Goal: Task Accomplishment & Management: Manage account settings

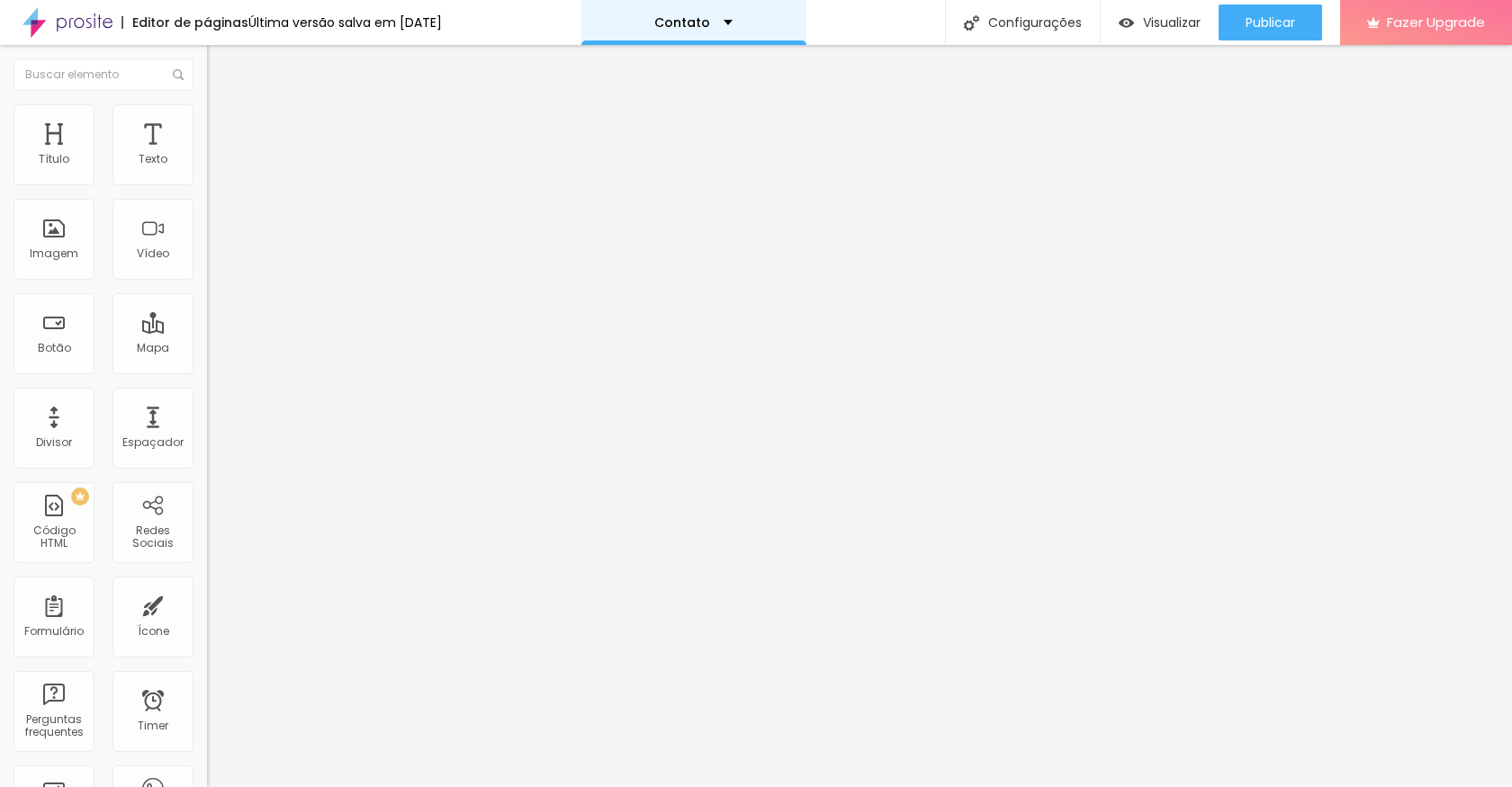
click at [718, 10] on div "Contato" at bounding box center [693, 22] width 225 height 45
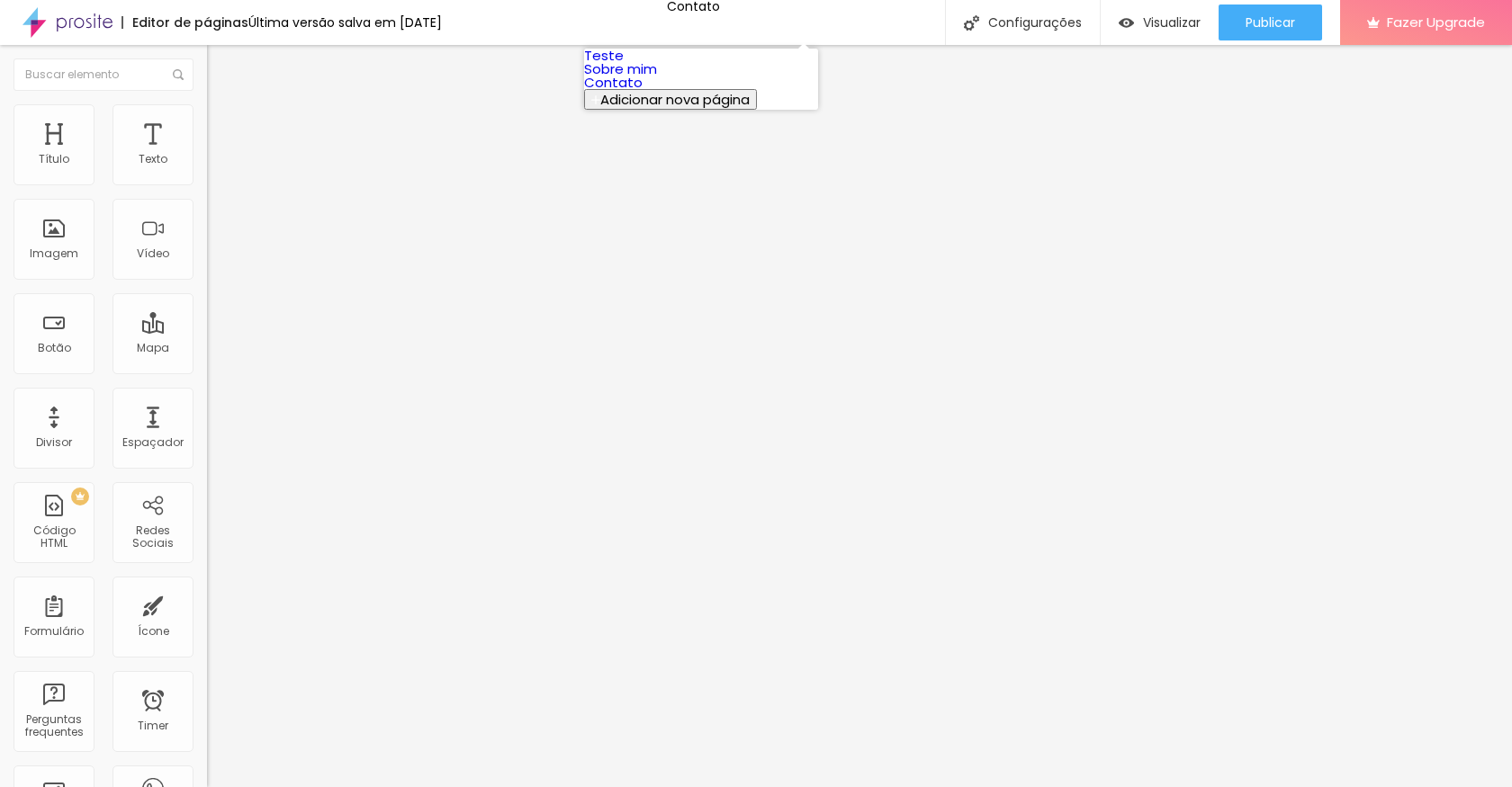
click at [657, 79] on link "Sobre mim" at bounding box center [620, 68] width 73 height 19
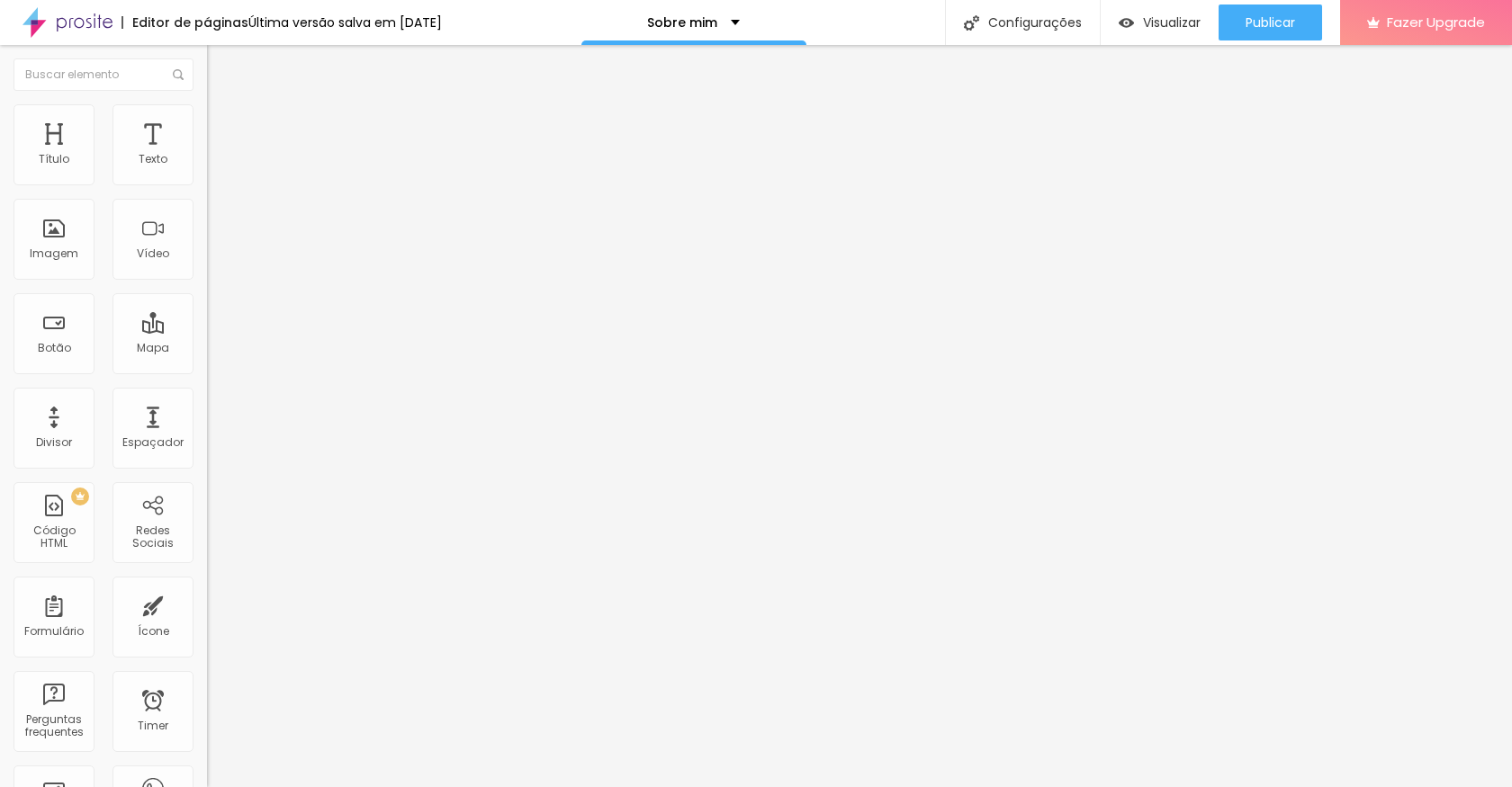
click at [207, 117] on li "Avançado" at bounding box center [310, 112] width 207 height 18
click at [207, 104] on li "Estilo" at bounding box center [310, 95] width 207 height 18
type input "15"
type input "16"
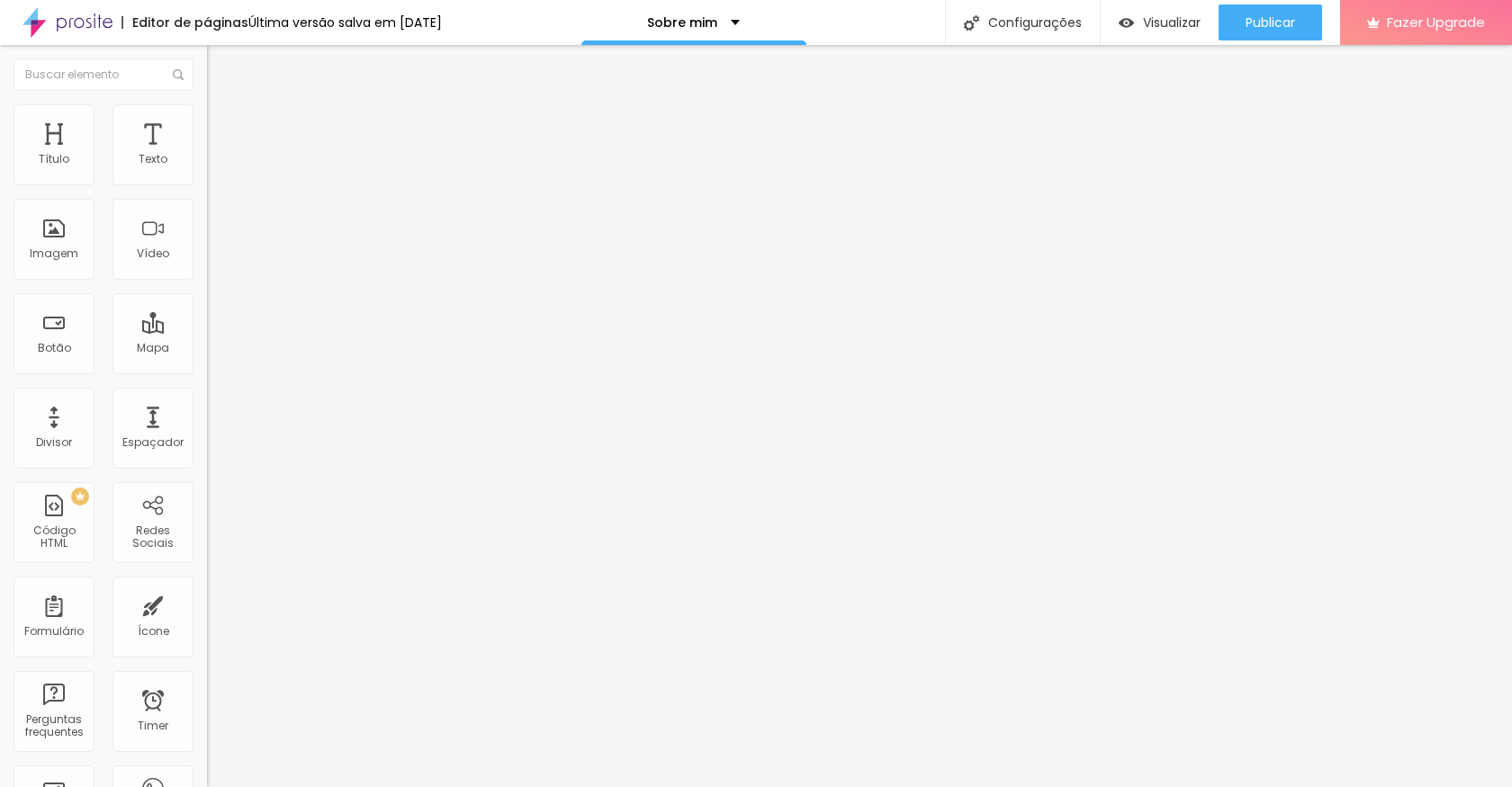
type input "16"
click at [207, 331] on input "range" at bounding box center [265, 337] width 116 height 14
click at [223, 124] on span "Avançado" at bounding box center [252, 116] width 59 height 15
click at [207, 155] on span "Trocar imagem" at bounding box center [256, 147] width 98 height 15
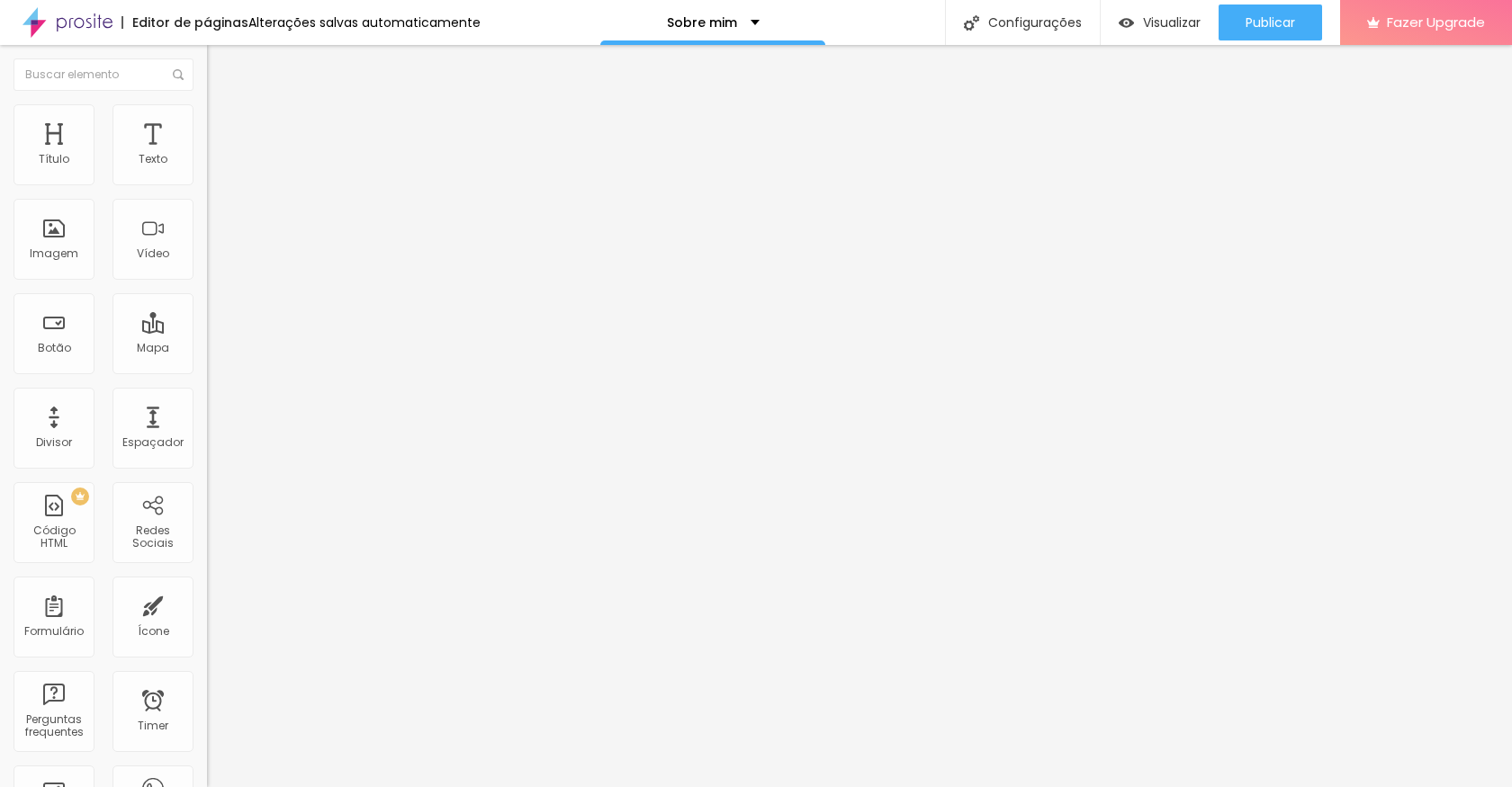
click at [1261, 18] on span "Publicar" at bounding box center [1269, 22] width 50 height 14
click at [305, 151] on img at bounding box center [311, 146] width 11 height 11
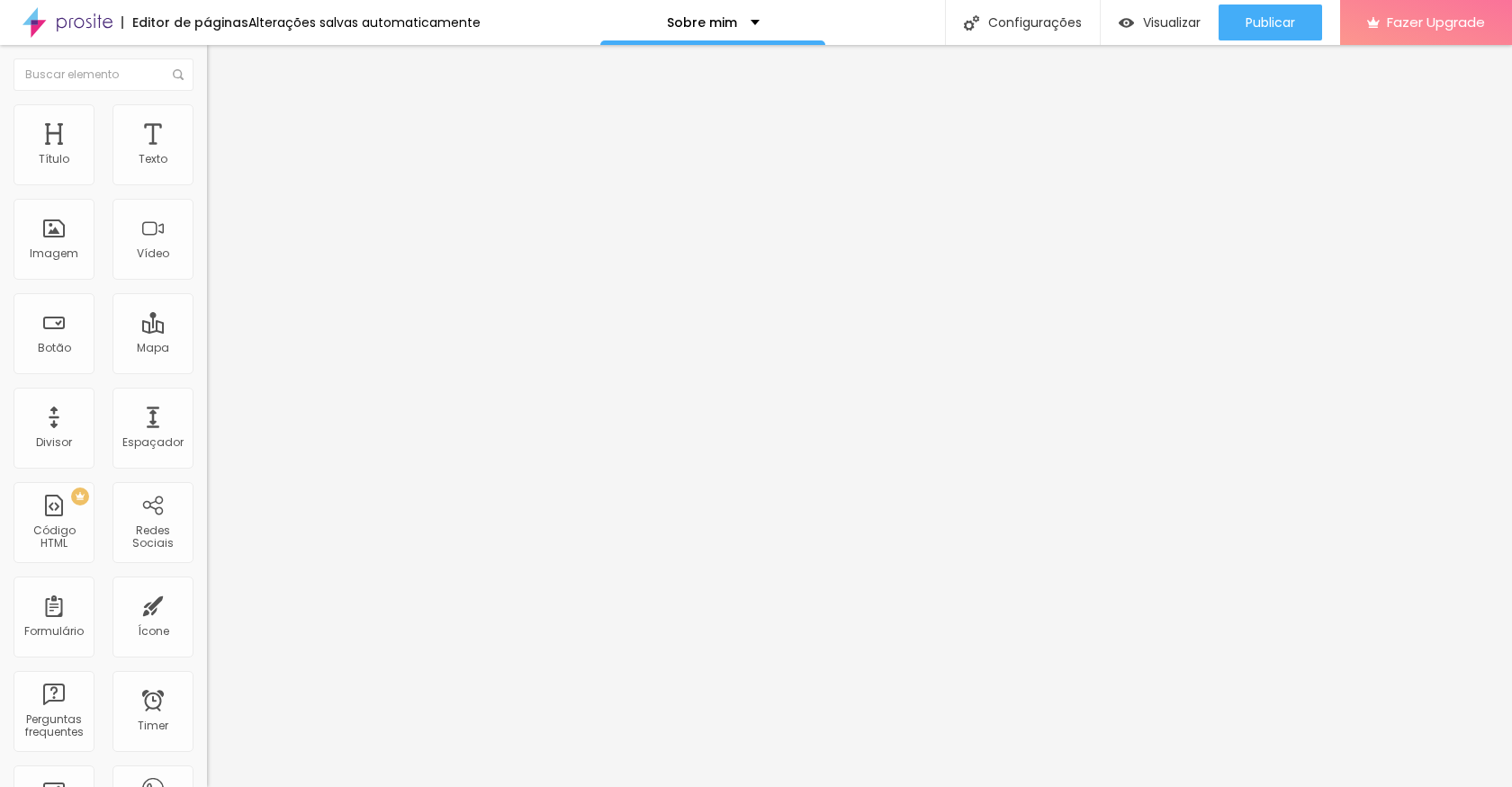
click at [207, 153] on div "Adicionar imagem" at bounding box center [310, 146] width 207 height 12
click at [207, 155] on span "Adicionar imagem" at bounding box center [265, 147] width 116 height 15
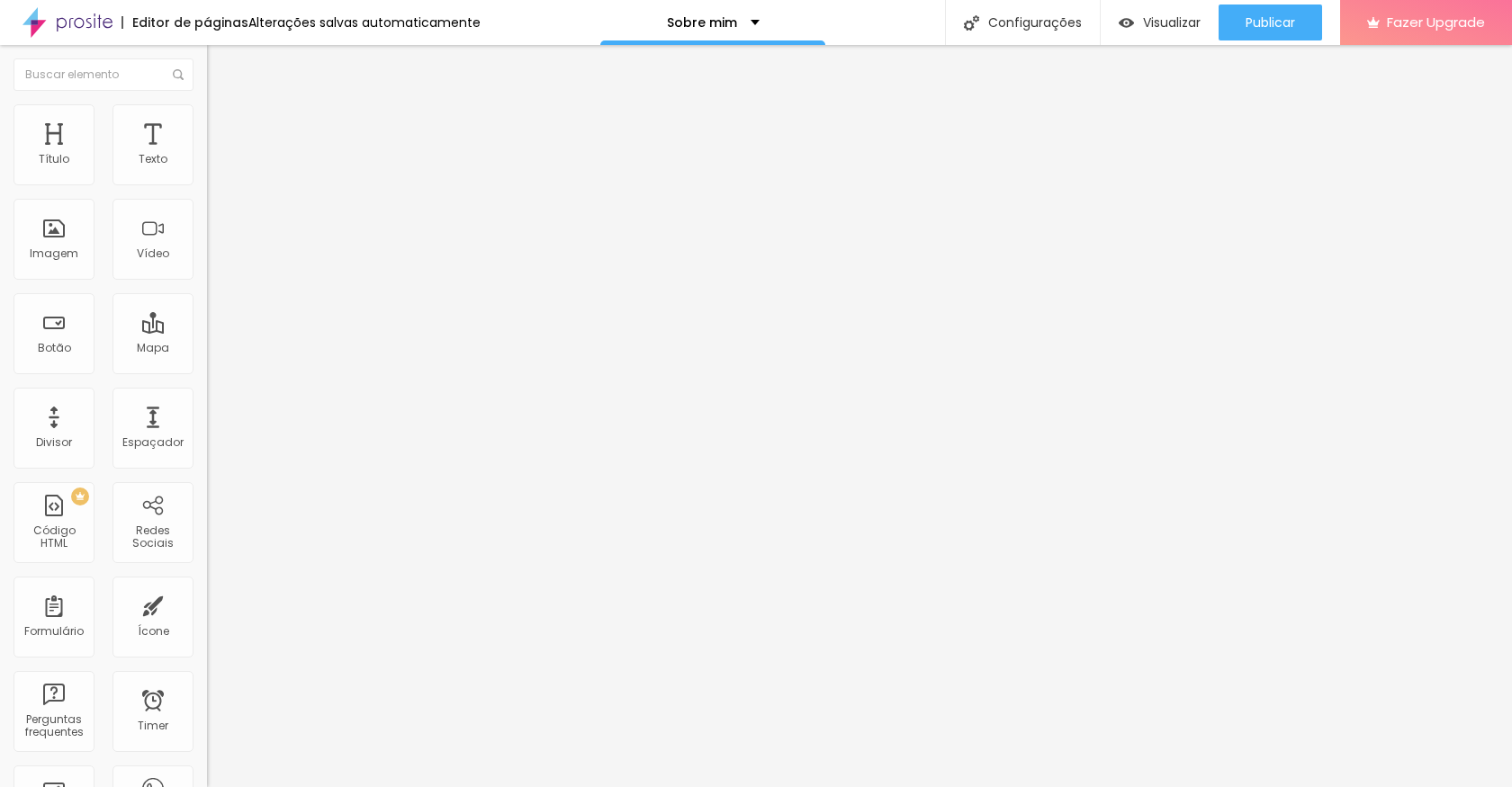
click at [207, 282] on span "Original" at bounding box center [229, 274] width 43 height 15
click at [207, 314] on span "Quadrado" at bounding box center [236, 306] width 58 height 15
click at [207, 302] on div "Padrão 4:3" at bounding box center [310, 296] width 207 height 11
click at [222, 309] on span "Padrão" at bounding box center [242, 302] width 40 height 15
click at [207, 282] on span "4:3 Padrão" at bounding box center [236, 274] width 59 height 15
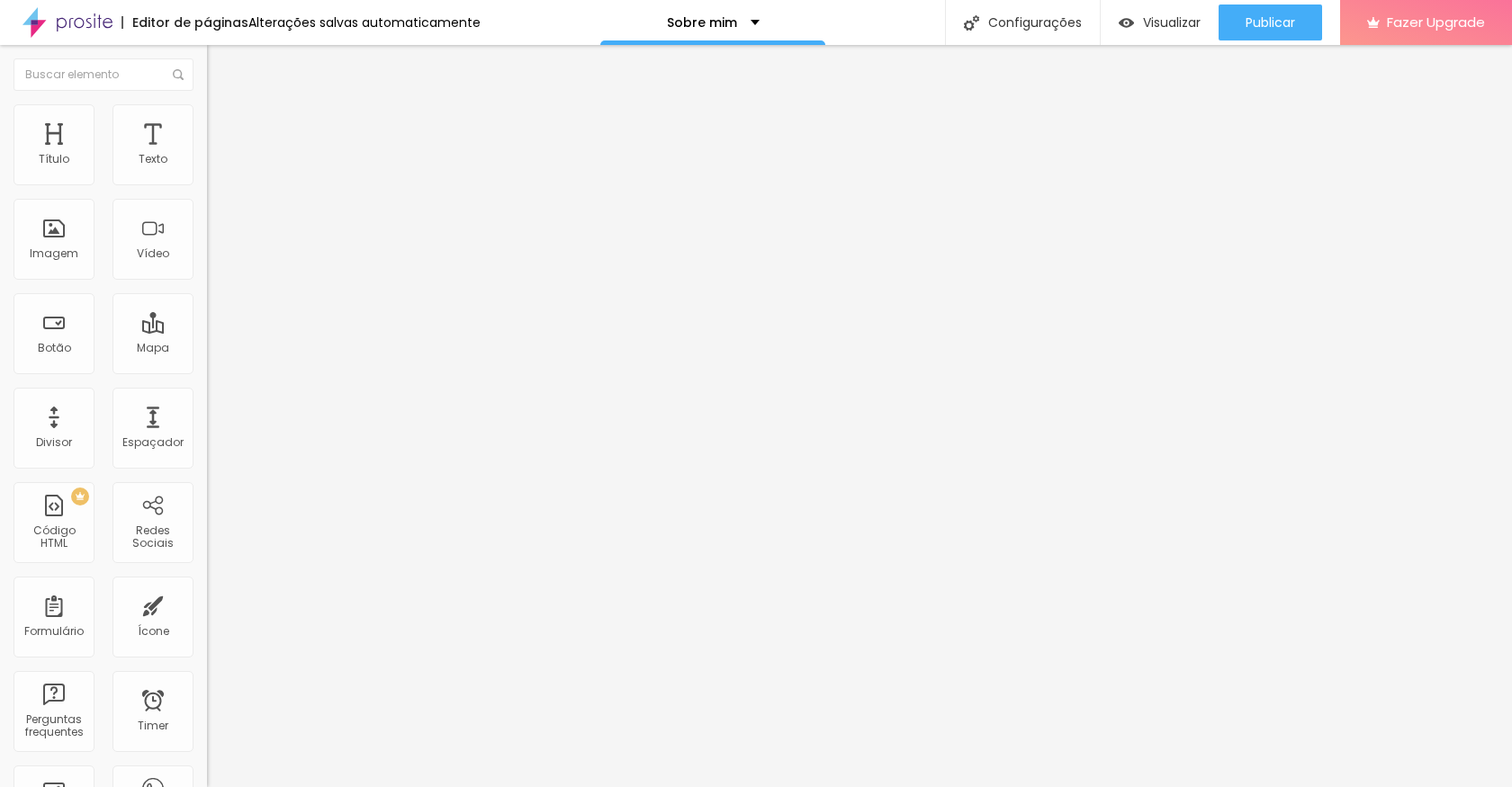
click at [207, 292] on span "Cinema" at bounding box center [230, 285] width 45 height 15
click at [207, 153] on div "Trocar imagem" at bounding box center [310, 146] width 207 height 12
click at [207, 331] on span "Original" at bounding box center [229, 323] width 43 height 15
click at [1247, 21] on span "Publicar" at bounding box center [1269, 22] width 50 height 14
click at [207, 330] on div "Proporção Original Cinema 16:9 Padrão 4:3 Quadrado 1:1 Original" at bounding box center [310, 294] width 207 height 71
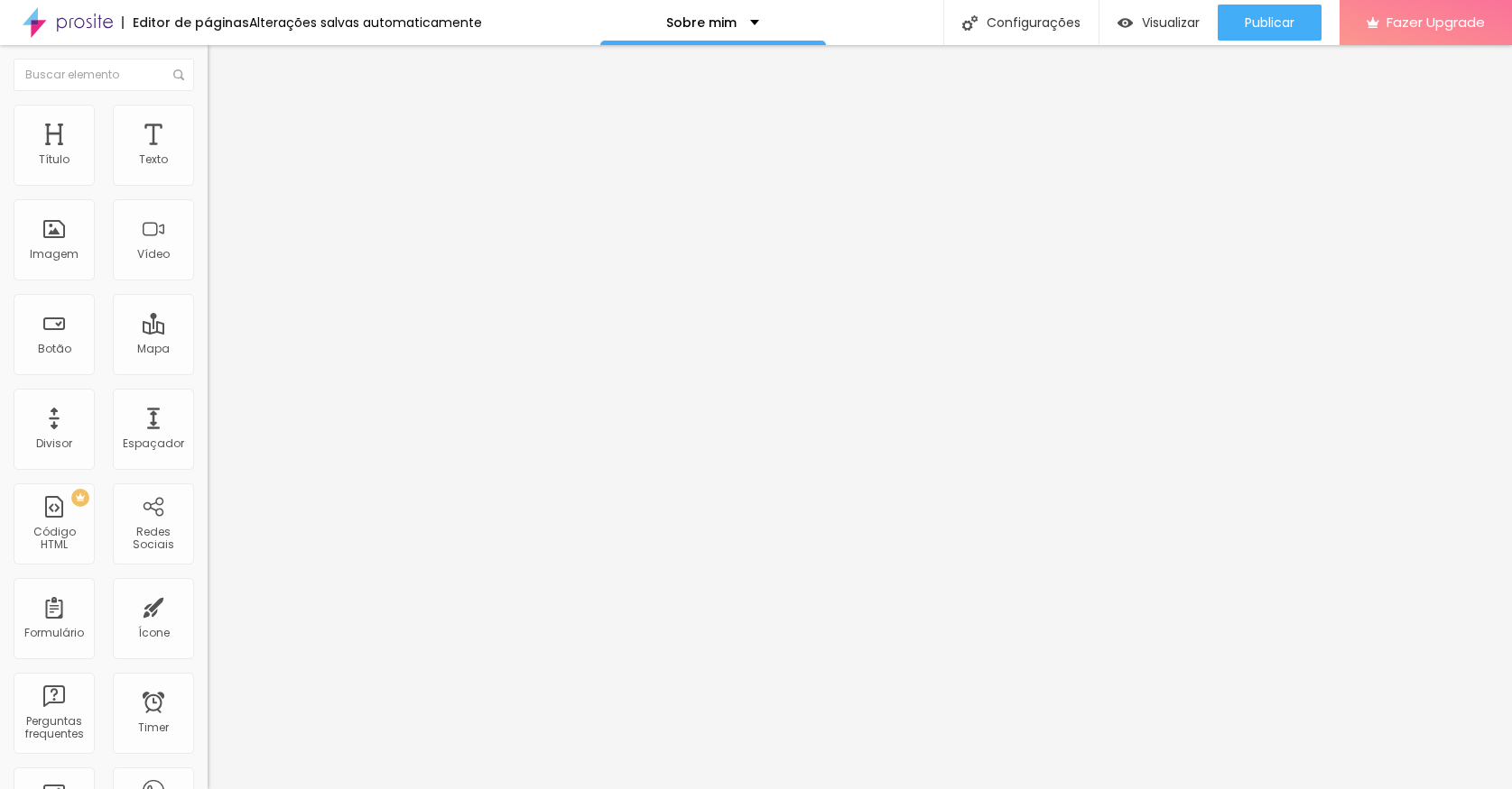
click at [208, 283] on span "Original" at bounding box center [229, 274] width 43 height 15
click at [208, 302] on div "Padrão 4:3" at bounding box center [311, 297] width 208 height 11
click at [306, 151] on img at bounding box center [312, 147] width 11 height 11
click at [208, 155] on span "Adicionar imagem" at bounding box center [266, 147] width 117 height 15
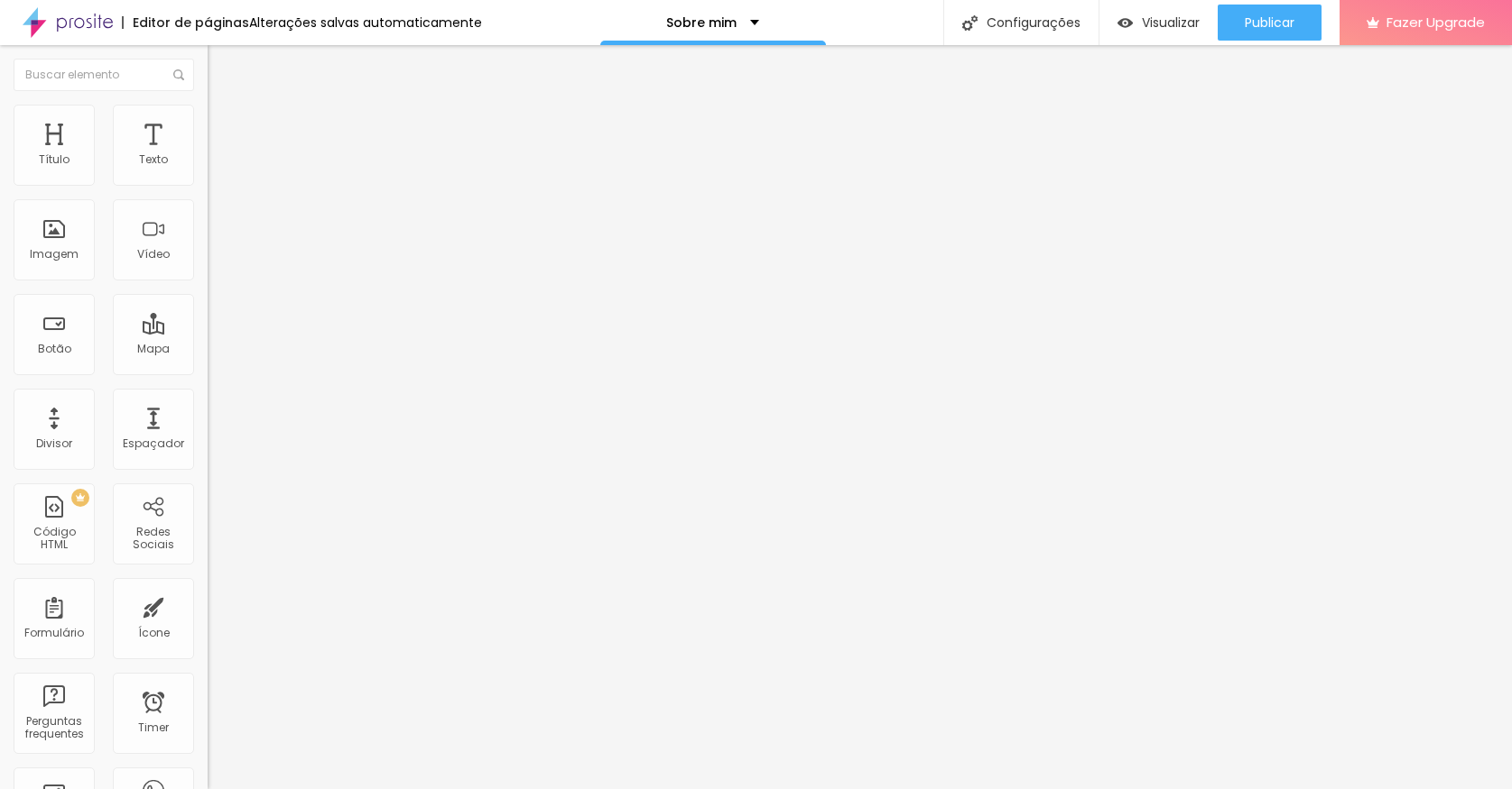
click at [1294, 34] on button "Publicar" at bounding box center [1270, 23] width 103 height 36
click at [208, 155] on span "Trocar imagem" at bounding box center [257, 147] width 99 height 15
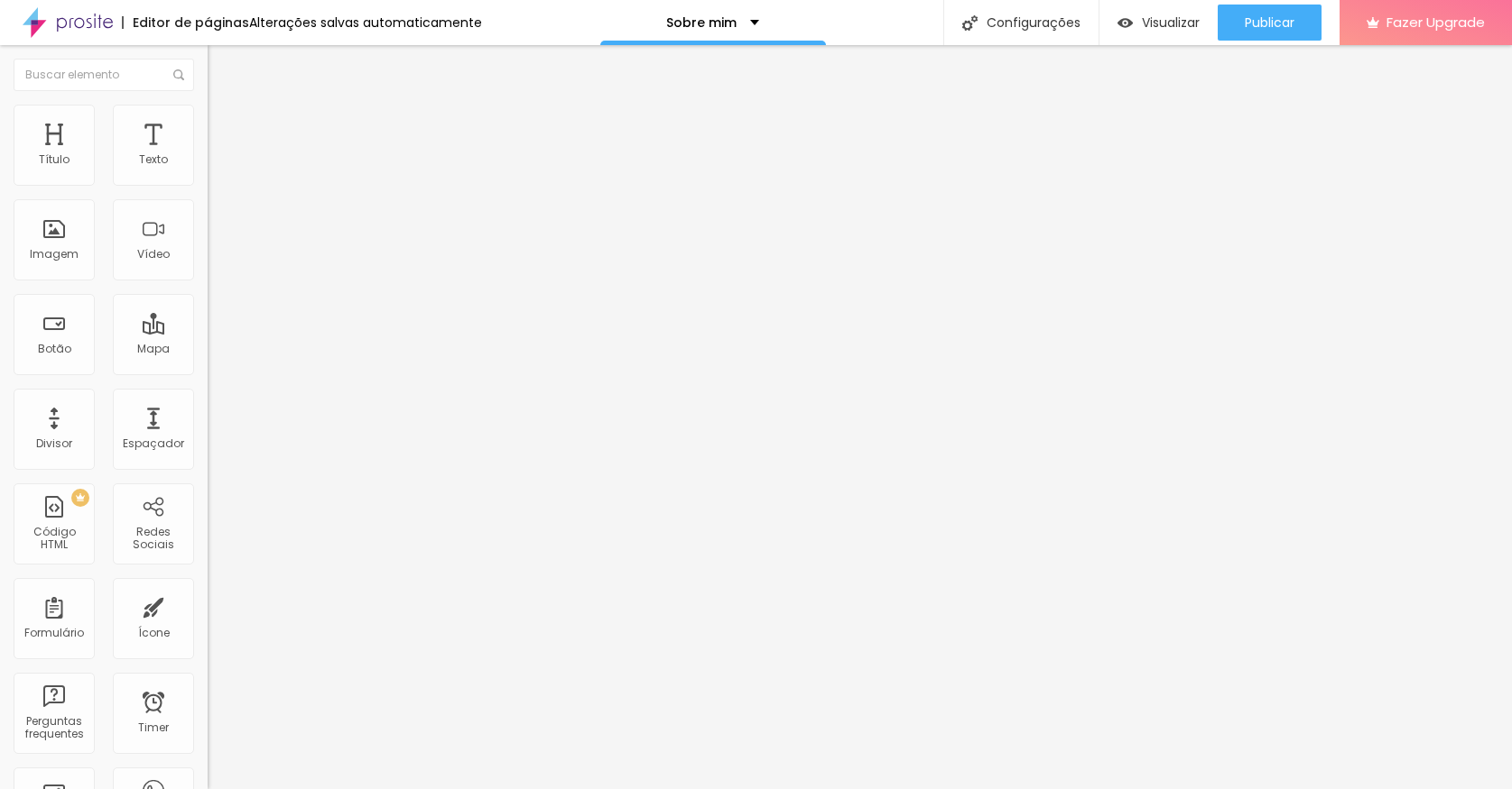
click at [1293, 27] on span "Publicar" at bounding box center [1270, 22] width 50 height 14
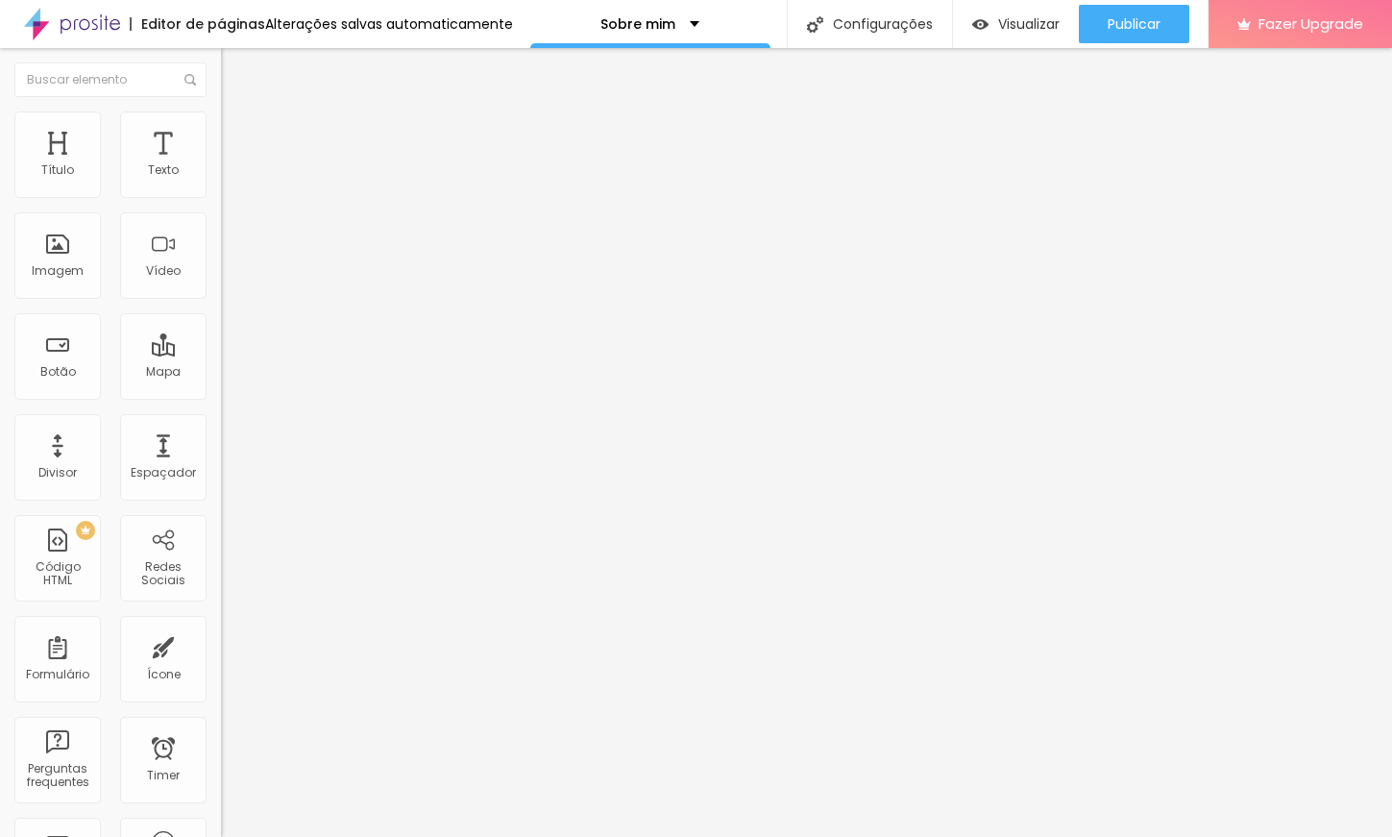
click at [221, 165] on span "Trocar imagem" at bounding box center [273, 157] width 105 height 16
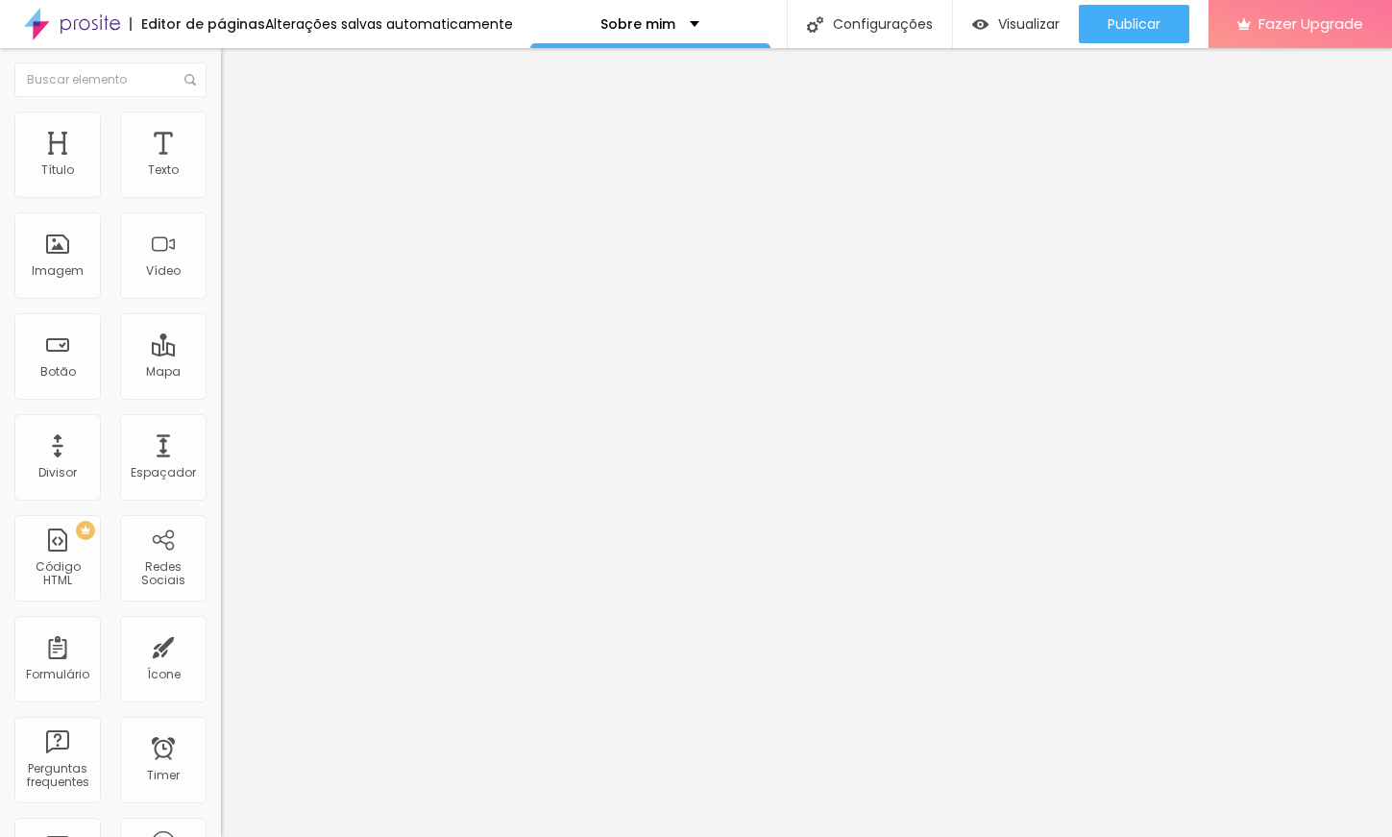
click at [221, 301] on span "4:3 Padrão" at bounding box center [252, 292] width 63 height 16
click at [221, 353] on span "Original" at bounding box center [244, 345] width 46 height 16
click at [221, 333] on div "Quadrado 1:1" at bounding box center [331, 328] width 221 height 12
click at [221, 310] on div "Cinema 16:9" at bounding box center [331, 305] width 221 height 12
click at [221, 328] on div "Padrão 4:3" at bounding box center [331, 323] width 221 height 12
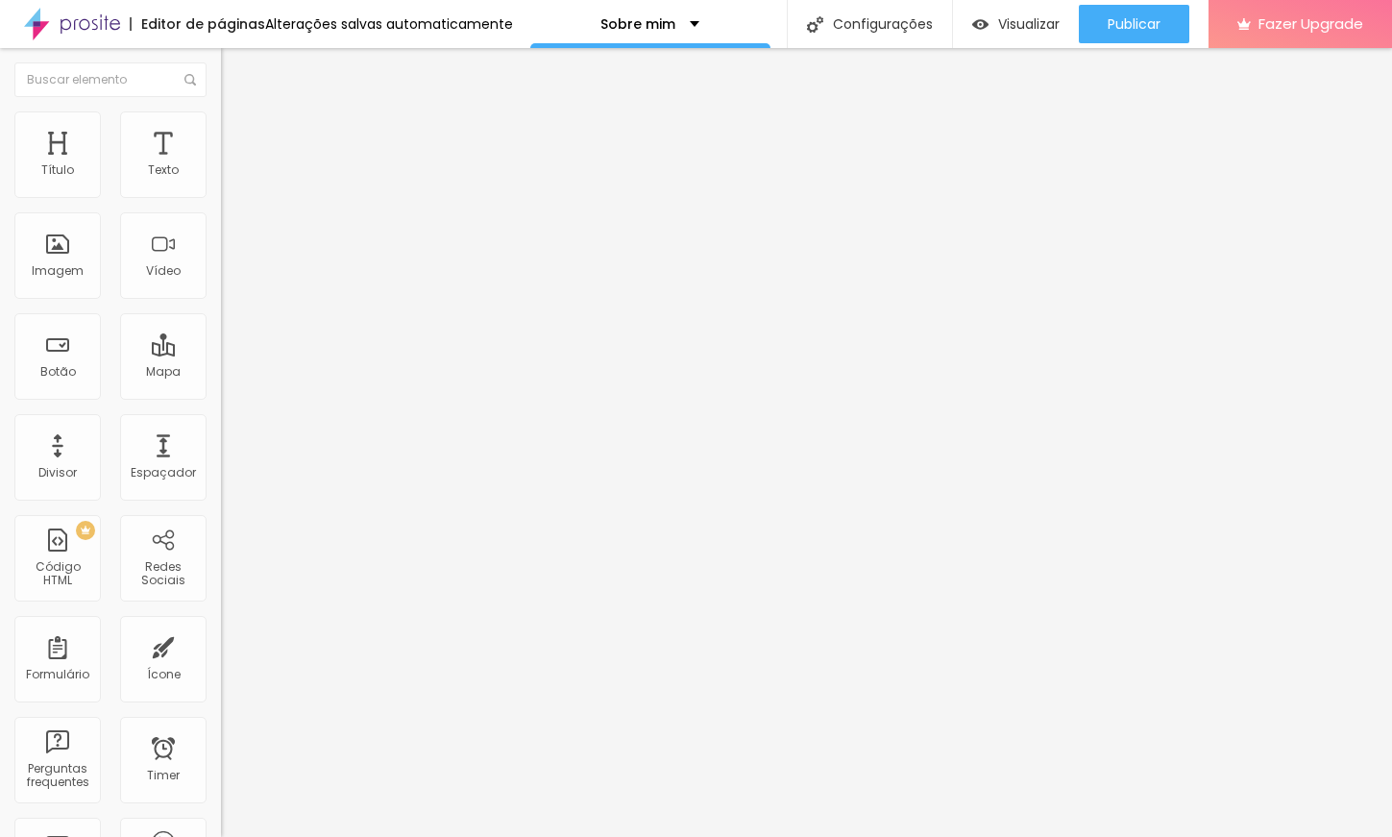
click at [221, 352] on div "Original" at bounding box center [331, 346] width 221 height 12
click at [221, 352] on div "Cinema 16:9 Padrão 4:3 Quadrado 1:1 Original" at bounding box center [331, 325] width 221 height 53
click at [221, 312] on span "Cinema" at bounding box center [245, 304] width 48 height 16
click at [221, 352] on div "Proporção 16:9 Cinema Cinema 16:9 Padrão 4:3 Quadrado 1:1 Original" at bounding box center [331, 314] width 221 height 76
click at [221, 301] on span "16:9 Cinema" at bounding box center [257, 292] width 73 height 16
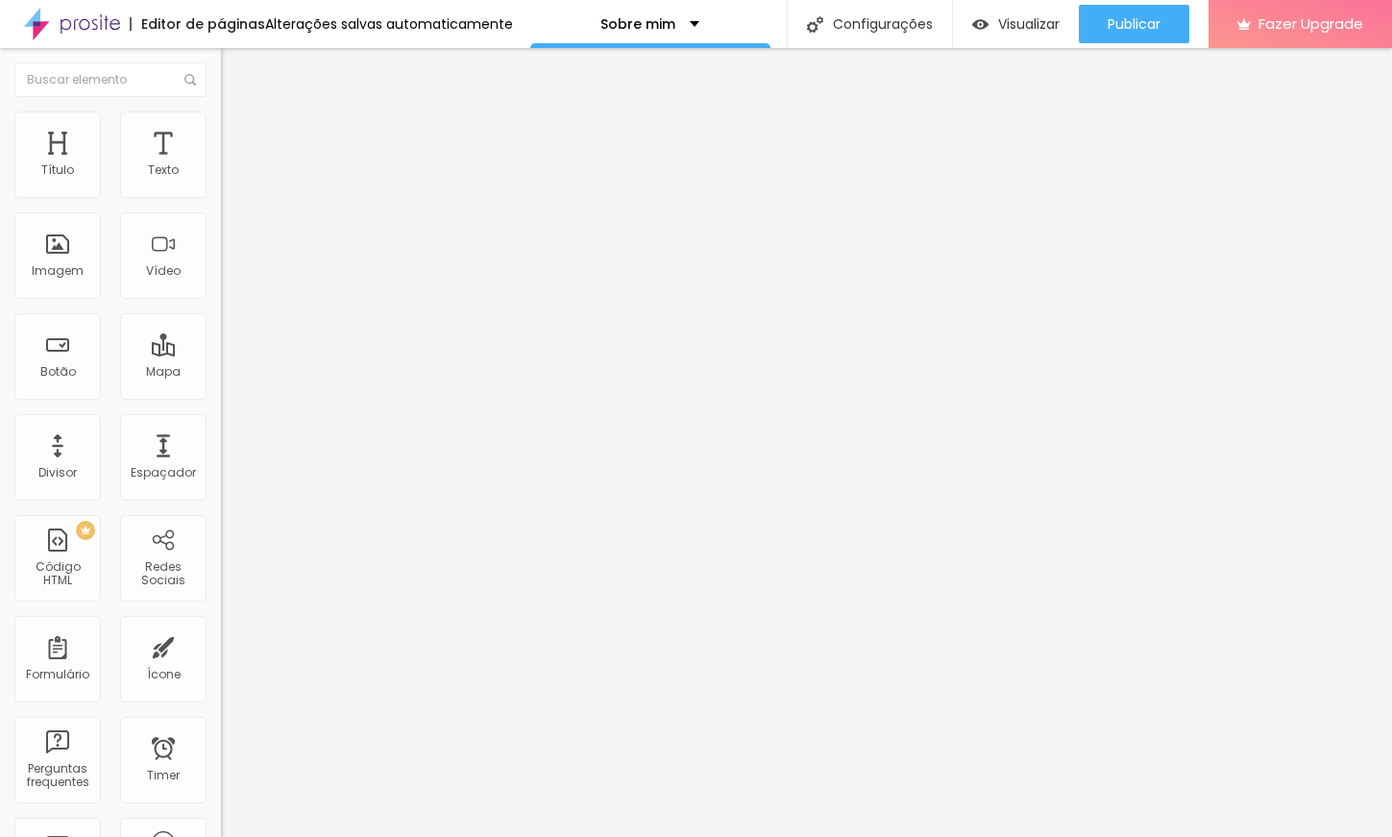
click at [221, 352] on div "Original" at bounding box center [331, 346] width 221 height 12
click at [1168, 18] on button "Publicar" at bounding box center [1134, 24] width 110 height 38
click at [221, 131] on li "Avançado" at bounding box center [331, 140] width 221 height 19
click at [221, 125] on li "Estilo" at bounding box center [331, 120] width 221 height 19
type input "90"
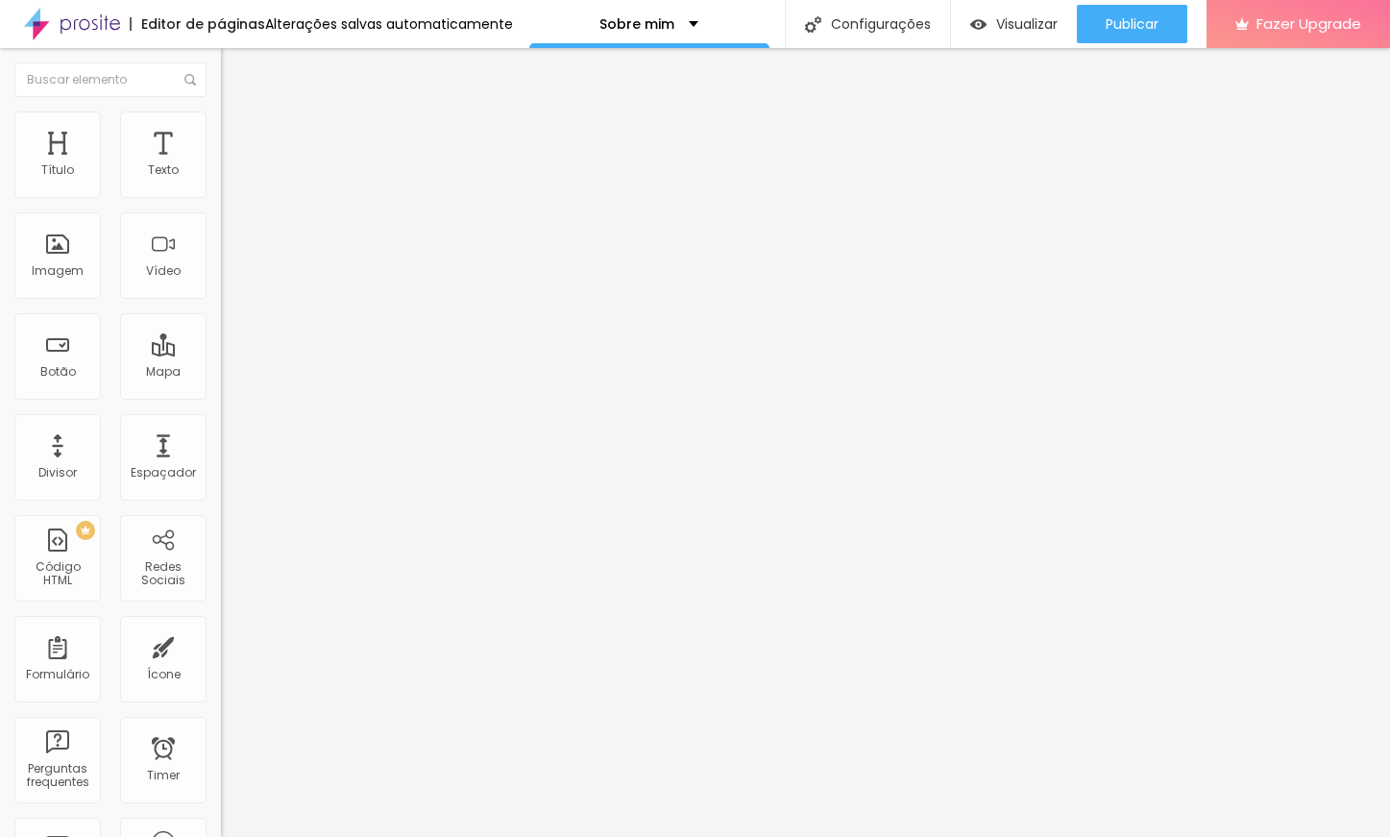
type input "90"
type input "75"
type input "70"
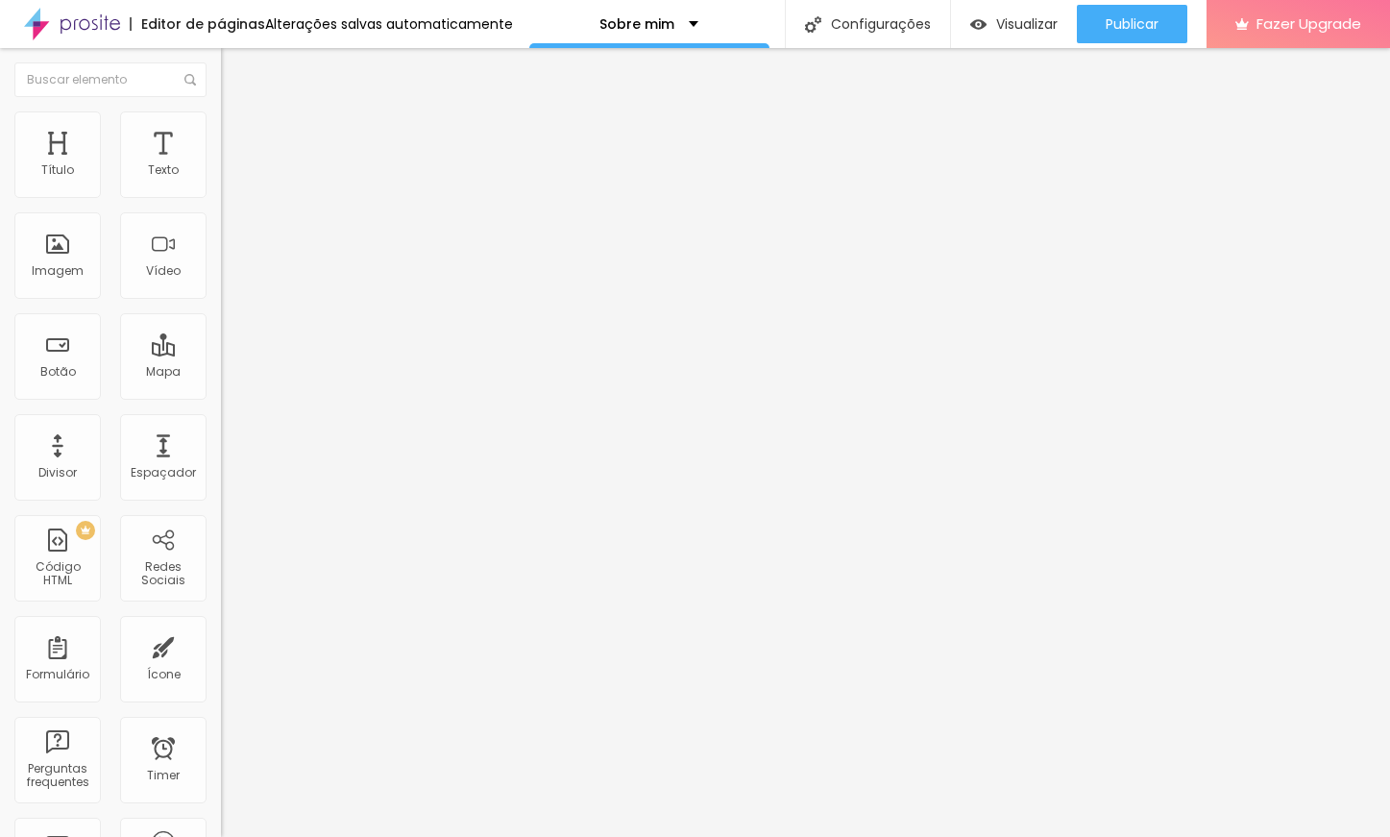
type input "60"
type input "55"
type input "60"
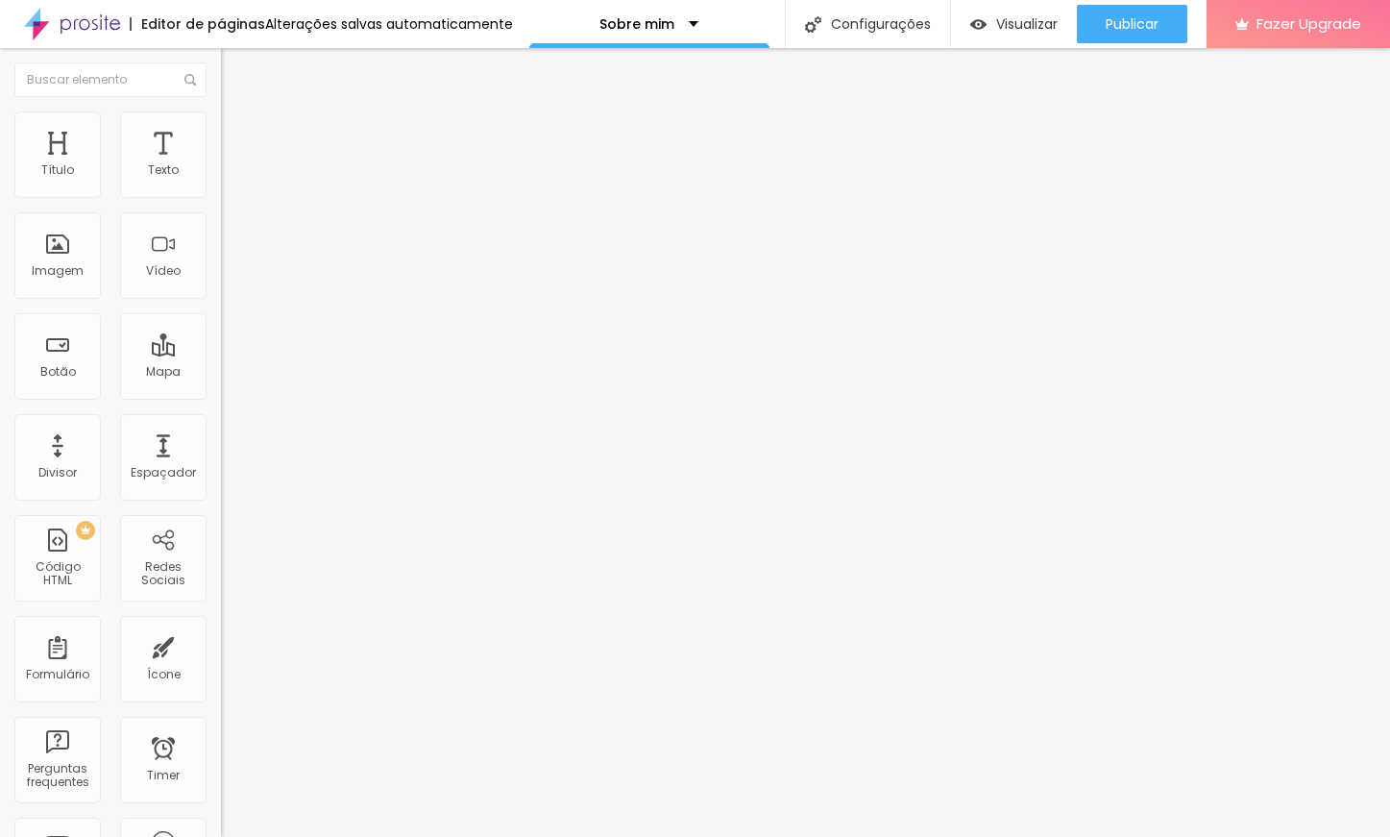
type input "60"
type input "65"
type input "70"
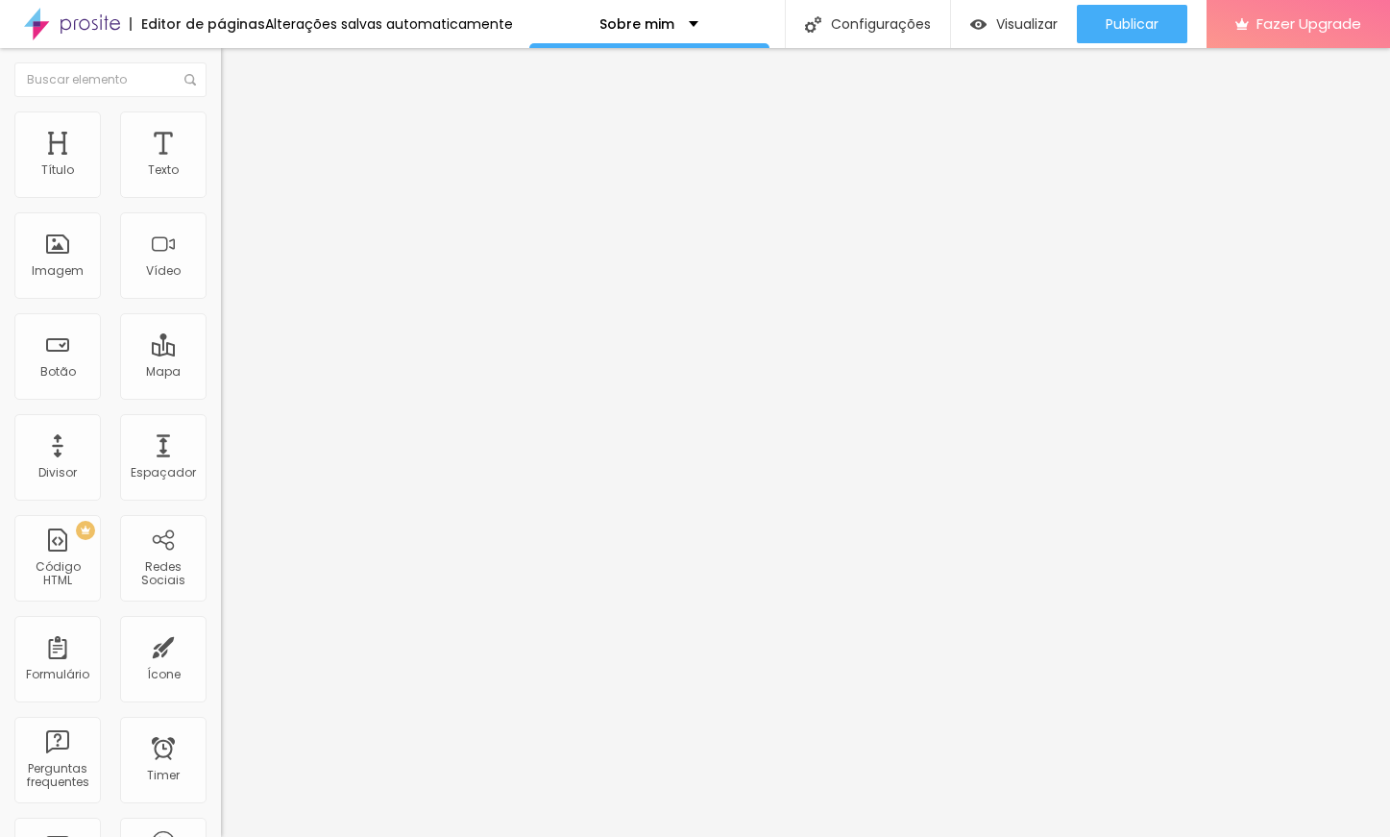
type input "75"
type input "80"
drag, startPoint x: 201, startPoint y: 205, endPoint x: 158, endPoint y: 207, distance: 42.3
type input "80"
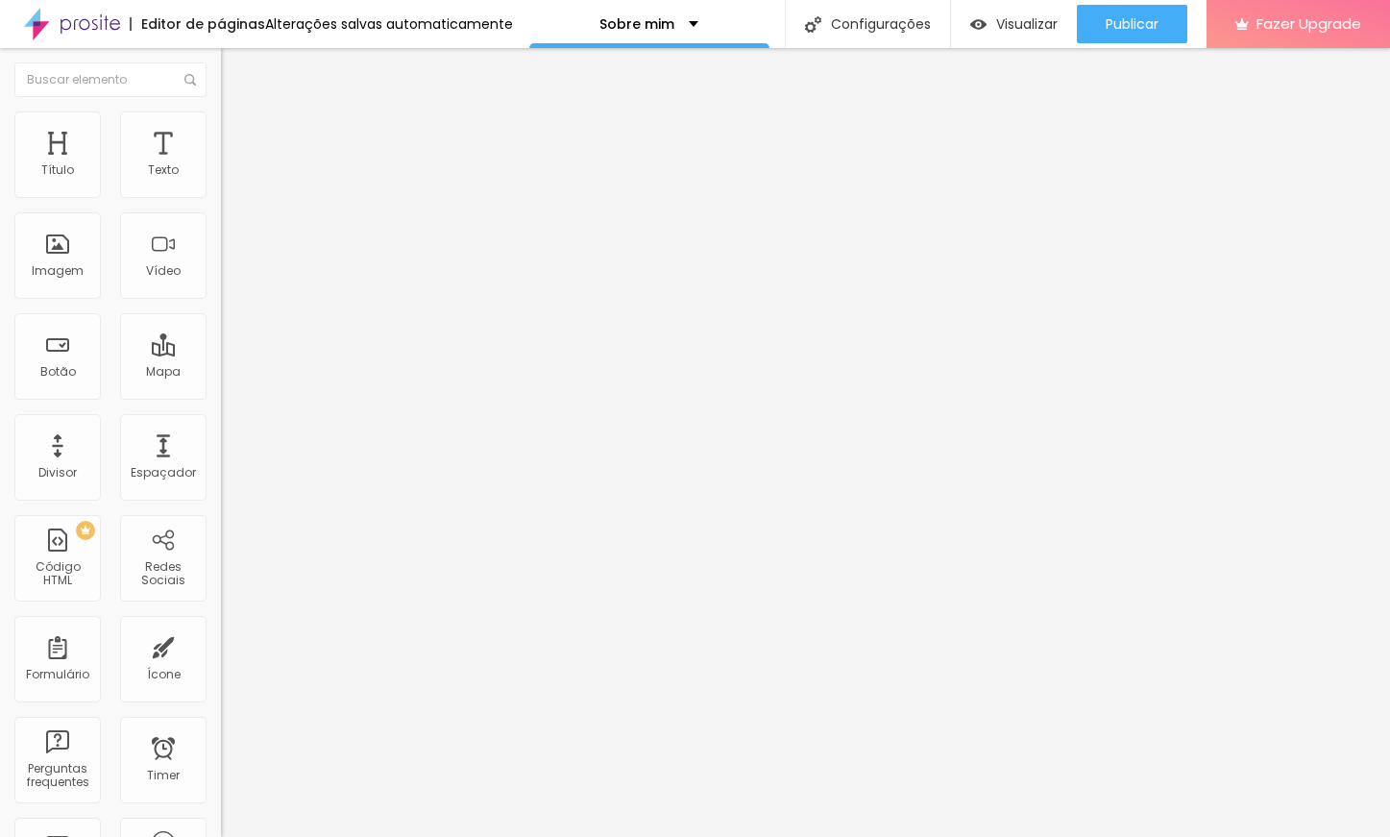
click at [221, 197] on input "range" at bounding box center [283, 189] width 124 height 15
type input "4"
type input "44"
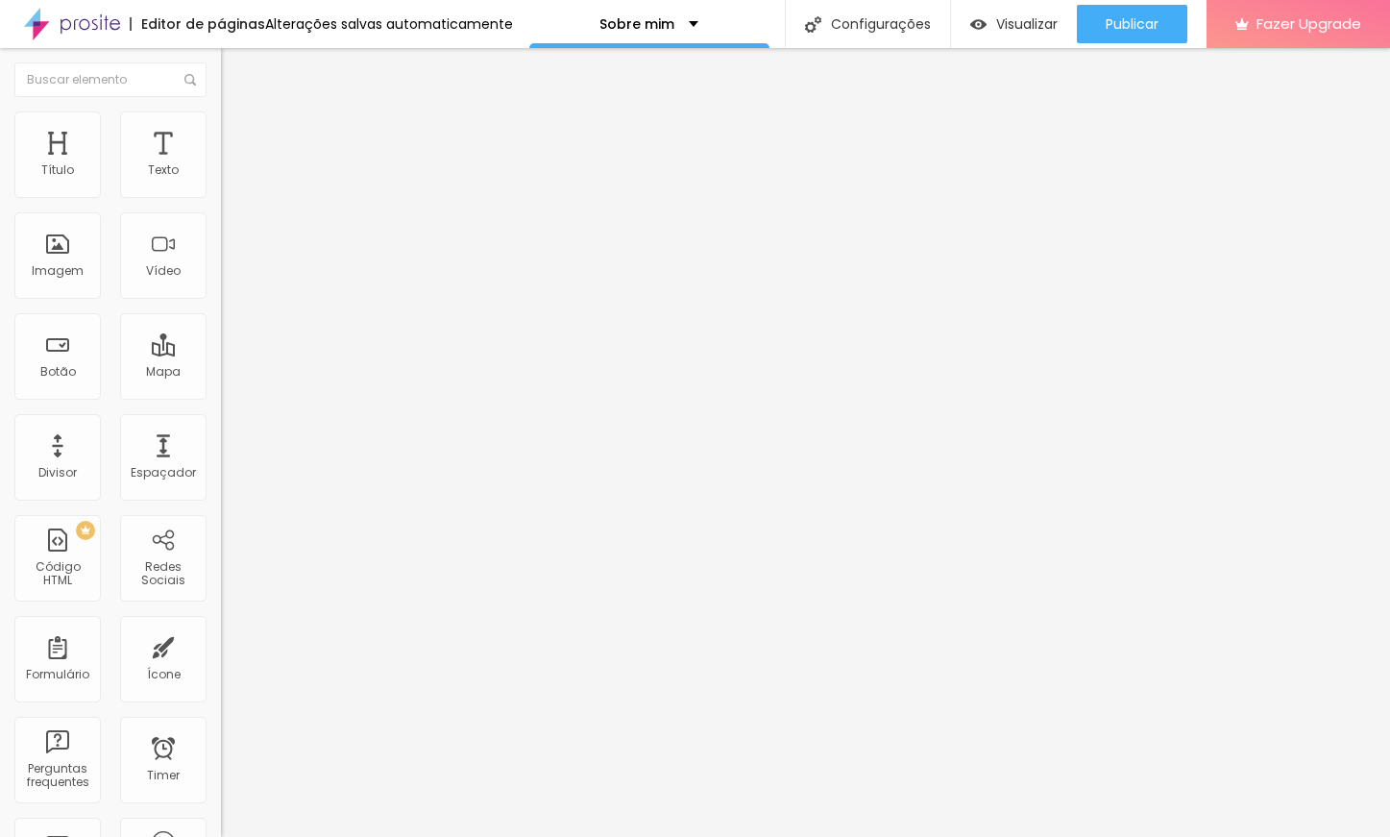
type input "68"
type input "109"
type input "120"
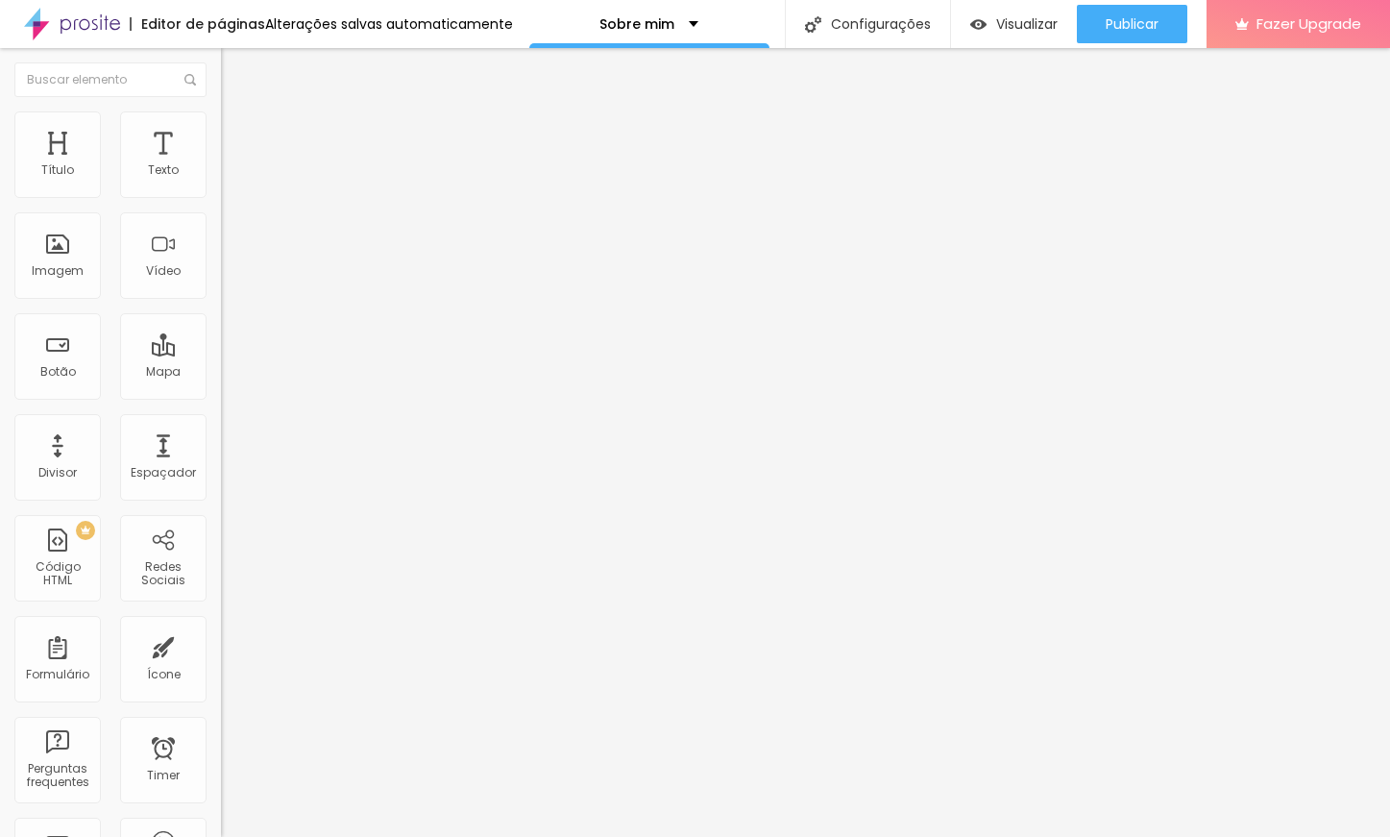
type input "120"
type input "138"
type input "145"
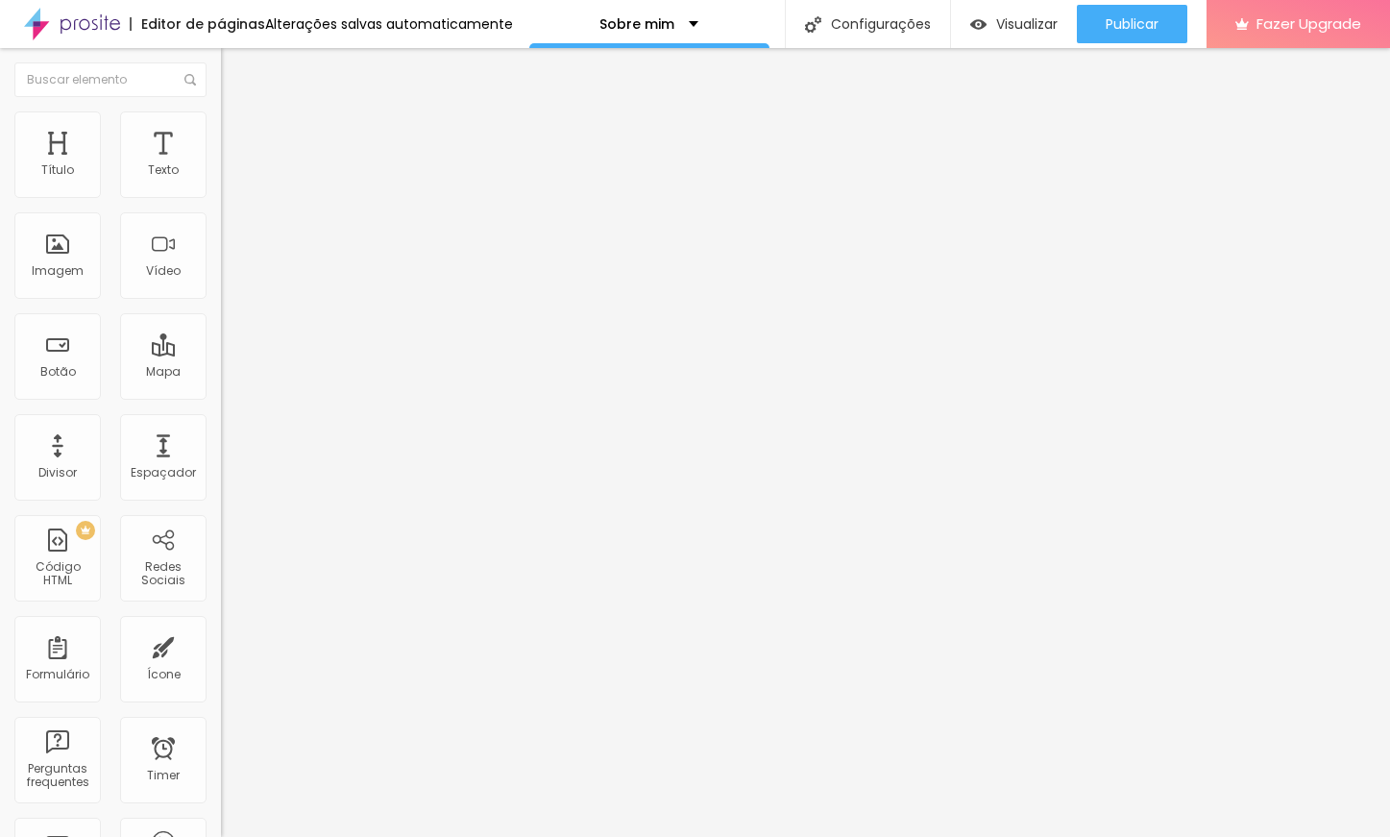
type input "158"
type input "166"
type input "179"
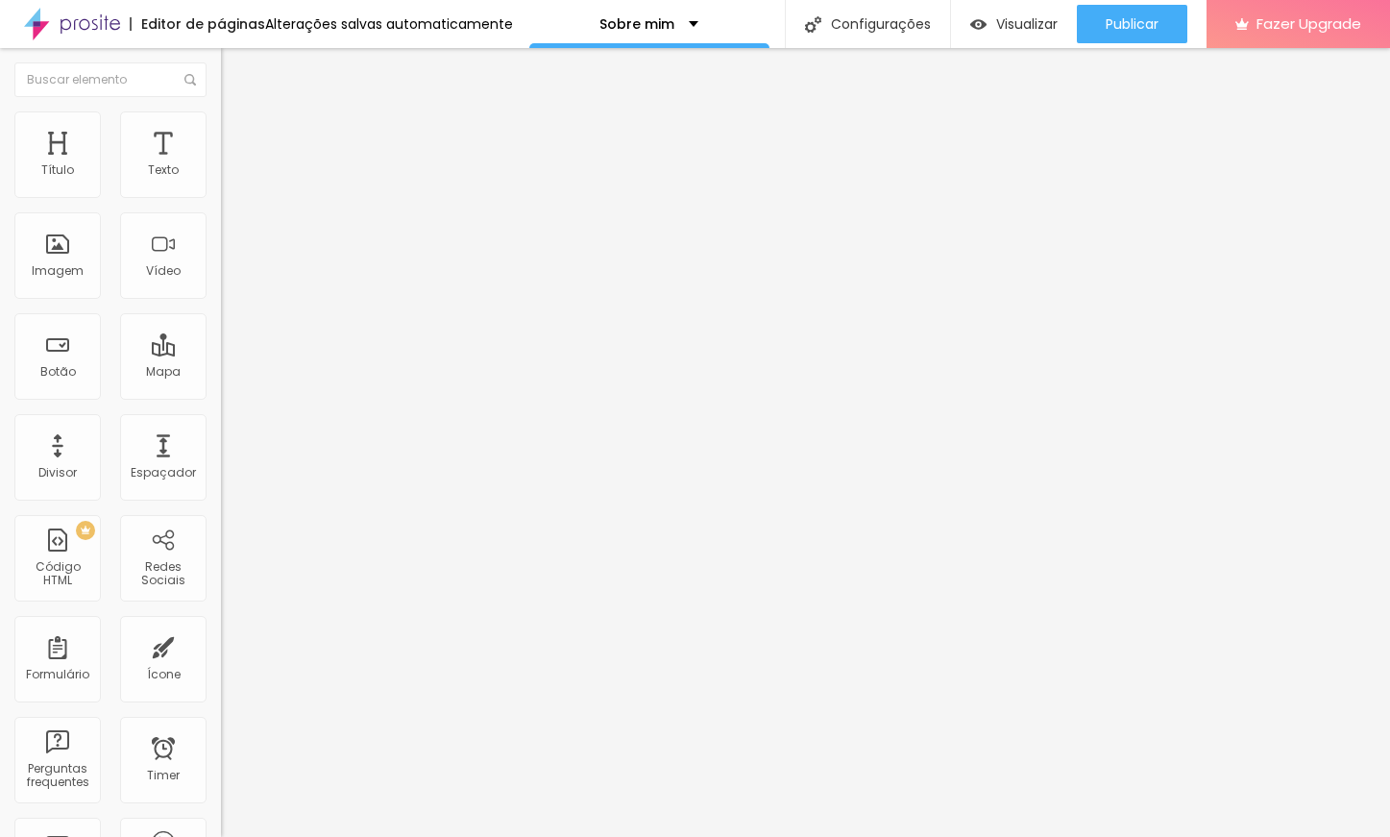
type input "179"
type input "181"
type input "188"
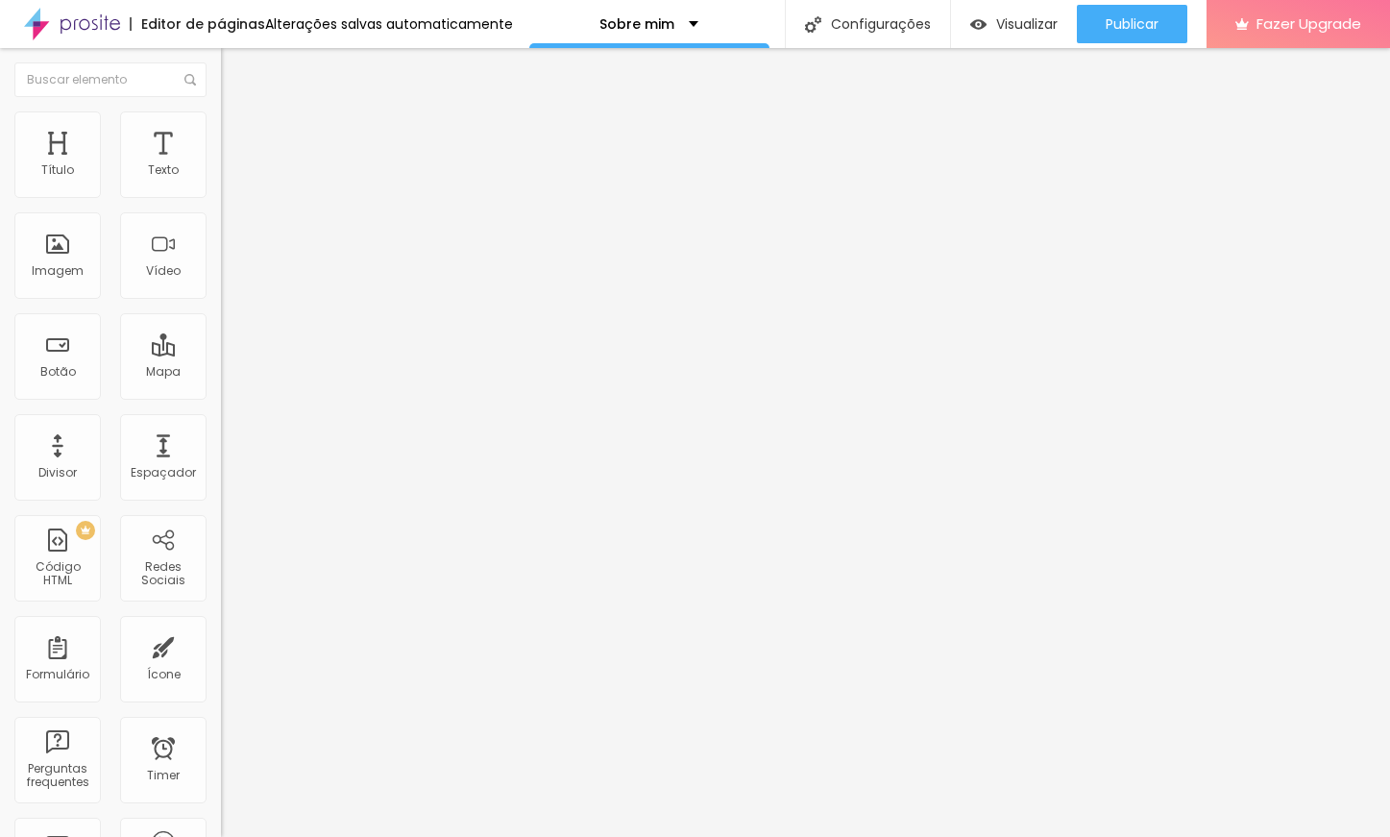
type input "190"
type input "191"
type input "192"
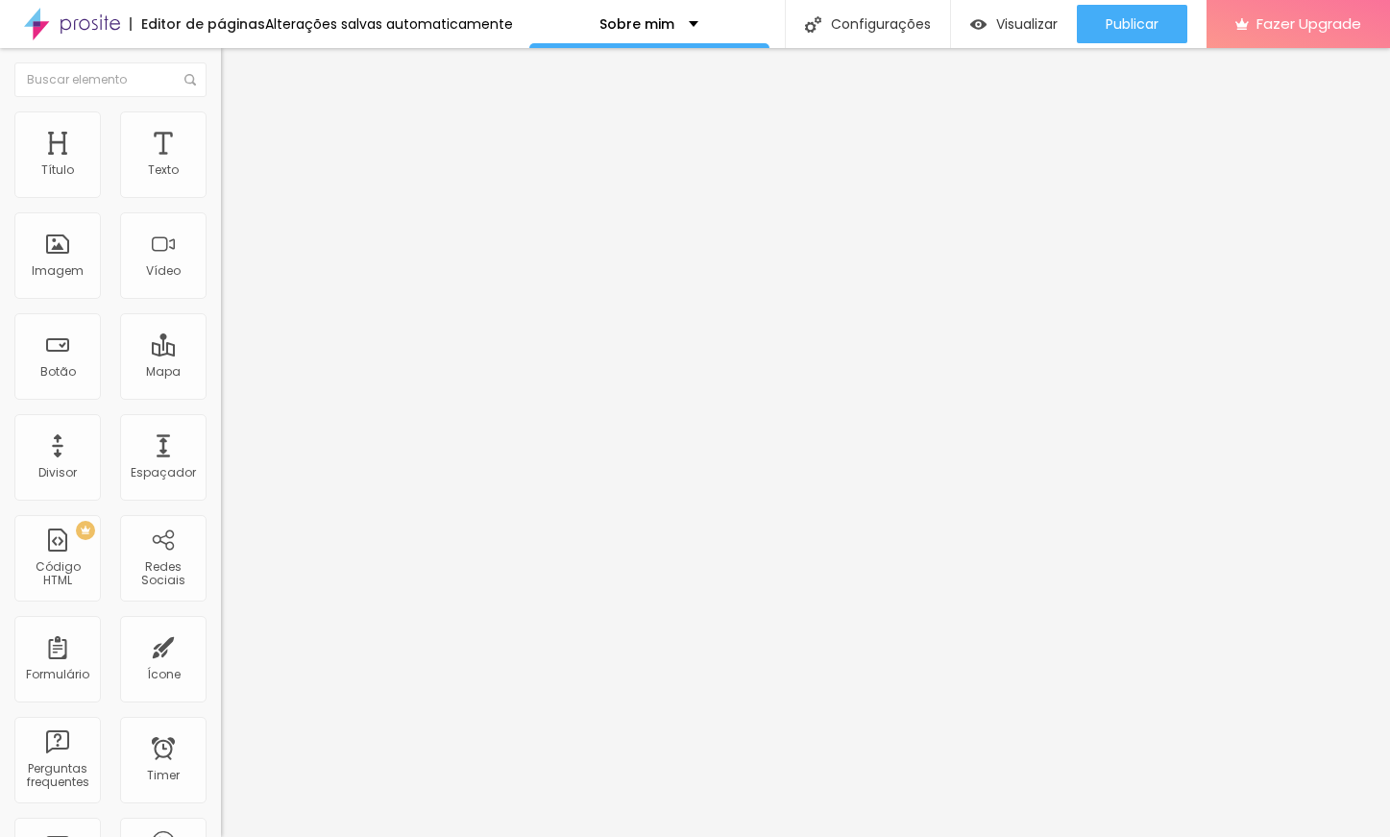
type input "192"
type input "194"
type input "199"
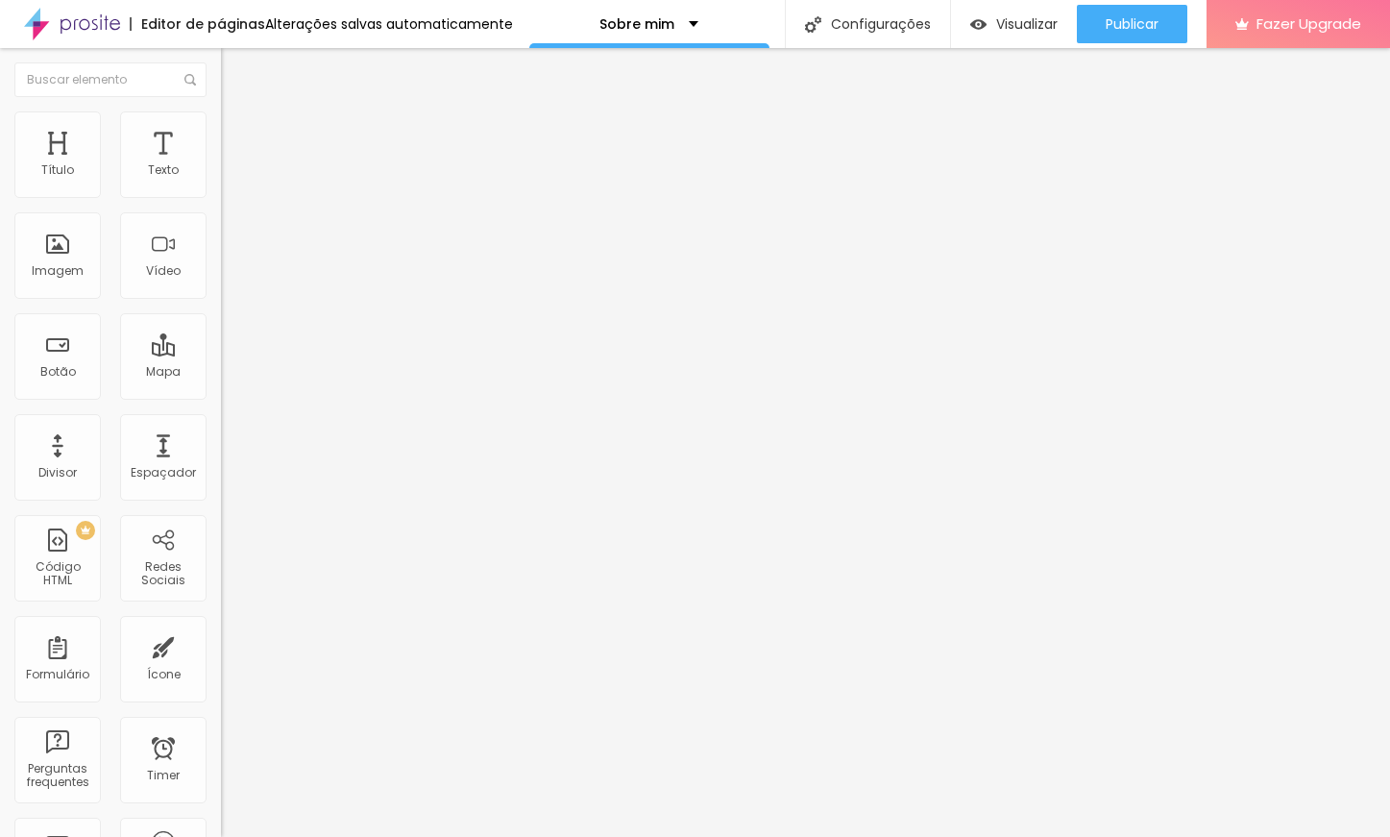
type input "200"
type input "70"
type input "43"
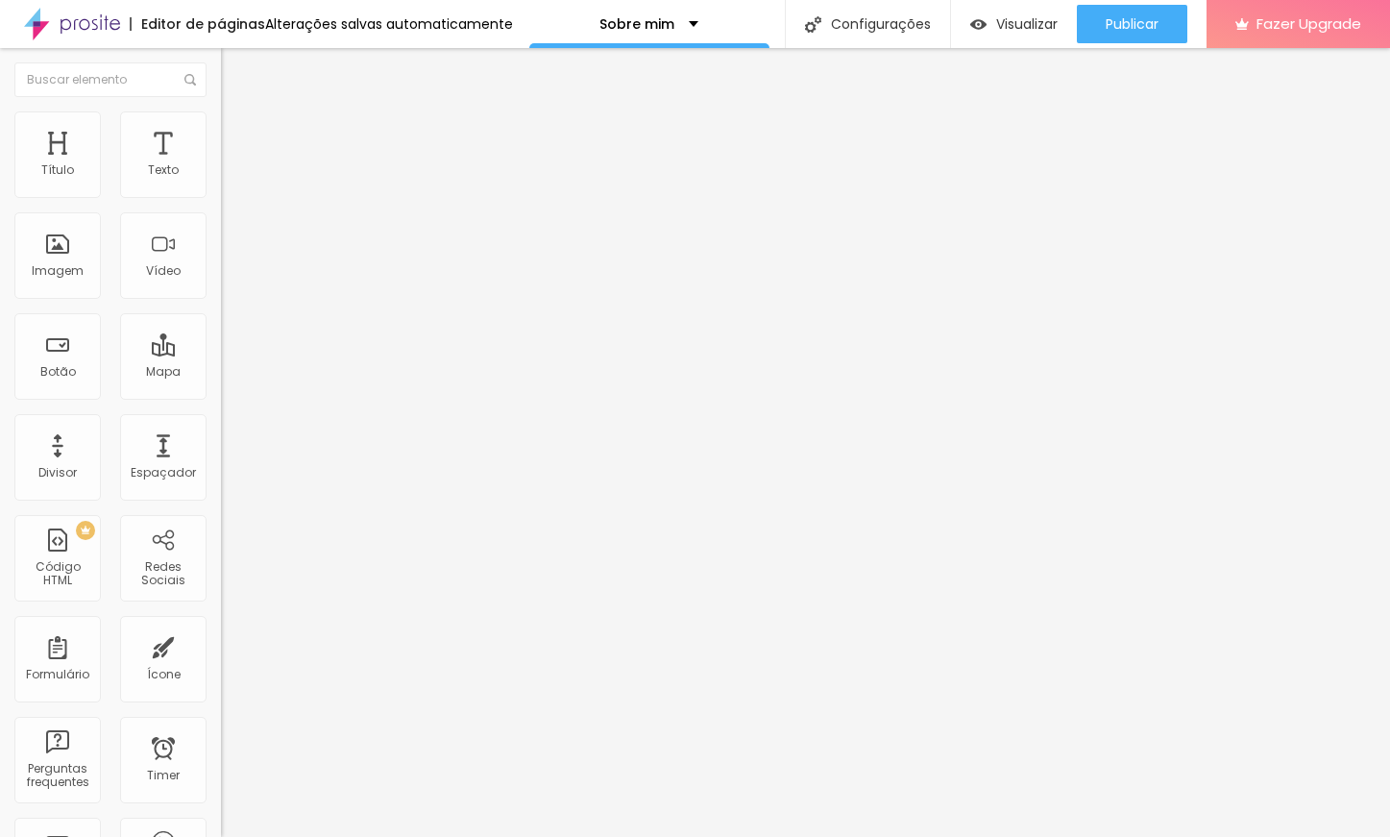
type input "43"
type input "0"
type input "93"
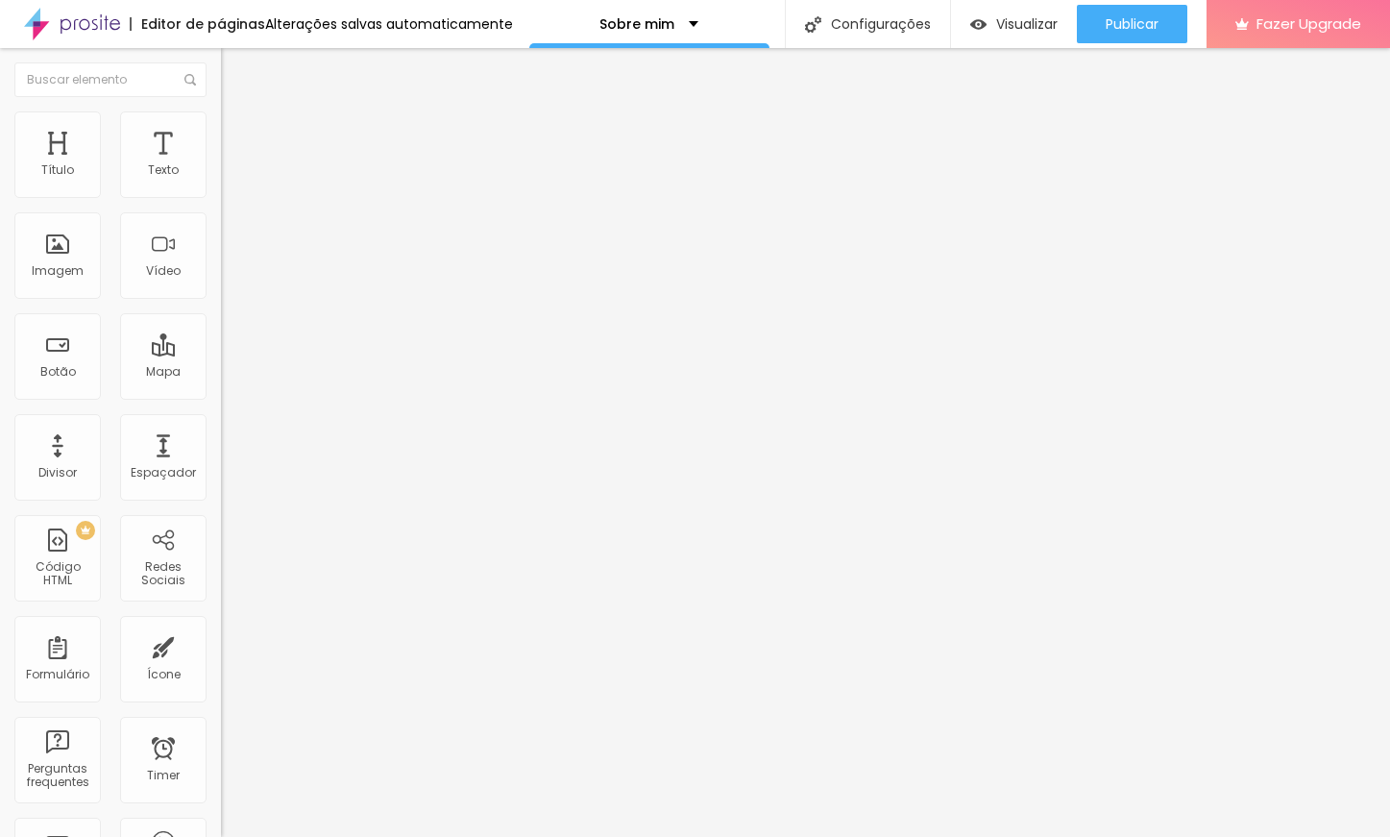
type input "105"
type input "179"
type input "200"
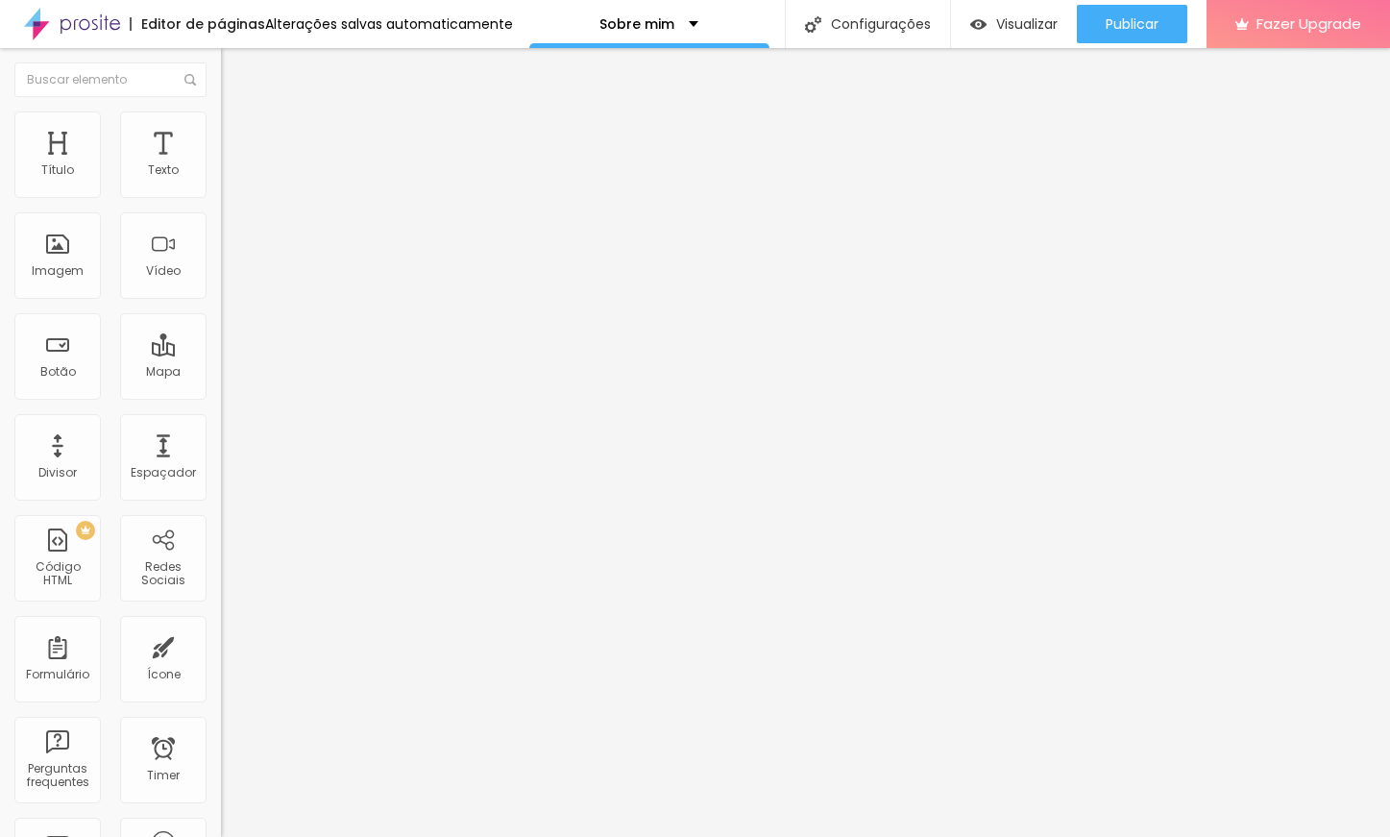
type input "200"
type input "193"
type input "168"
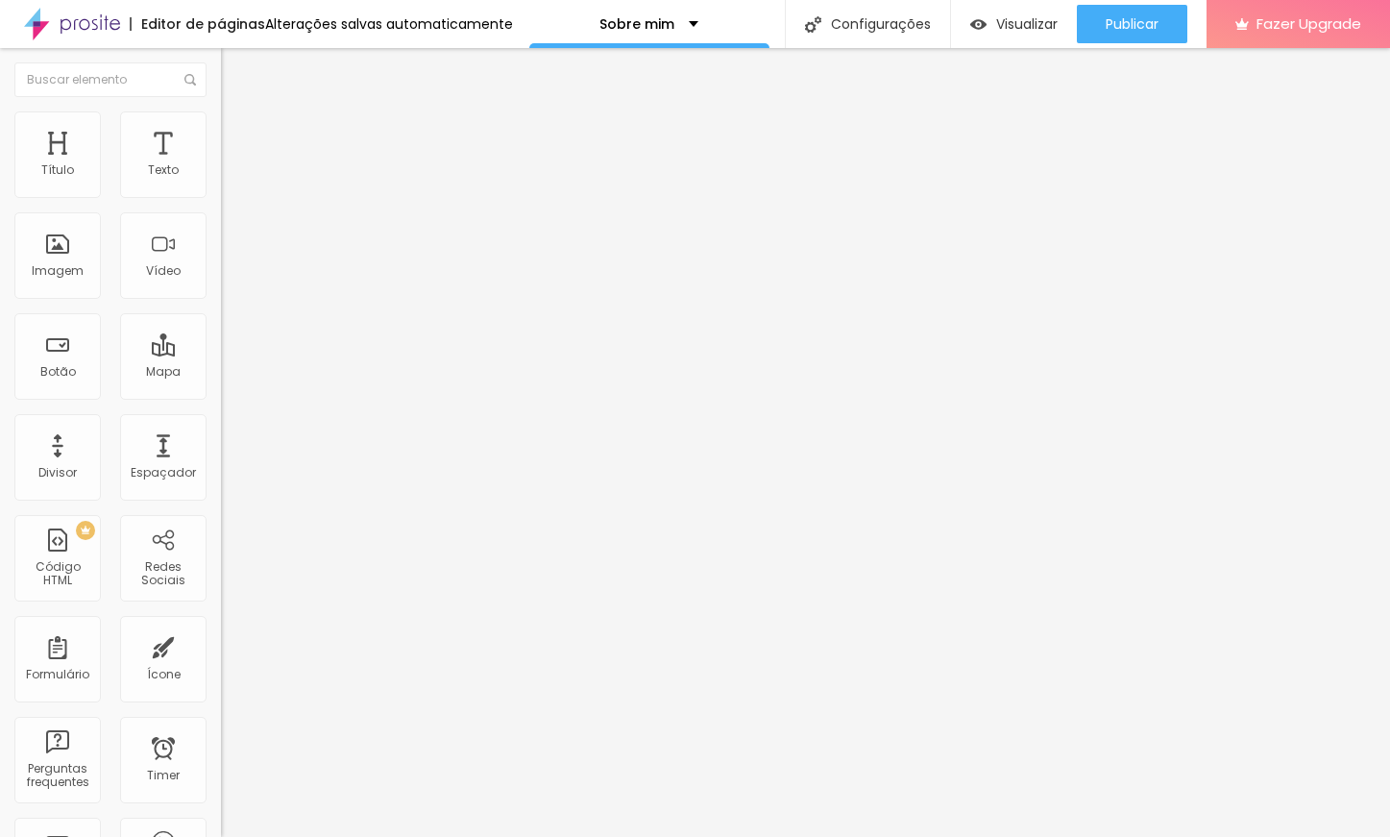
type input "159"
type input "148"
type input "142"
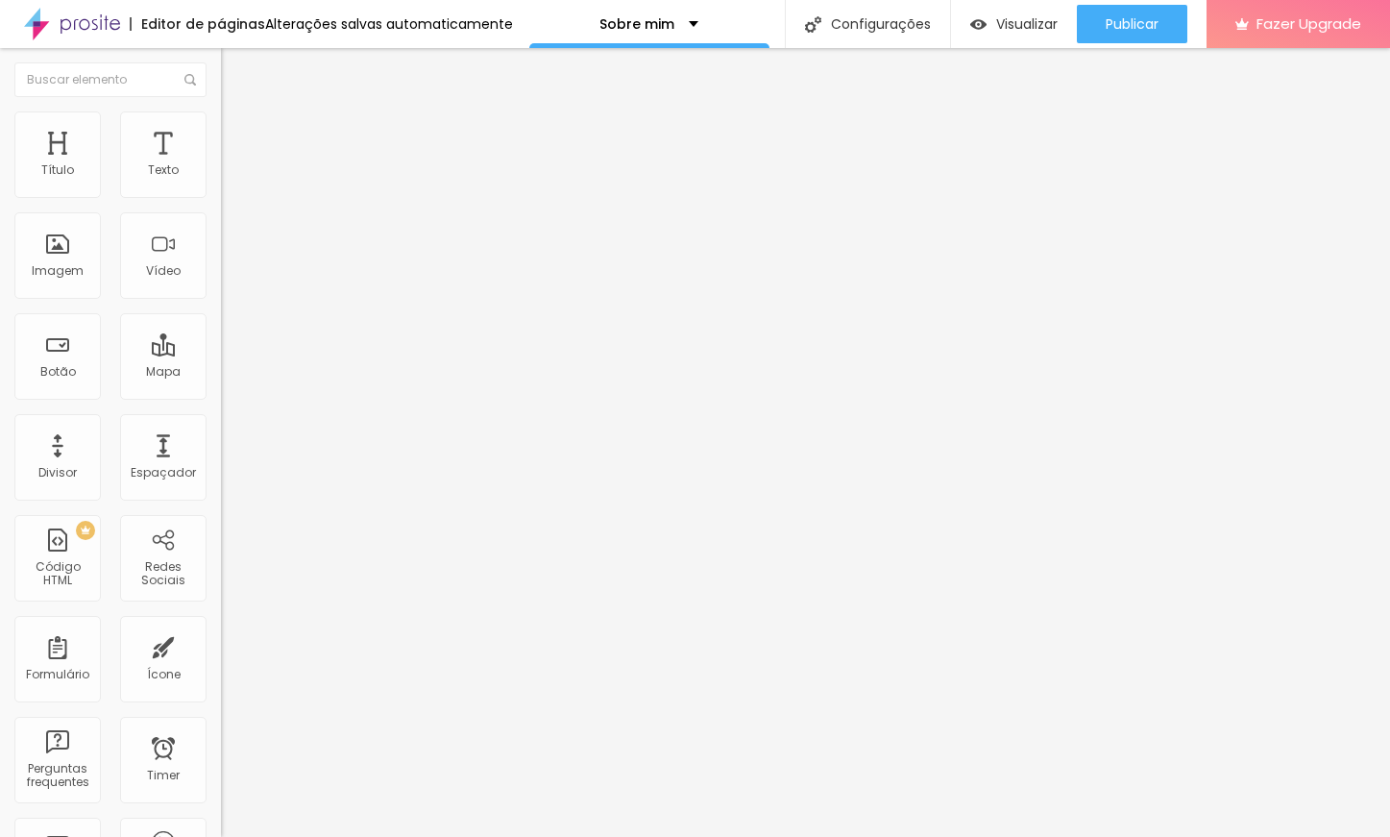
type input "142"
type input "141"
type input "138"
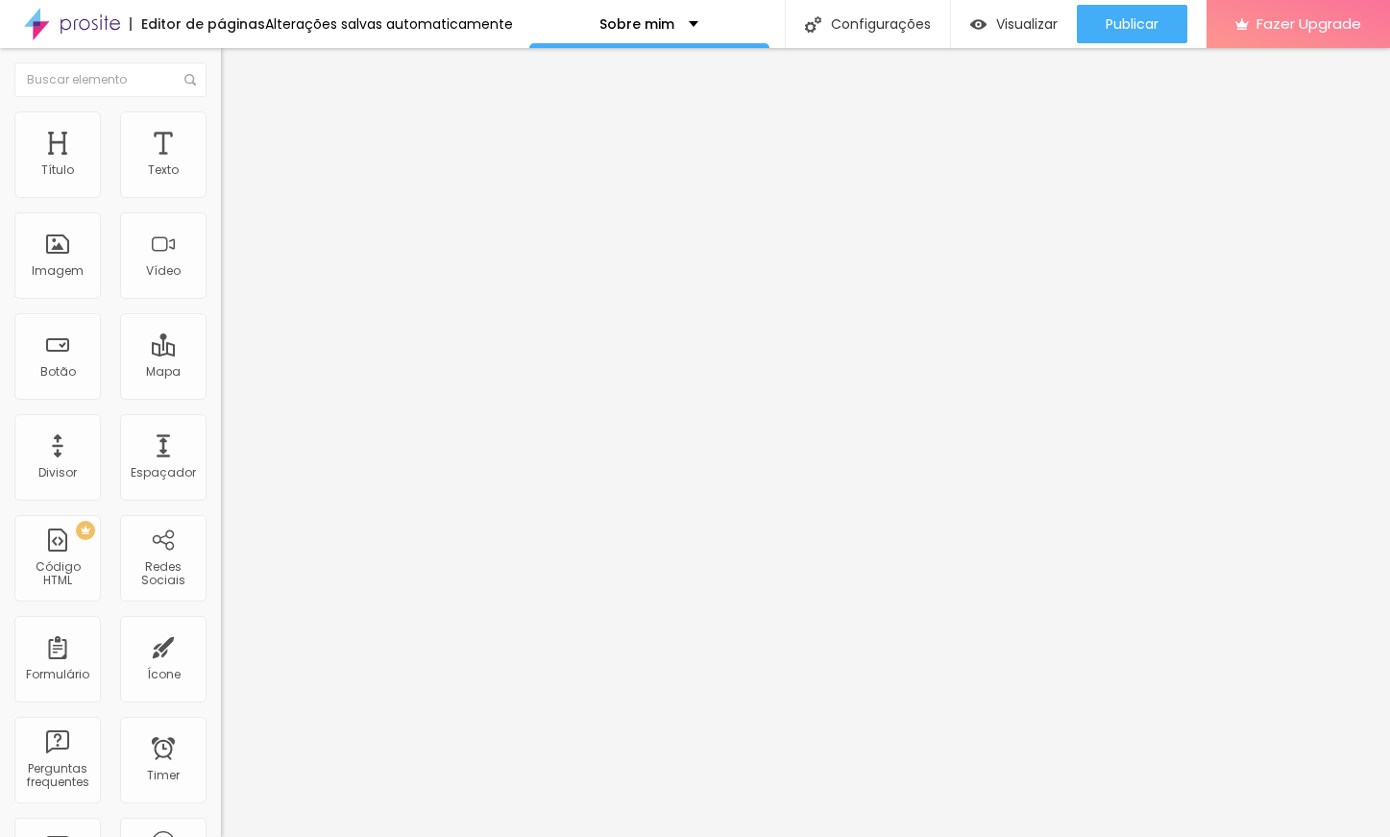
type input "137"
type input "135"
type input "134"
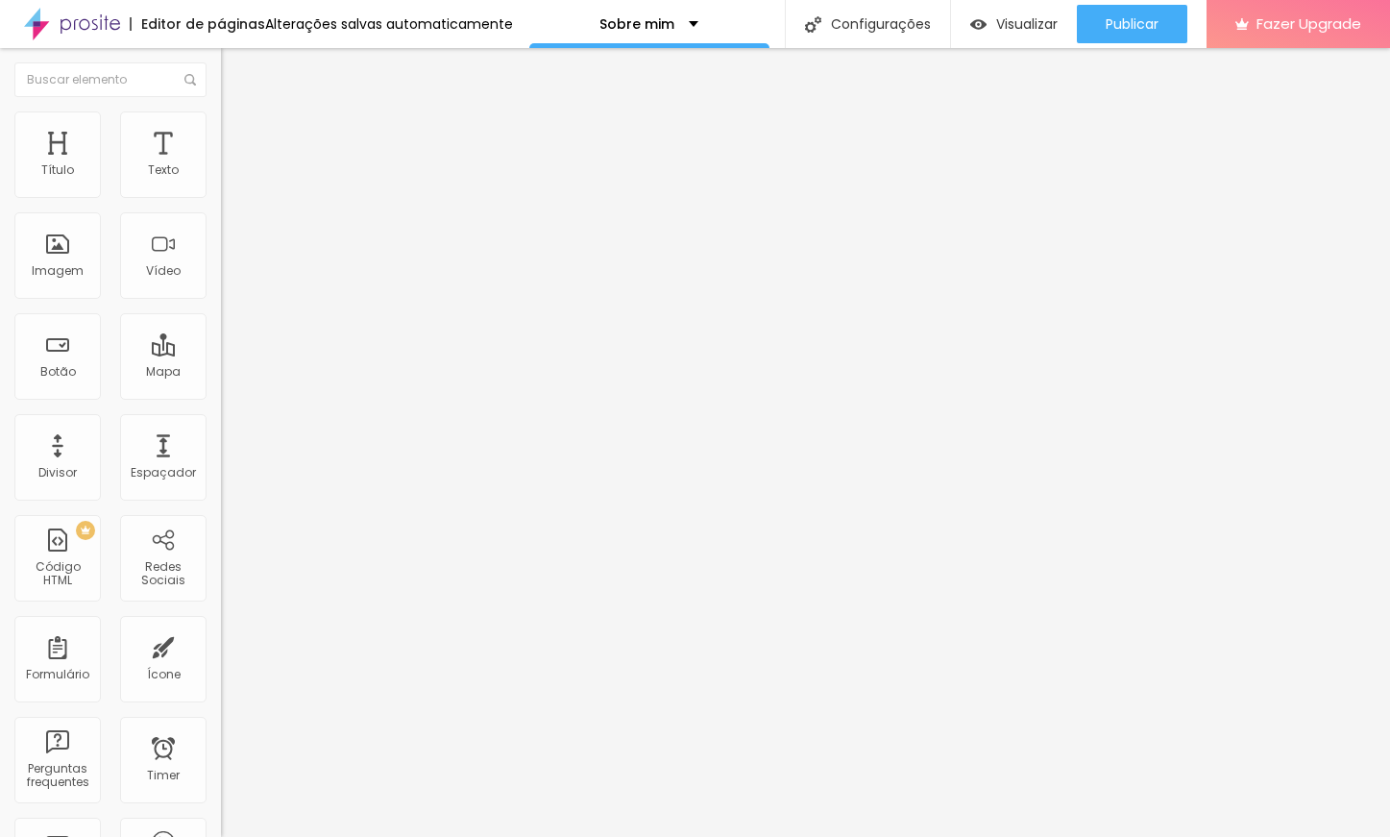
type input "134"
type input "128"
type input "124"
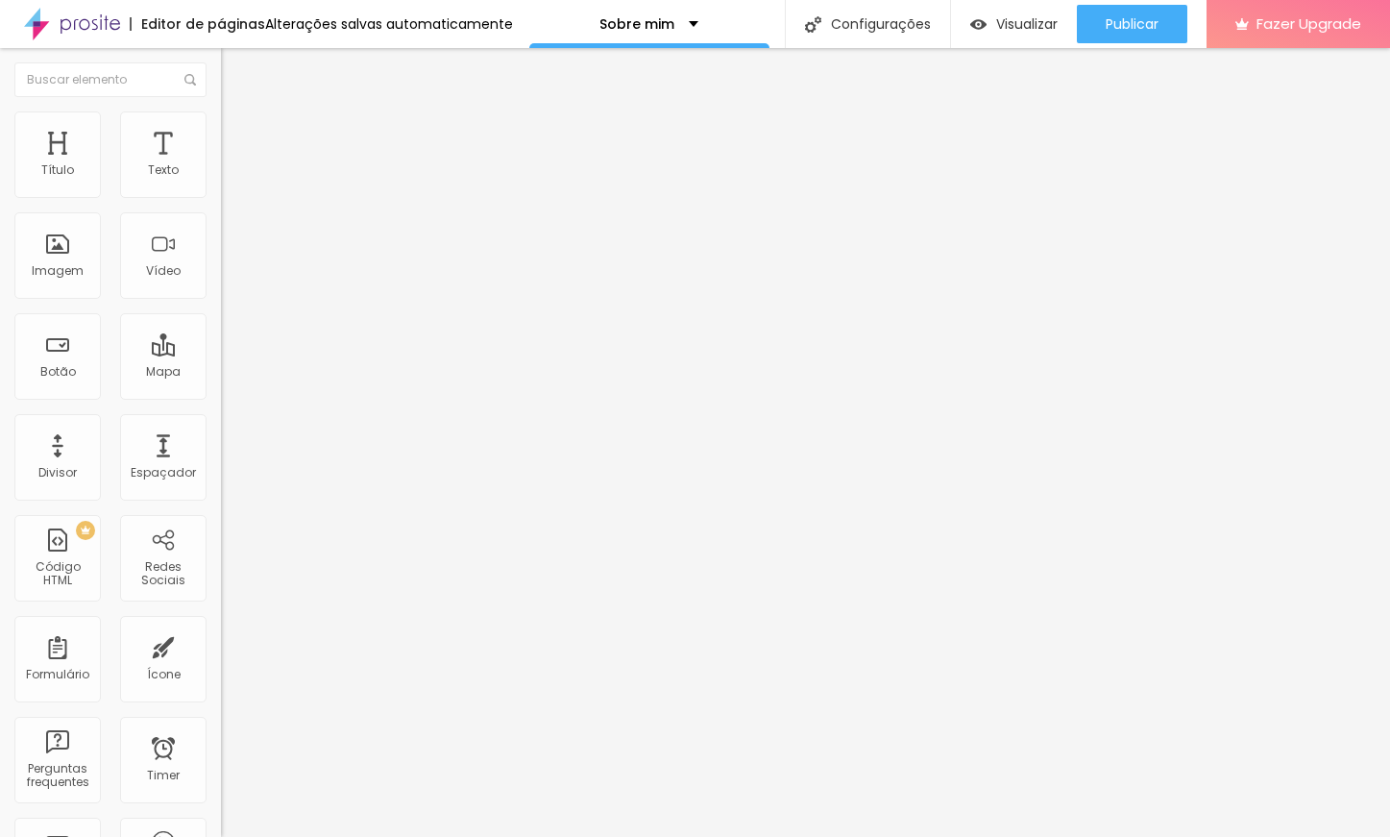
type input "108"
type input "105"
type input "87"
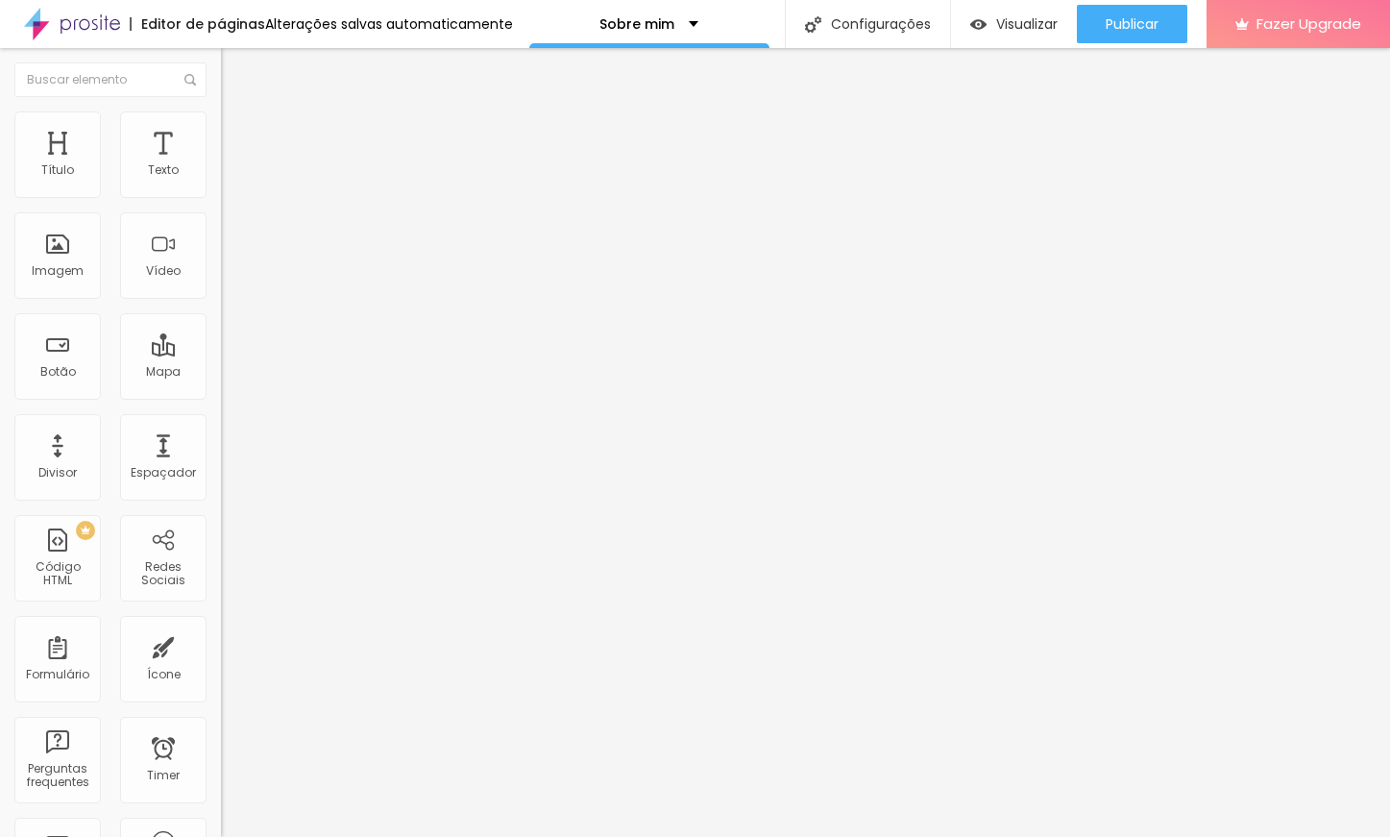
type input "87"
type input "85"
type input "69"
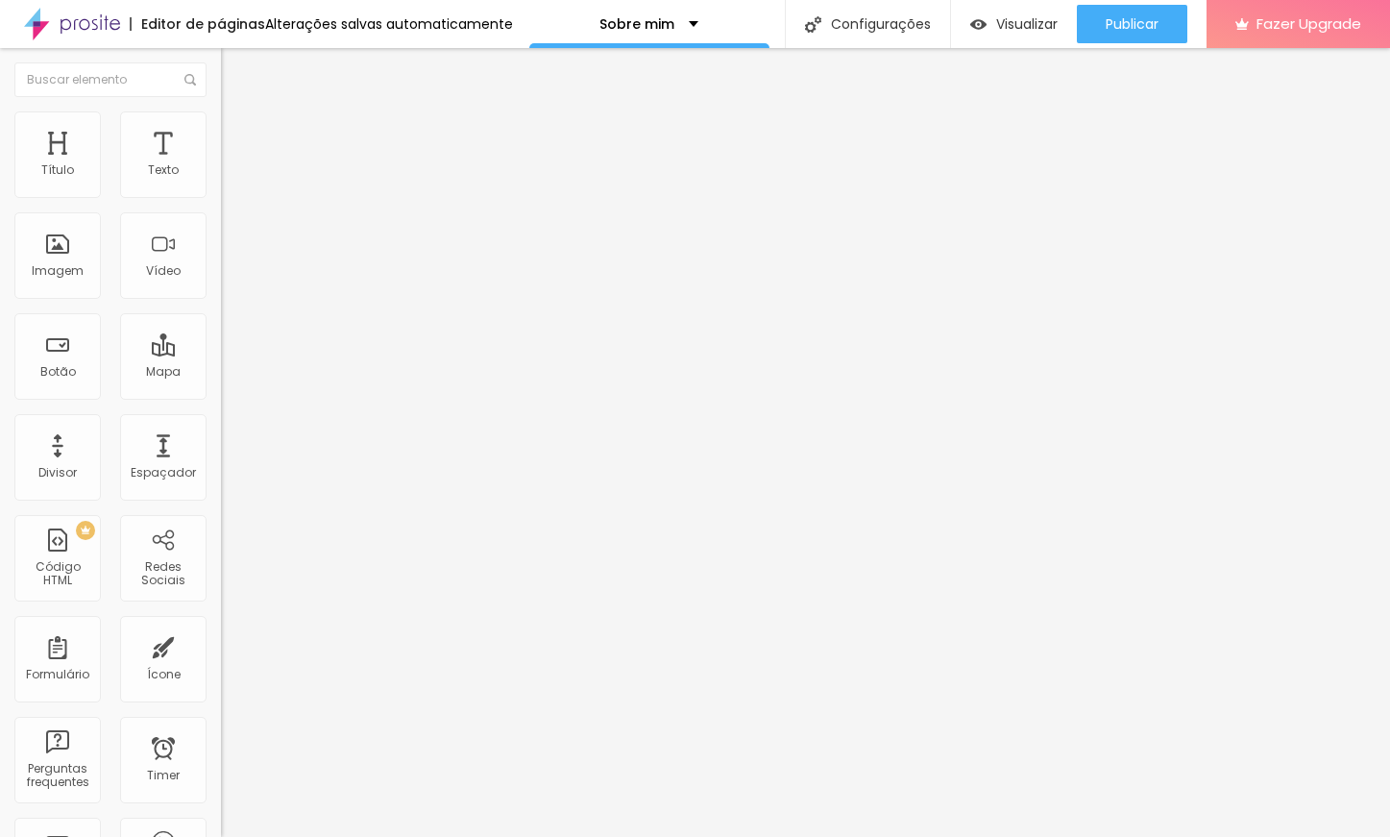
type input "67"
type input "66"
type input "59"
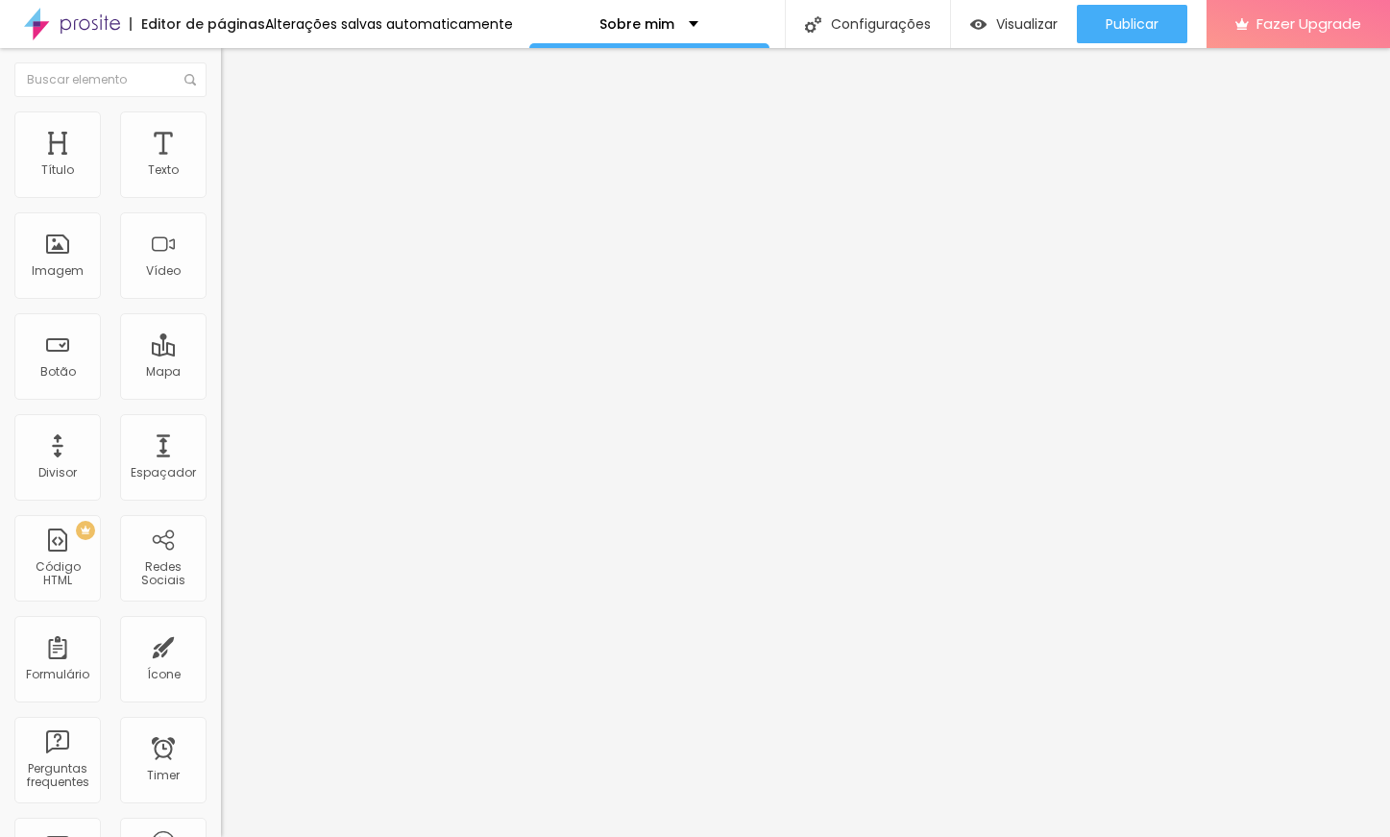
type input "59"
type input "57"
type input "55"
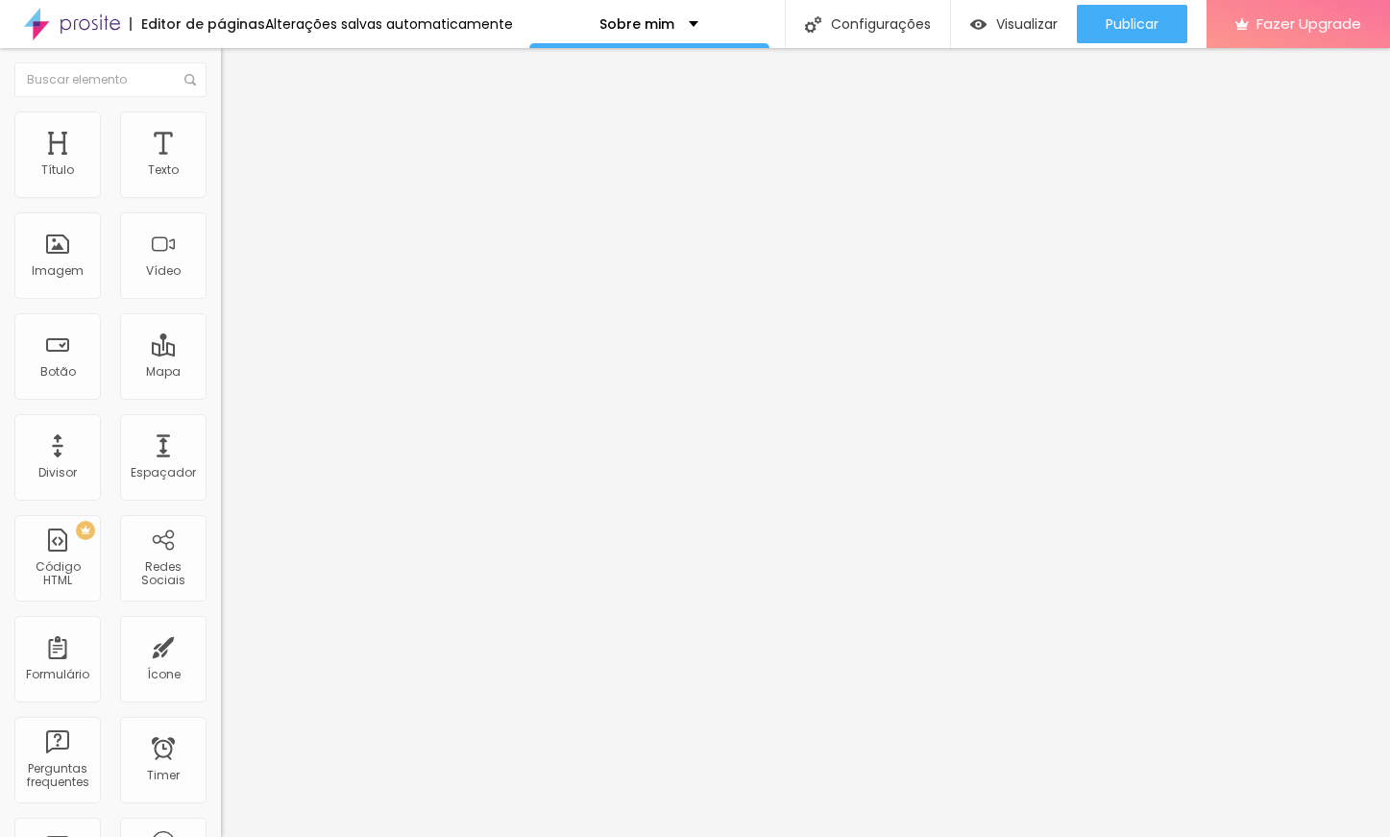
type input "51"
type input "45"
type input "42"
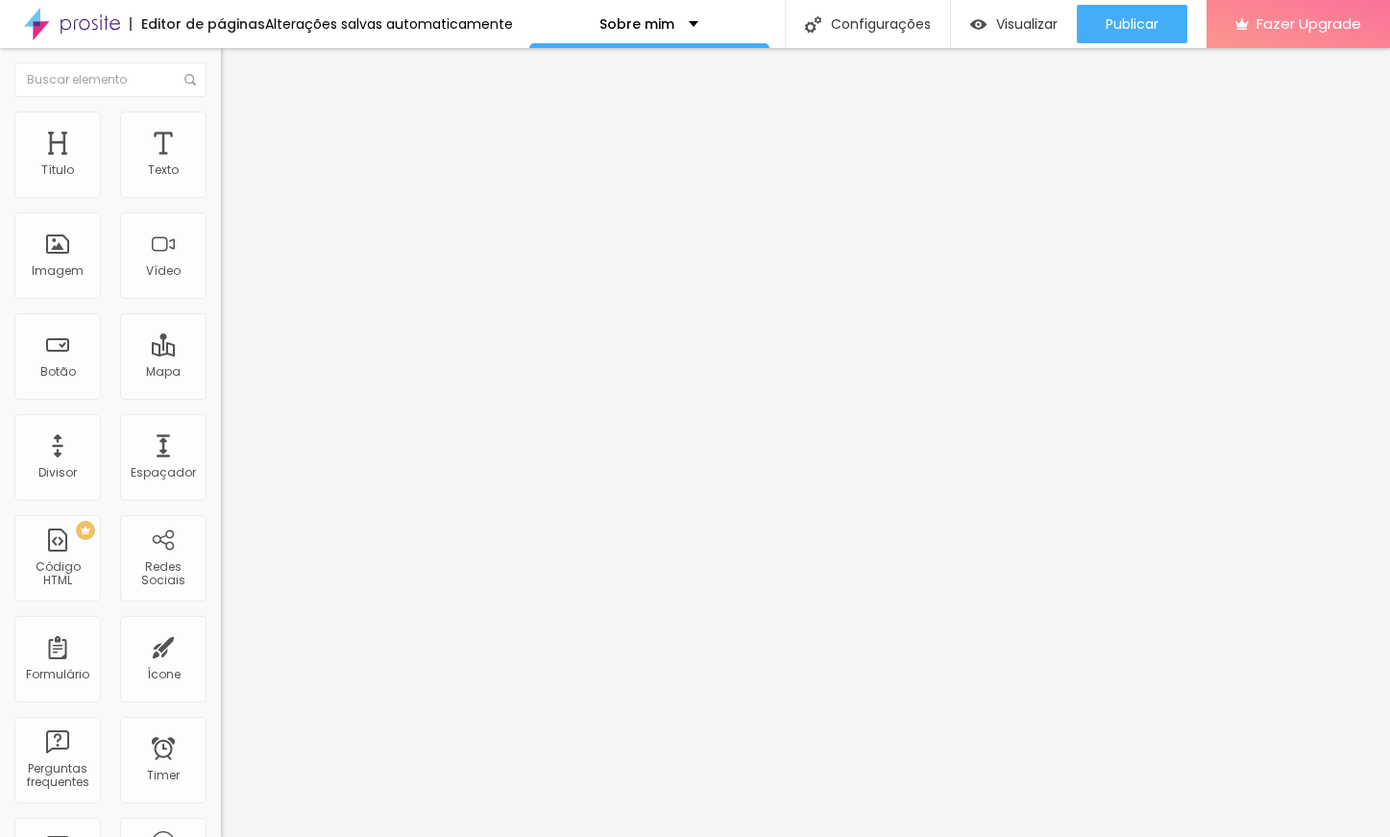
type input "42"
type input "39"
type input "38"
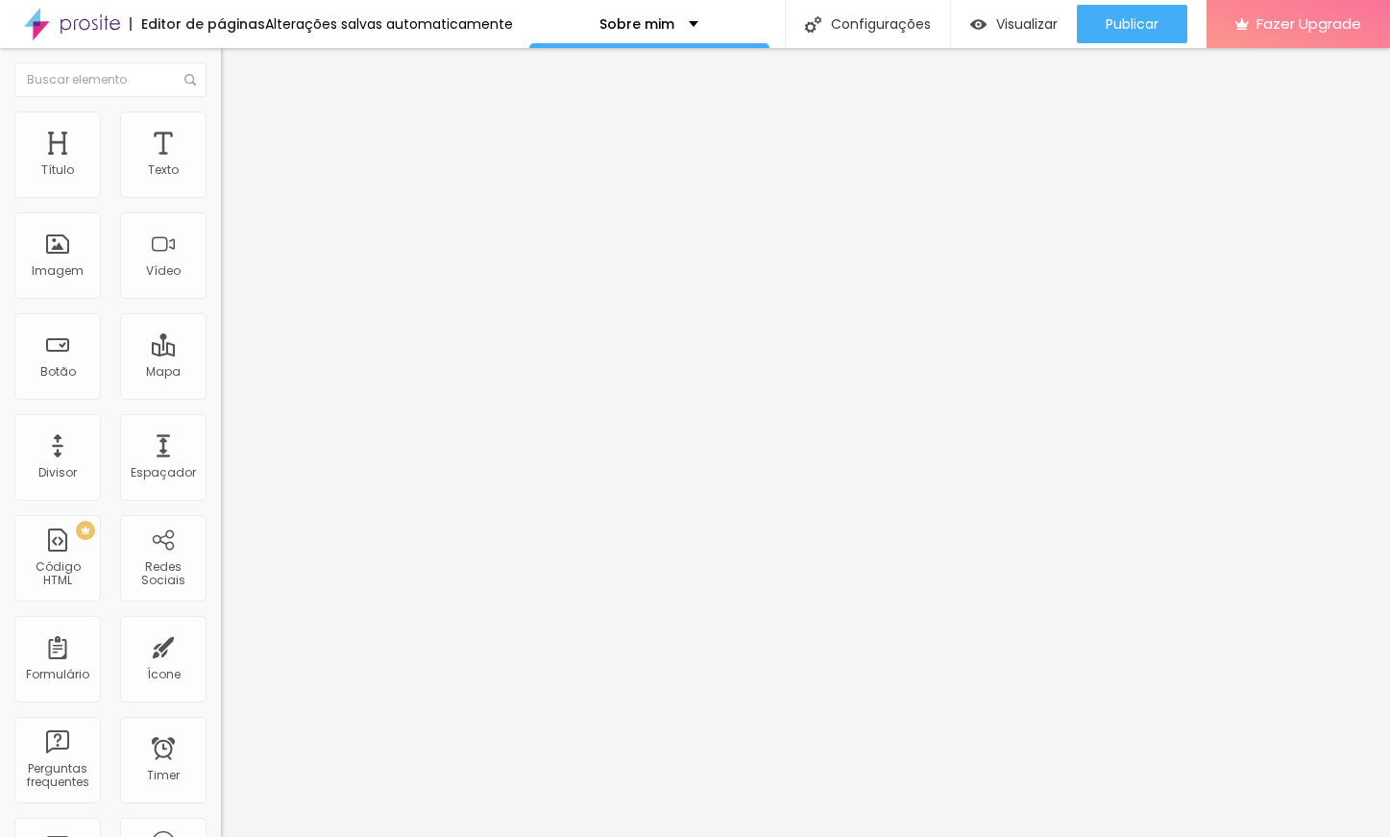
type input "3"
type input "0"
drag, startPoint x: 40, startPoint y: 241, endPoint x: -48, endPoint y: 262, distance: 90.9
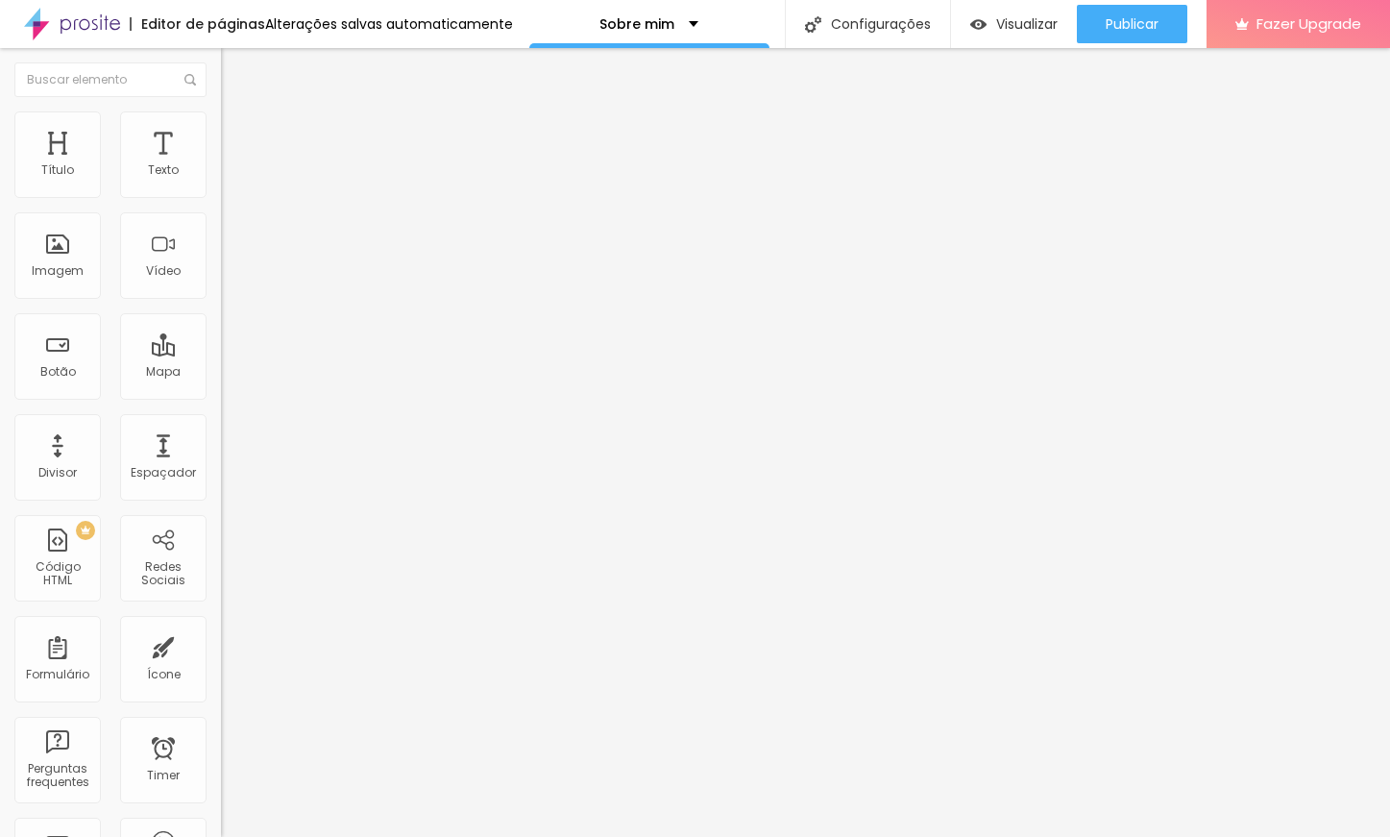
click at [221, 422] on input "range" at bounding box center [283, 429] width 124 height 15
type input "1"
type input "2"
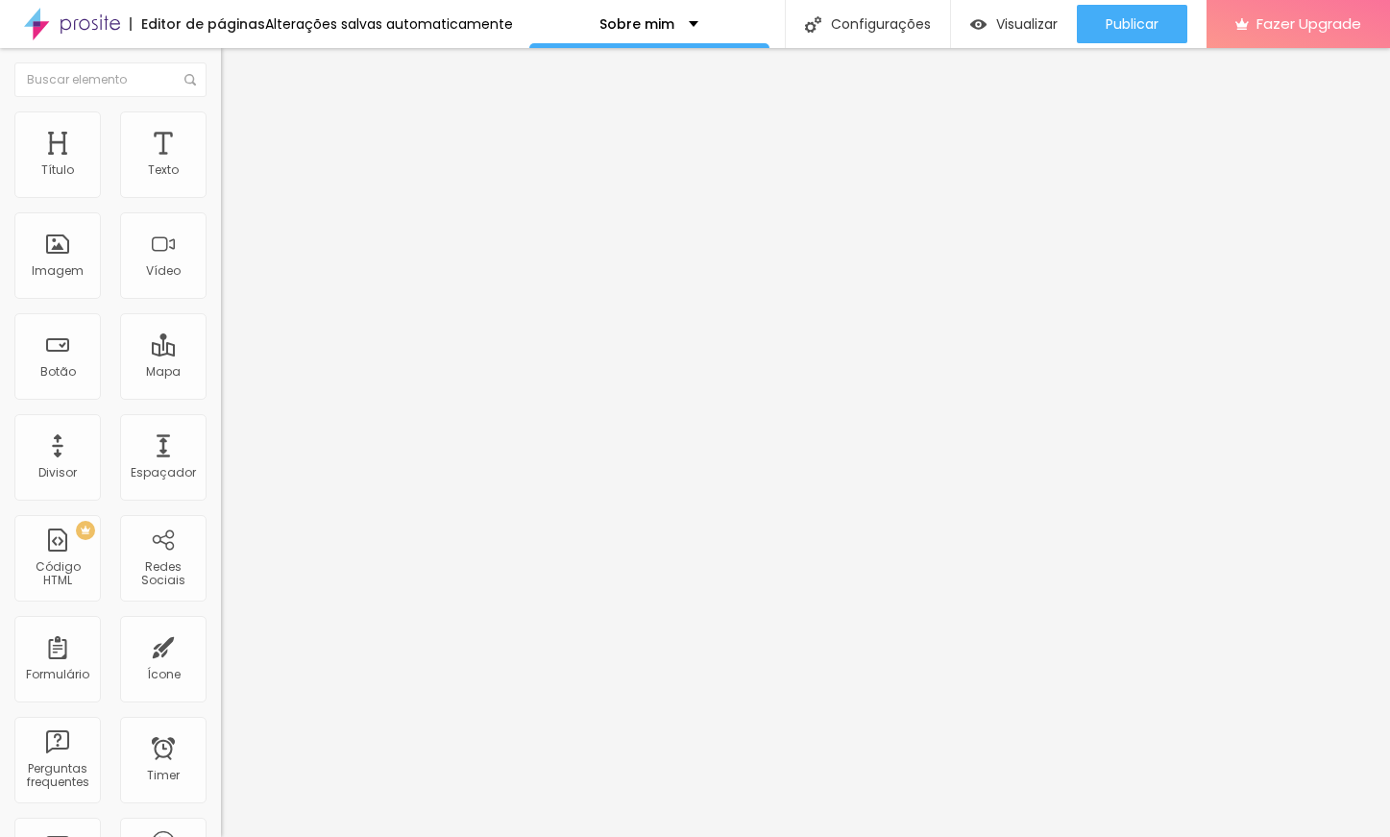
type input "3"
type input "4"
type input "5"
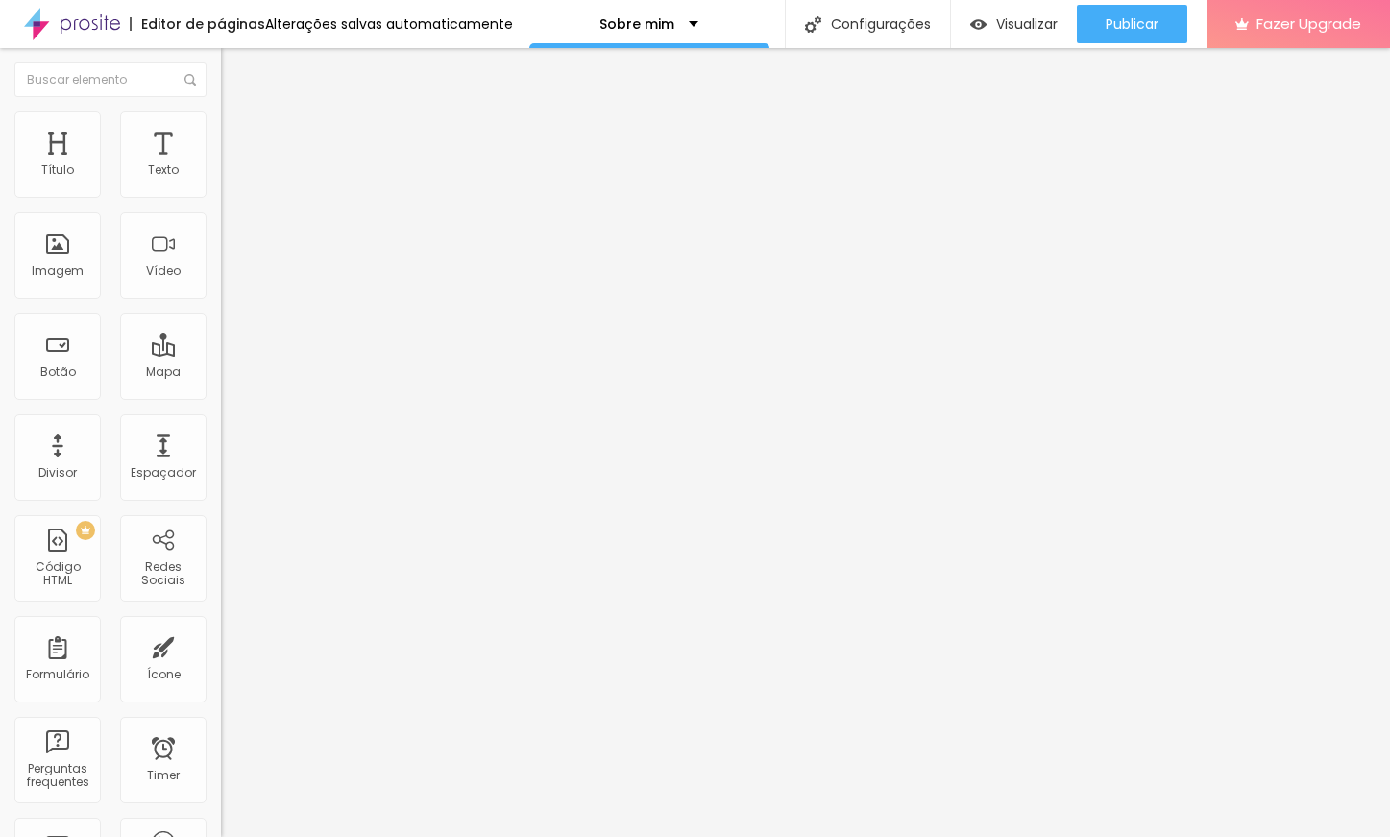
type input "5"
type input "7"
type input "8"
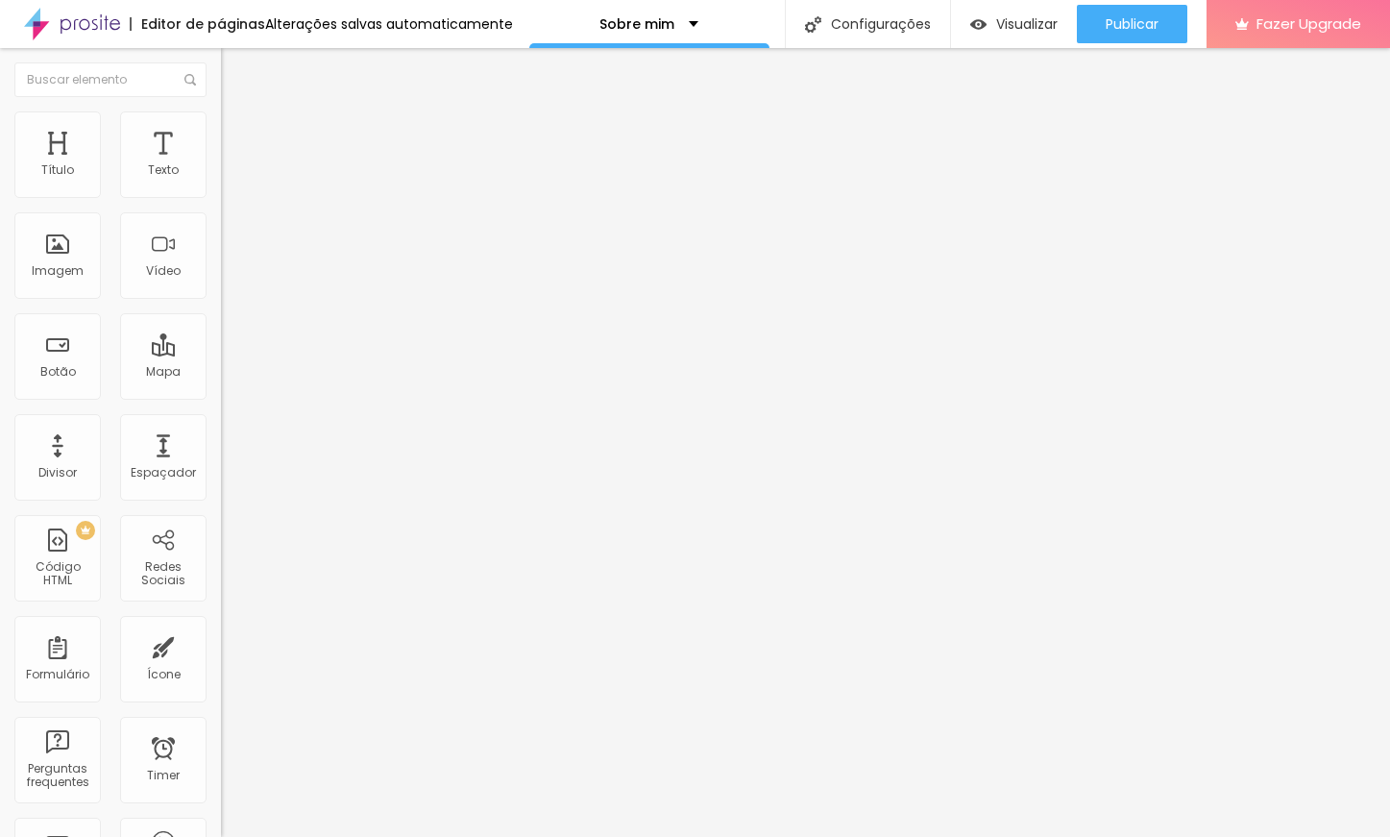
type input "10"
type input "11"
type input "12"
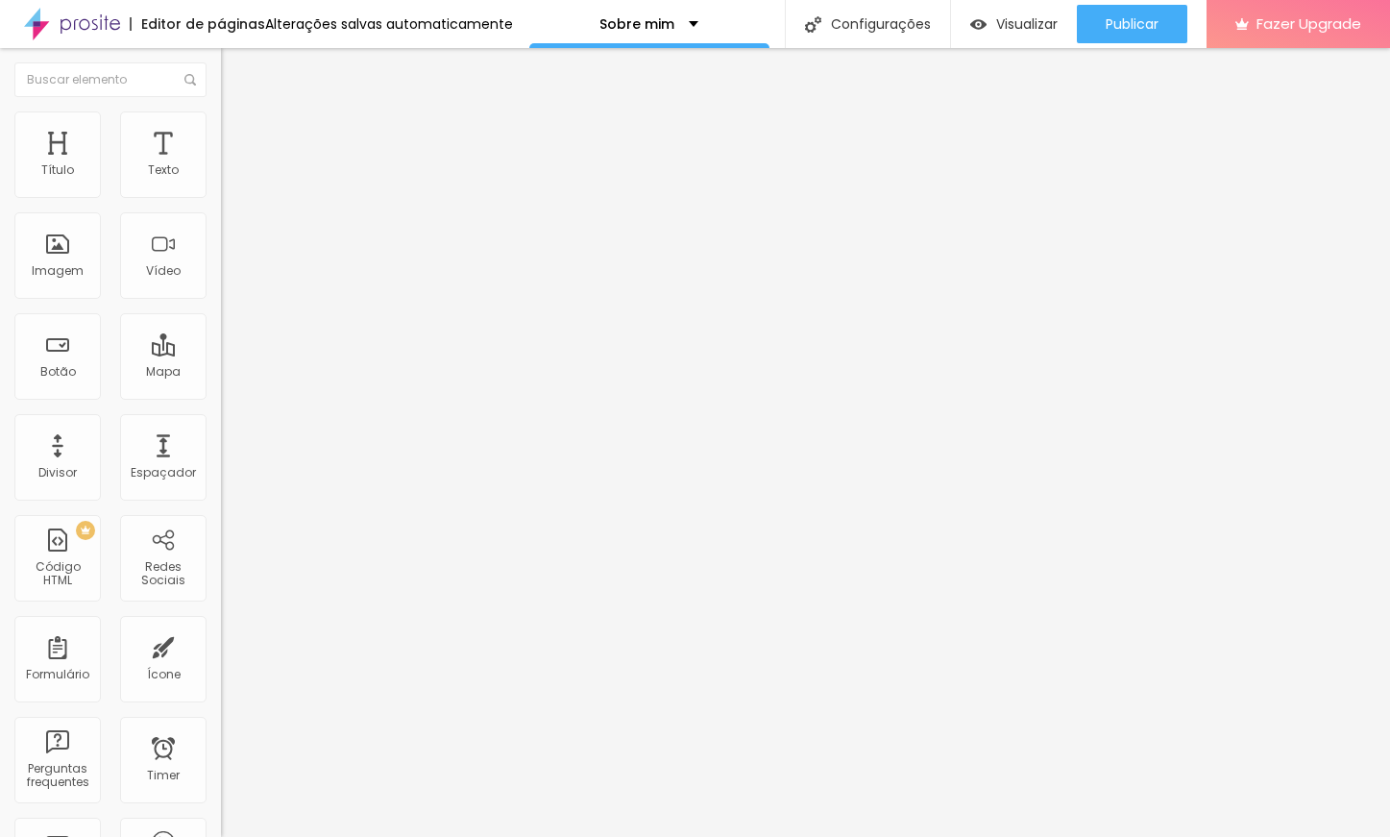
type input "12"
type input "14"
type input "15"
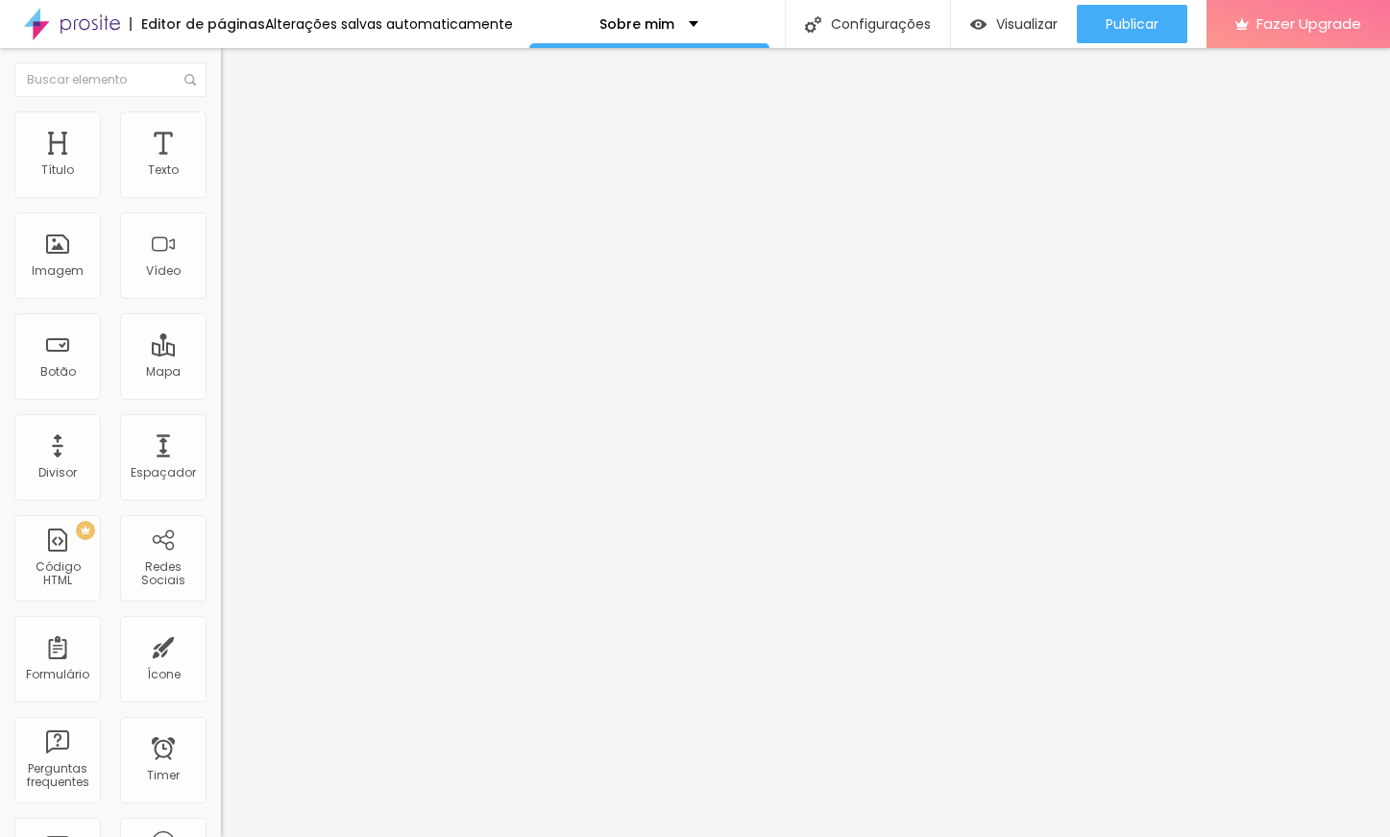
type input "17"
drag, startPoint x: 45, startPoint y: 243, endPoint x: 55, endPoint y: 246, distance: 10.0
type input "17"
click at [221, 422] on input "range" at bounding box center [283, 429] width 124 height 15
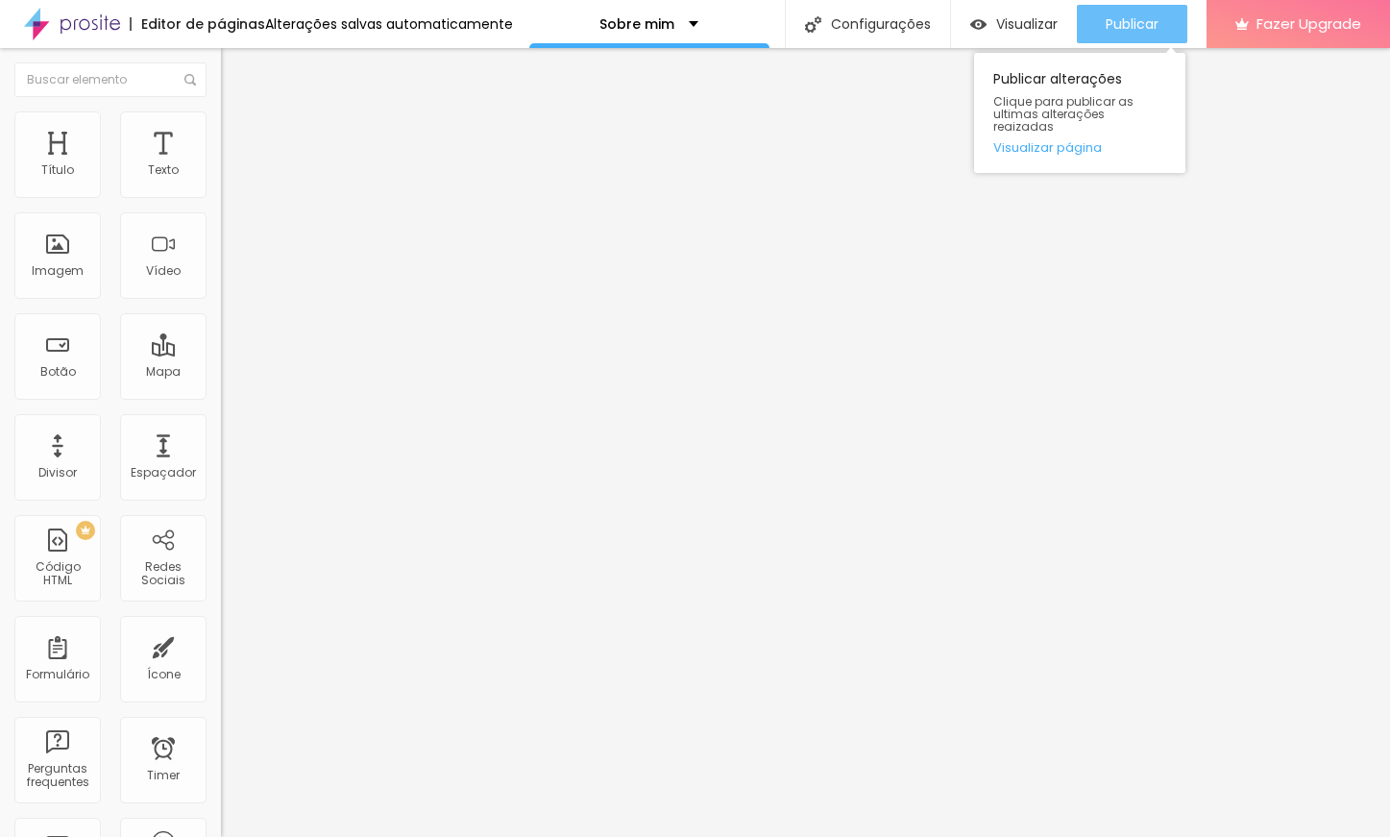
click at [1120, 32] on span "Publicar" at bounding box center [1132, 23] width 53 height 15
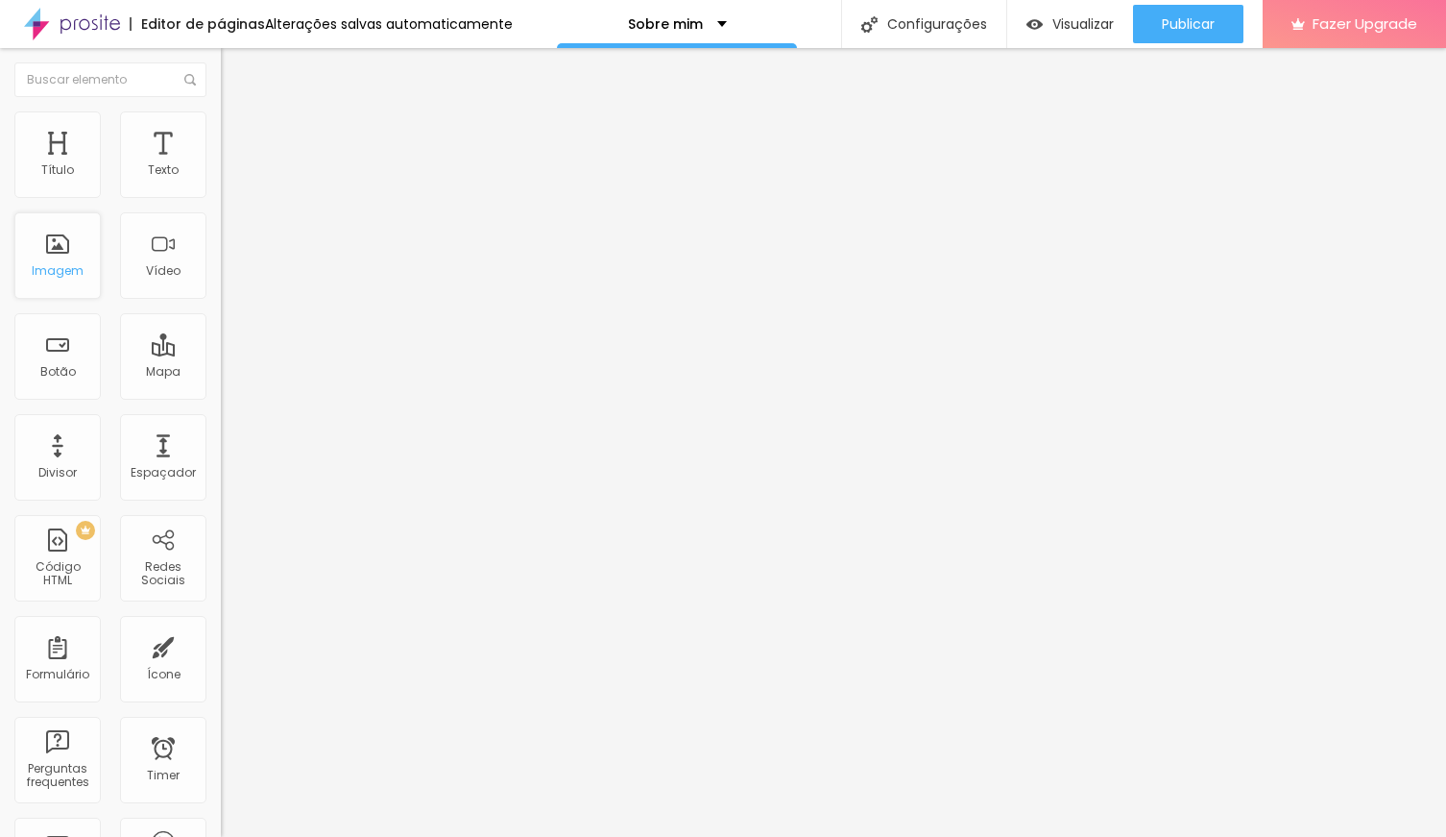
click at [50, 247] on div "Imagem" at bounding box center [57, 255] width 86 height 86
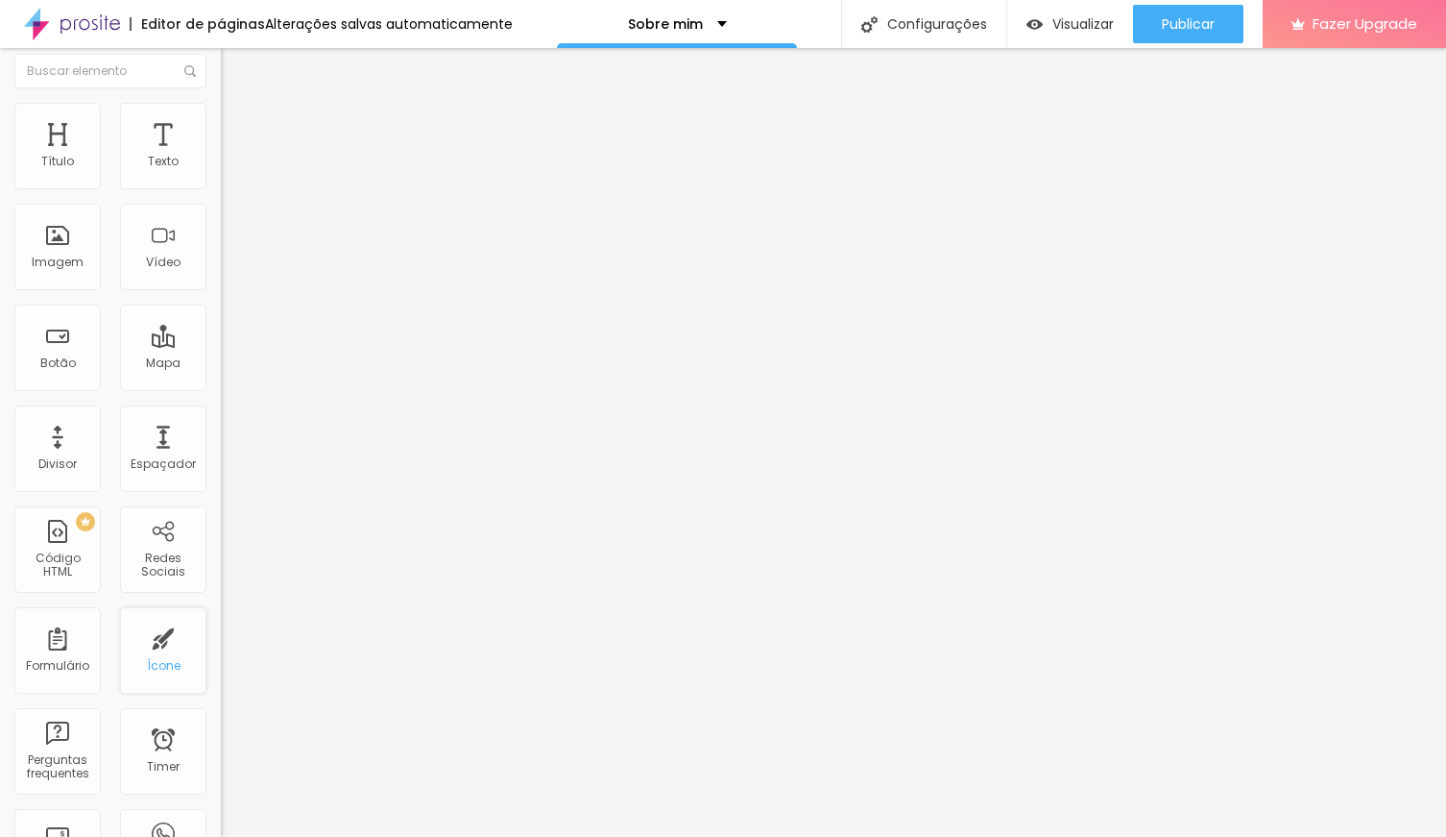
scroll to position [5, 0]
click at [159, 571] on div "Redes Sociais" at bounding box center [163, 569] width 76 height 28
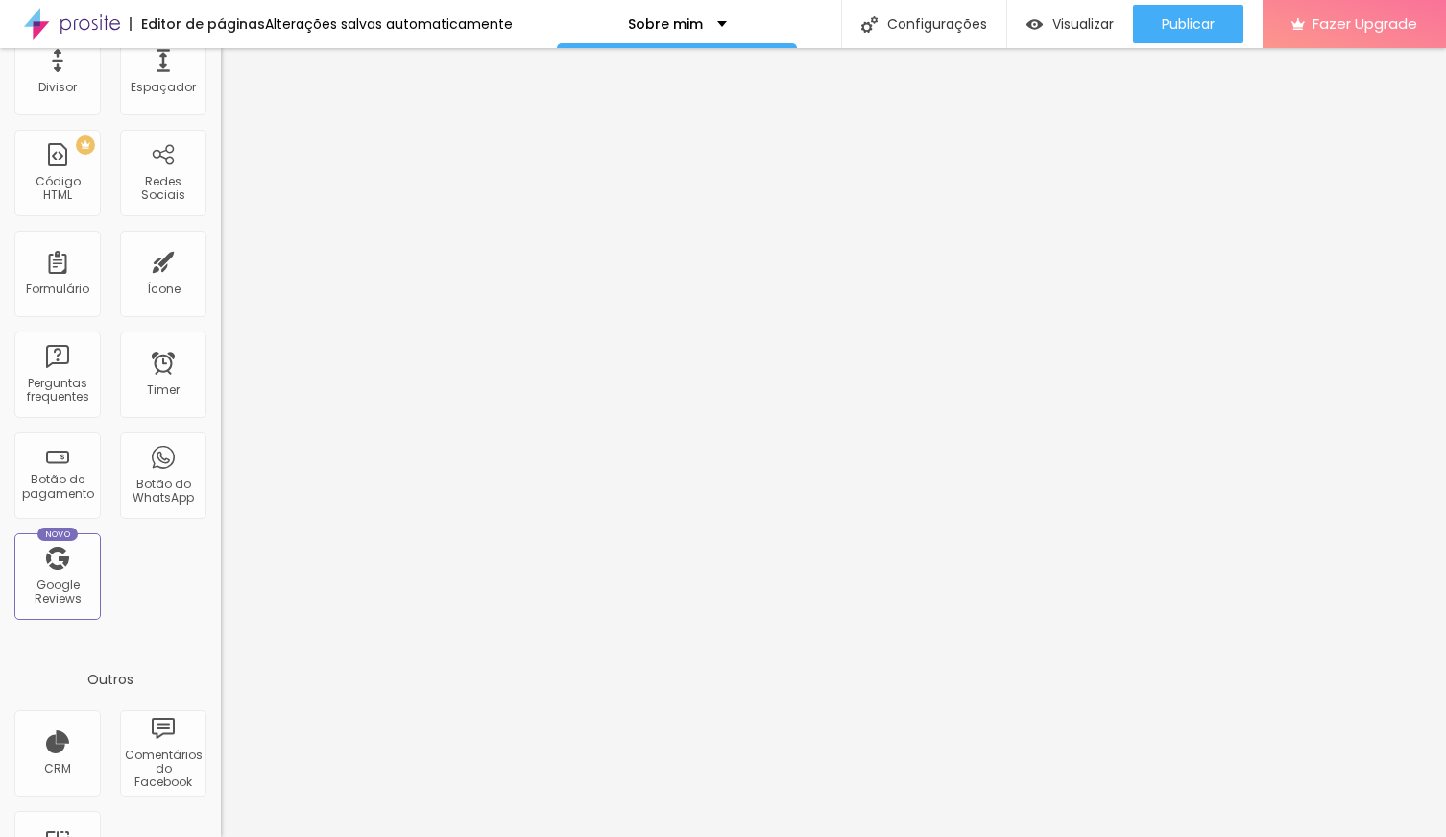
scroll to position [460, 0]
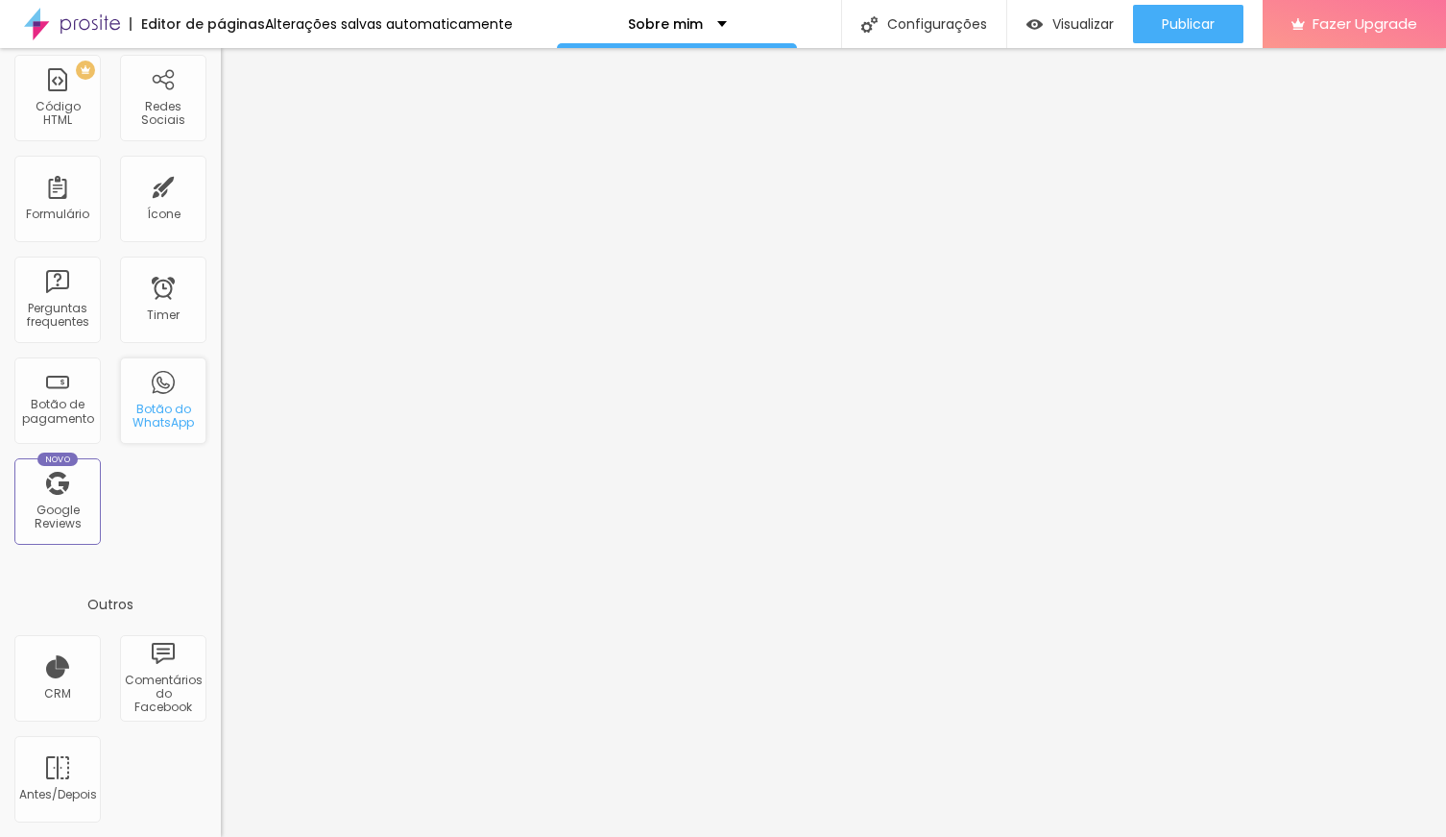
click at [167, 395] on div "Botão do WhatsApp" at bounding box center [163, 400] width 86 height 86
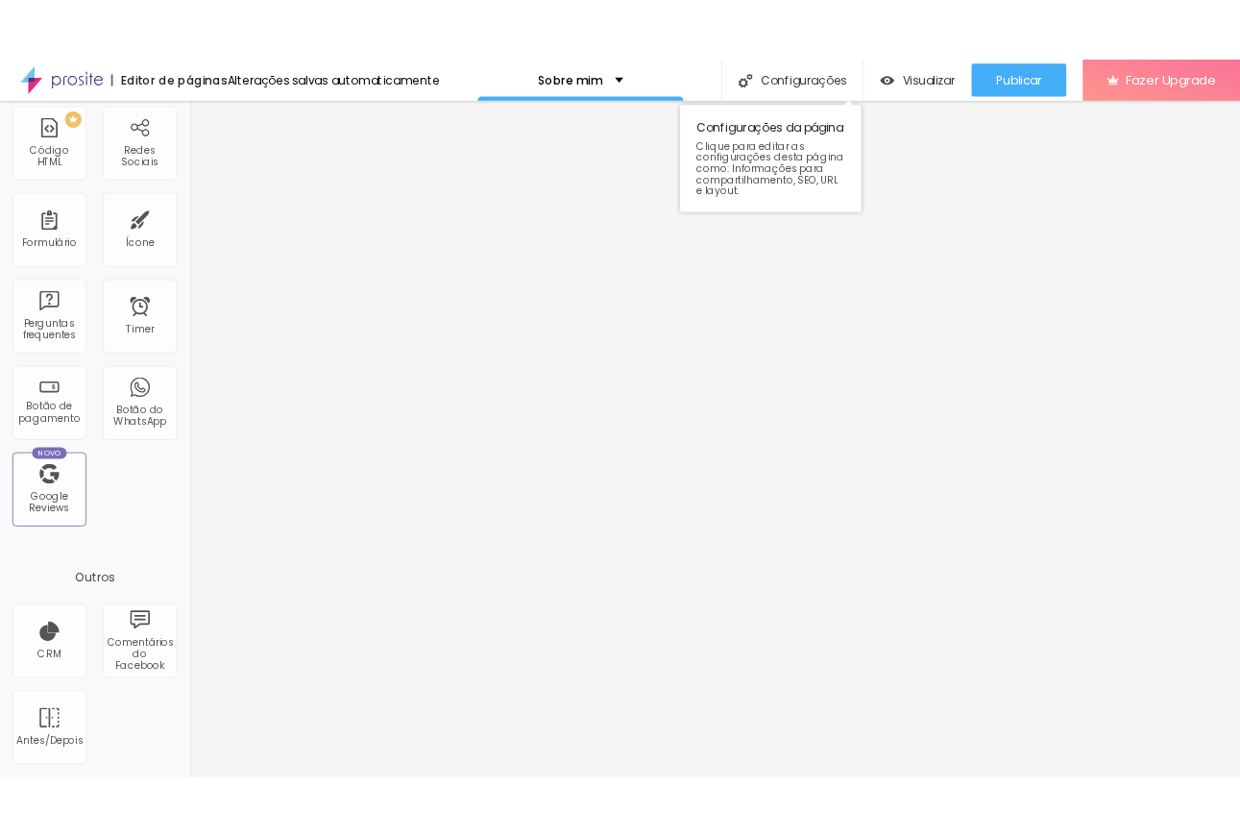
scroll to position [0, 0]
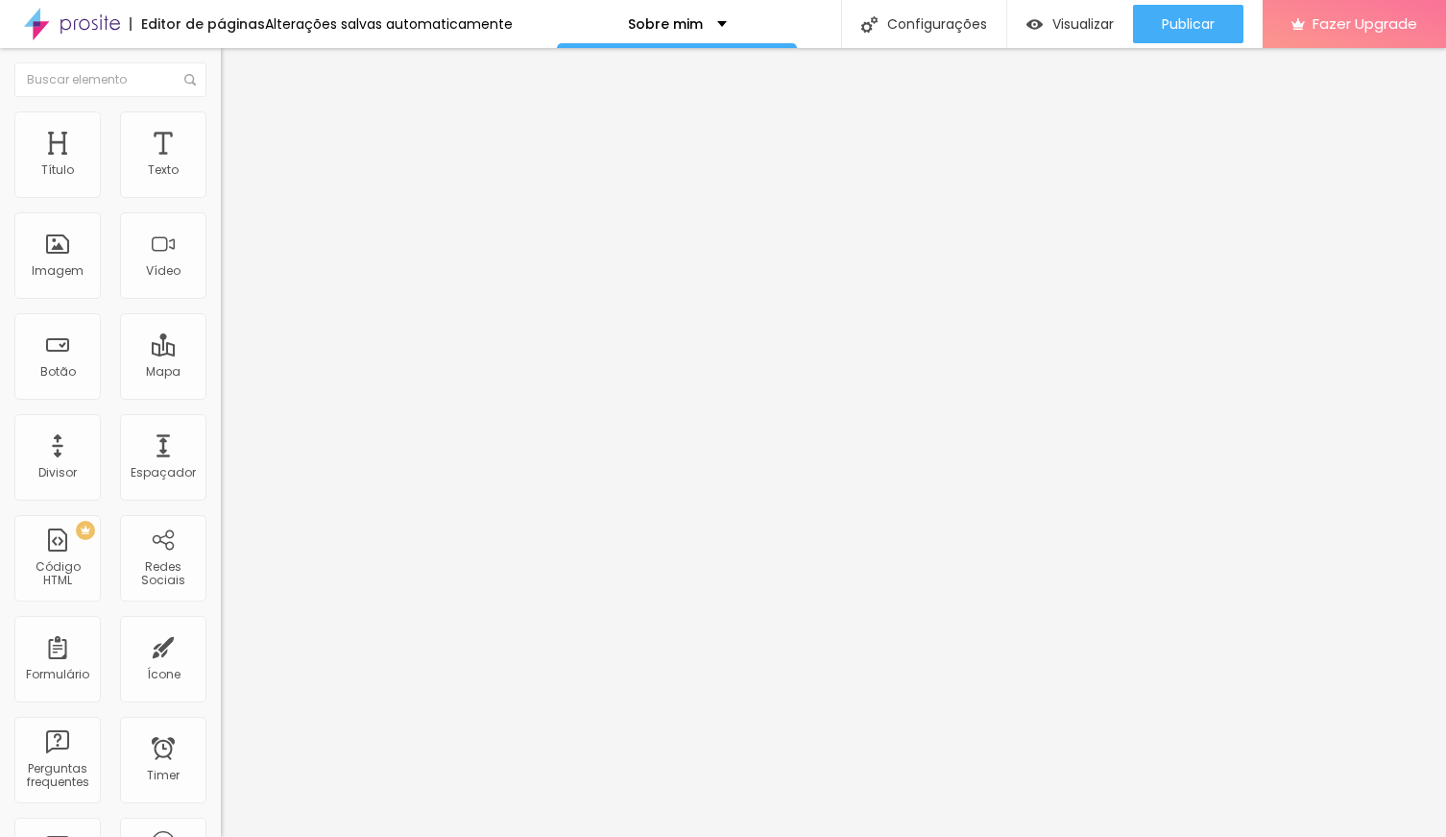
type input "1"
type input "3"
type input "4"
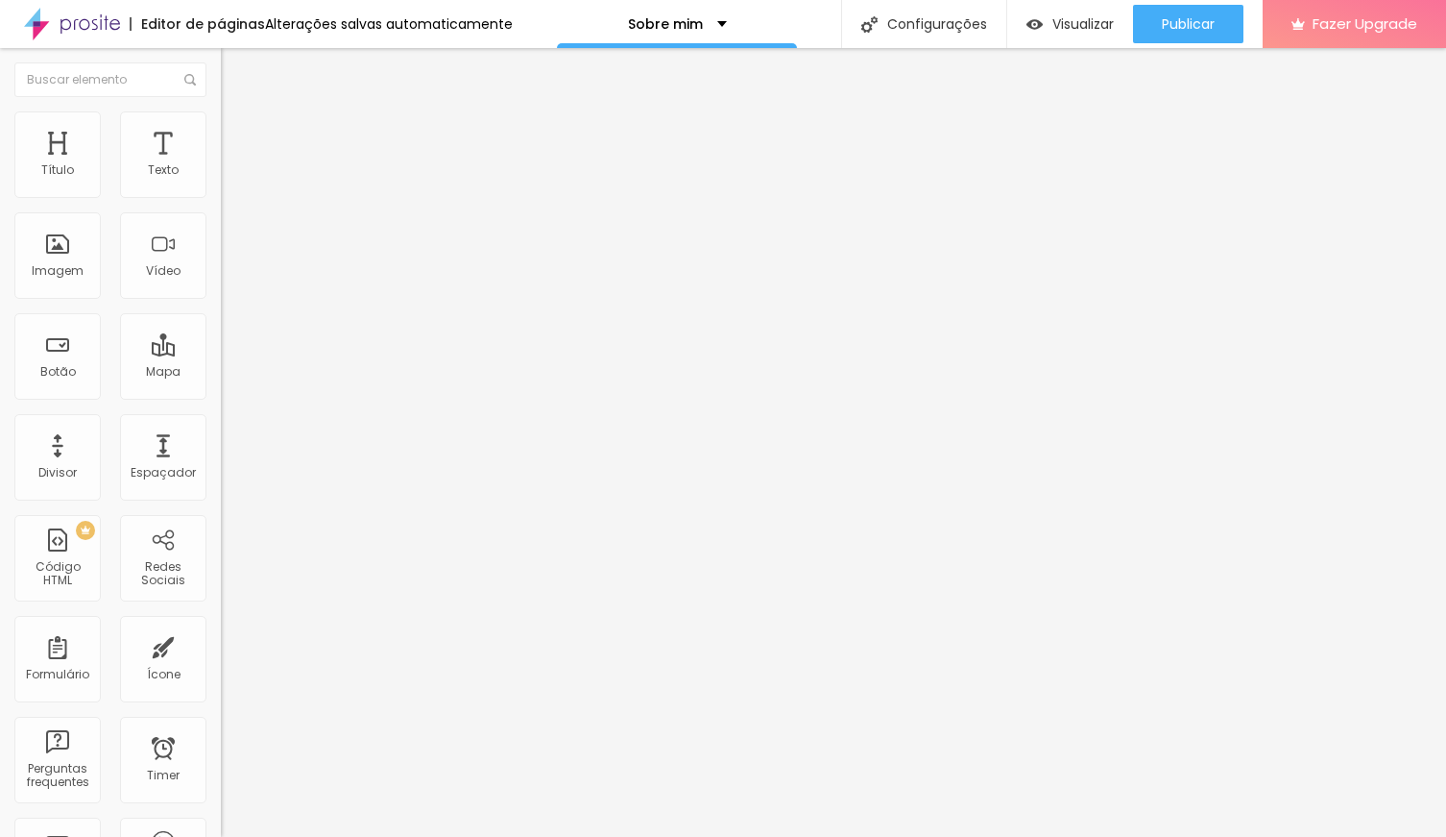
type input "4"
type input "7"
type input "9"
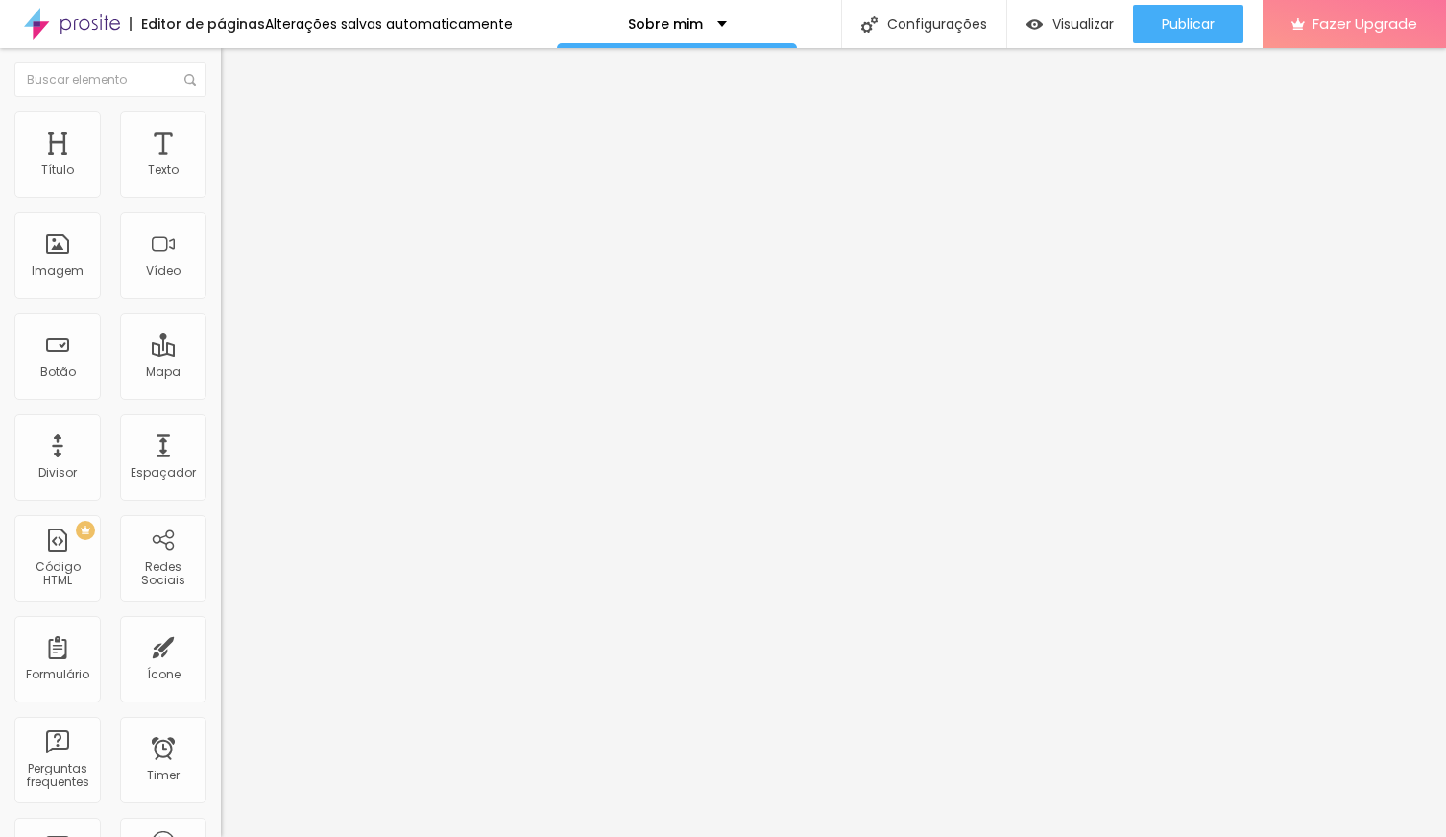
type input "13"
type input "14"
type input "12"
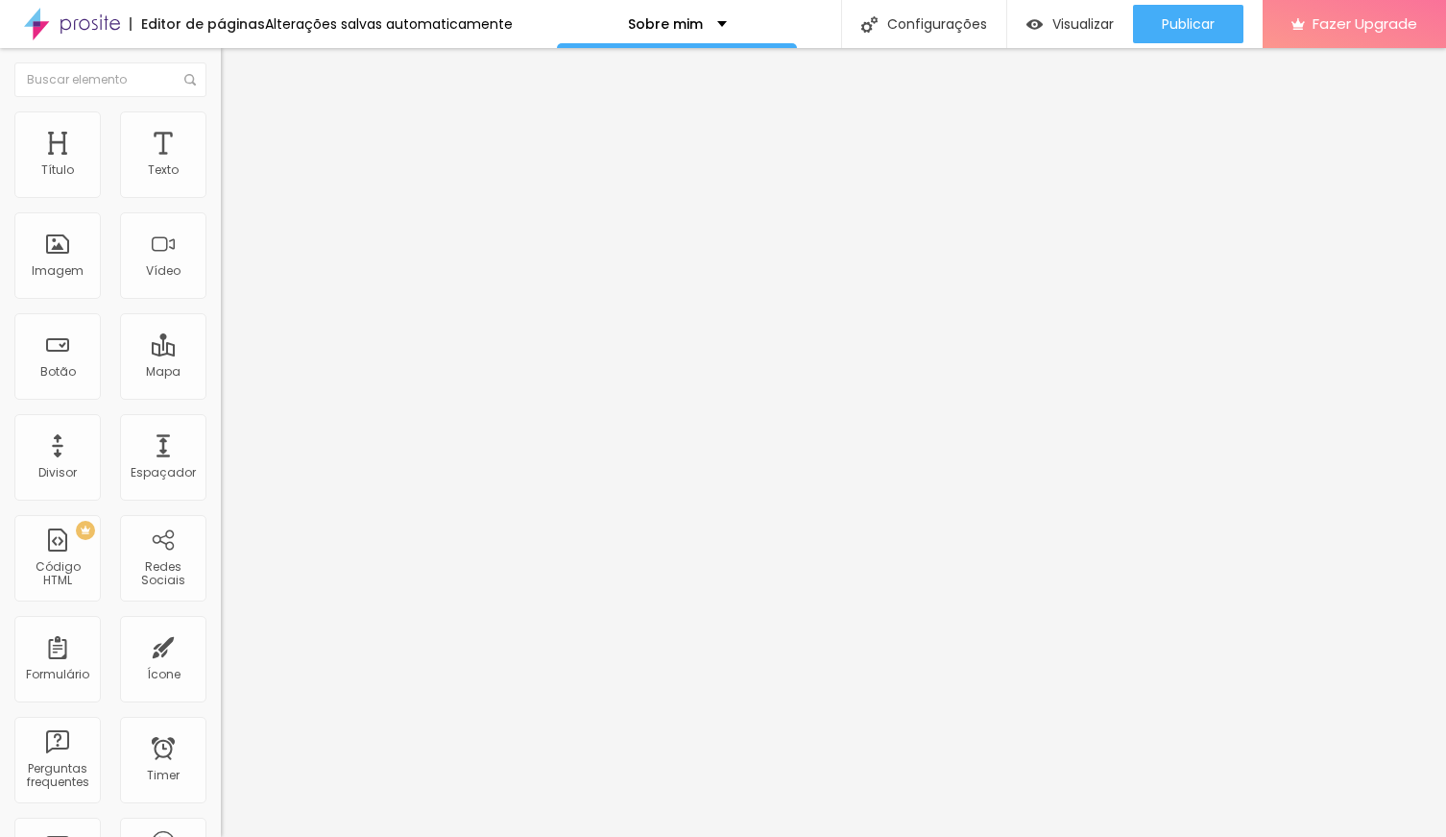
type input "12"
type input "10"
type input "9"
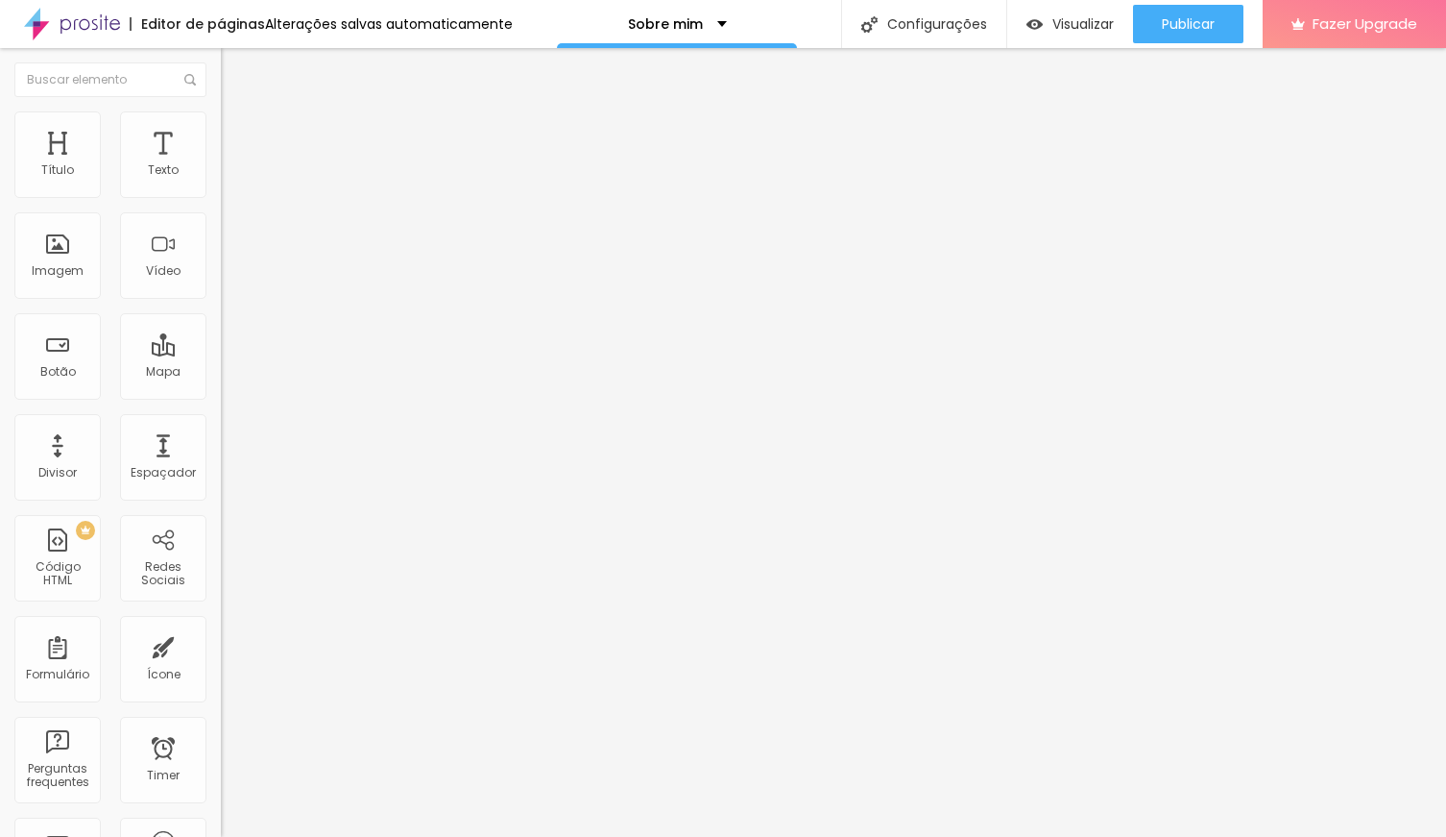
type input "1"
type input "0"
drag, startPoint x: 41, startPoint y: 303, endPoint x: -78, endPoint y: 312, distance: 119.5
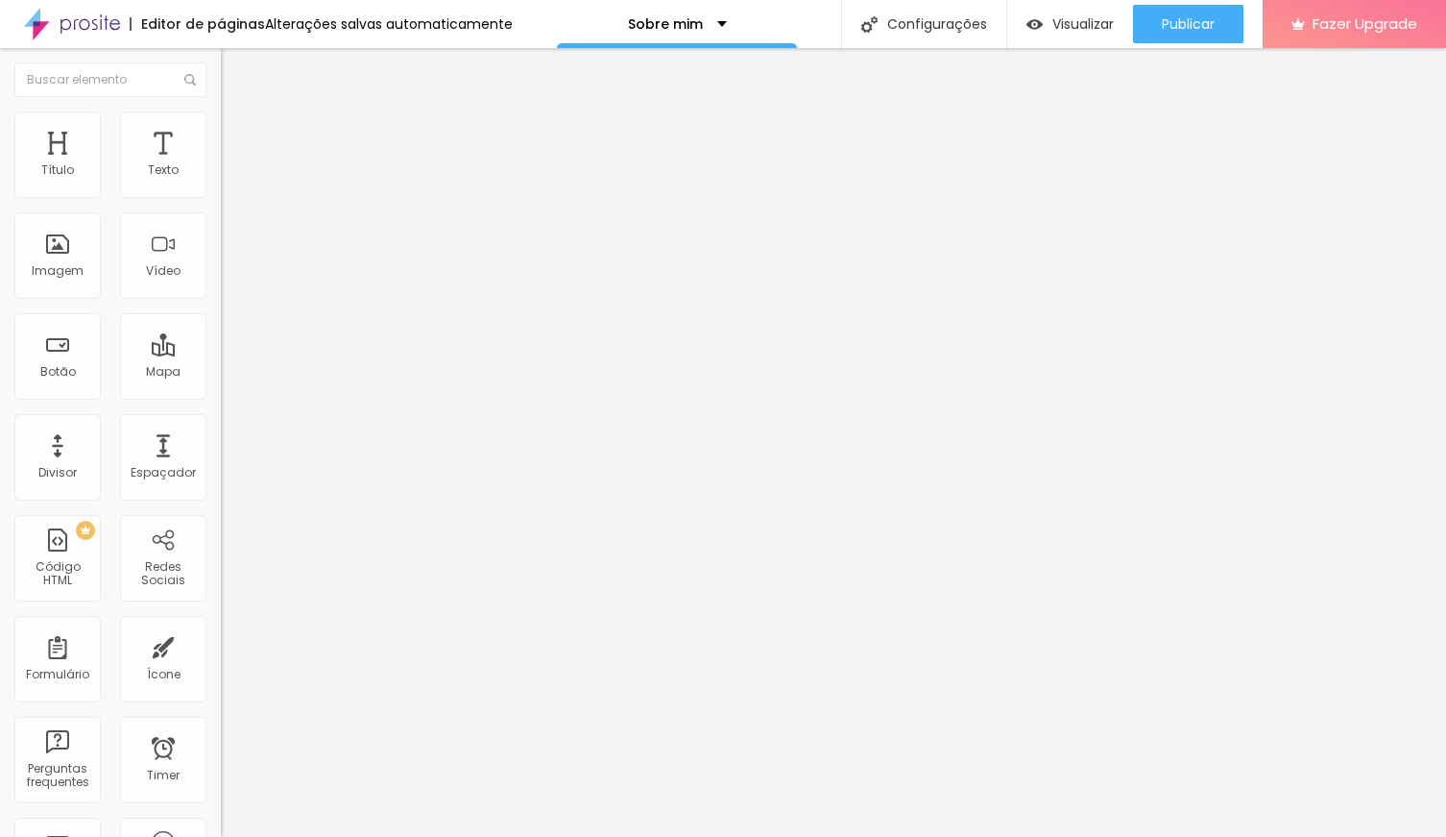
type input "1.2"
type input "1.1"
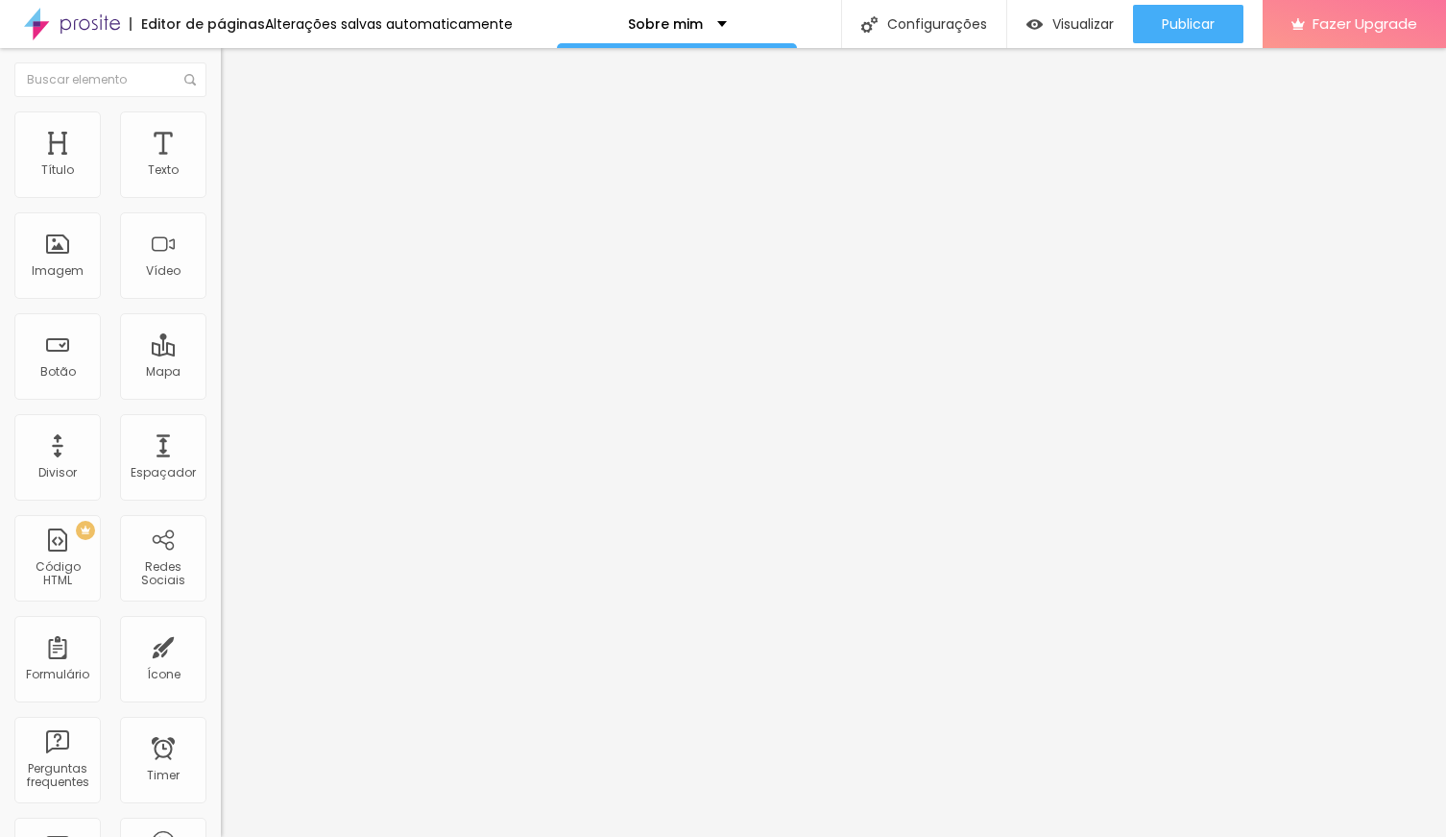
type input "0.9"
type input "0.8"
type input "0.9"
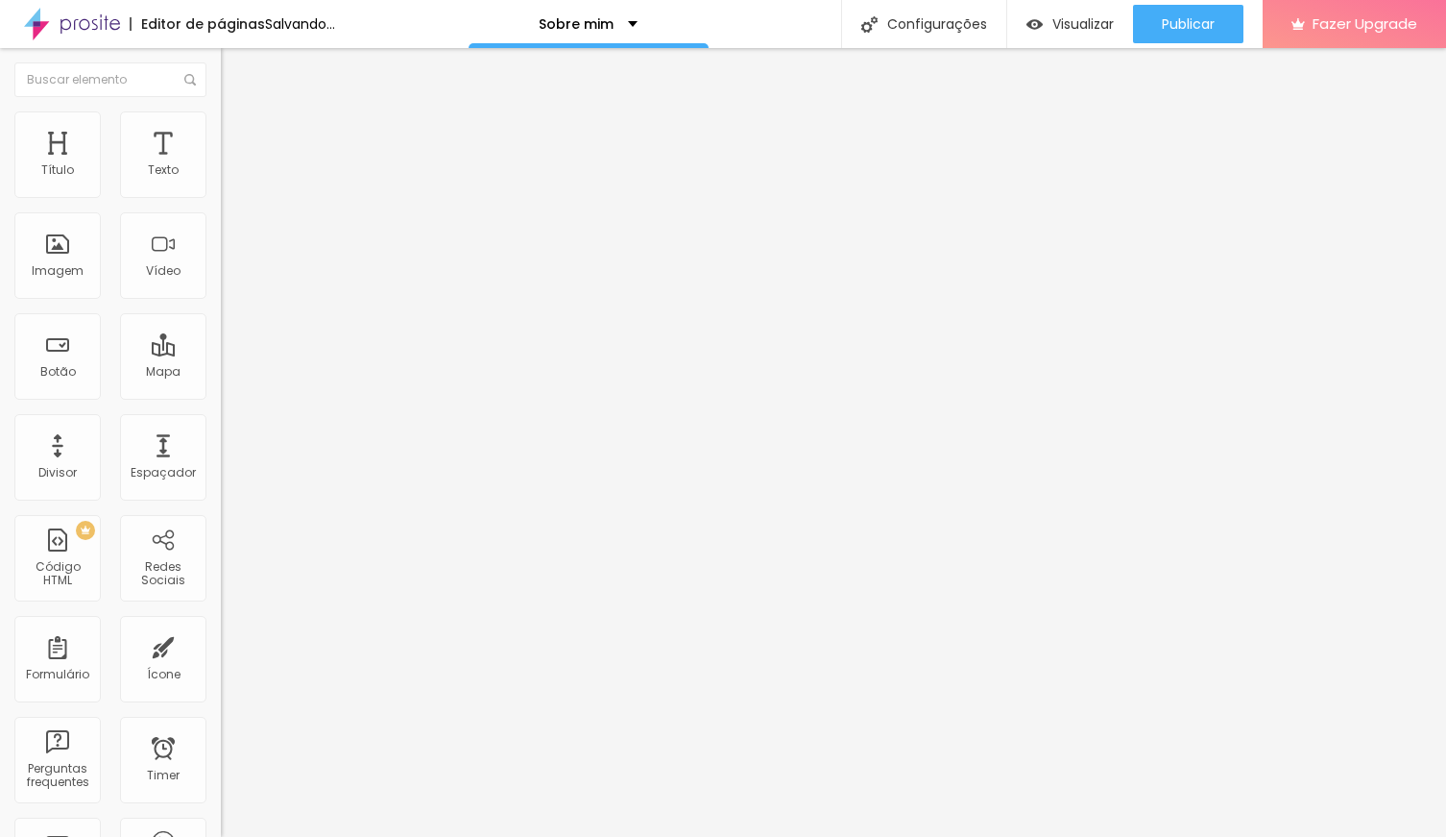
type input "0.9"
type input "1"
type input "1.1"
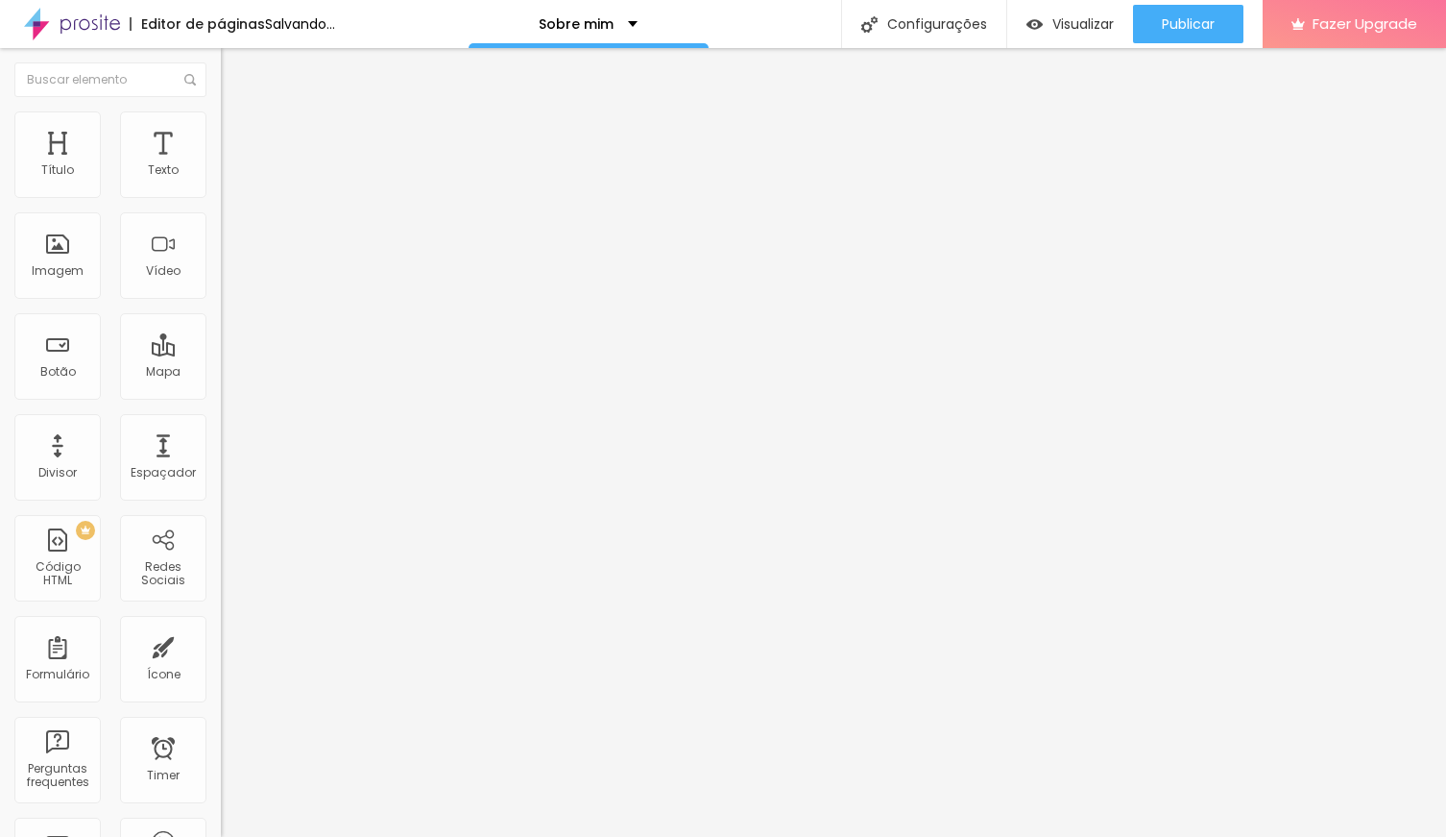
type input "1.3"
drag, startPoint x: 46, startPoint y: 224, endPoint x: -62, endPoint y: 229, distance: 108.6
click at [221, 625] on input "range" at bounding box center [283, 632] width 124 height 15
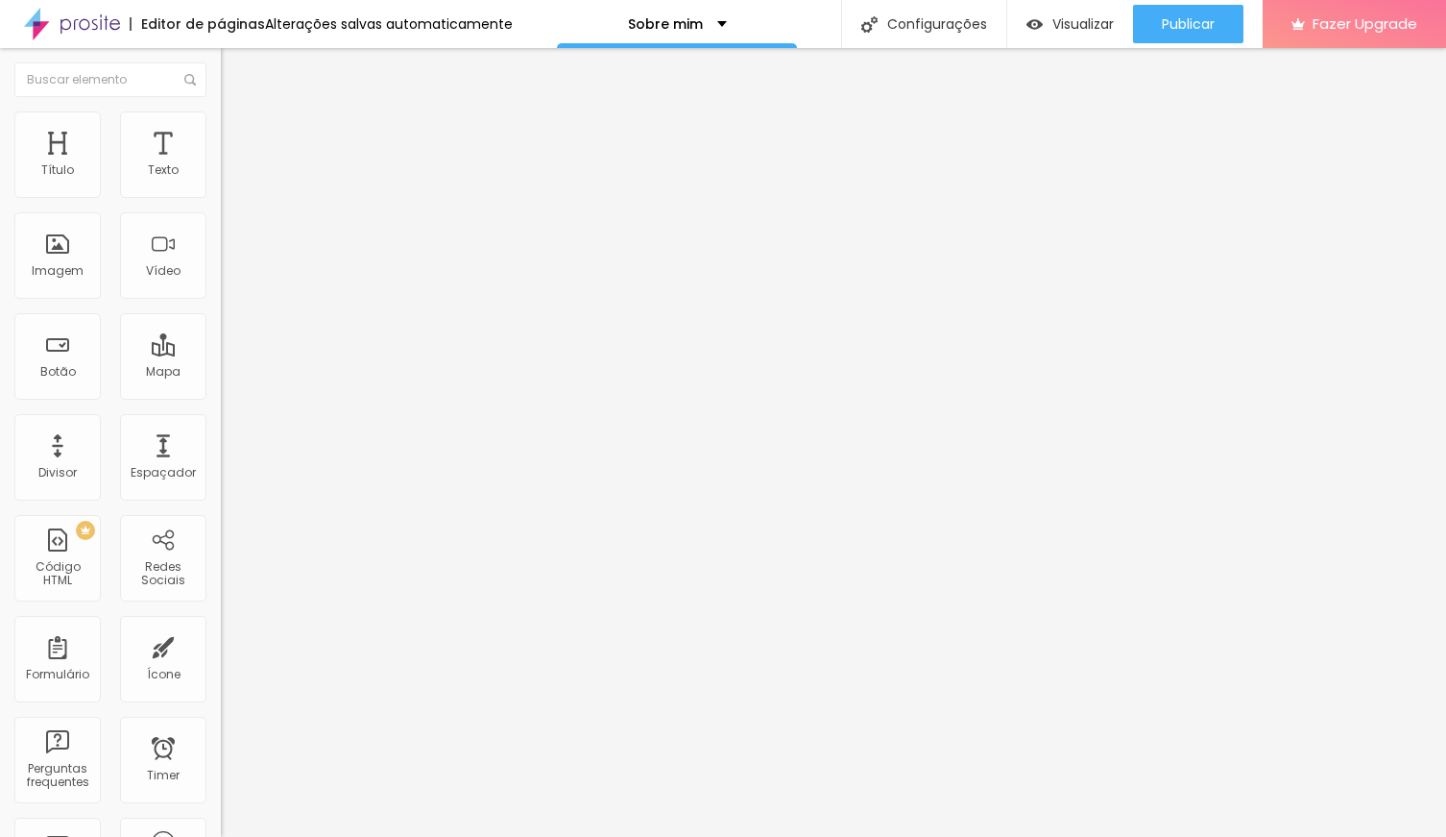
click at [221, 353] on input "range" at bounding box center [283, 360] width 124 height 15
click at [221, 128] on li "Avançado" at bounding box center [331, 120] width 221 height 19
drag, startPoint x: 51, startPoint y: 183, endPoint x: -13, endPoint y: 181, distance: 64.4
click at [221, 353] on input "range" at bounding box center [283, 360] width 124 height 15
drag, startPoint x: 46, startPoint y: 190, endPoint x: 57, endPoint y: 189, distance: 10.6
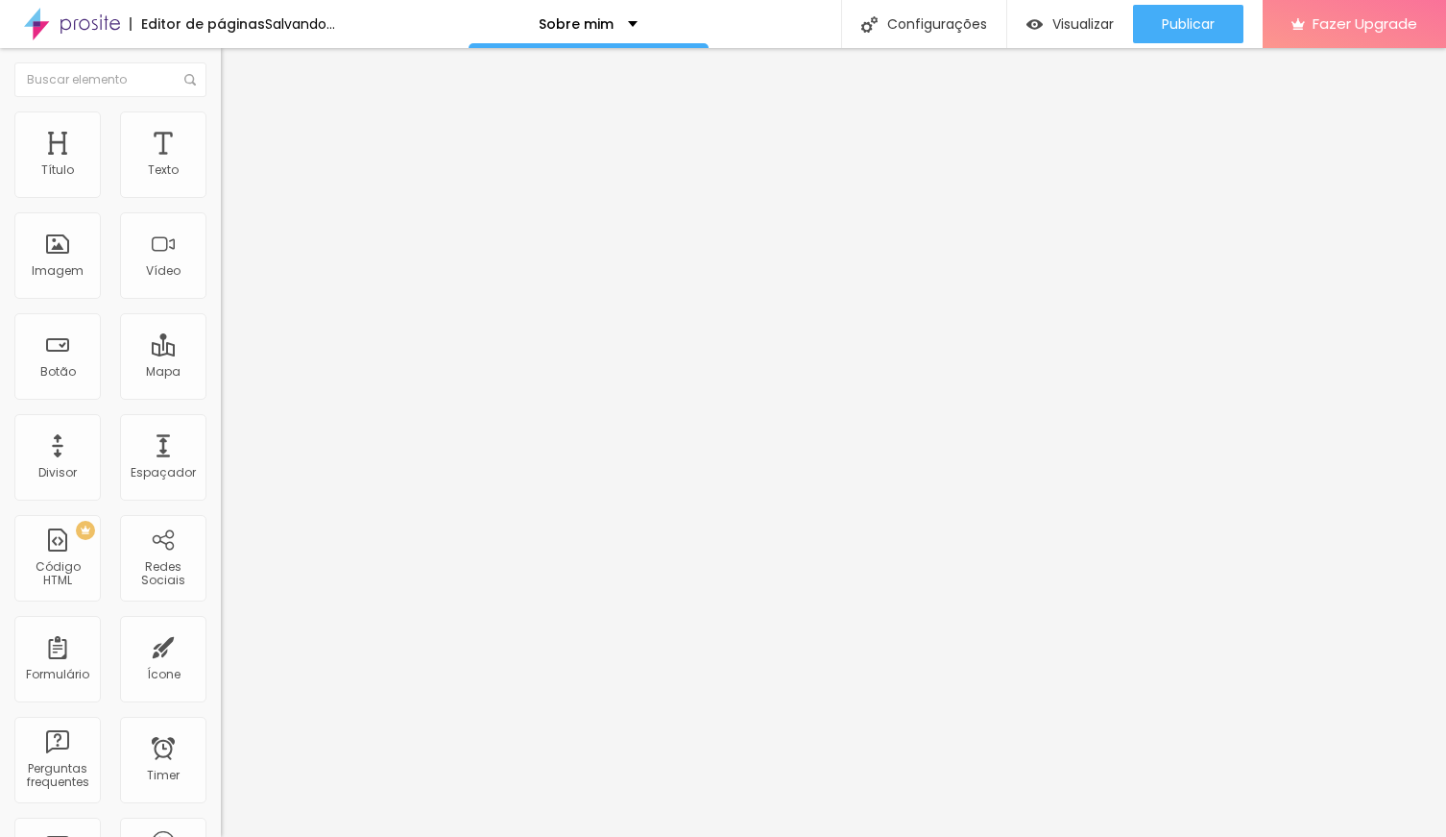
click at [221, 353] on input "range" at bounding box center [283, 360] width 124 height 15
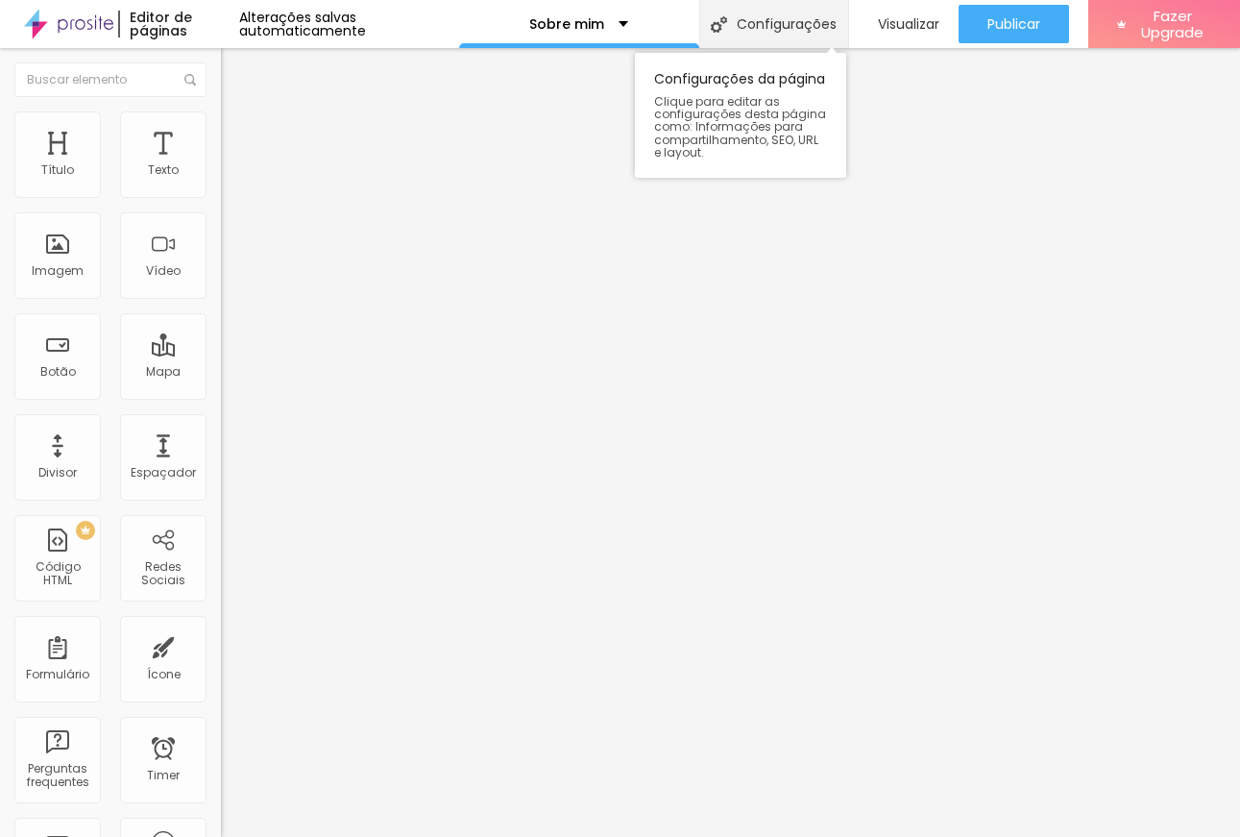
click at [784, 25] on div "Configurações" at bounding box center [773, 24] width 149 height 48
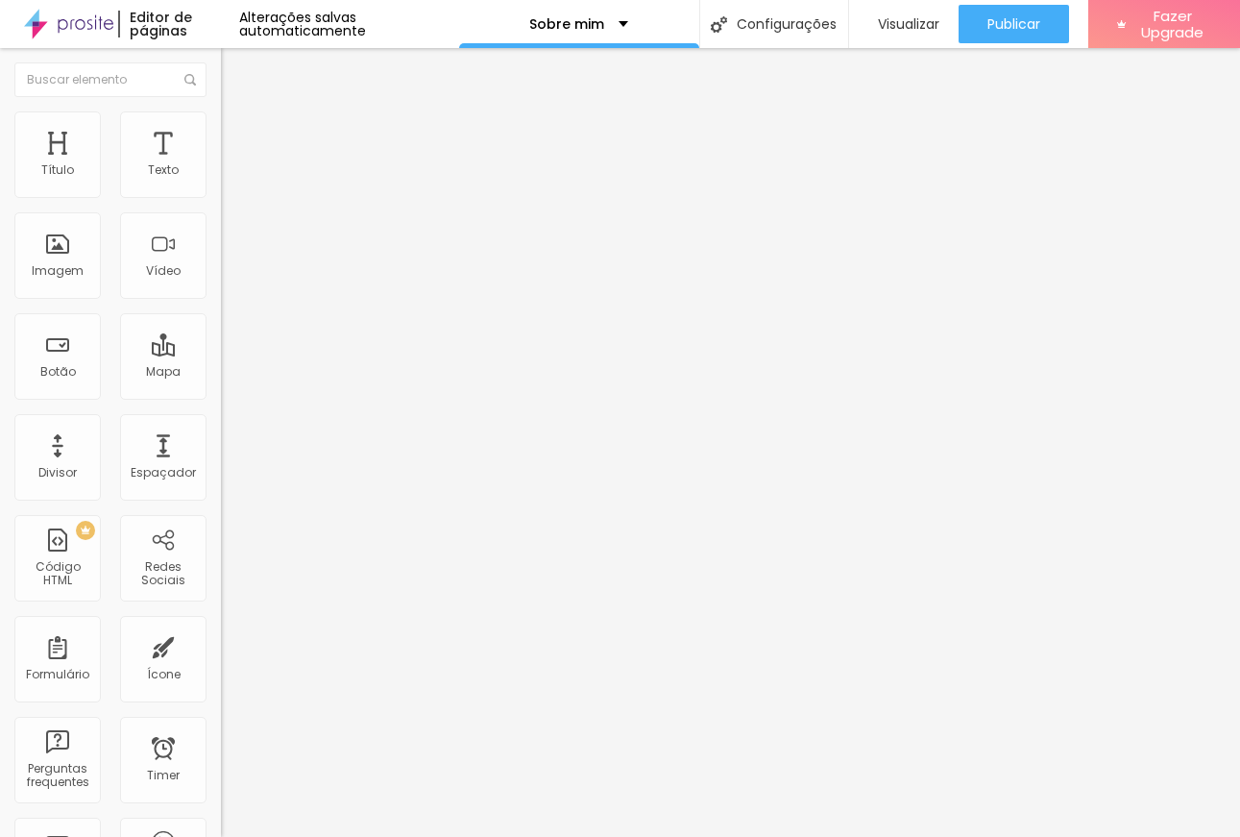
drag, startPoint x: 521, startPoint y: 202, endPoint x: 443, endPoint y: 205, distance: 77.9
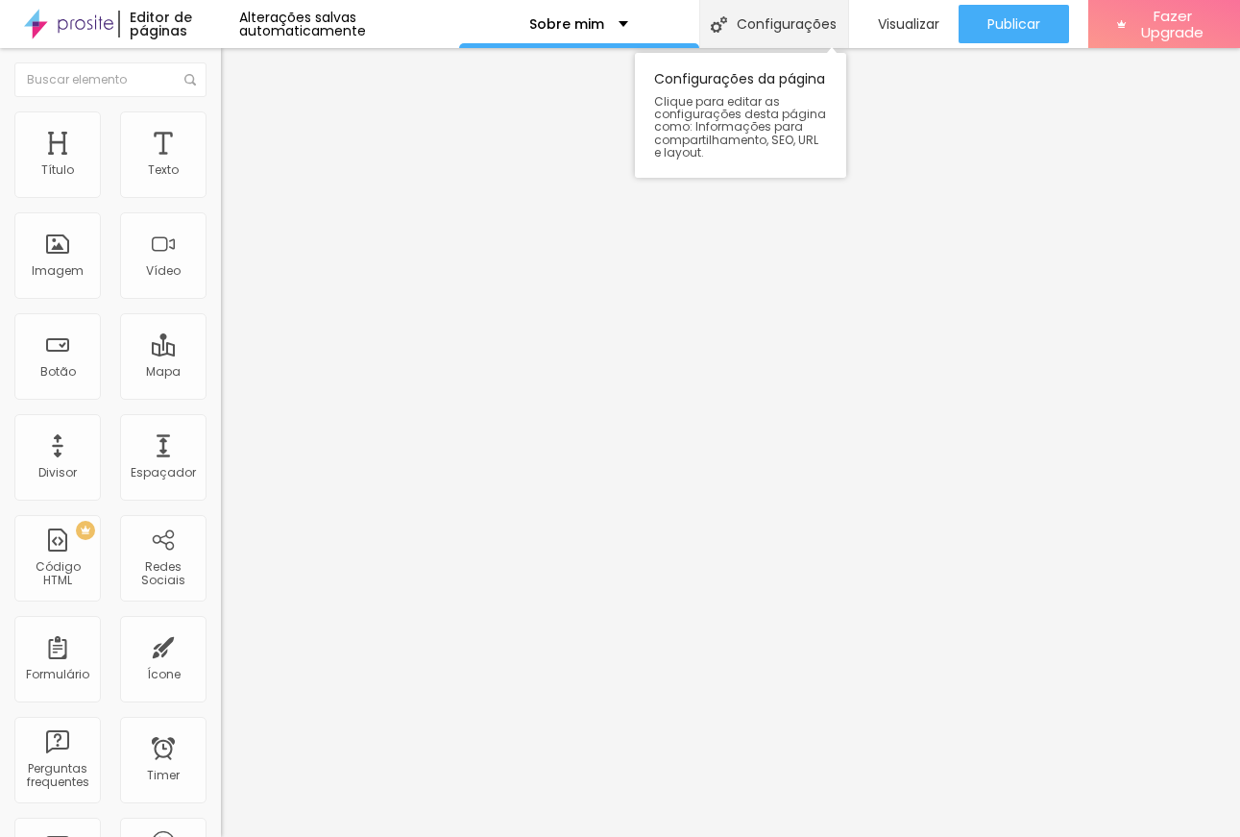
click at [746, 21] on div "Configurações" at bounding box center [773, 24] width 149 height 48
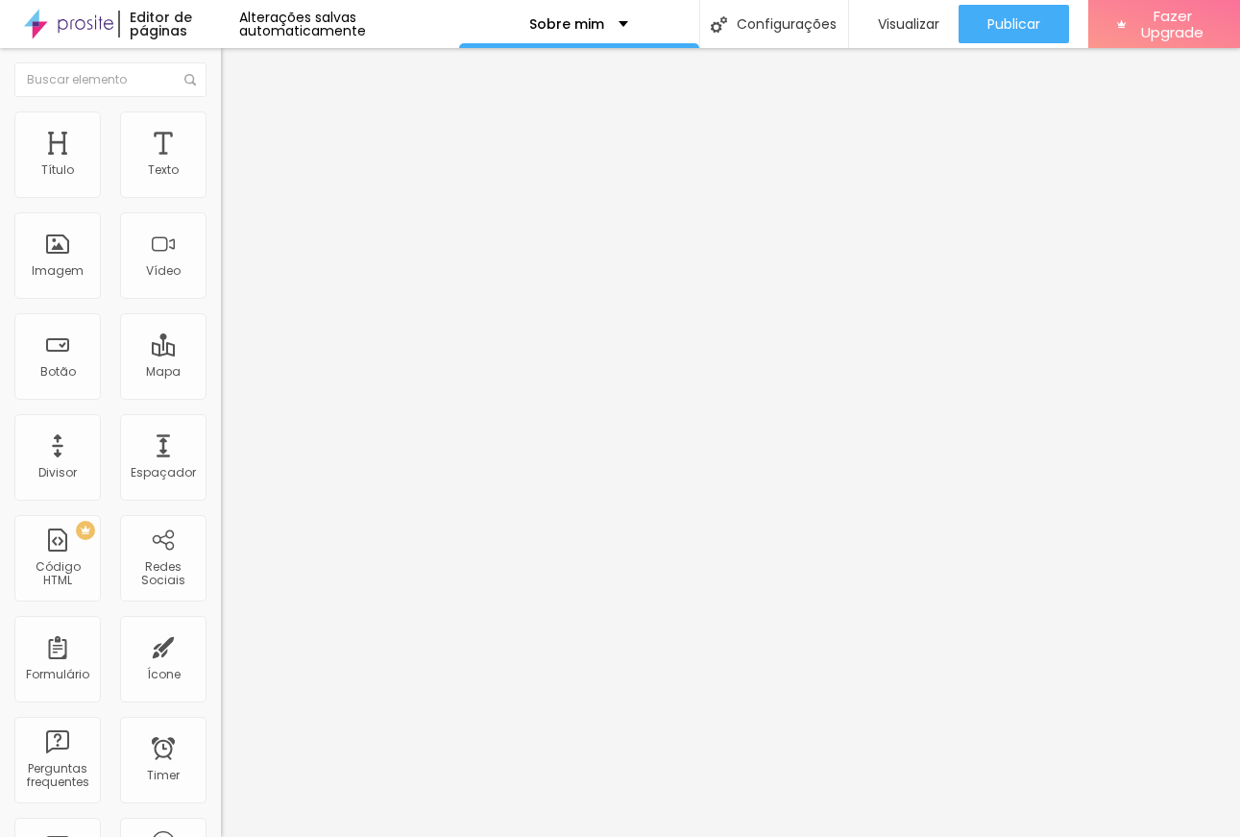
drag, startPoint x: 517, startPoint y: 615, endPoint x: 741, endPoint y: 623, distance: 224.0
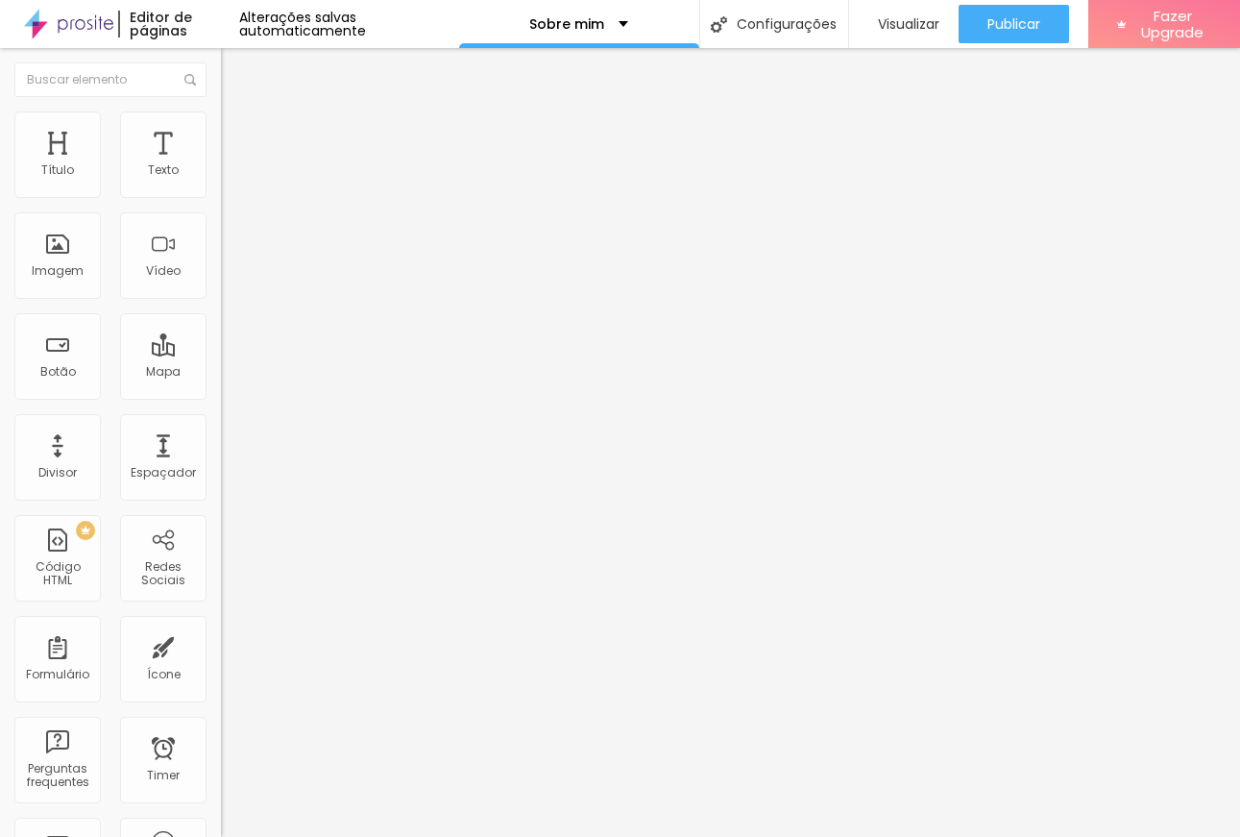
drag, startPoint x: 454, startPoint y: 615, endPoint x: 418, endPoint y: 615, distance: 36.5
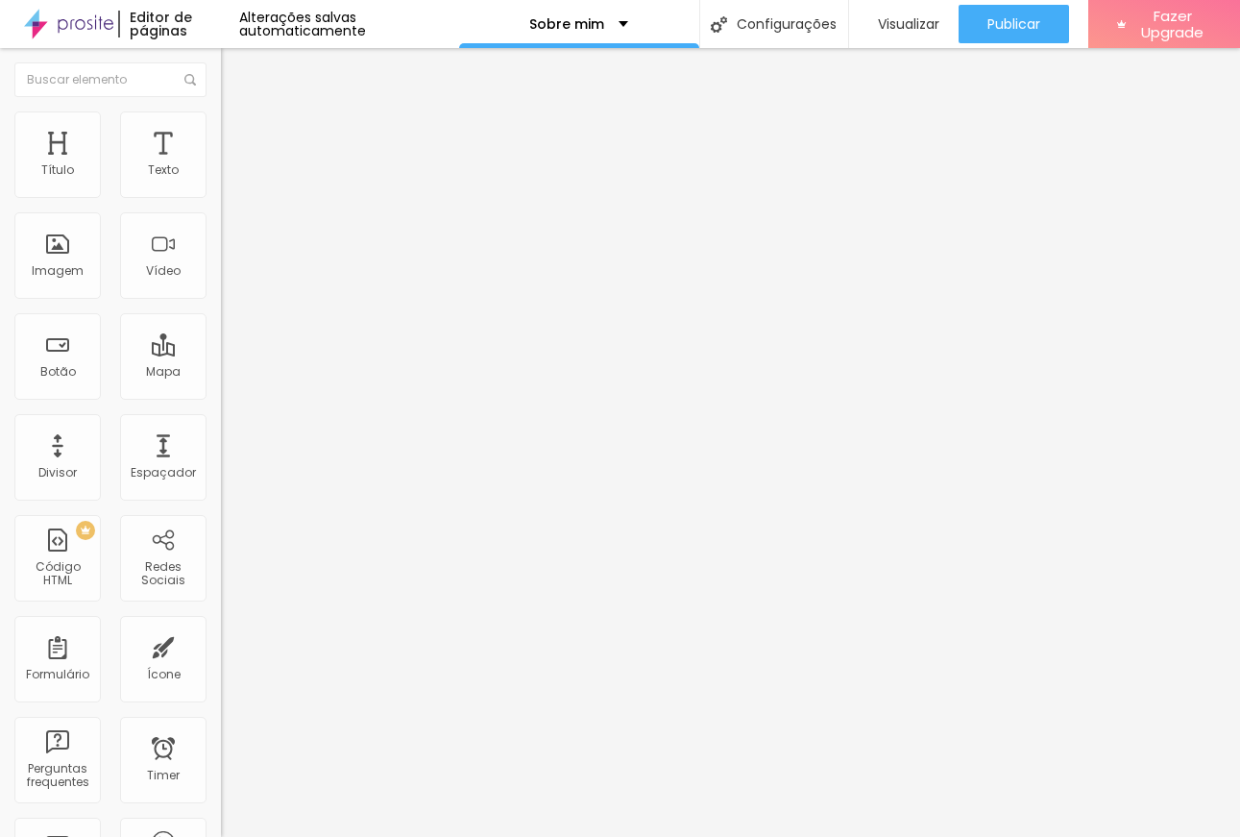
drag, startPoint x: 548, startPoint y: 291, endPoint x: 486, endPoint y: 290, distance: 62.4
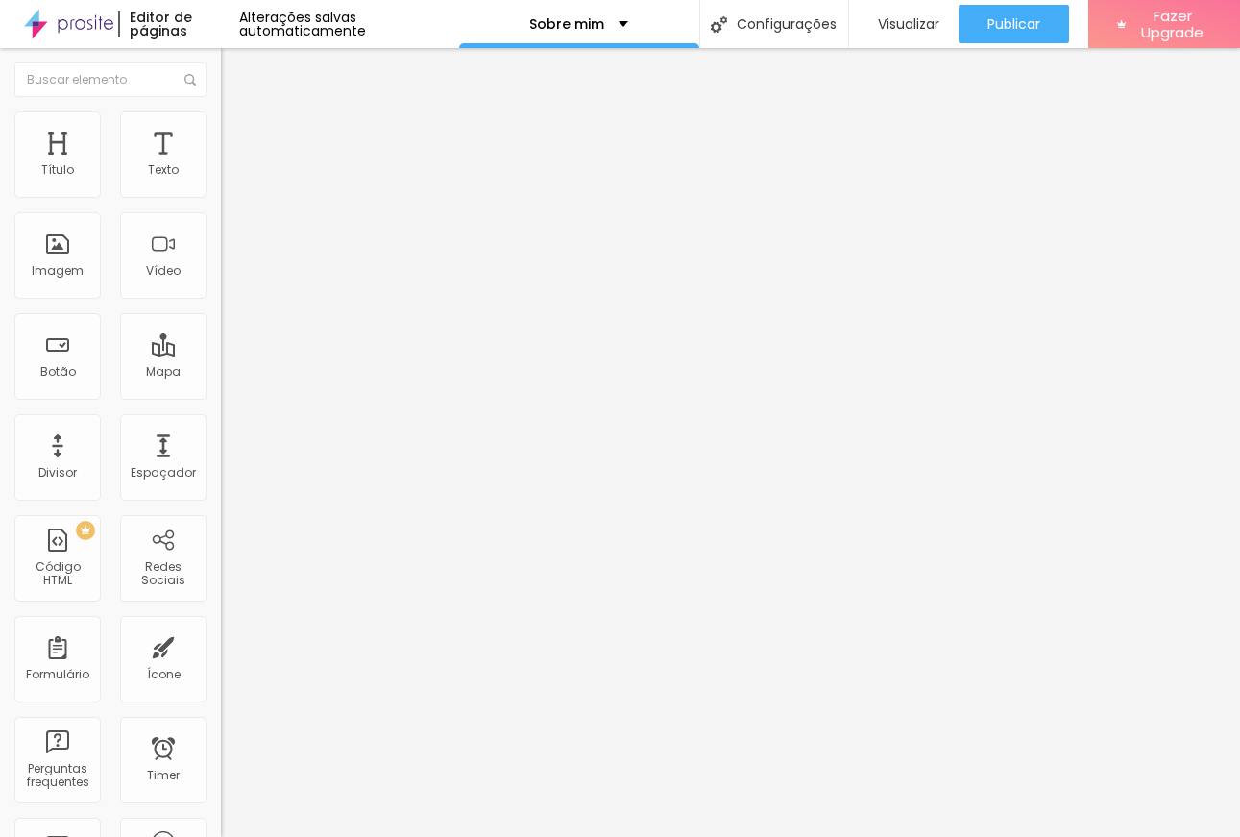
drag, startPoint x: 846, startPoint y: 630, endPoint x: 379, endPoint y: 598, distance: 467.9
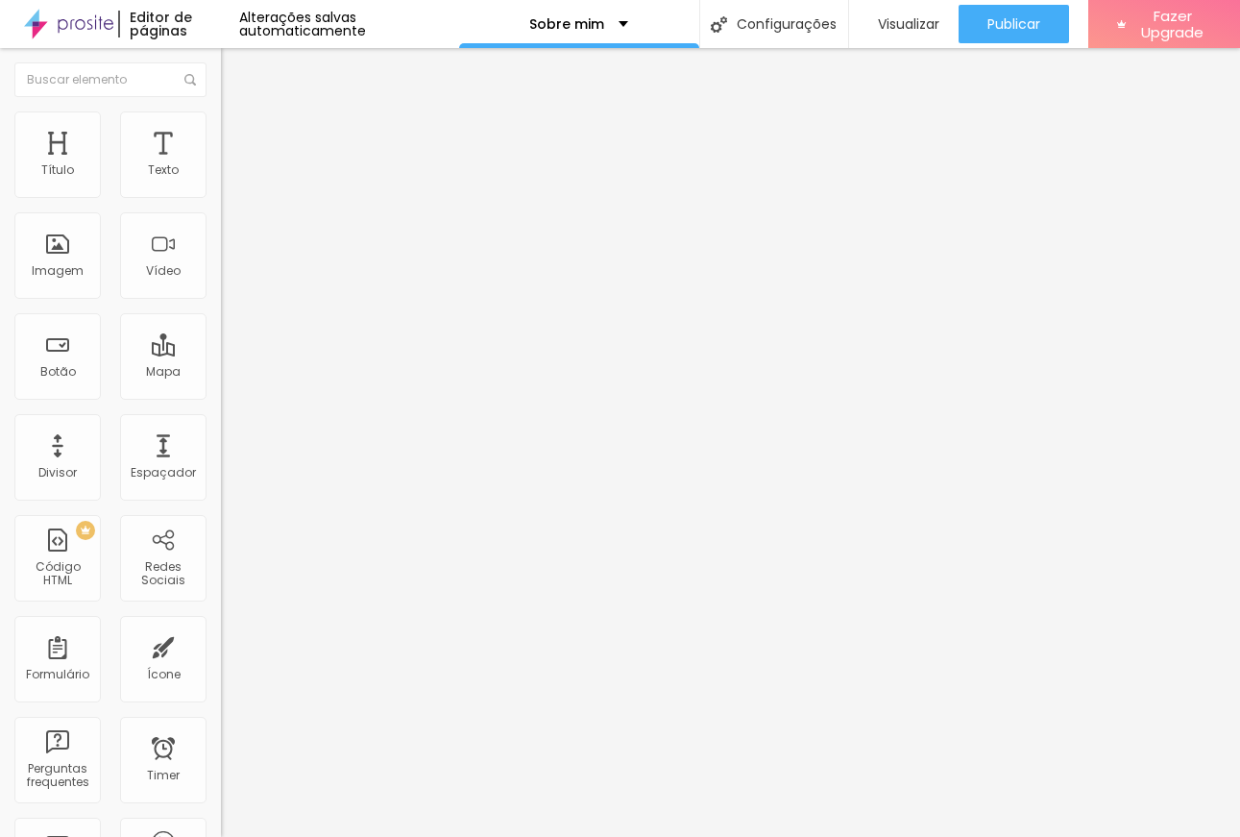
drag, startPoint x: 711, startPoint y: 482, endPoint x: 350, endPoint y: 481, distance: 361.1
paste textarea "com propósito: da sua história à sua marca."
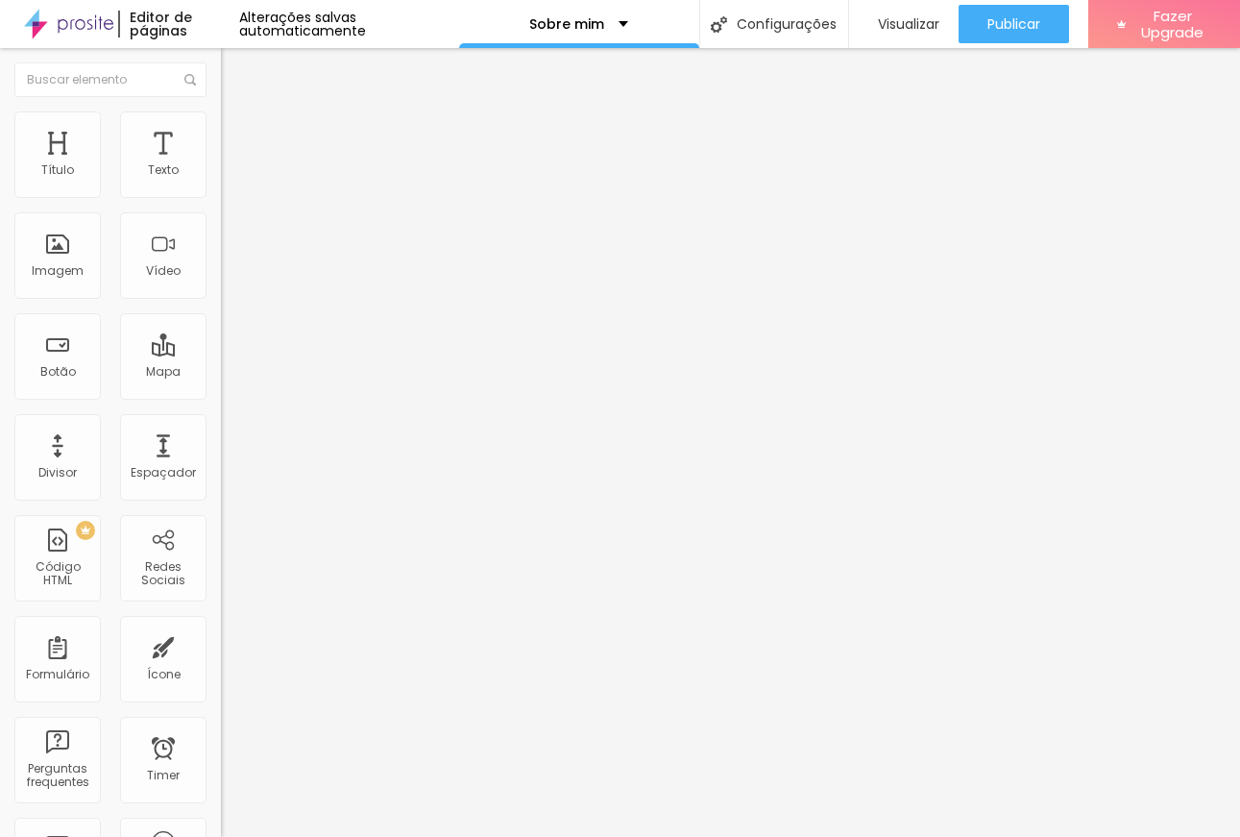
drag, startPoint x: 566, startPoint y: 646, endPoint x: 517, endPoint y: 645, distance: 49.0
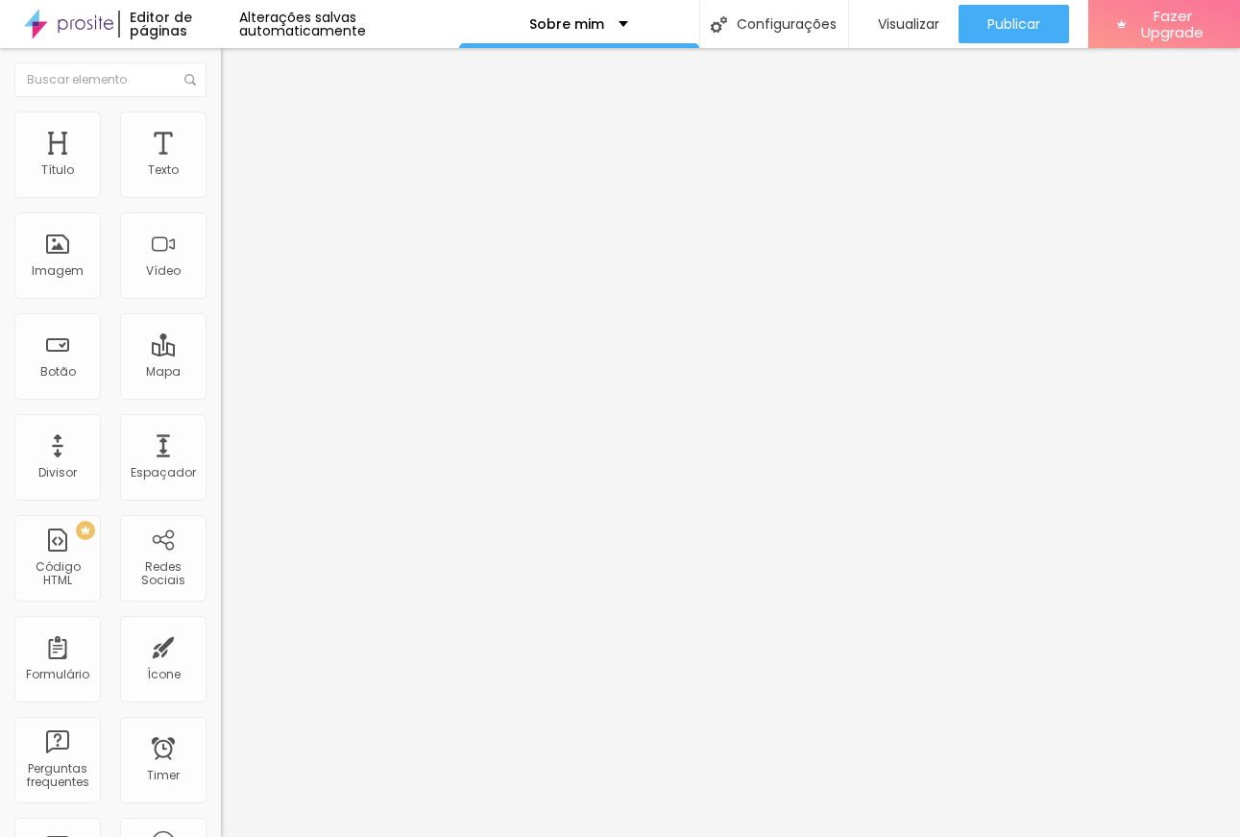
scroll to position [0, 0]
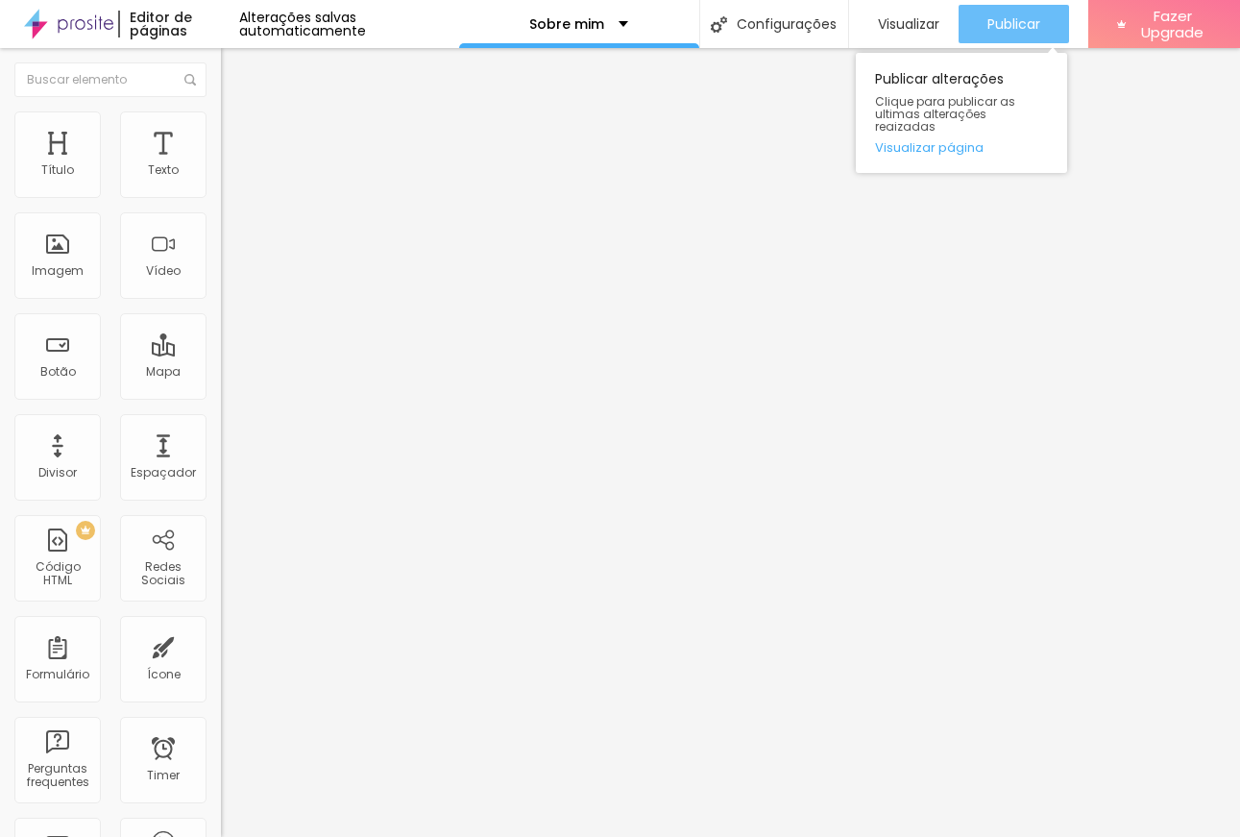
click at [1029, 24] on span "Publicar" at bounding box center [1013, 23] width 53 height 15
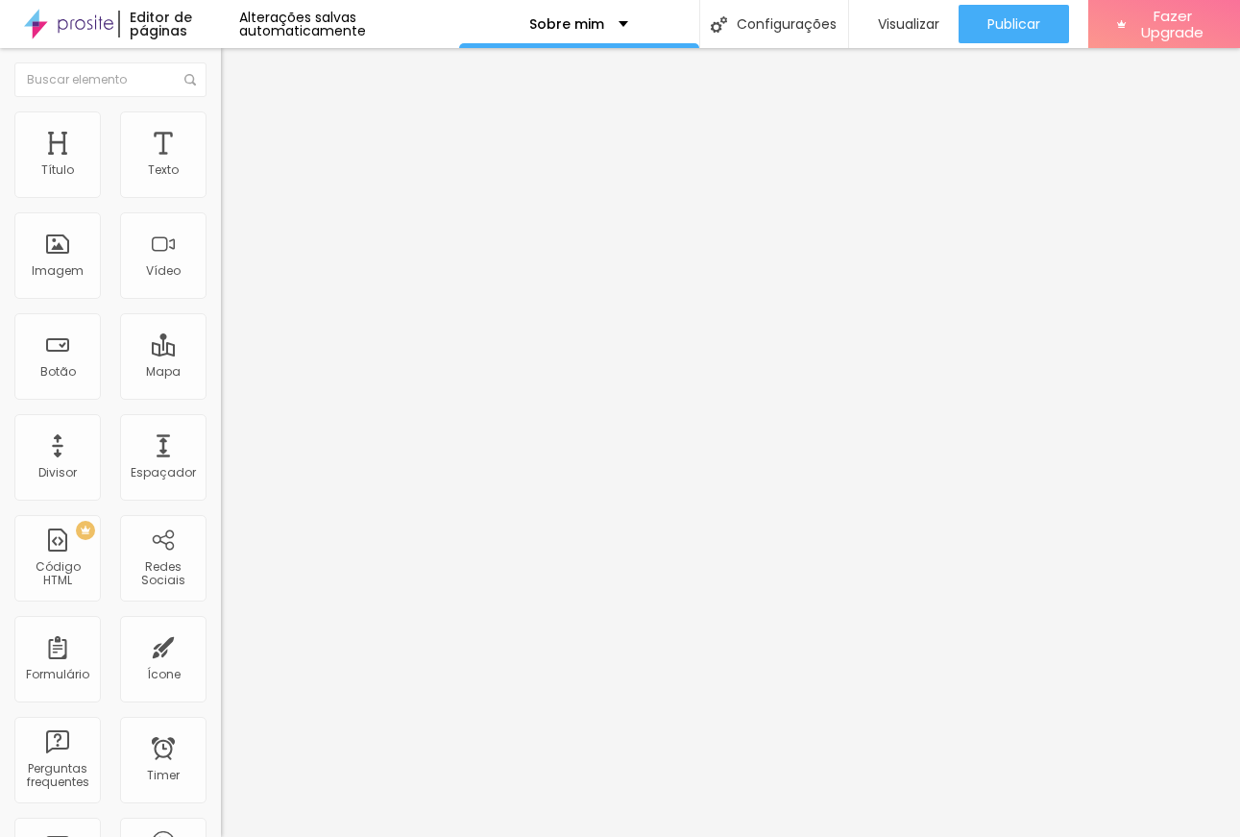
click at [235, 70] on div "Editar Texto" at bounding box center [289, 69] width 109 height 15
click at [589, 36] on div "Sobre mim" at bounding box center [579, 24] width 240 height 48
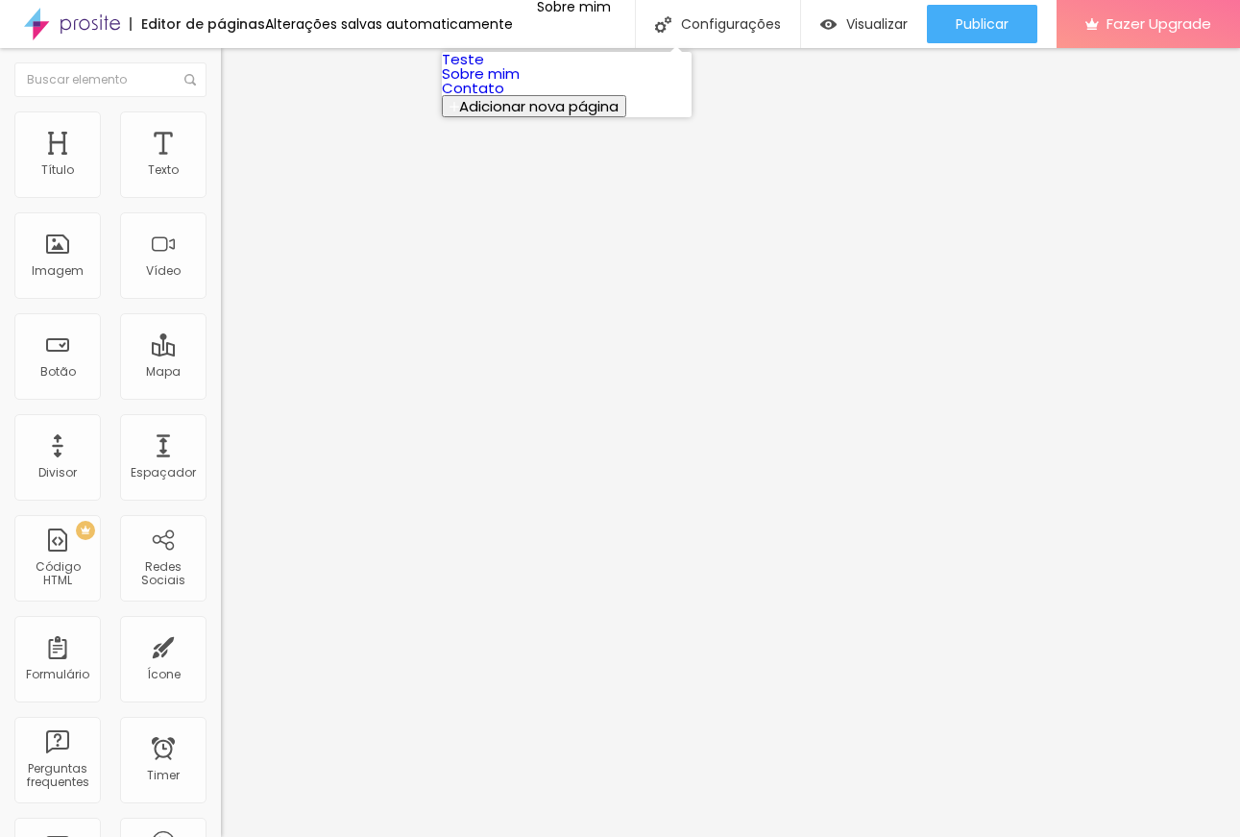
click at [504, 98] on link "Contato" at bounding box center [473, 88] width 62 height 20
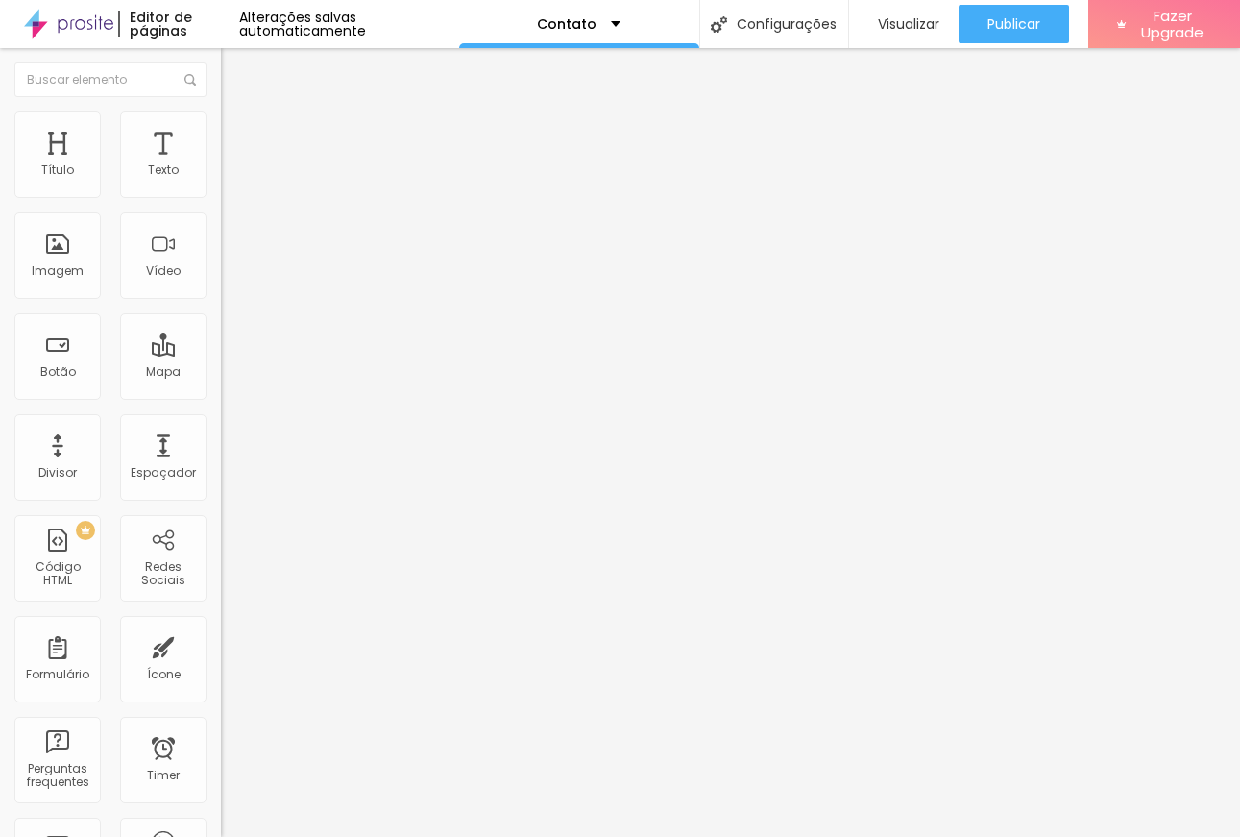
click at [221, 165] on span "Trocar imagem" at bounding box center [273, 157] width 105 height 16
click at [389, 836] on div "Subindo 1/1 arquivos" at bounding box center [620, 843] width 1240 height 12
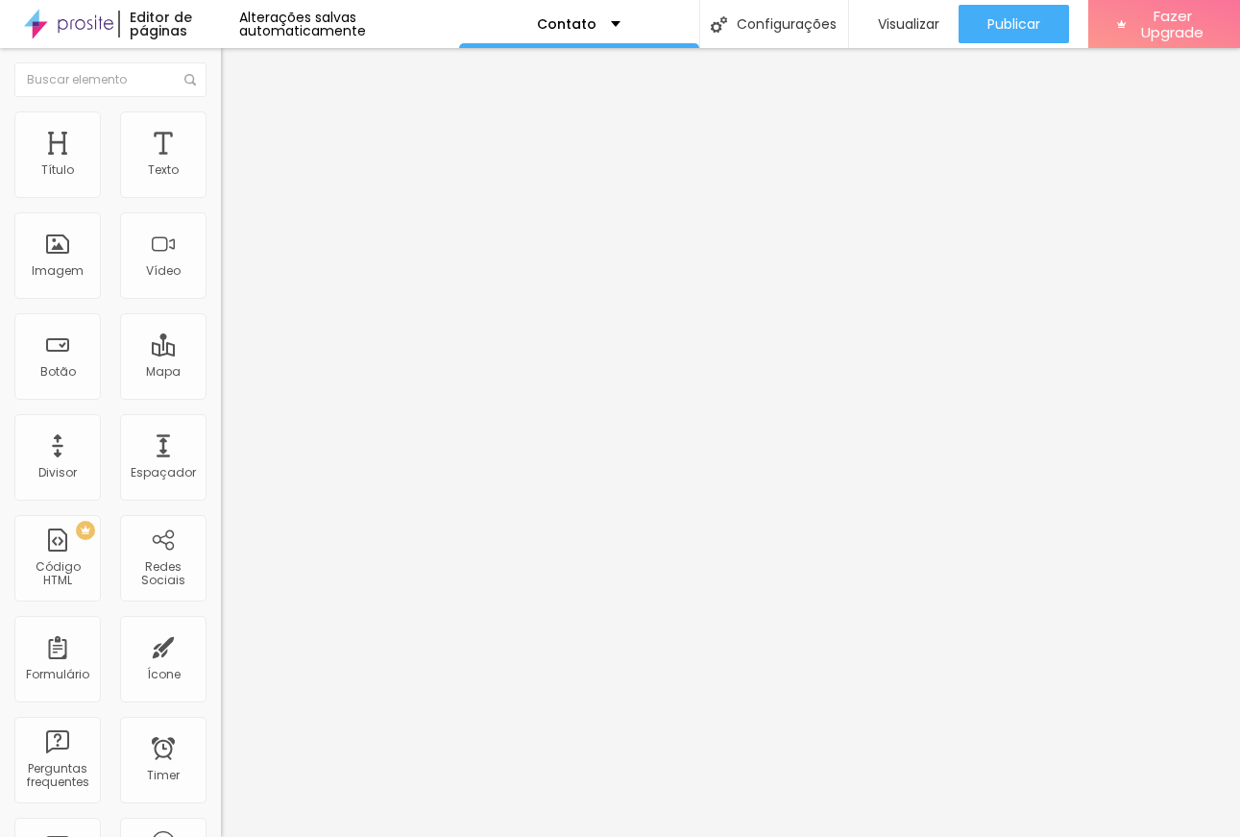
type input "25"
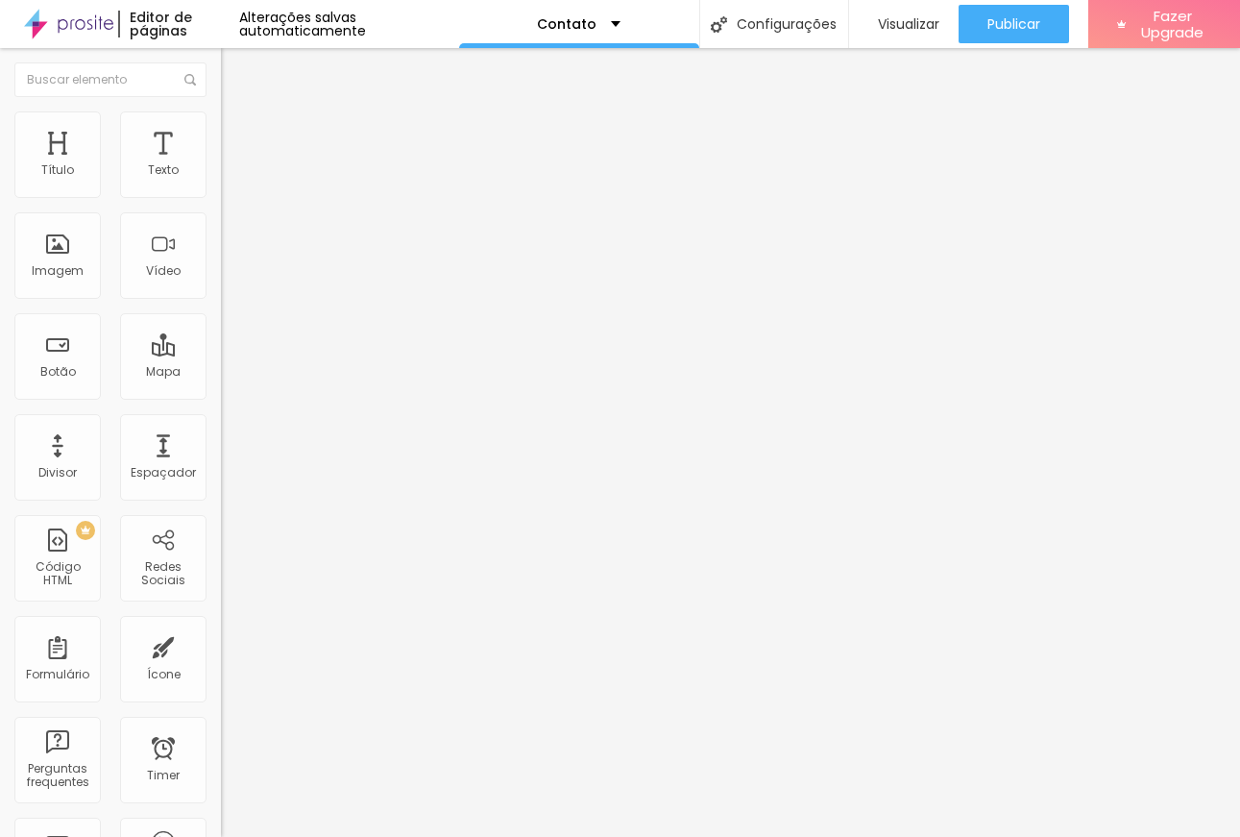
type input "24"
type input "23"
type input "22"
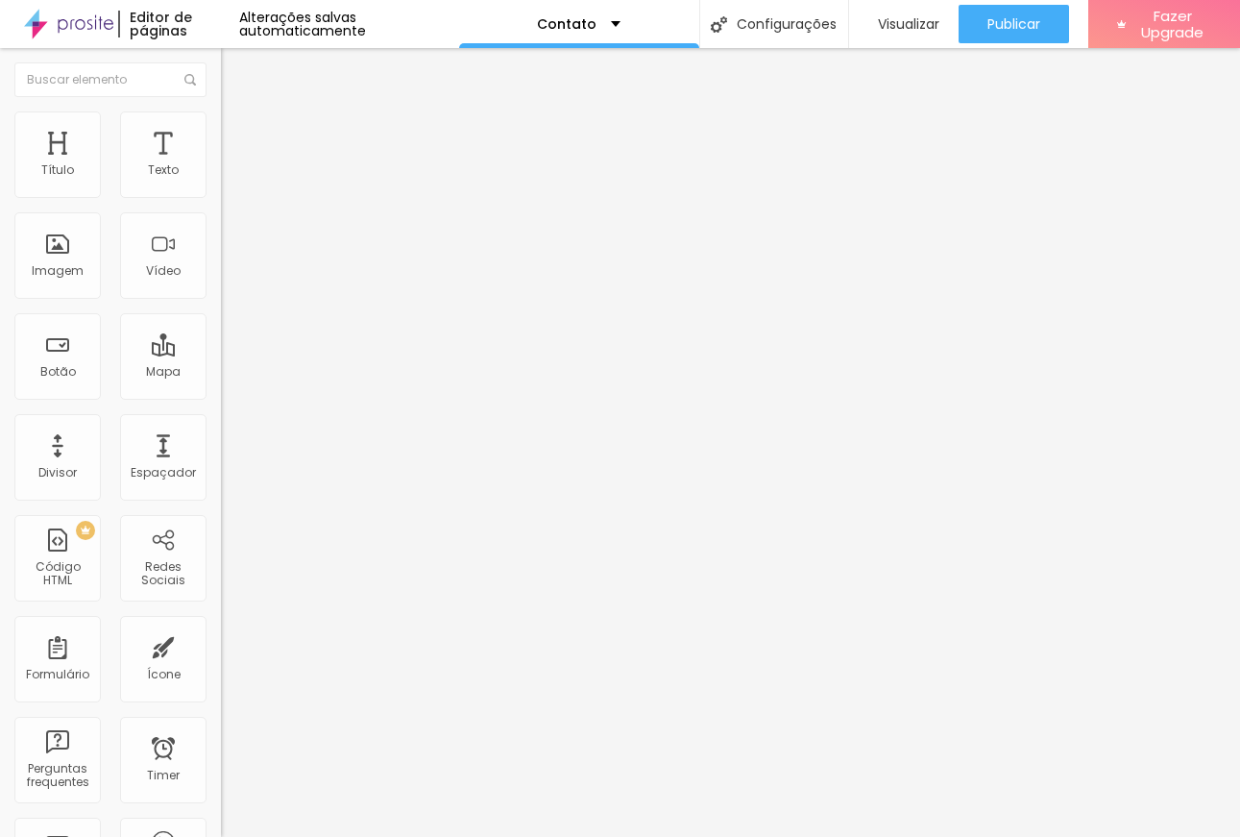
type input "22"
type input "21"
type input "20"
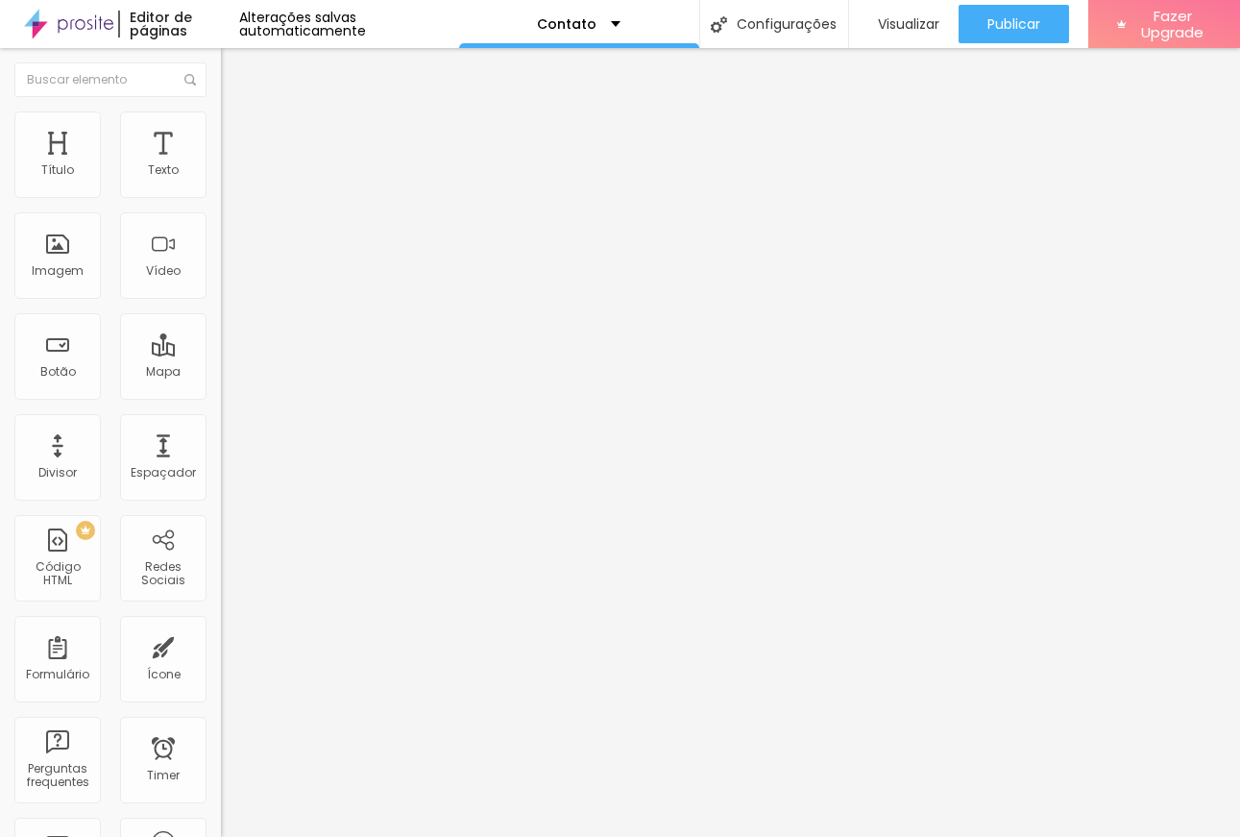
drag, startPoint x: 134, startPoint y: 189, endPoint x: 104, endPoint y: 190, distance: 30.8
type input "20"
click at [221, 353] on input "range" at bounding box center [283, 360] width 124 height 15
click at [221, 126] on li "Avançado" at bounding box center [331, 120] width 221 height 19
click at [221, 109] on img at bounding box center [229, 100] width 17 height 17
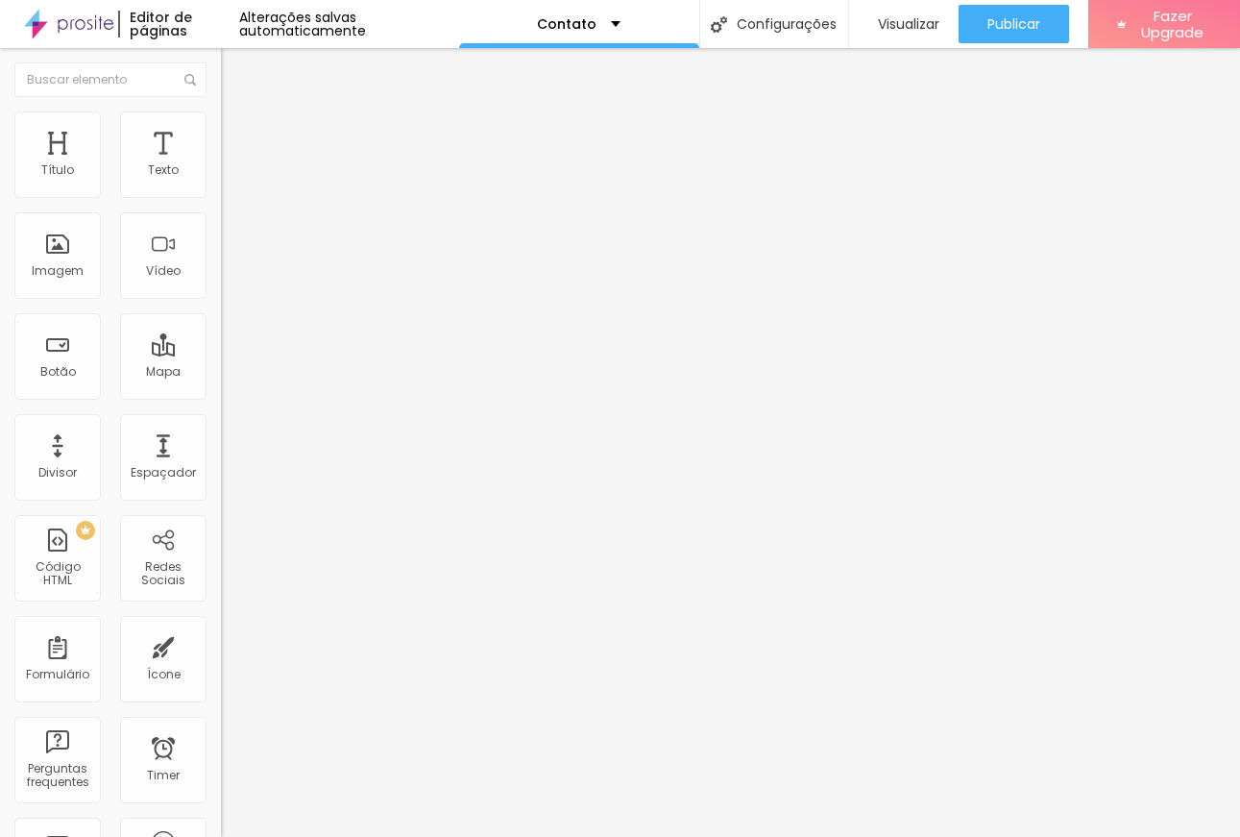
click at [221, 119] on li "Avançado" at bounding box center [331, 120] width 221 height 19
click at [221, 116] on li "Avançado" at bounding box center [331, 120] width 221 height 19
type input "6"
type input "8"
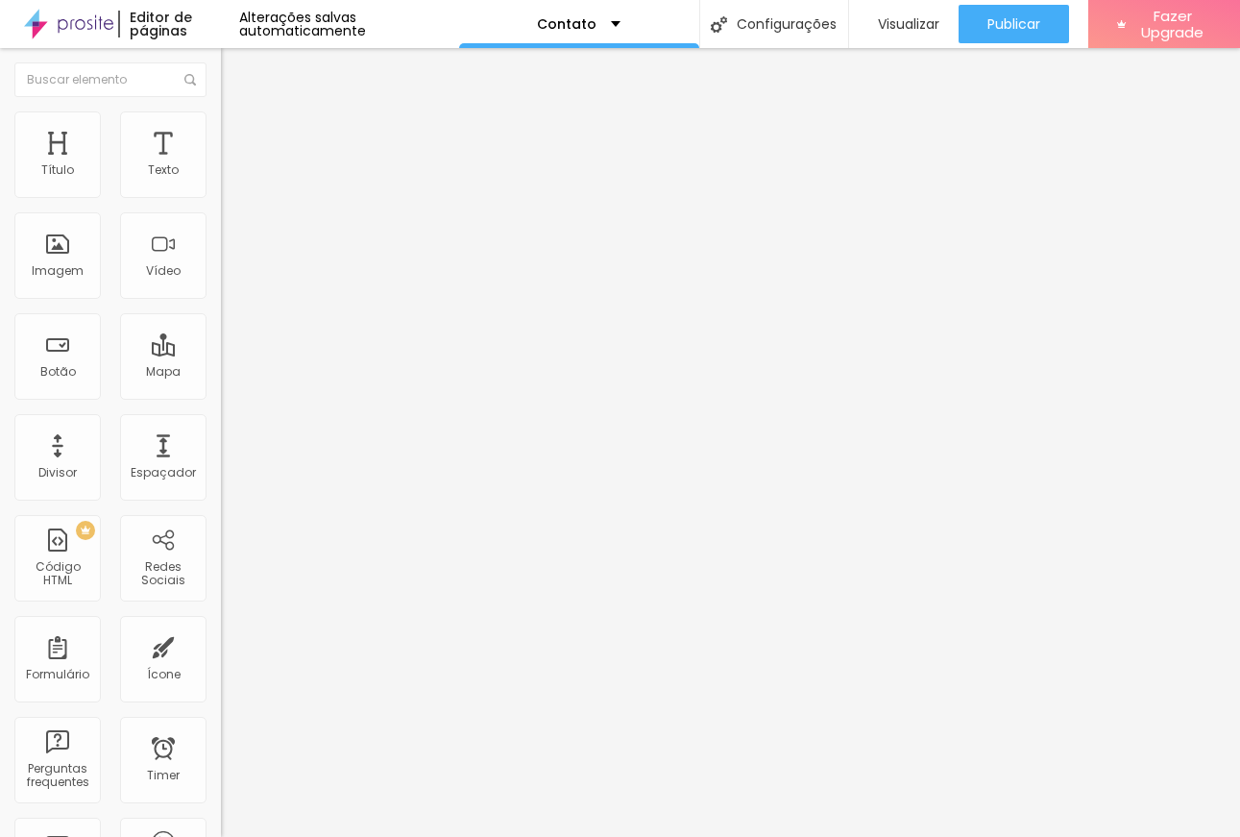
type input "8"
type input "9"
type input "10"
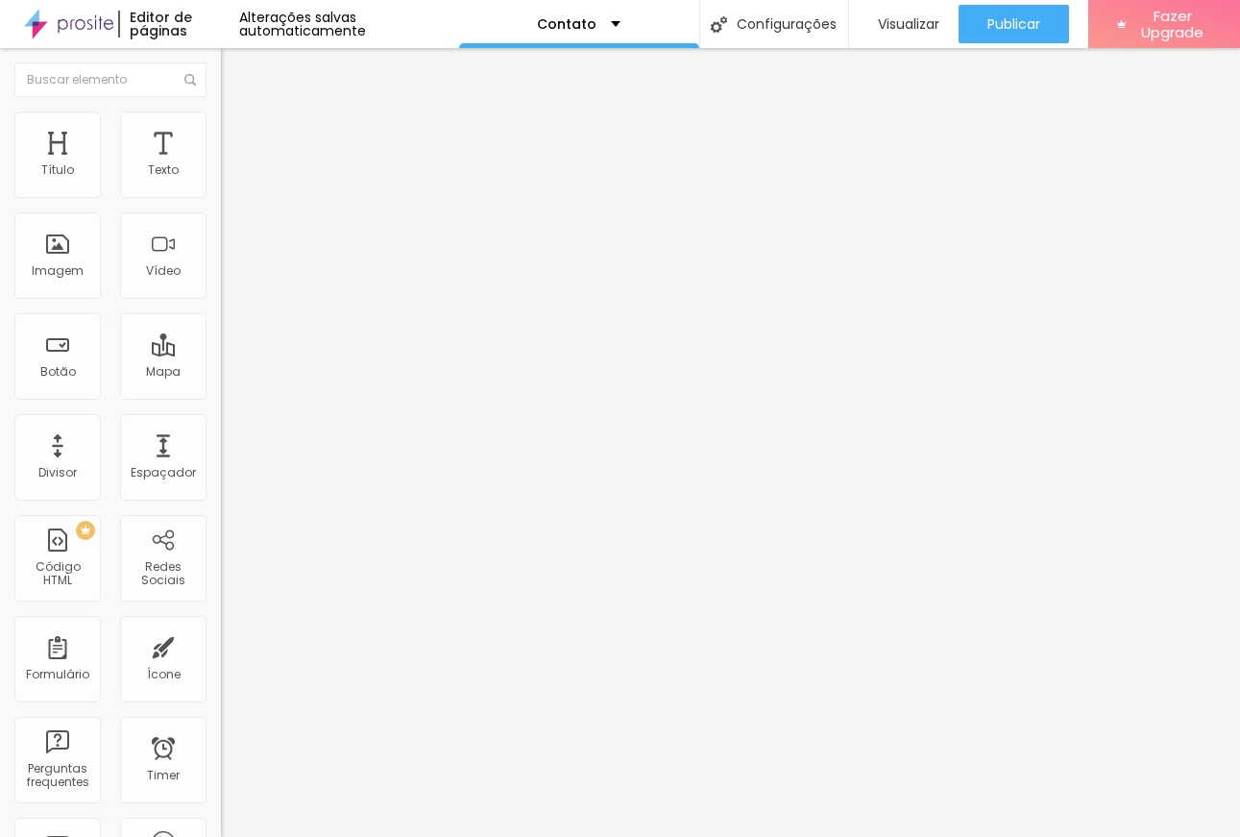
type input "11"
type input "12"
type input "13"
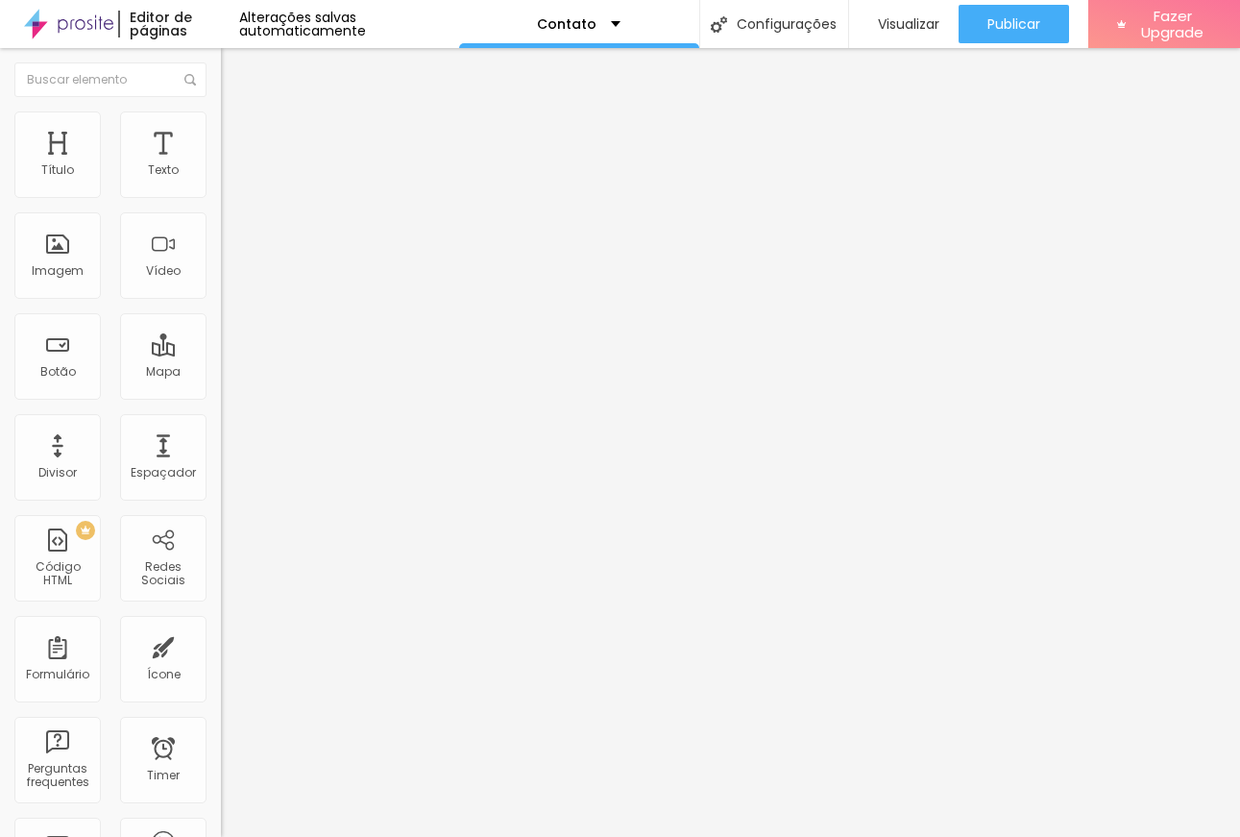
type input "13"
type input "14"
type input "15"
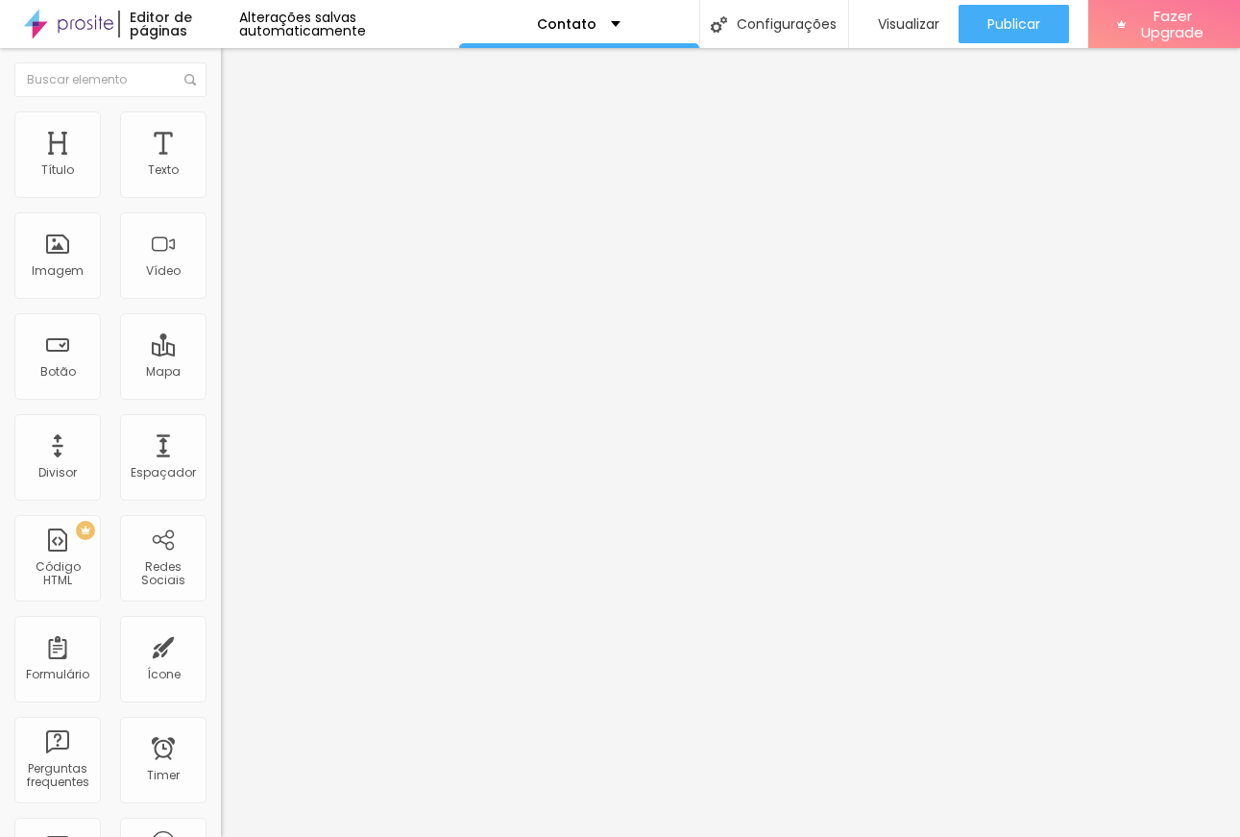
type input "16"
type input "17"
type input "18"
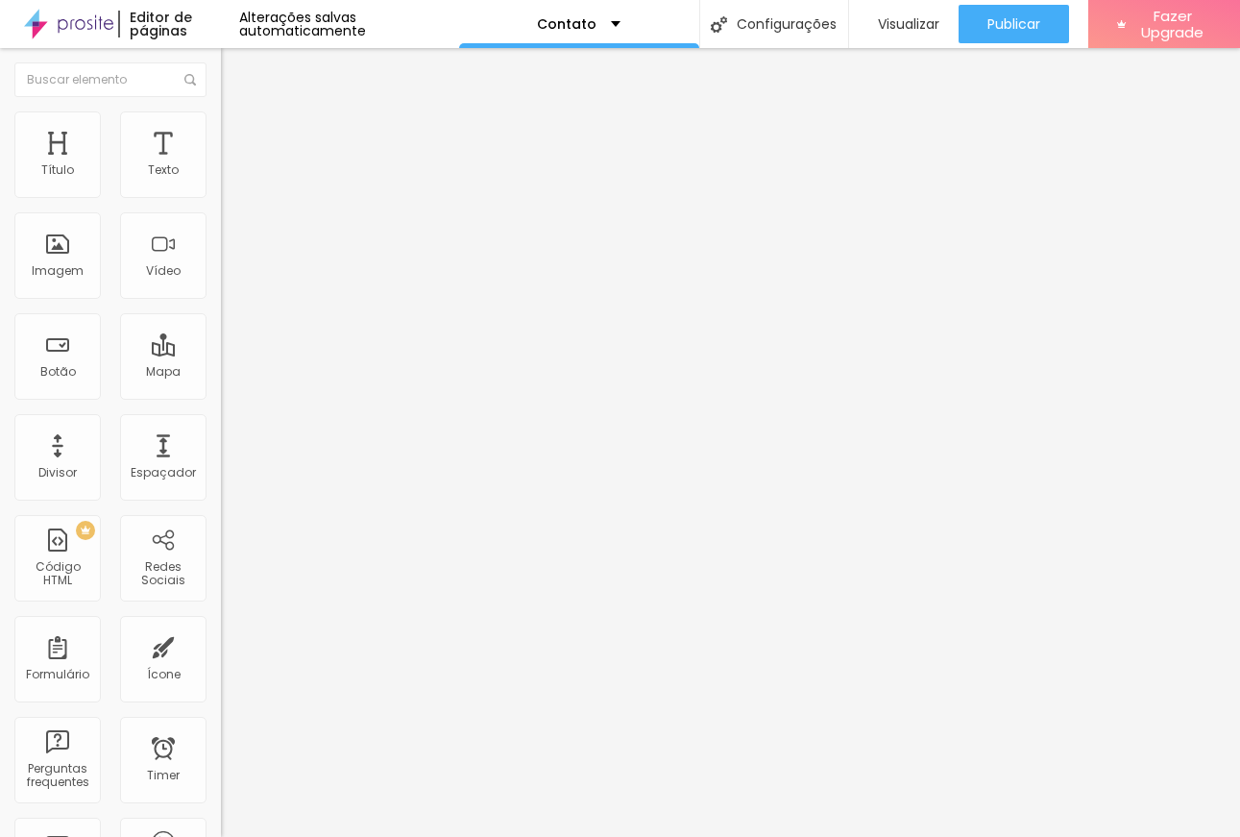
type input "18"
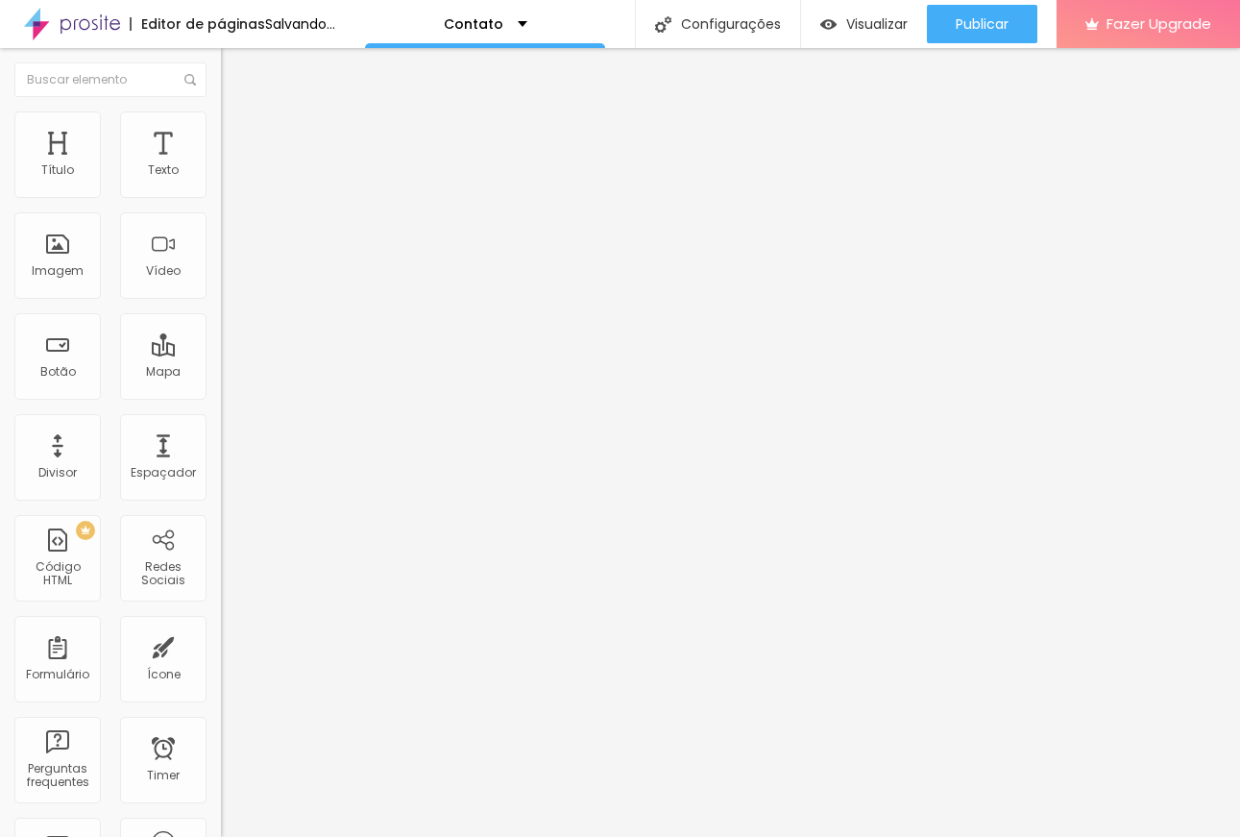
type input "19"
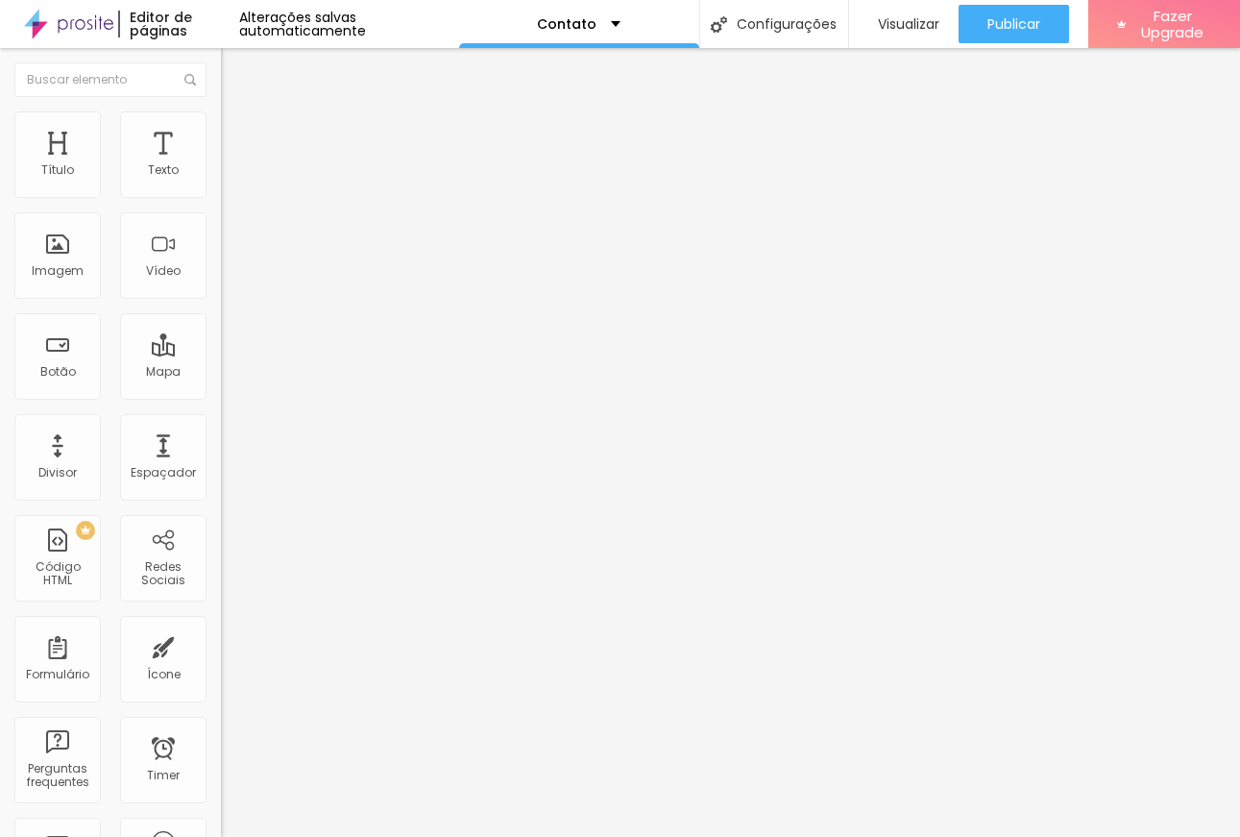
drag, startPoint x: 51, startPoint y: 189, endPoint x: 67, endPoint y: 192, distance: 16.6
type input "19"
click at [221, 353] on input "range" at bounding box center [283, 360] width 124 height 15
click at [221, 116] on li "Avançado" at bounding box center [331, 120] width 221 height 19
type input "9"
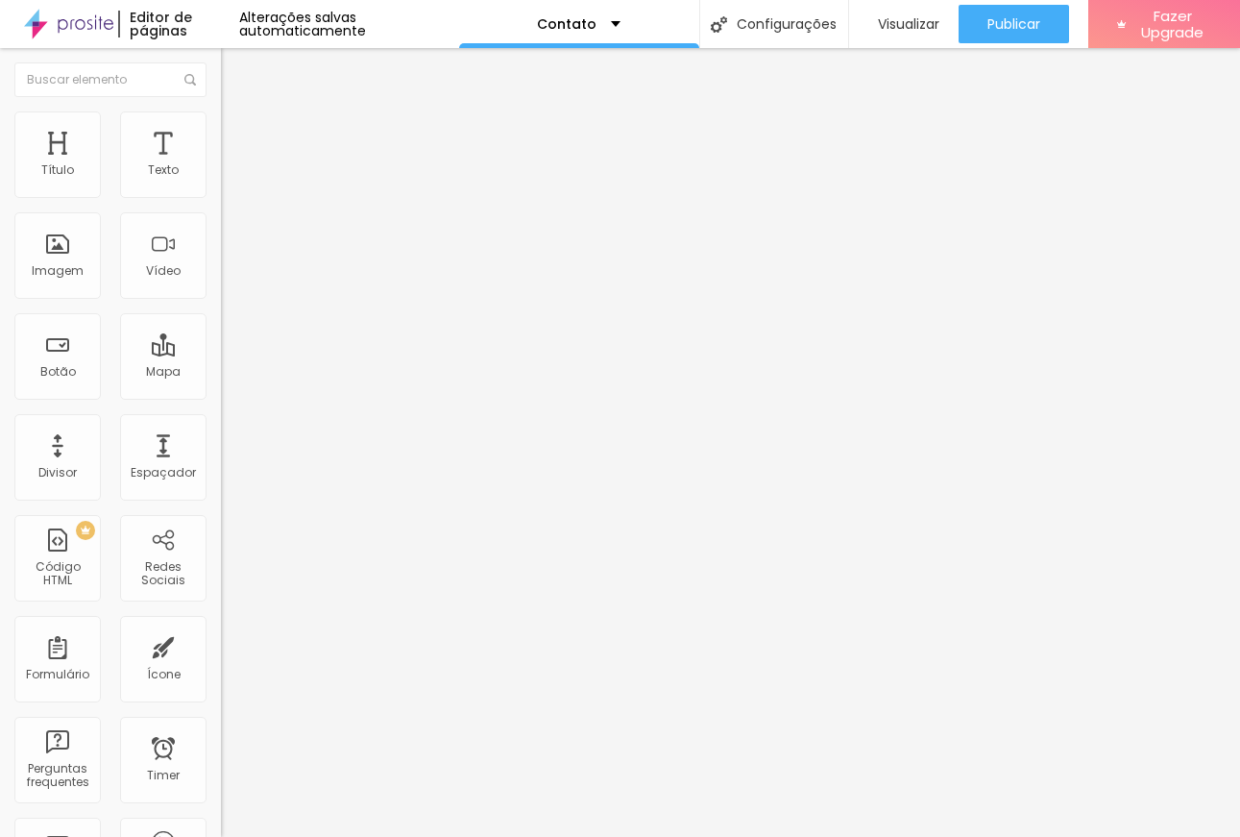
type input "9"
type input "10"
type input "11"
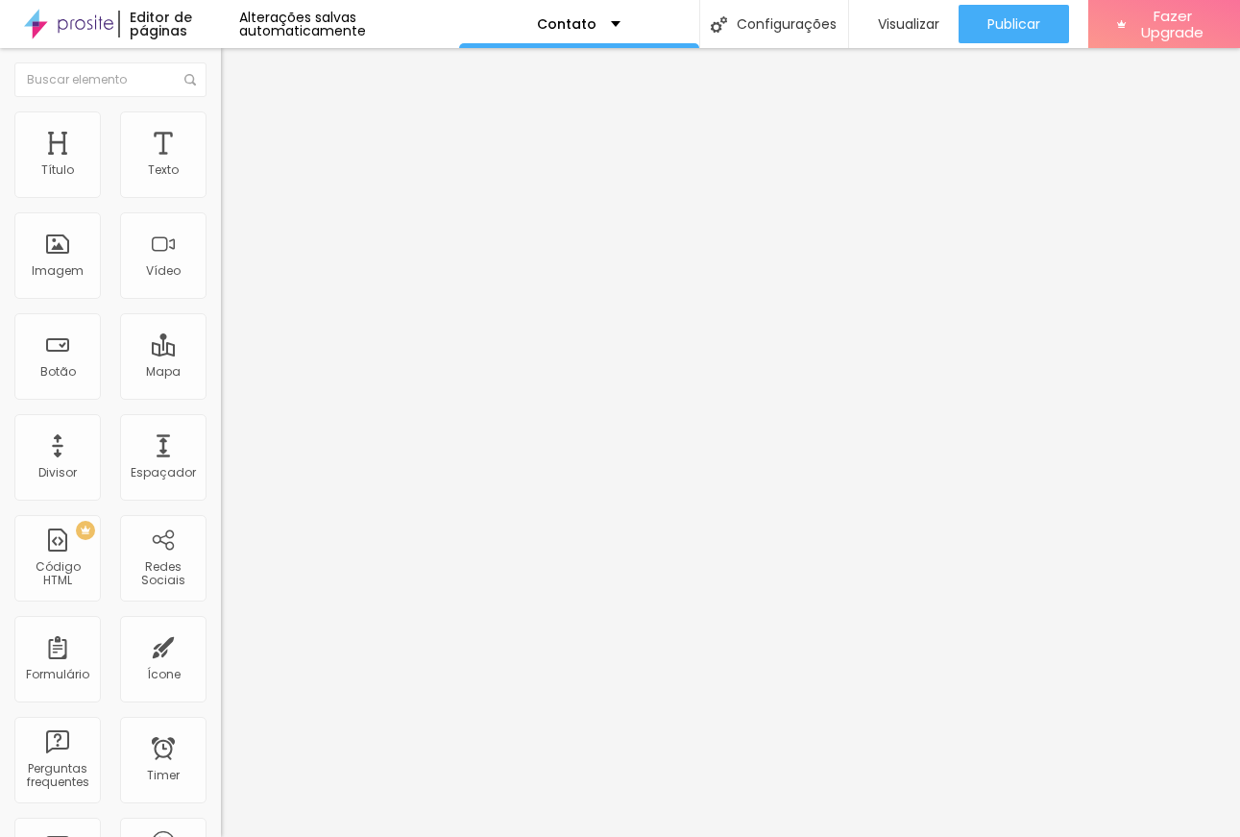
type input "13"
type input "14"
type input "15"
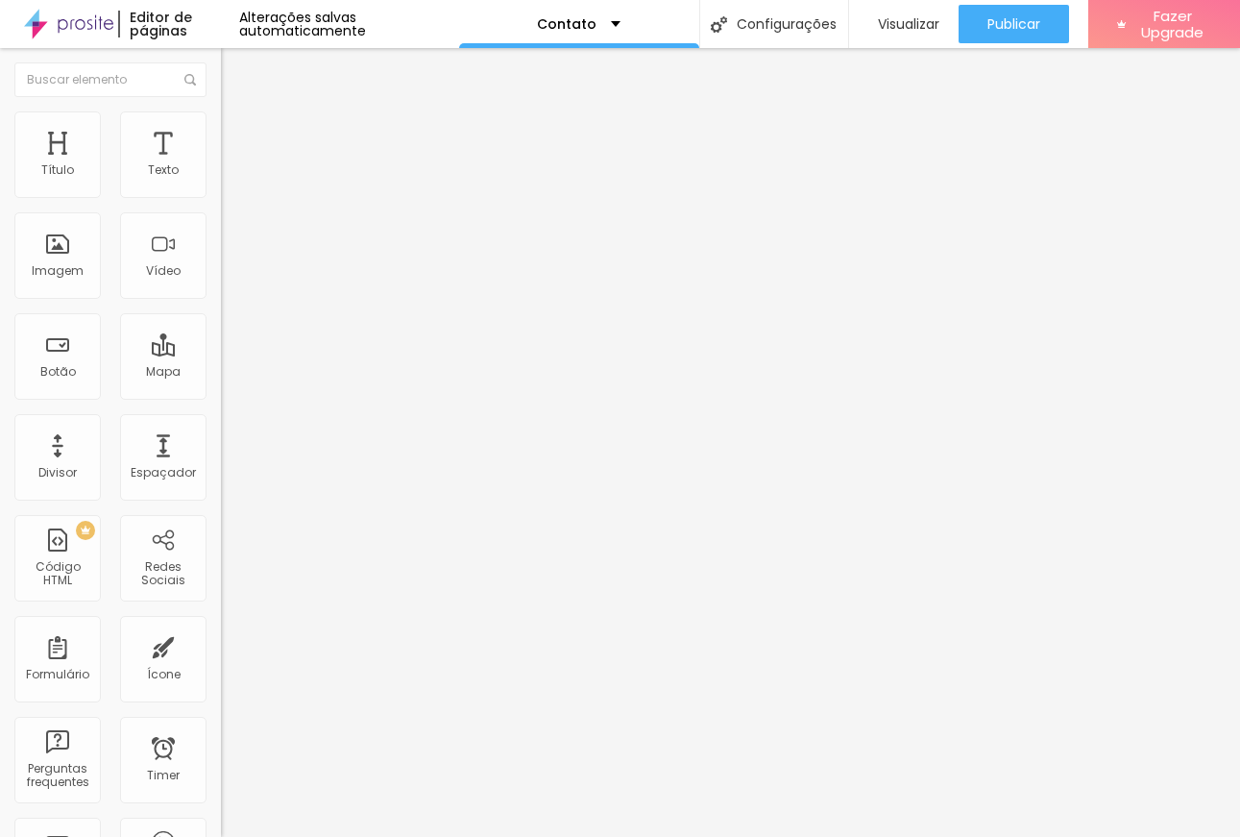
type input "15"
type input "17"
type input "18"
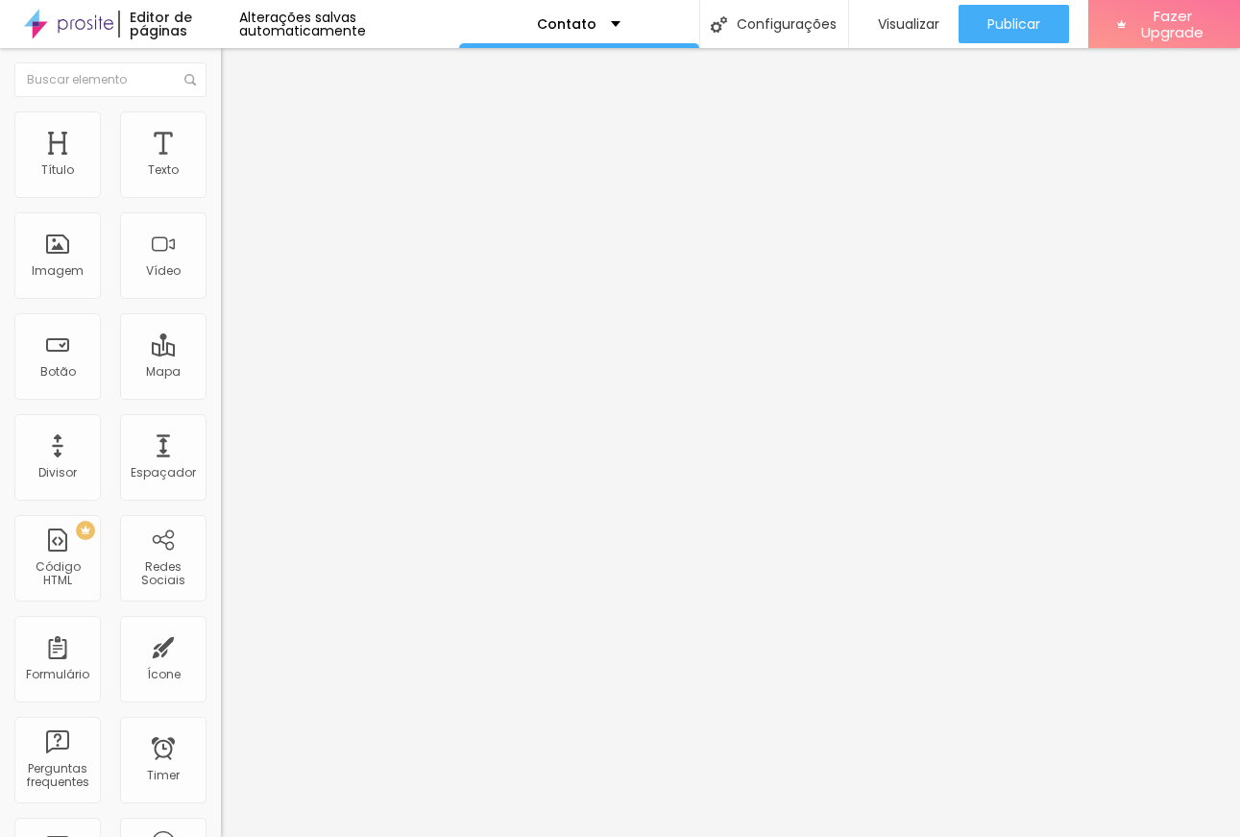
type input "19"
type input "20"
type input "21"
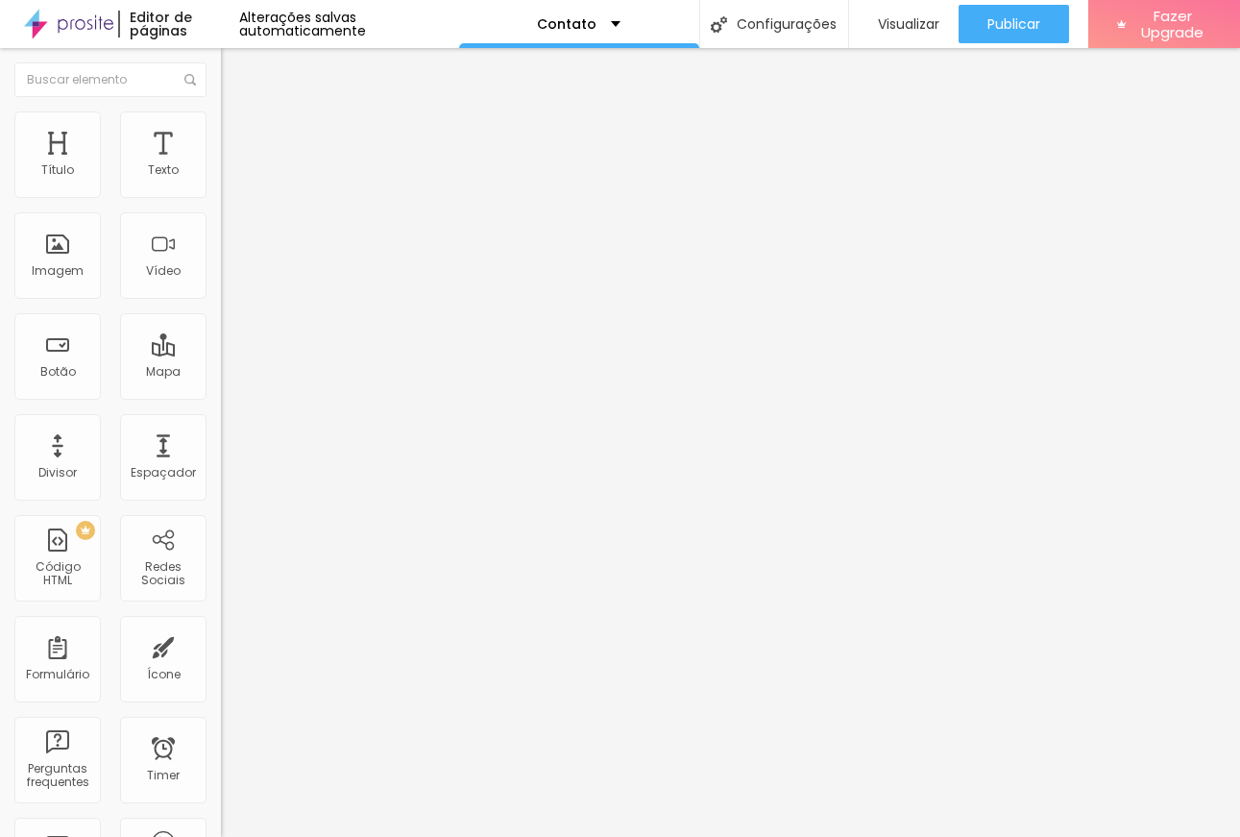
type input "21"
type input "23"
type input "24"
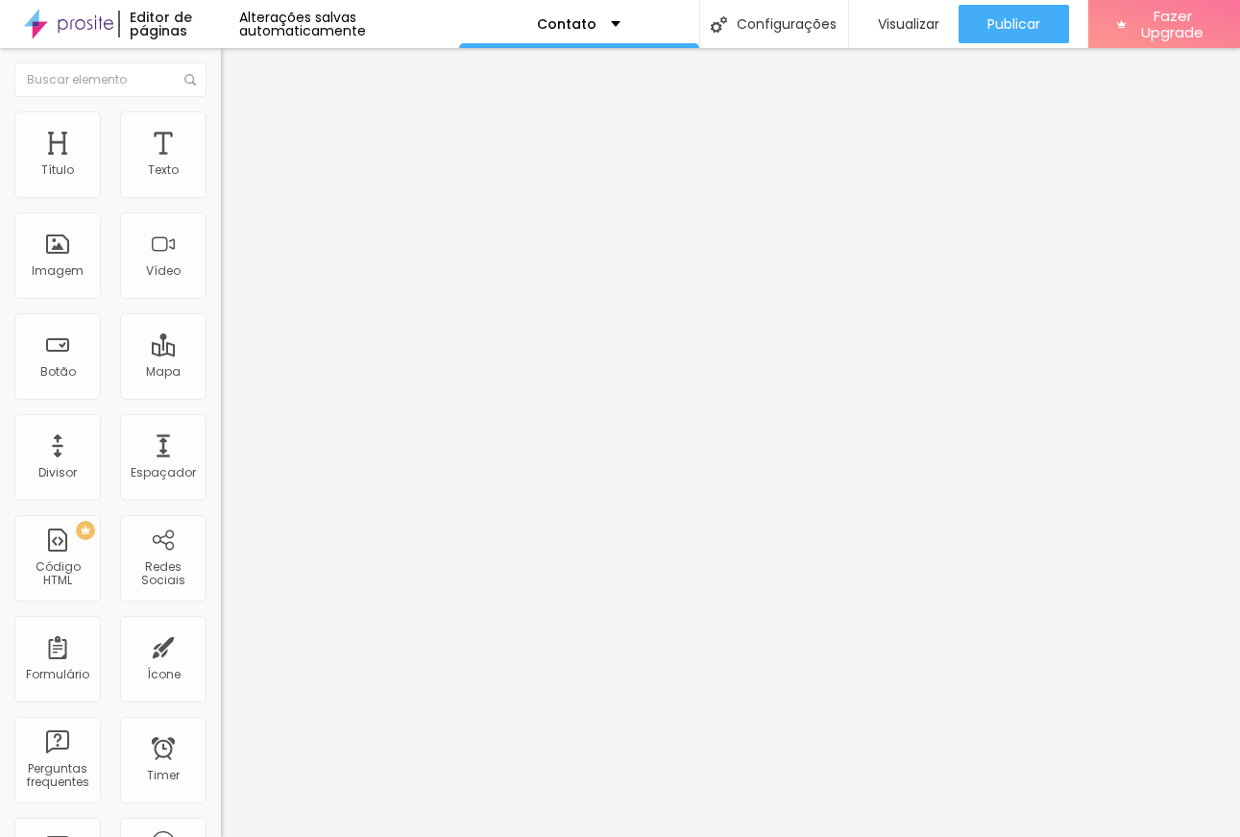
type input "25"
type input "26"
type input "27"
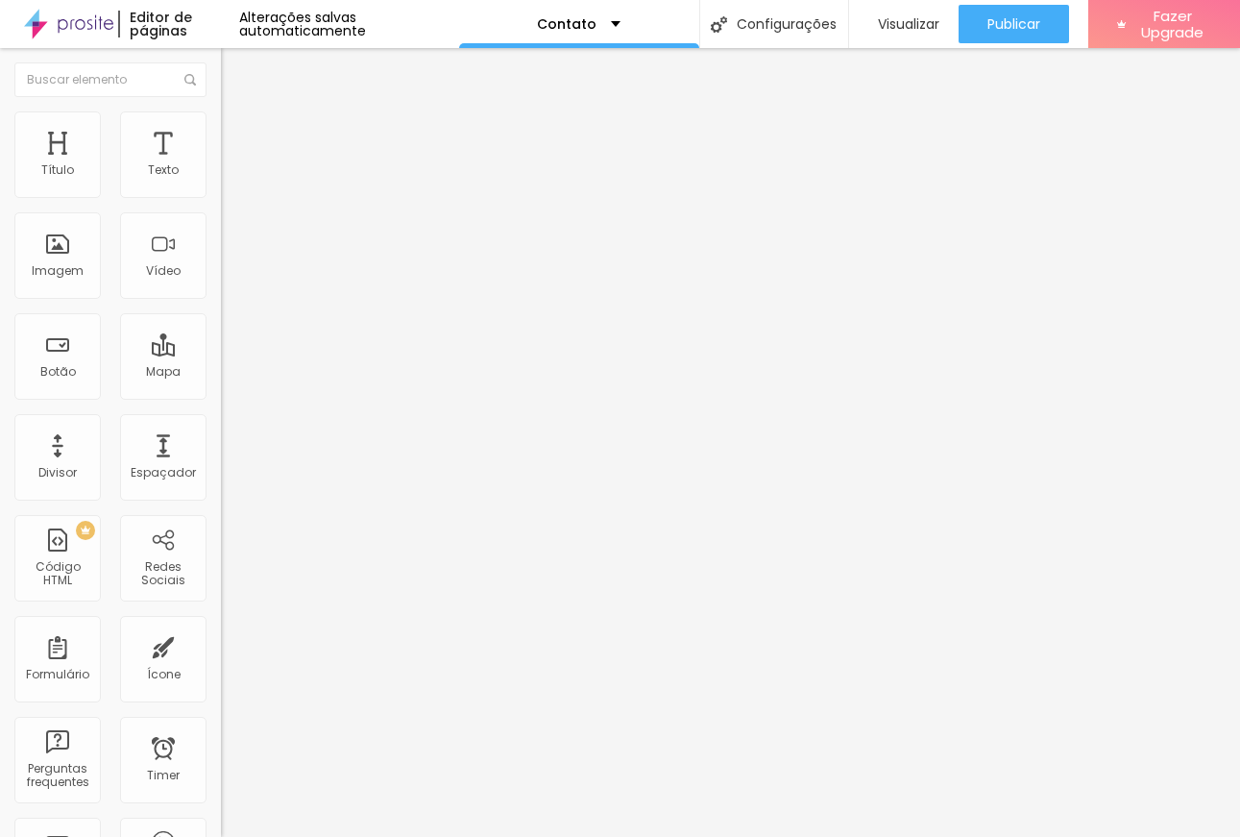
type input "27"
type input "28"
type input "29"
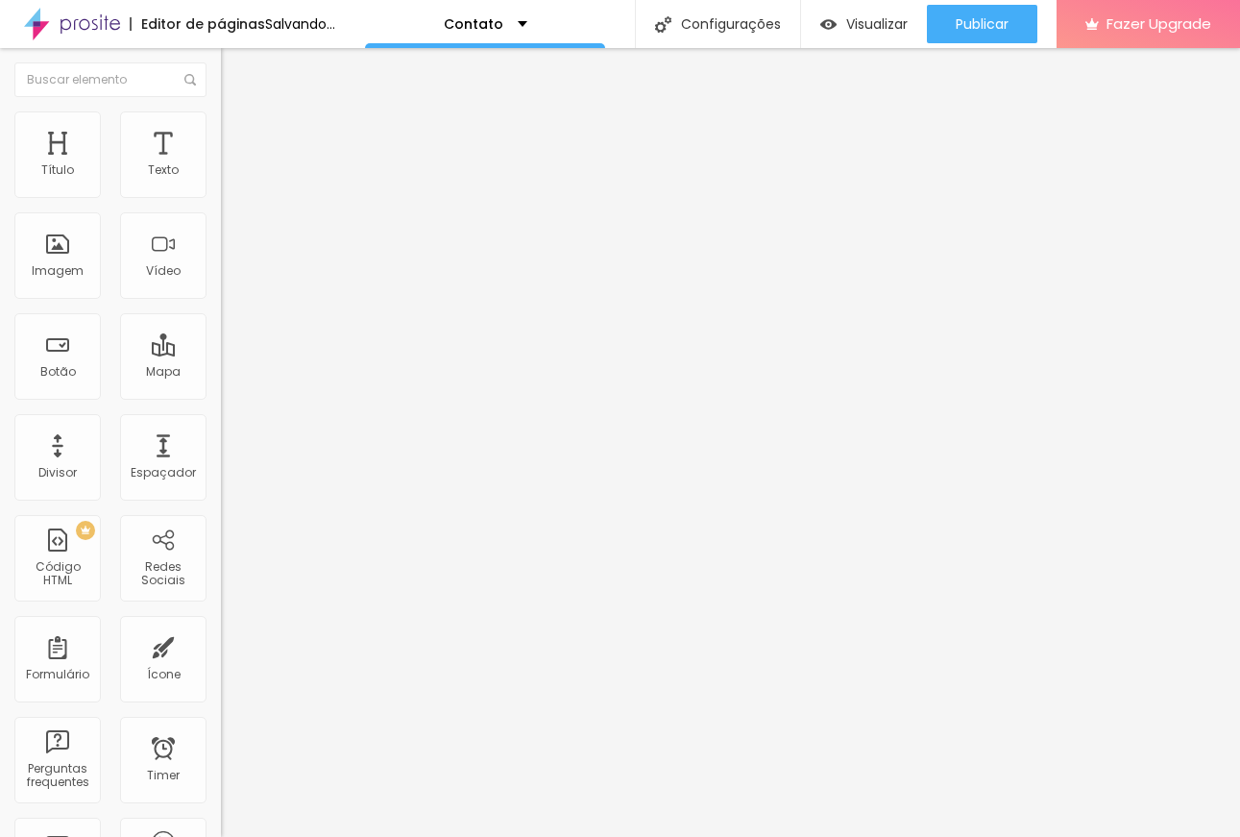
drag, startPoint x: 56, startPoint y: 190, endPoint x: 79, endPoint y: 192, distance: 23.1
click at [221, 353] on input "range" at bounding box center [283, 360] width 124 height 15
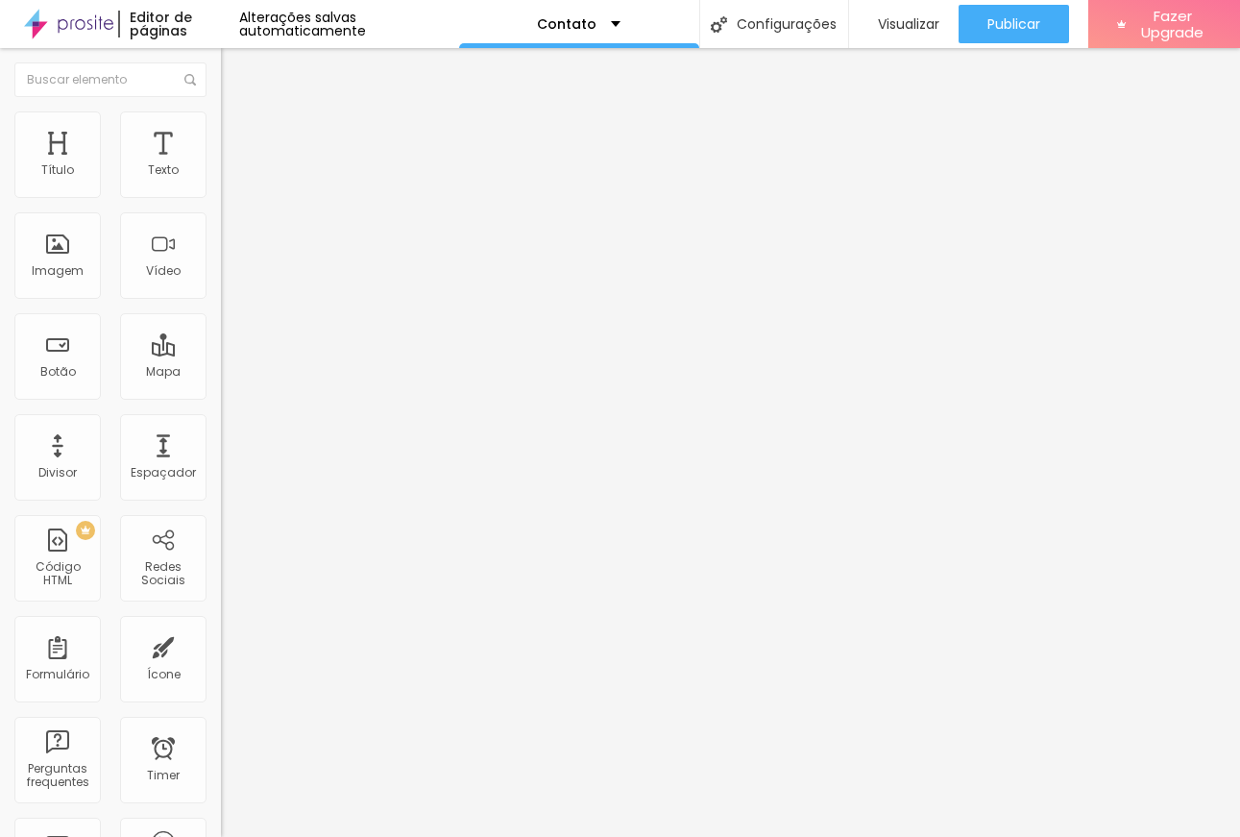
type input "30"
type input "29"
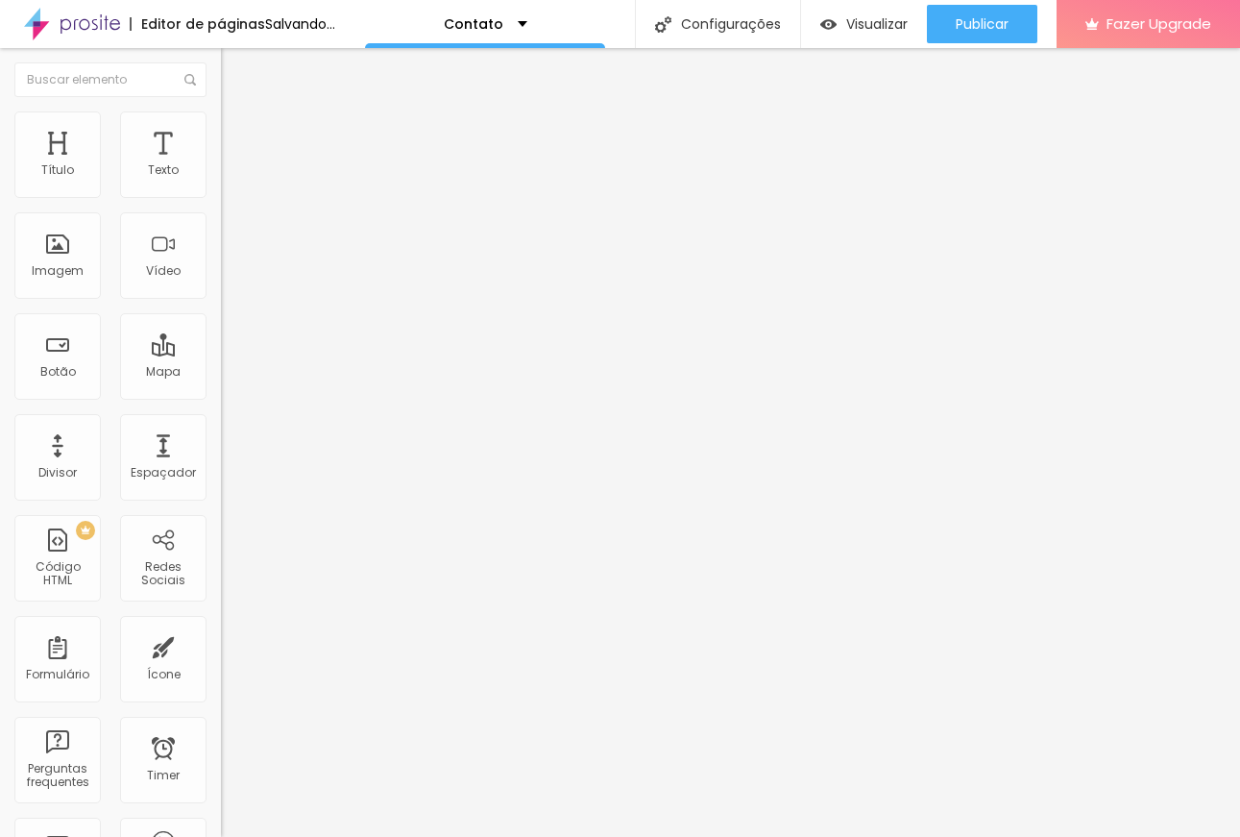
type input "28"
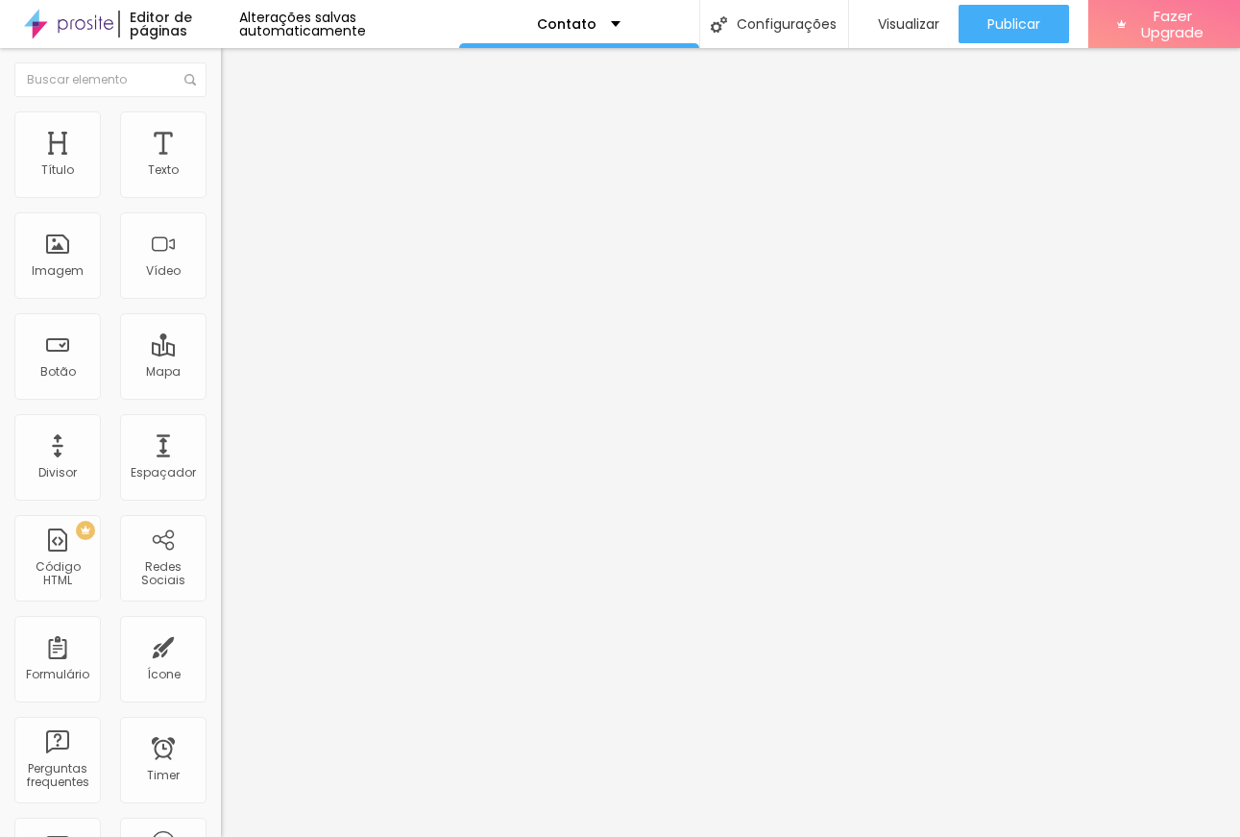
type input "28"
click at [221, 353] on input "range" at bounding box center [283, 360] width 124 height 15
click at [221, 122] on ul "Estilo Avançado" at bounding box center [331, 111] width 221 height 38
click at [221, 111] on li "Estilo" at bounding box center [331, 101] width 221 height 19
type input "21"
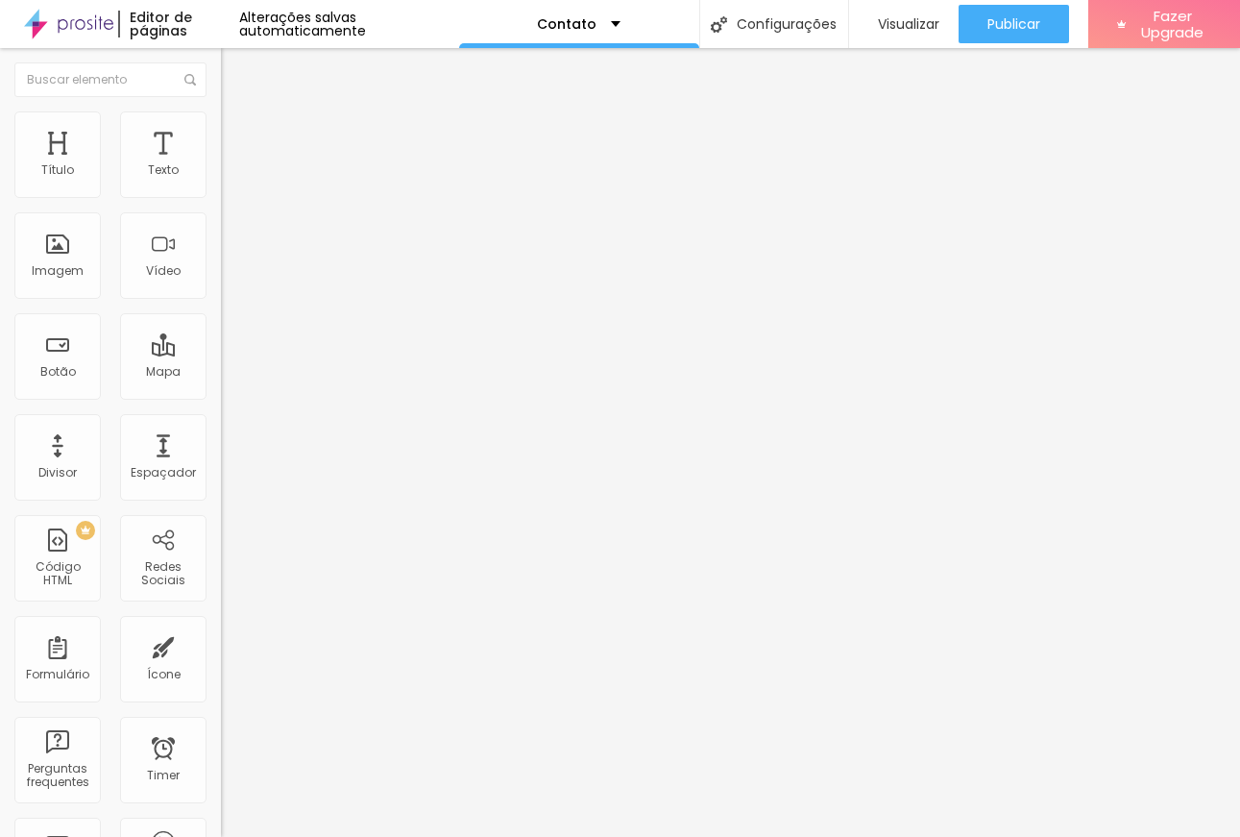
type input "21"
type input "20"
type input "19"
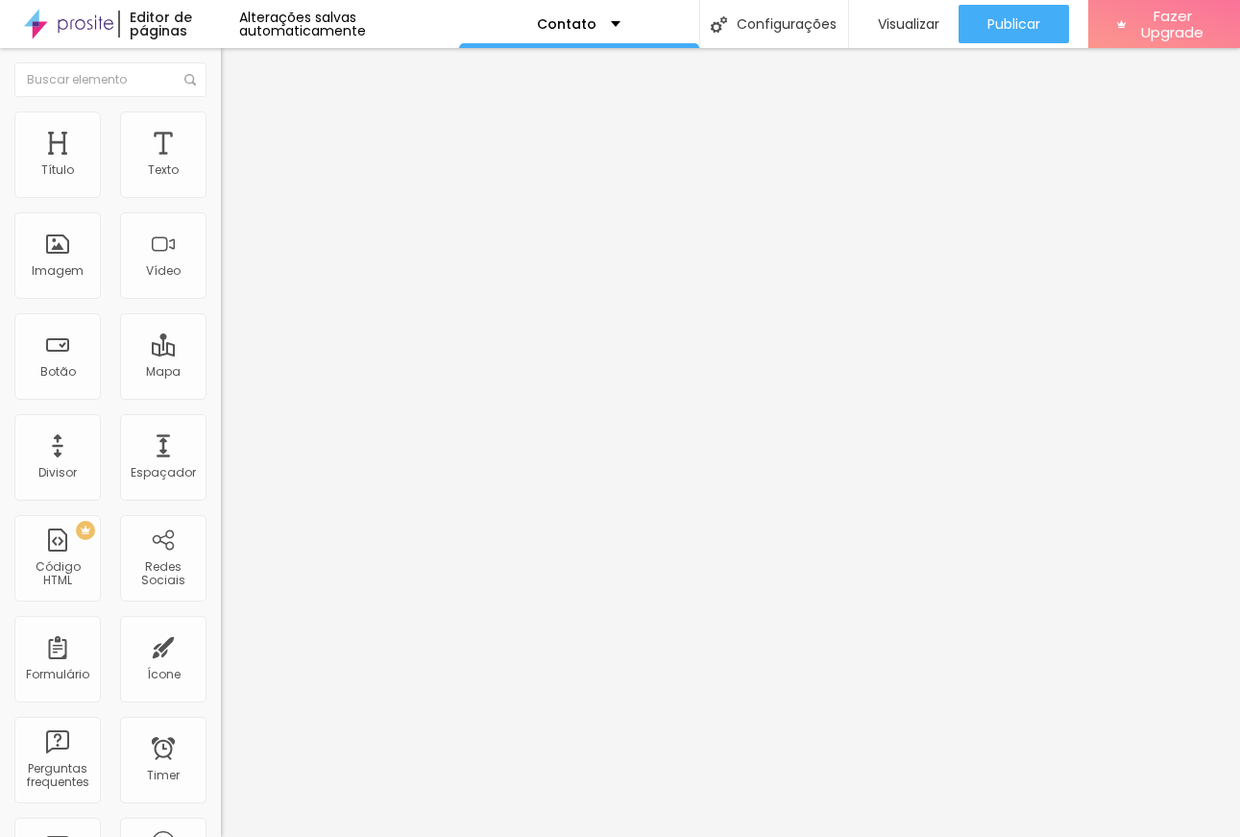
type input "18"
drag, startPoint x: 106, startPoint y: 188, endPoint x: 94, endPoint y: 188, distance: 11.5
click at [221, 353] on input "range" at bounding box center [283, 360] width 124 height 15
type input "19"
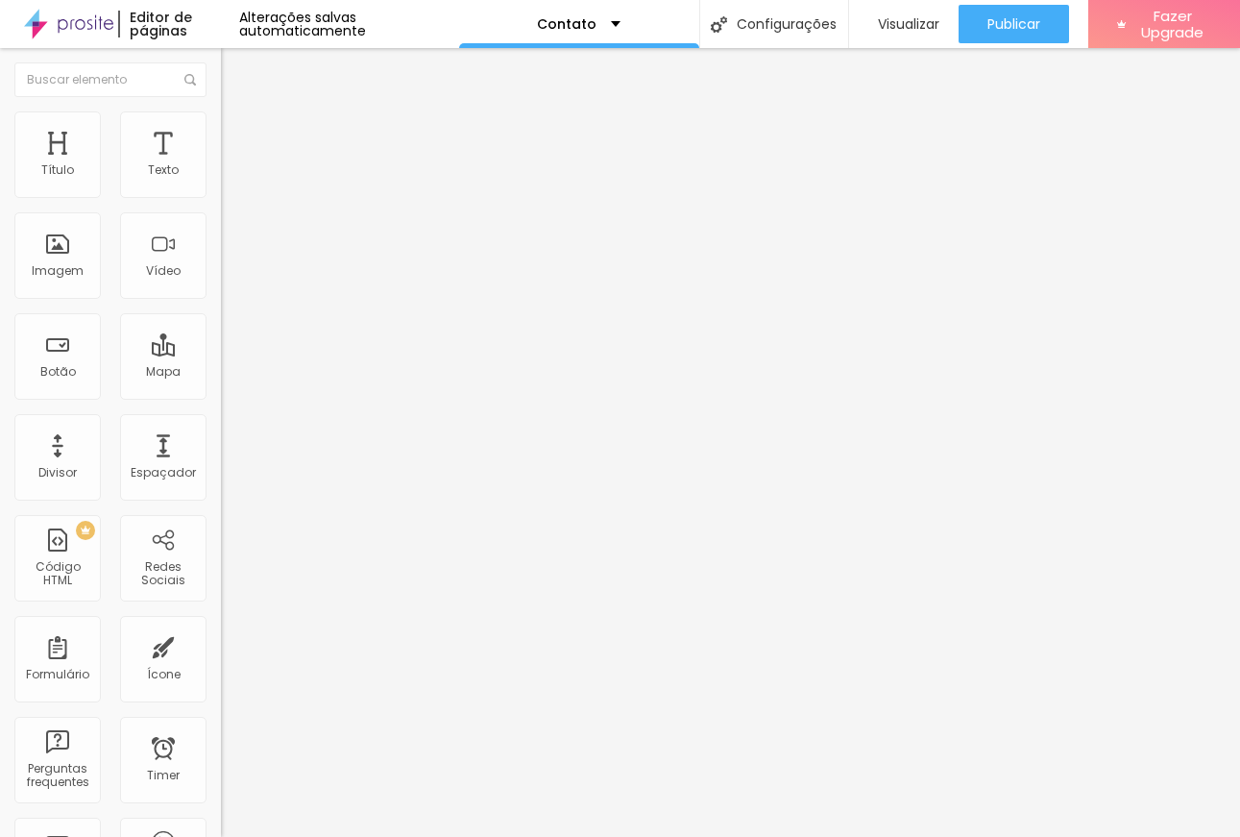
type input "19"
type input "18"
click at [221, 353] on input "range" at bounding box center [283, 360] width 124 height 15
type input "0.7"
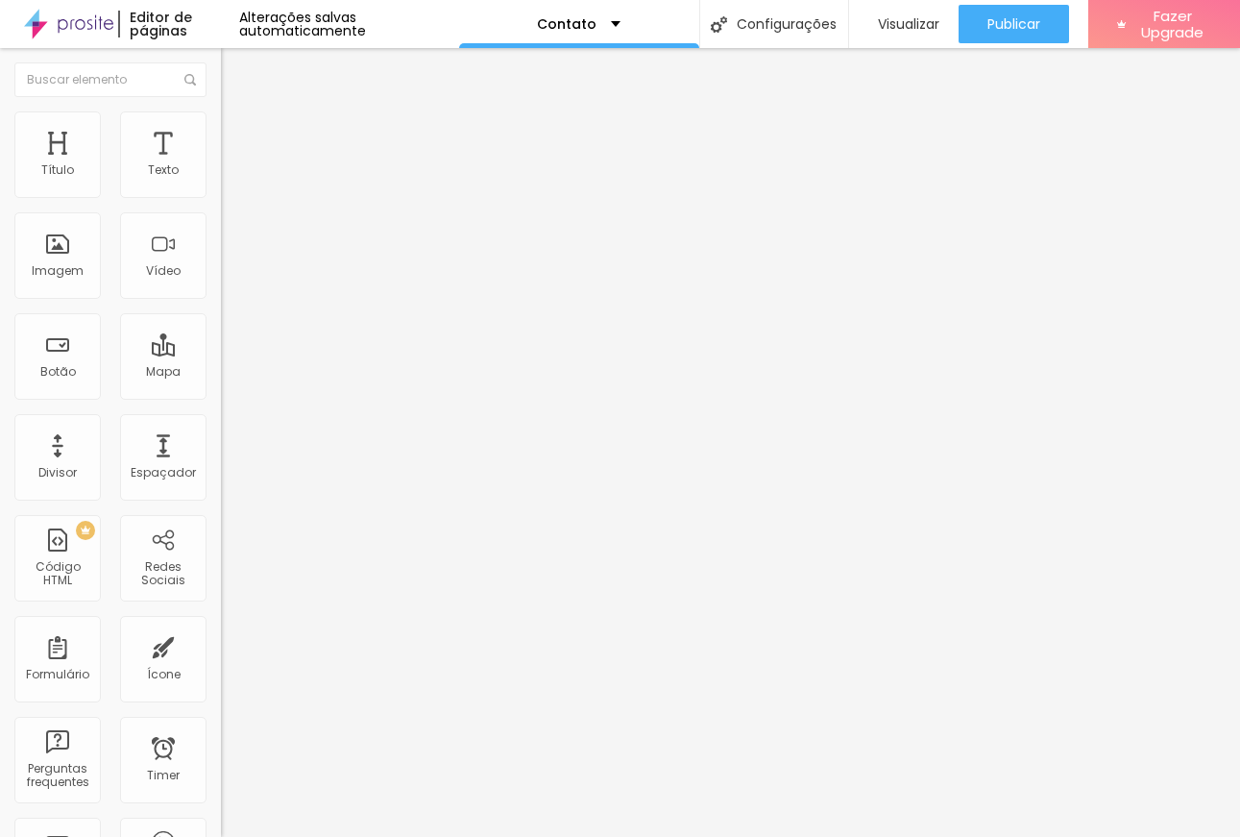
type input "0.7"
type input "1.3"
type input "1.5"
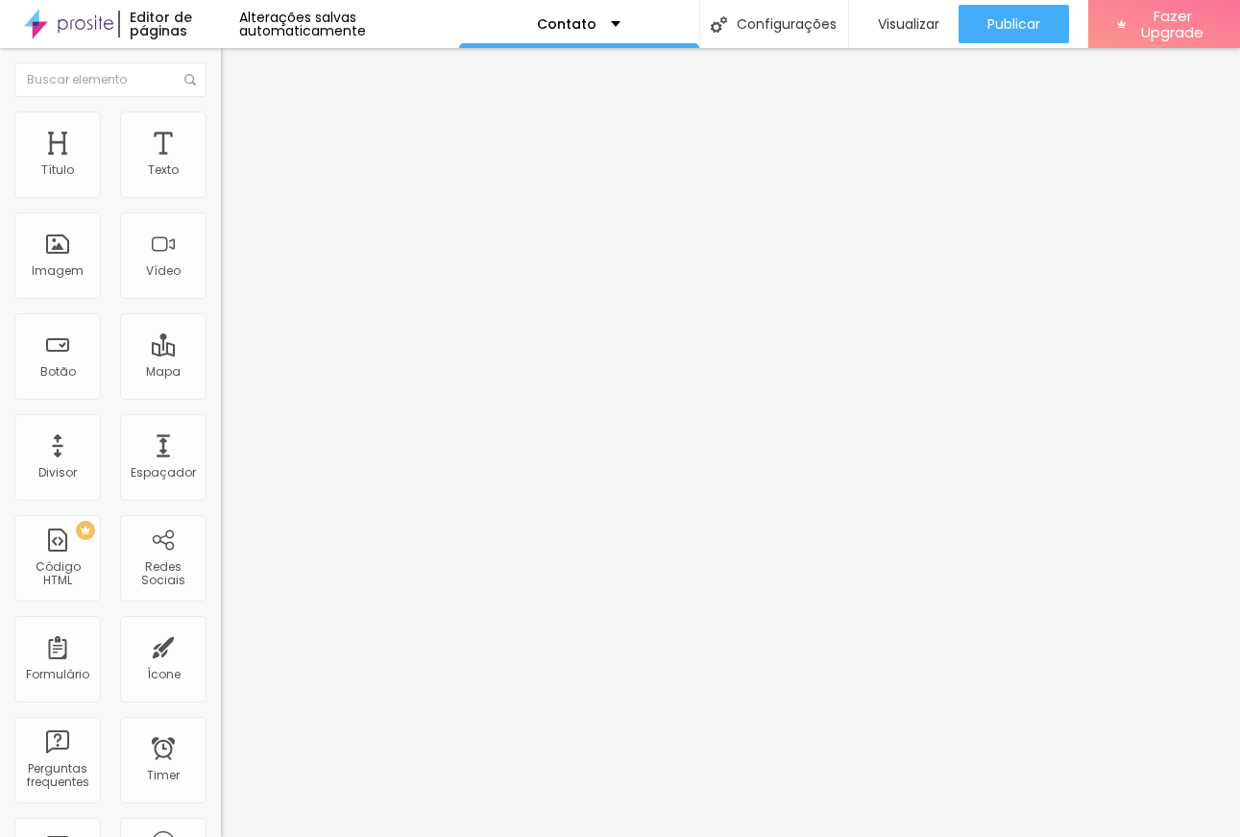
type input "2.7"
type input "2.8"
type input "2.9"
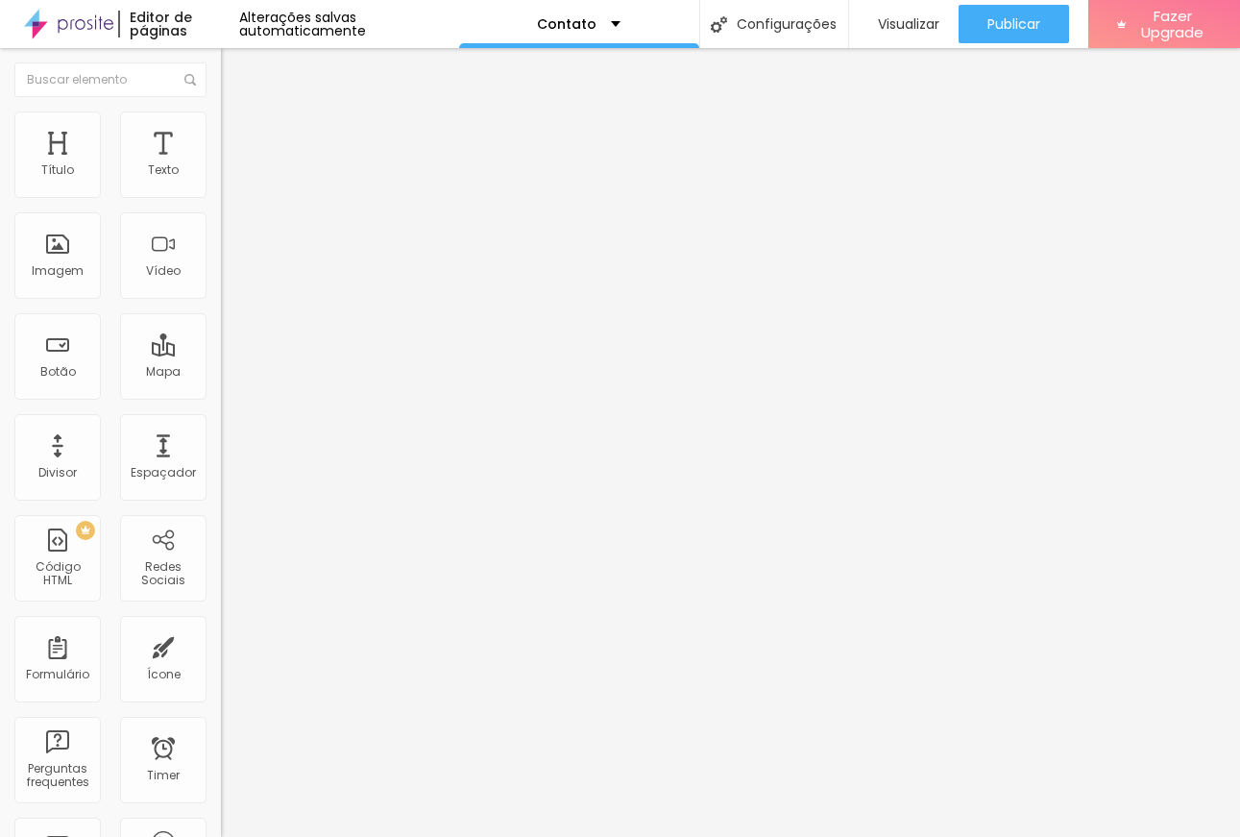
type input "2.9"
drag, startPoint x: 41, startPoint y: 223, endPoint x: 78, endPoint y: 228, distance: 36.8
click at [221, 625] on input "range" at bounding box center [283, 632] width 124 height 15
type input "2.6"
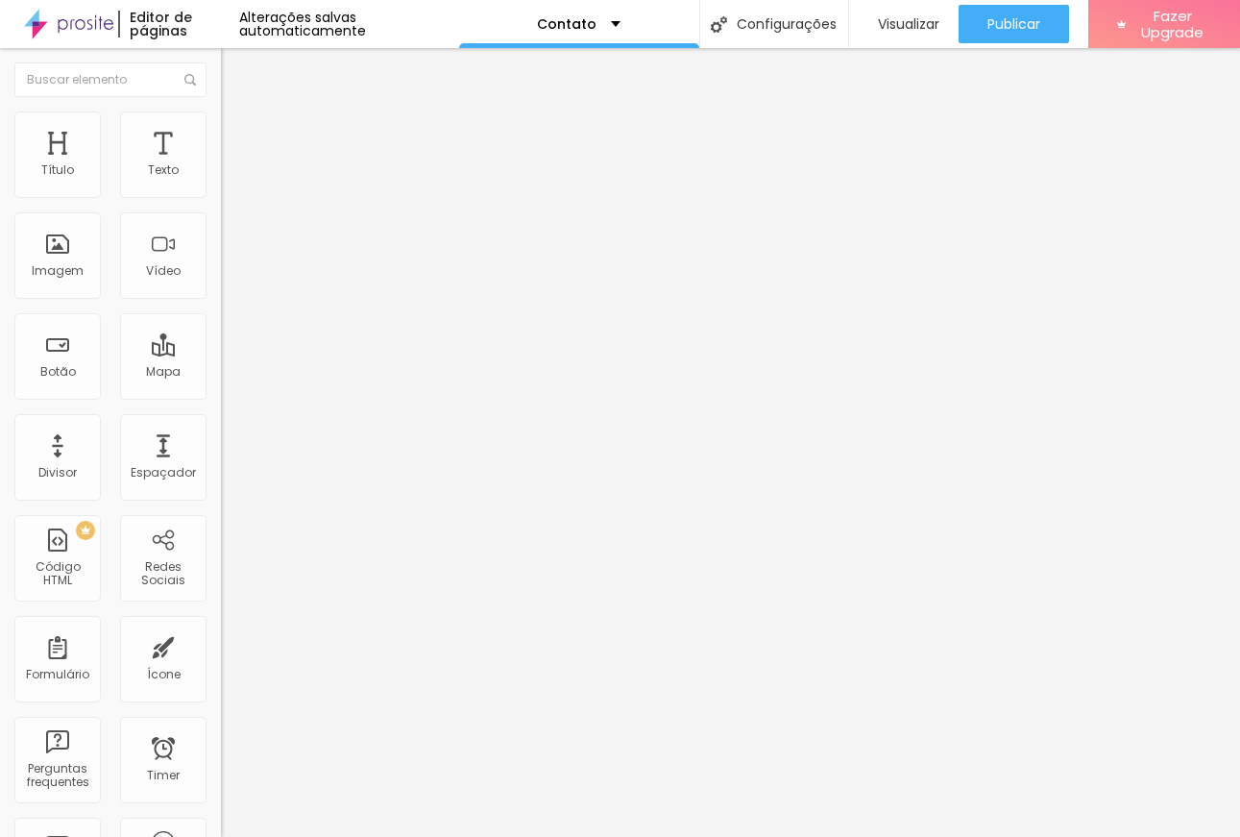
type input "2.3"
type input "1.7"
type input "1.6"
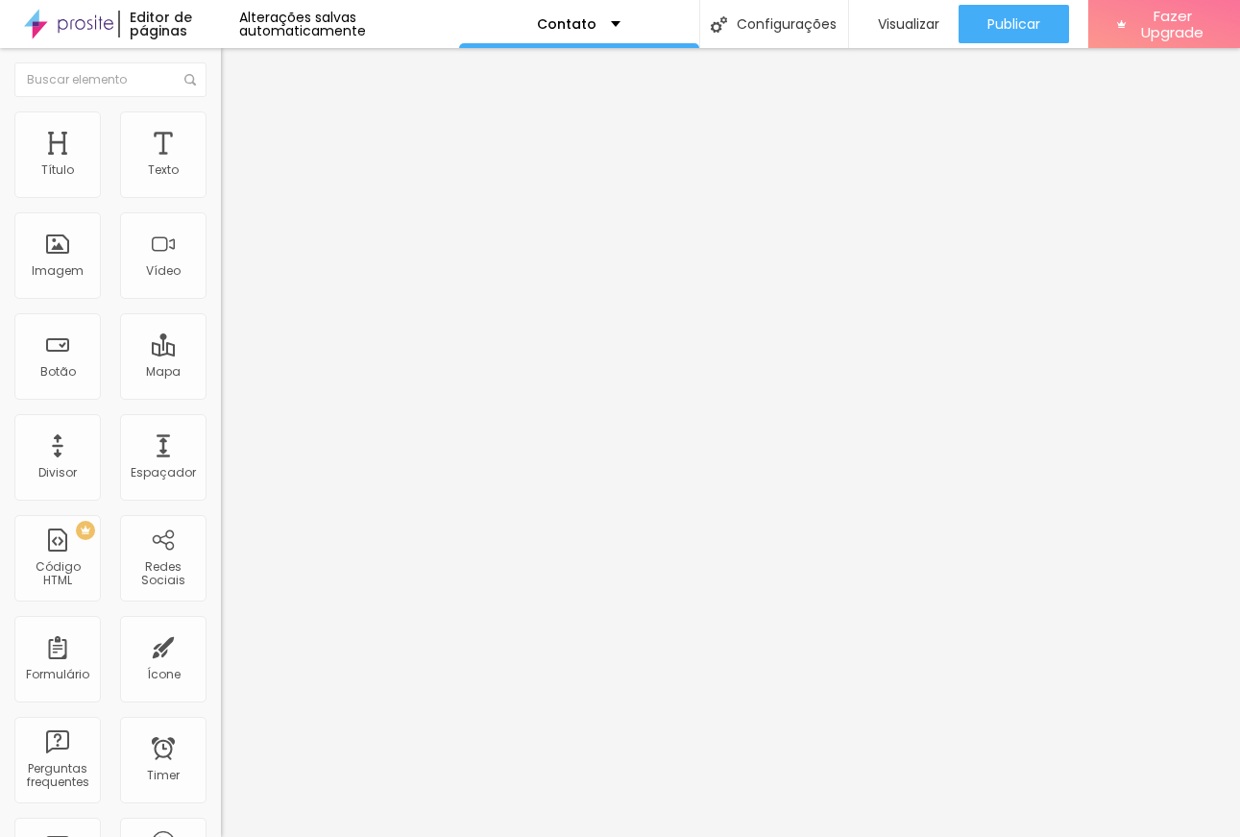
type input "1.6"
type input "0.6"
type input "0"
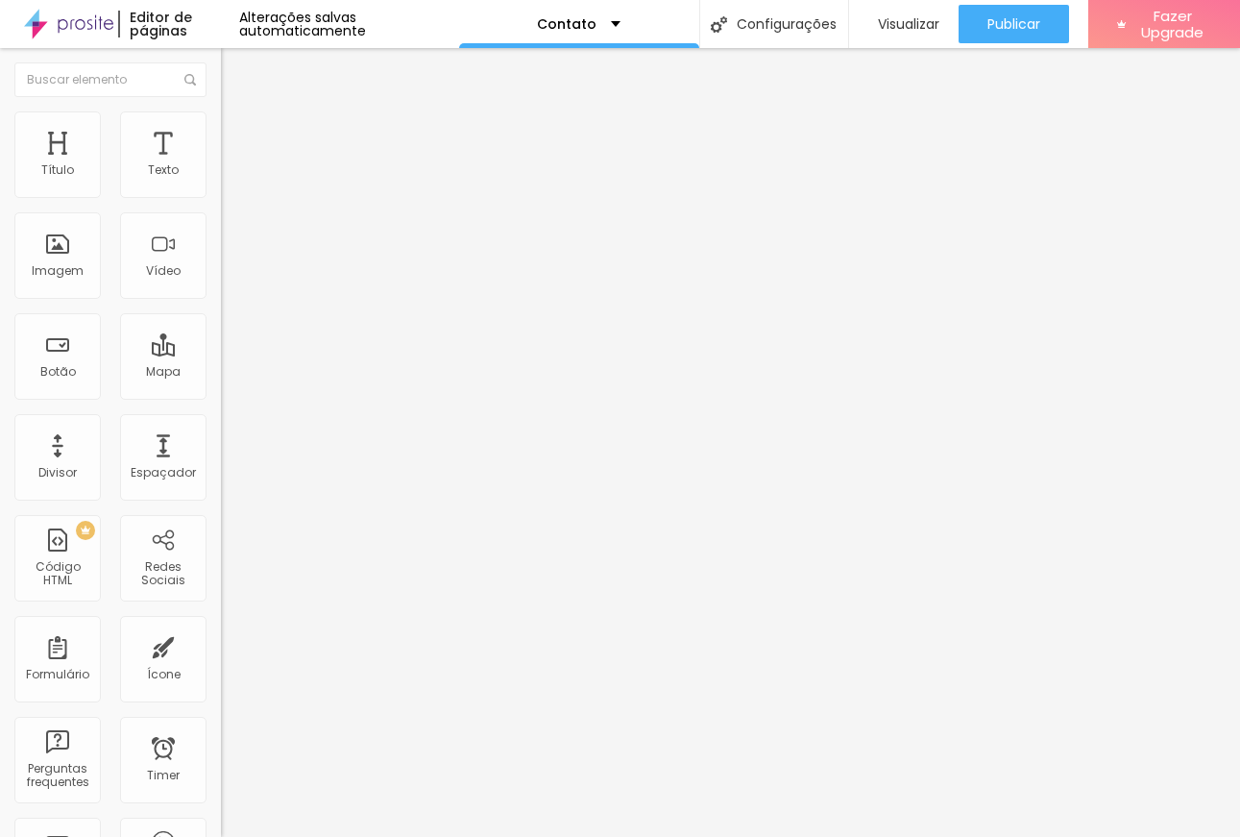
drag, startPoint x: 76, startPoint y: 228, endPoint x: -22, endPoint y: 220, distance: 98.3
click at [221, 625] on input "range" at bounding box center [283, 632] width 124 height 15
click at [221, 625] on div at bounding box center [331, 633] width 221 height 17
type input "0.3"
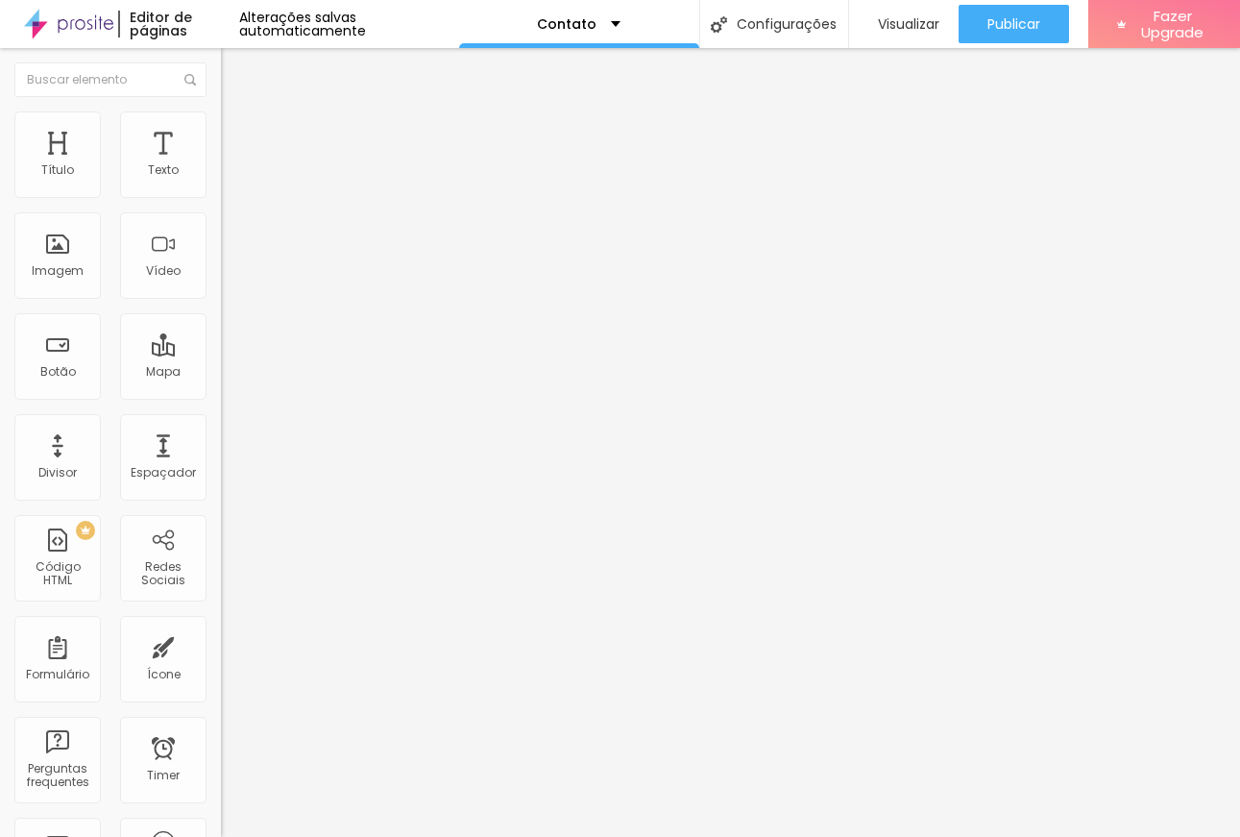
type input "0.5"
type input "2.3"
type input "2.5"
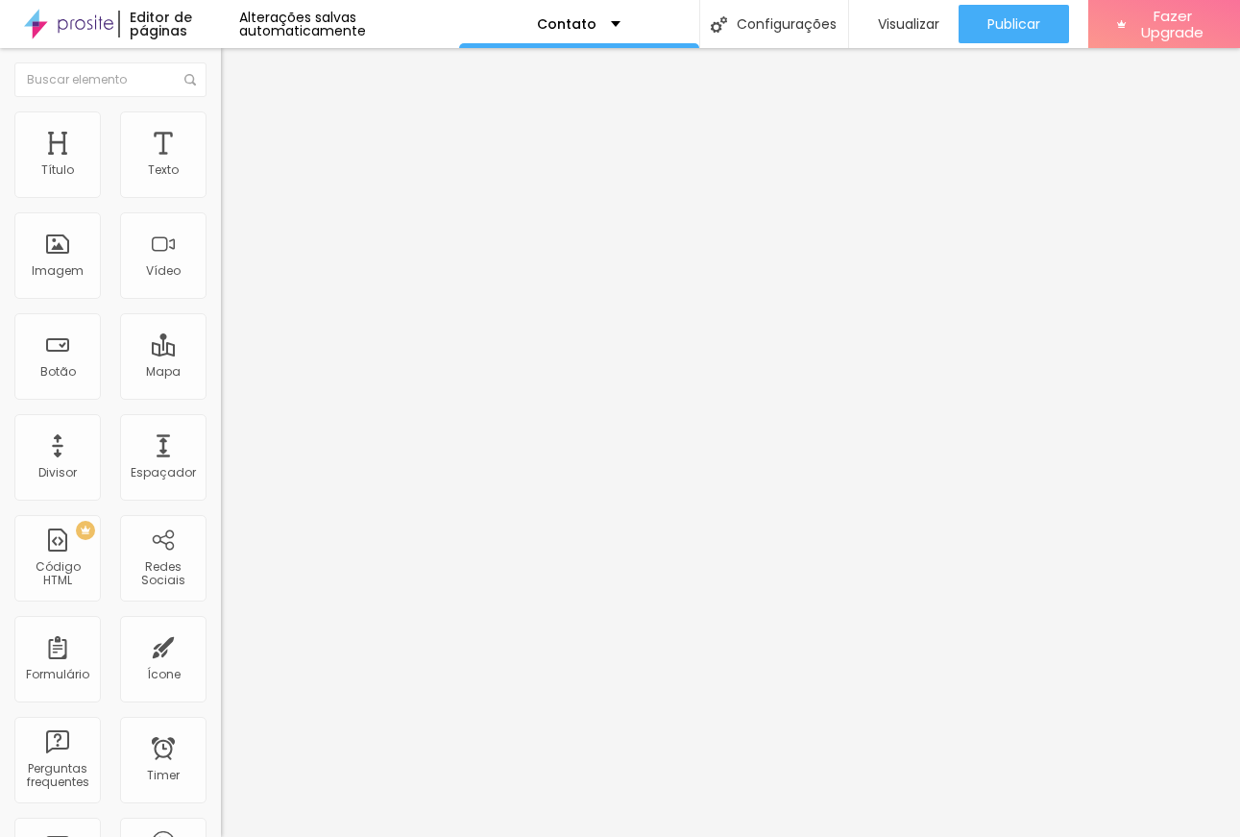
type input "2.5"
type input "3.3"
type input "3.5"
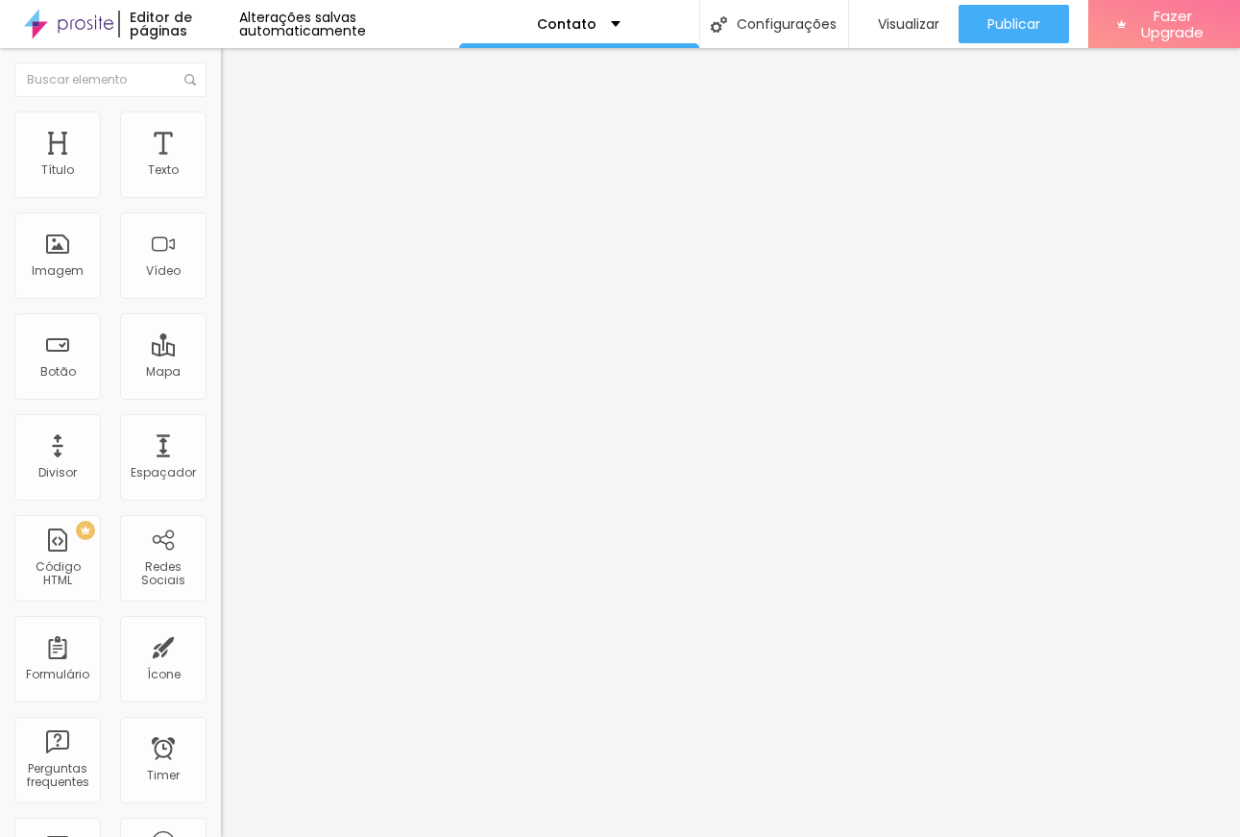
type input "3.6"
type input "3.5"
type input "3.4"
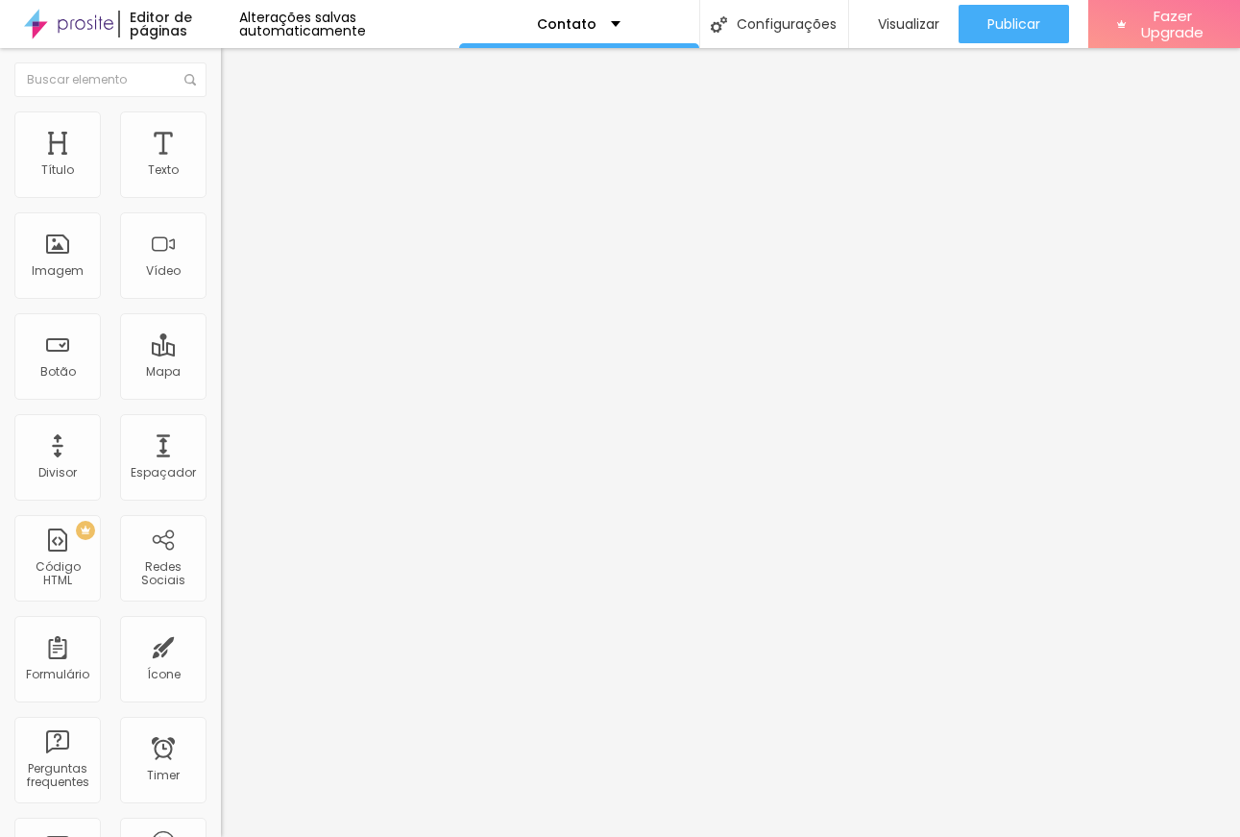
type input "3.4"
type input "3.3"
type input "3.2"
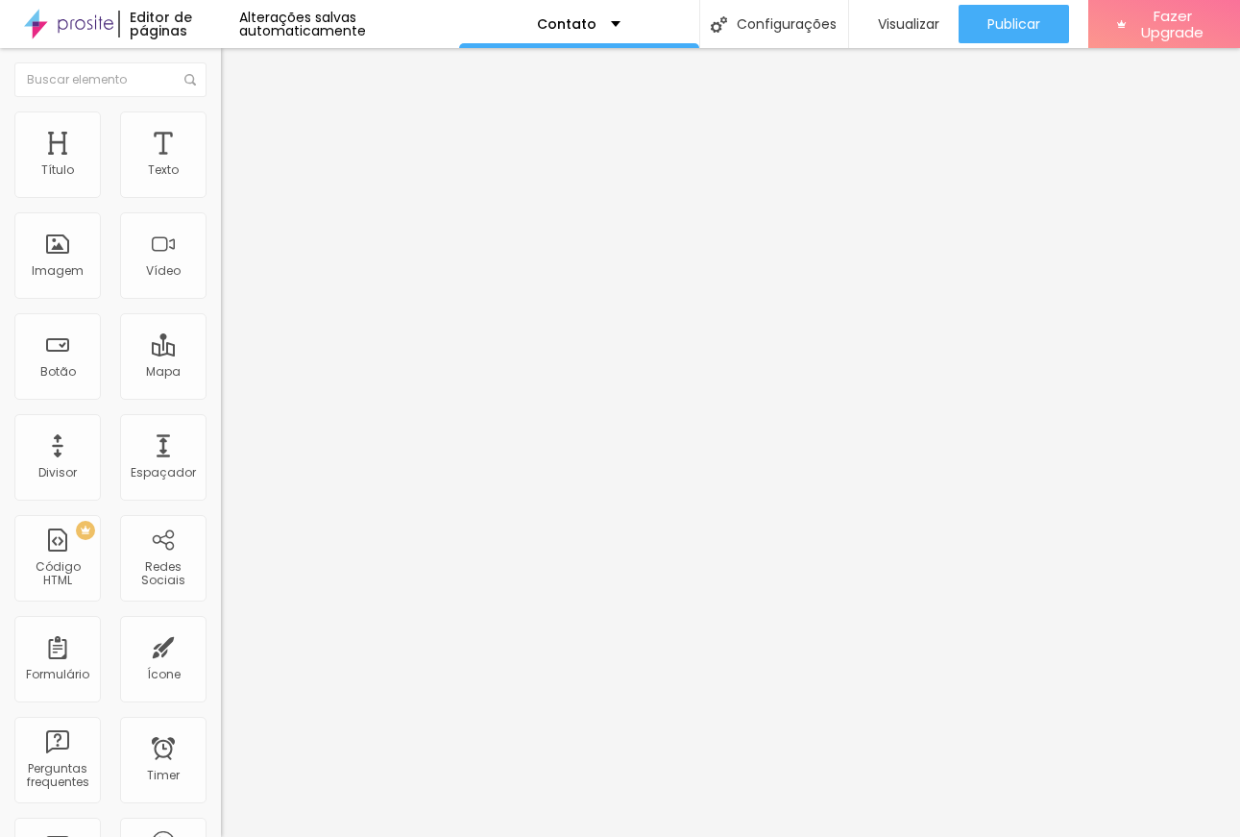
type input "3.1"
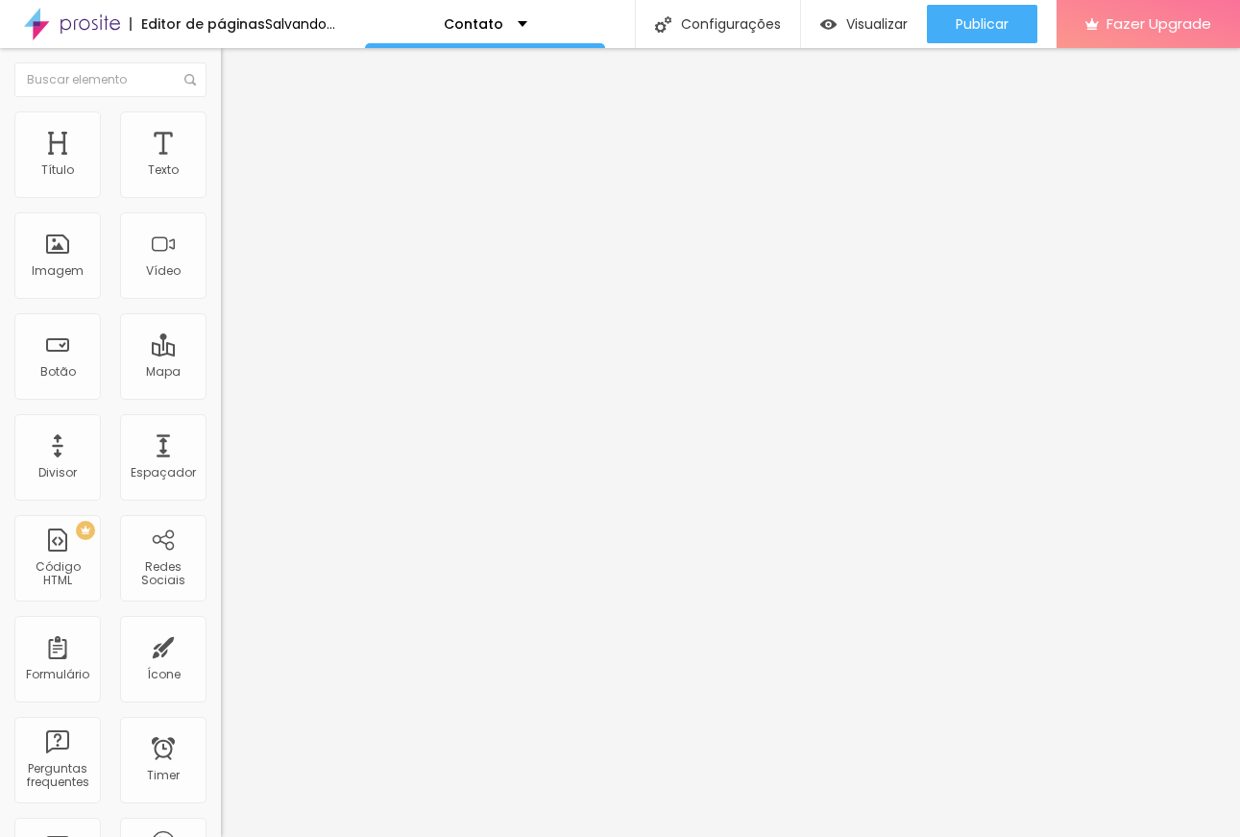
type input "3"
type input "2.8"
type input "2.6"
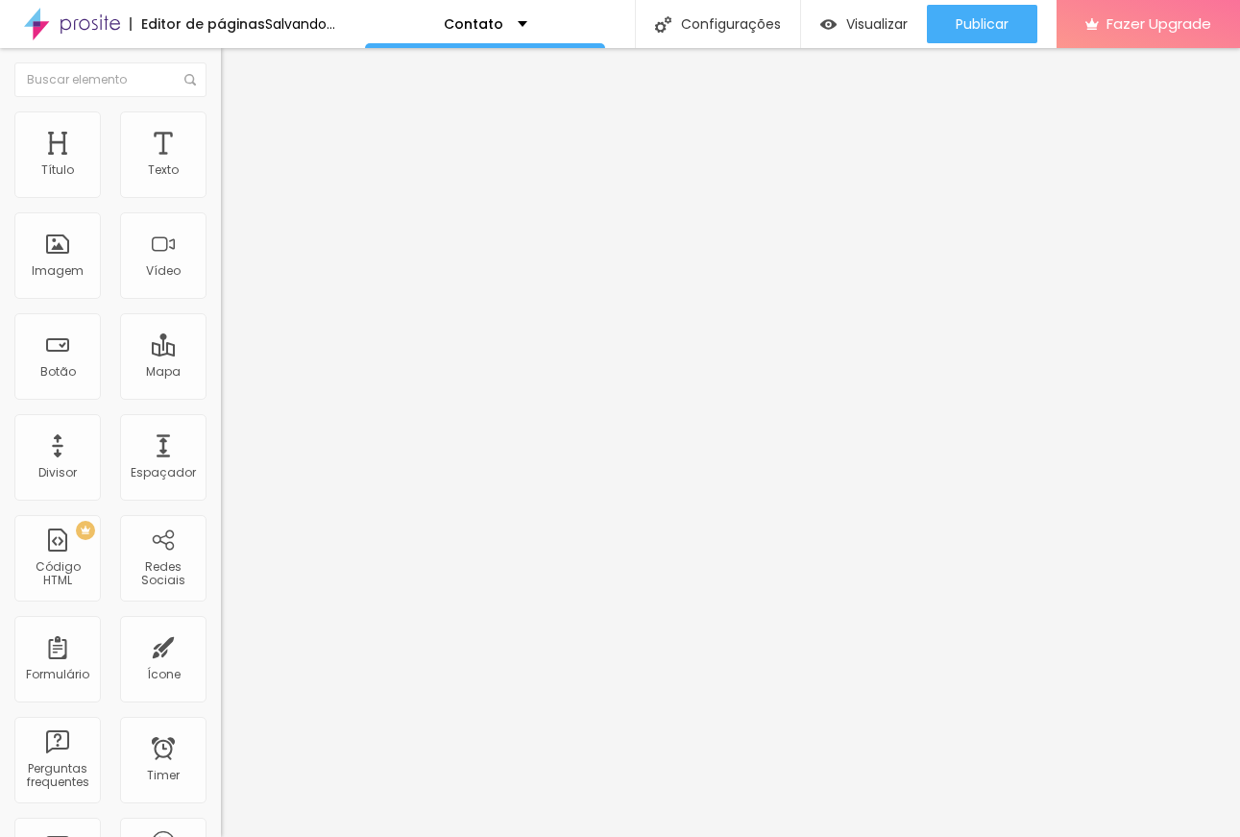
type input "2.6"
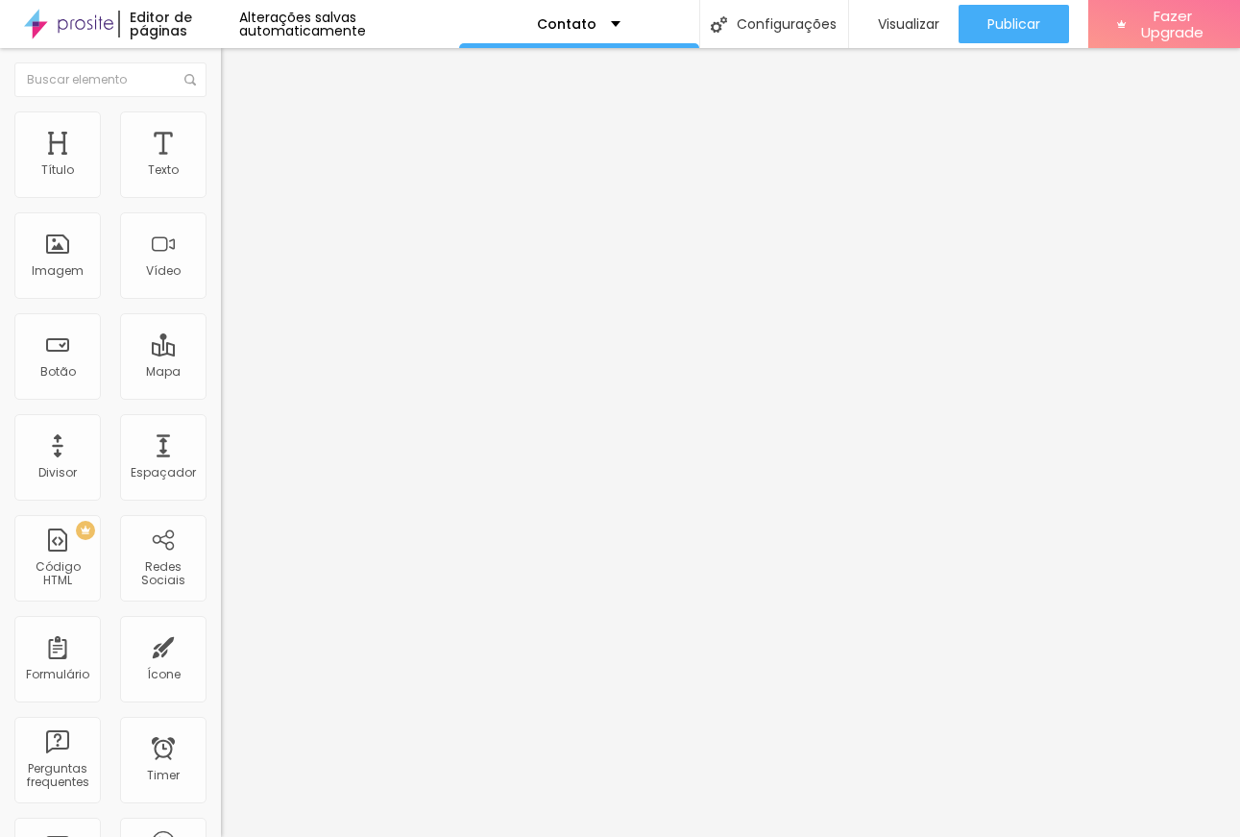
type input "1.8"
type input "1.6"
type input "0.5"
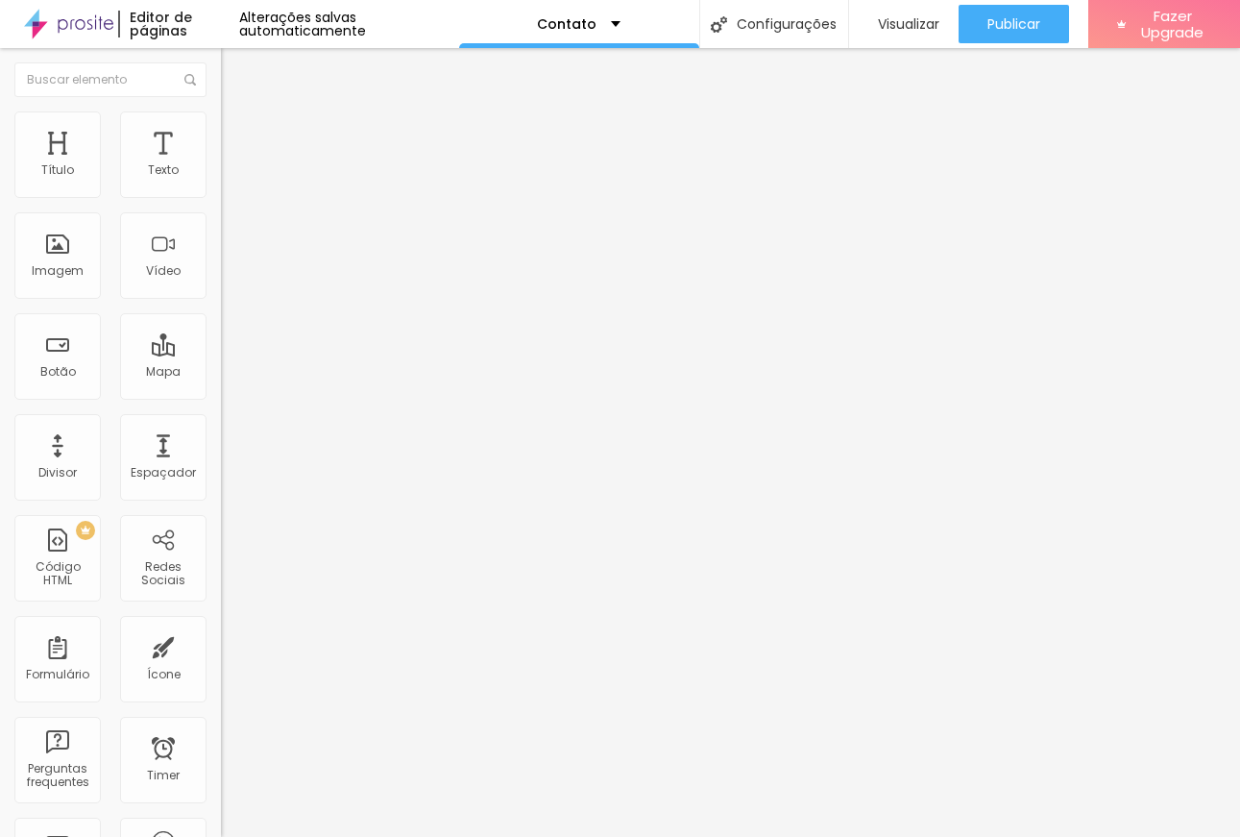
type input "0.5"
type input "0.4"
type input "0"
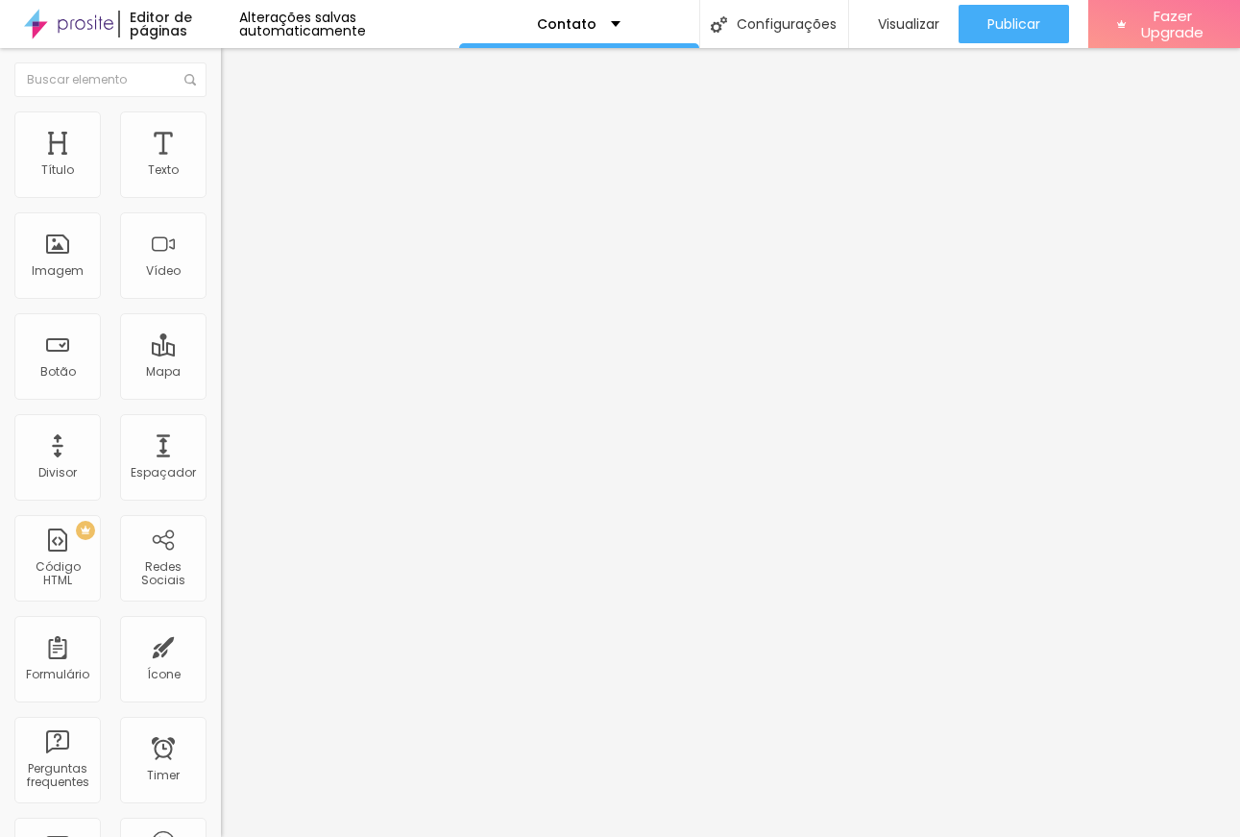
drag, startPoint x: 45, startPoint y: 227, endPoint x: 34, endPoint y: 232, distance: 12.9
click at [221, 625] on input "range" at bounding box center [283, 632] width 124 height 15
click at [238, 133] on span "Avançado" at bounding box center [269, 124] width 63 height 16
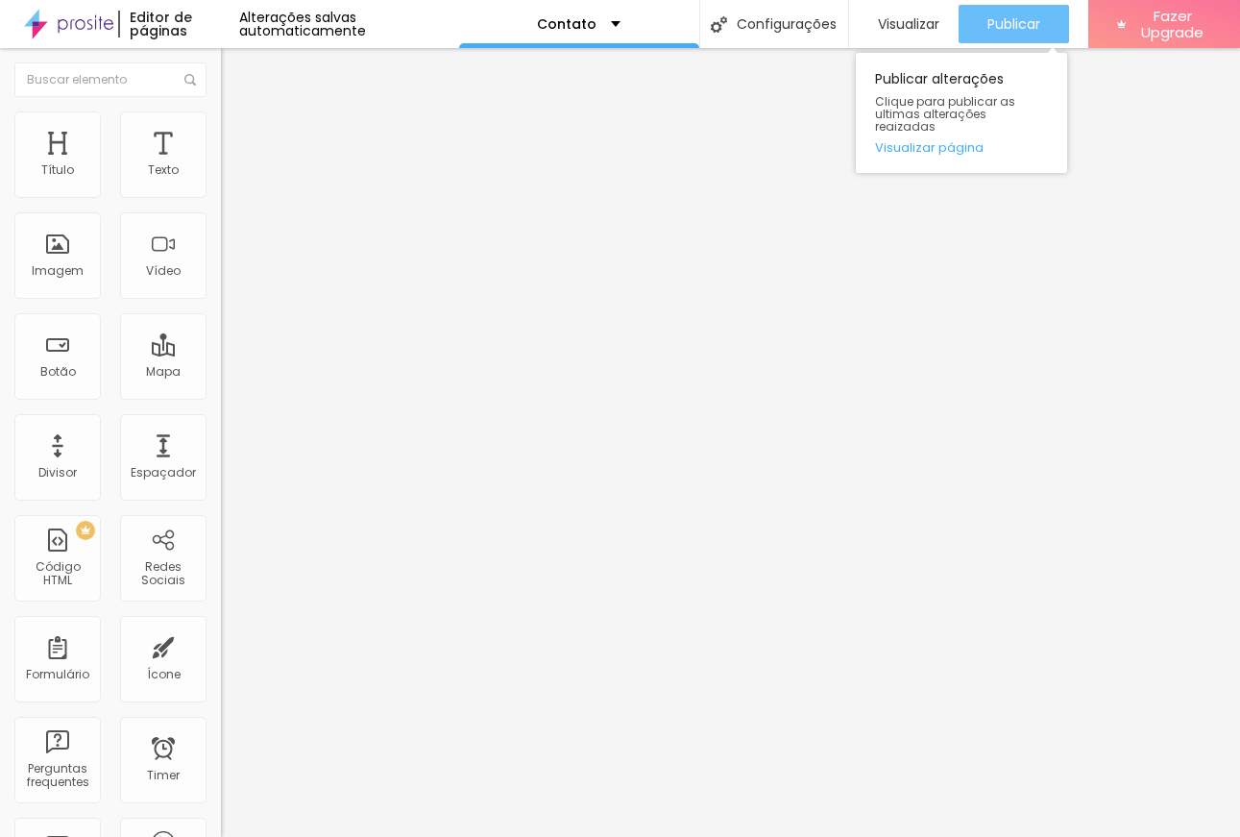
click at [987, 38] on div "Publicar" at bounding box center [1013, 24] width 53 height 38
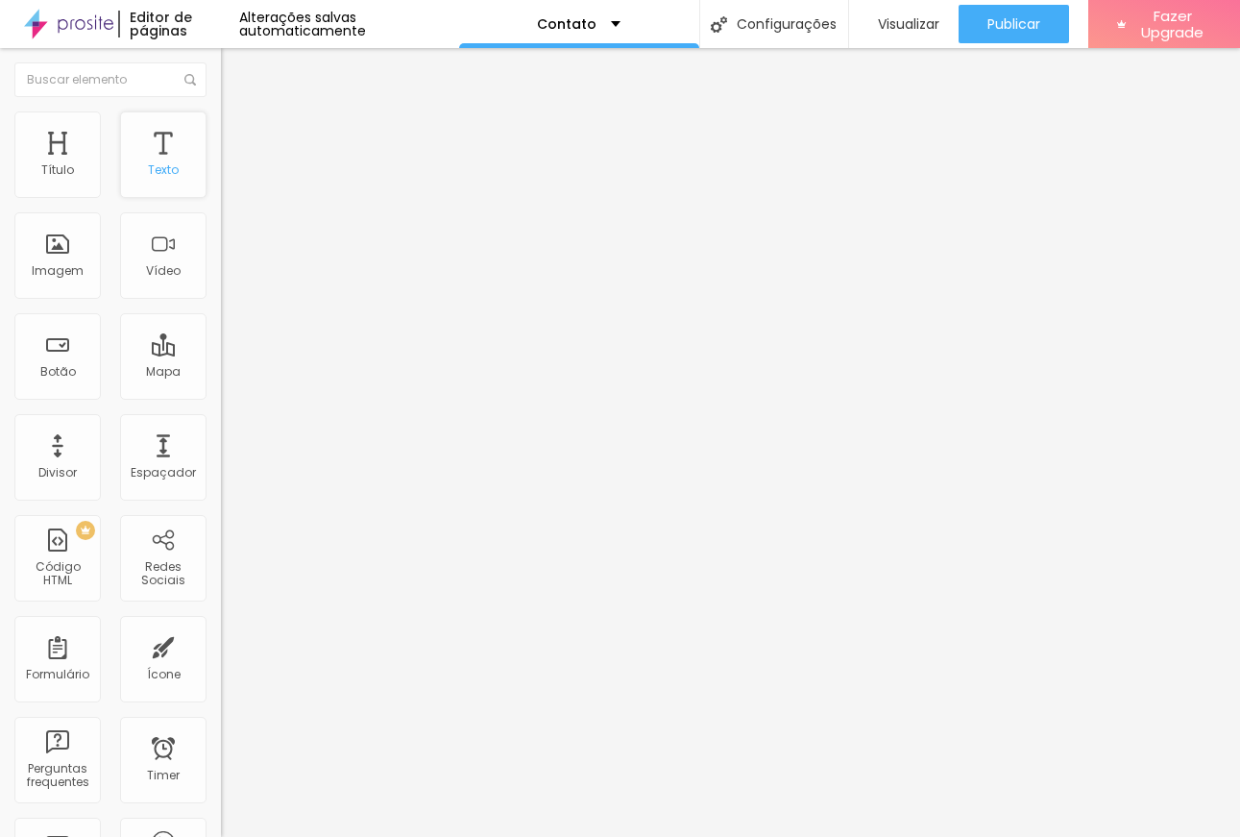
click at [151, 132] on div "Texto" at bounding box center [163, 154] width 86 height 86
click at [151, 143] on div "Texto" at bounding box center [163, 154] width 86 height 86
type input "17"
type input "16"
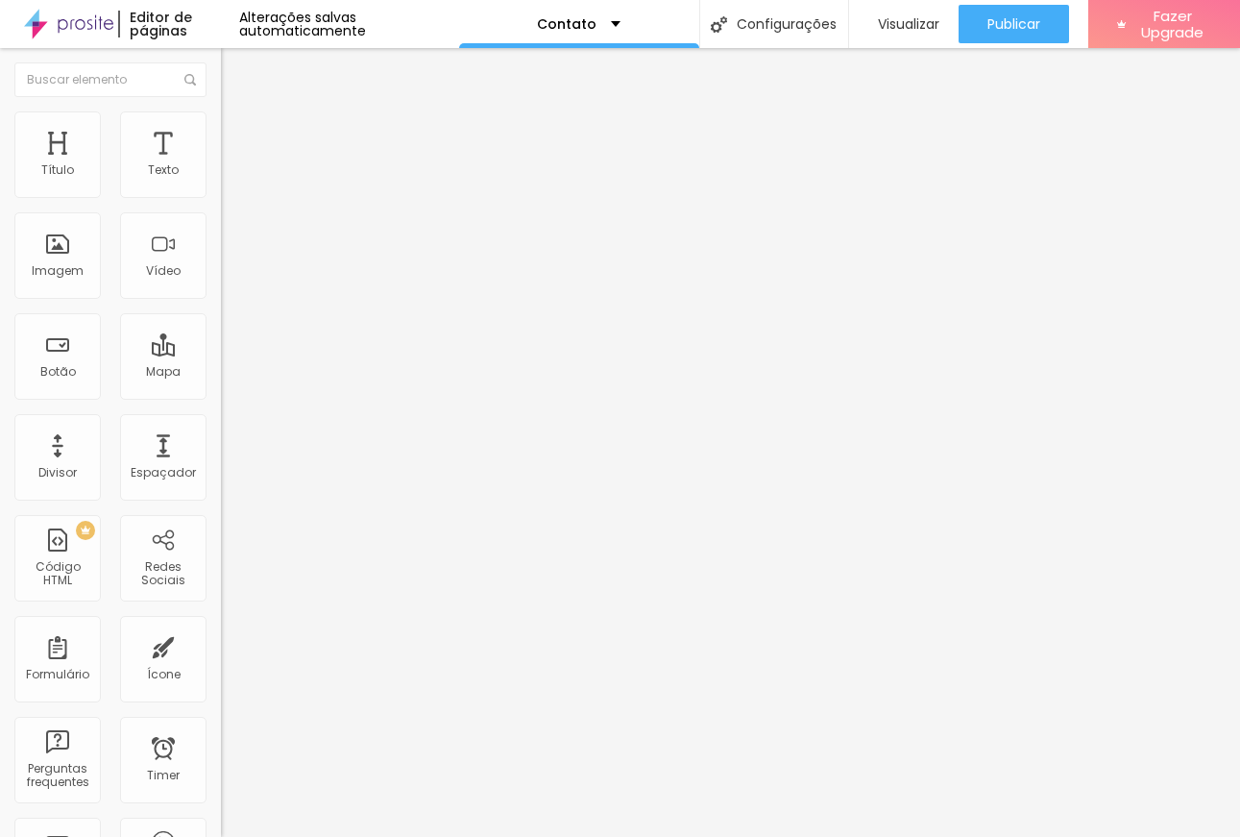
type input "16"
click at [221, 353] on input "range" at bounding box center [283, 360] width 124 height 15
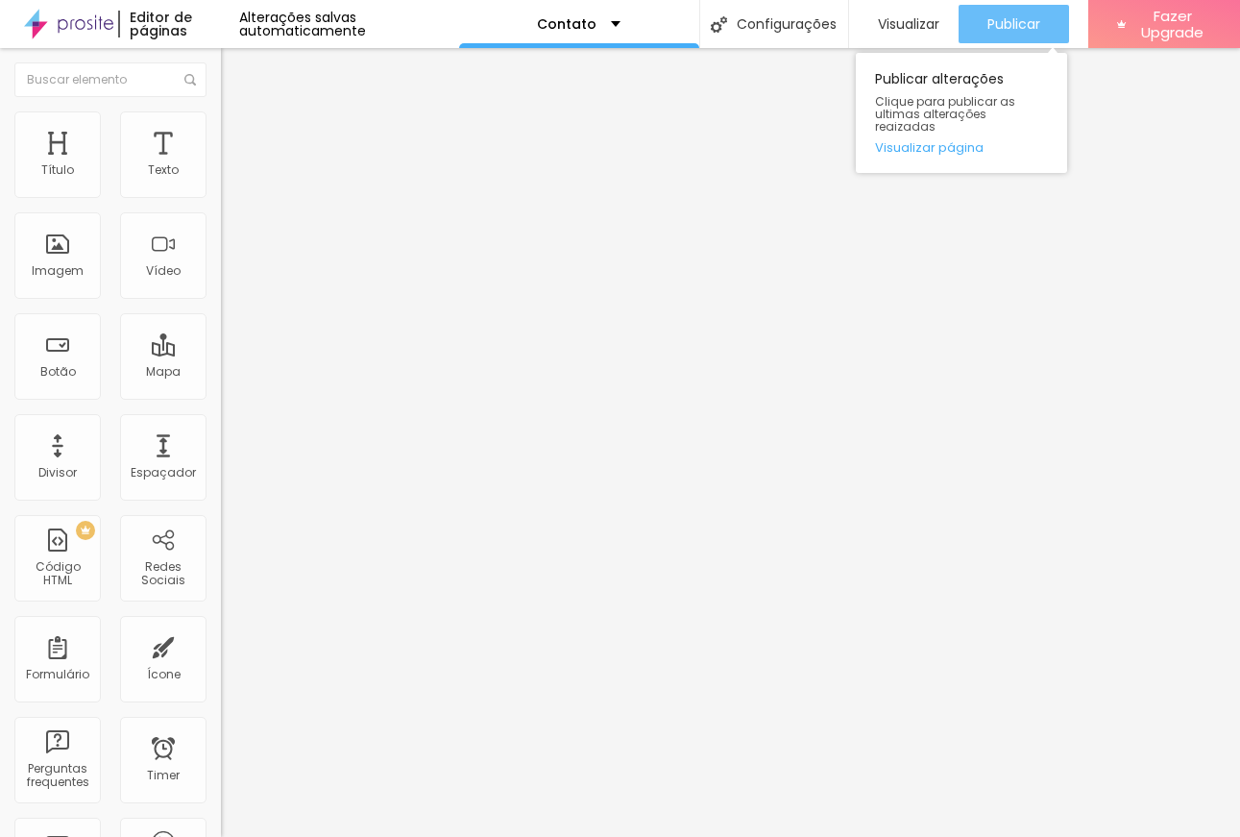
click at [1002, 31] on span "Publicar" at bounding box center [1013, 23] width 53 height 15
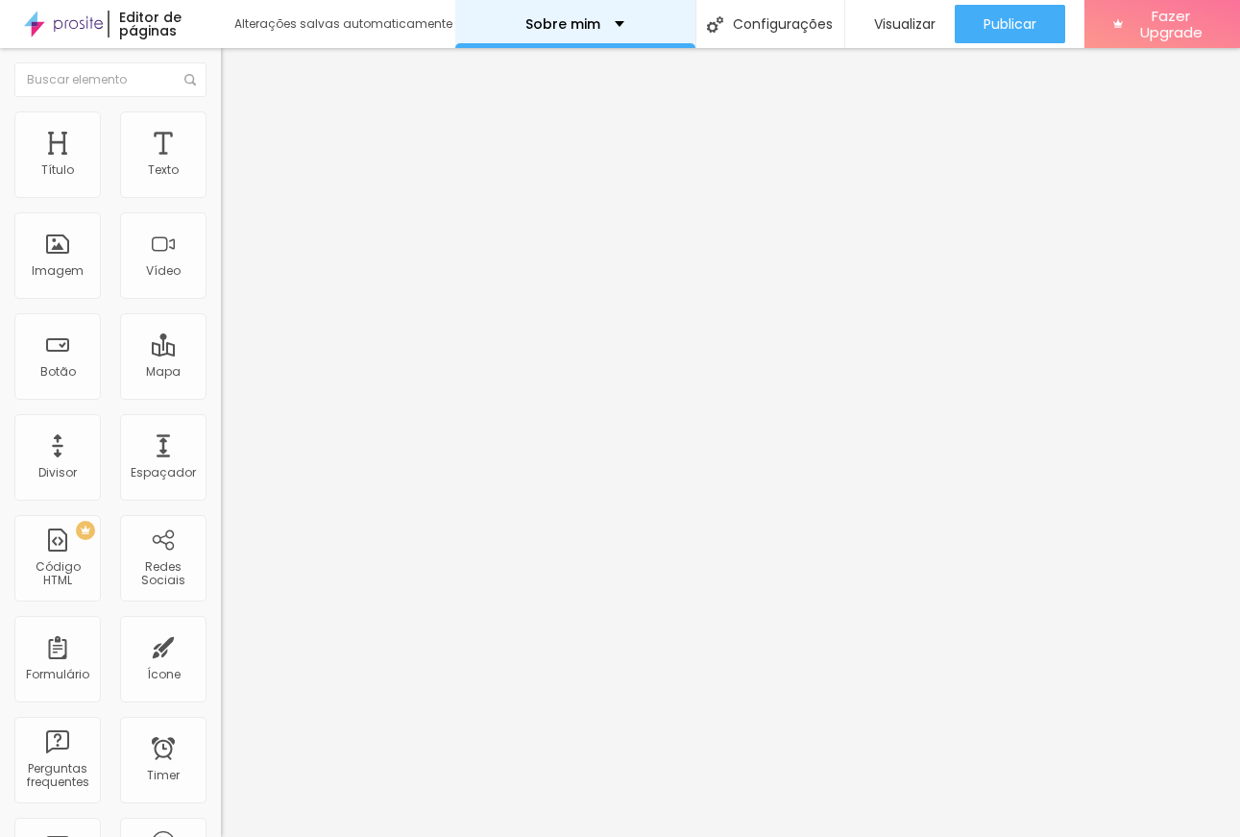
click at [634, 20] on div "Sobre mim" at bounding box center [575, 24] width 240 height 48
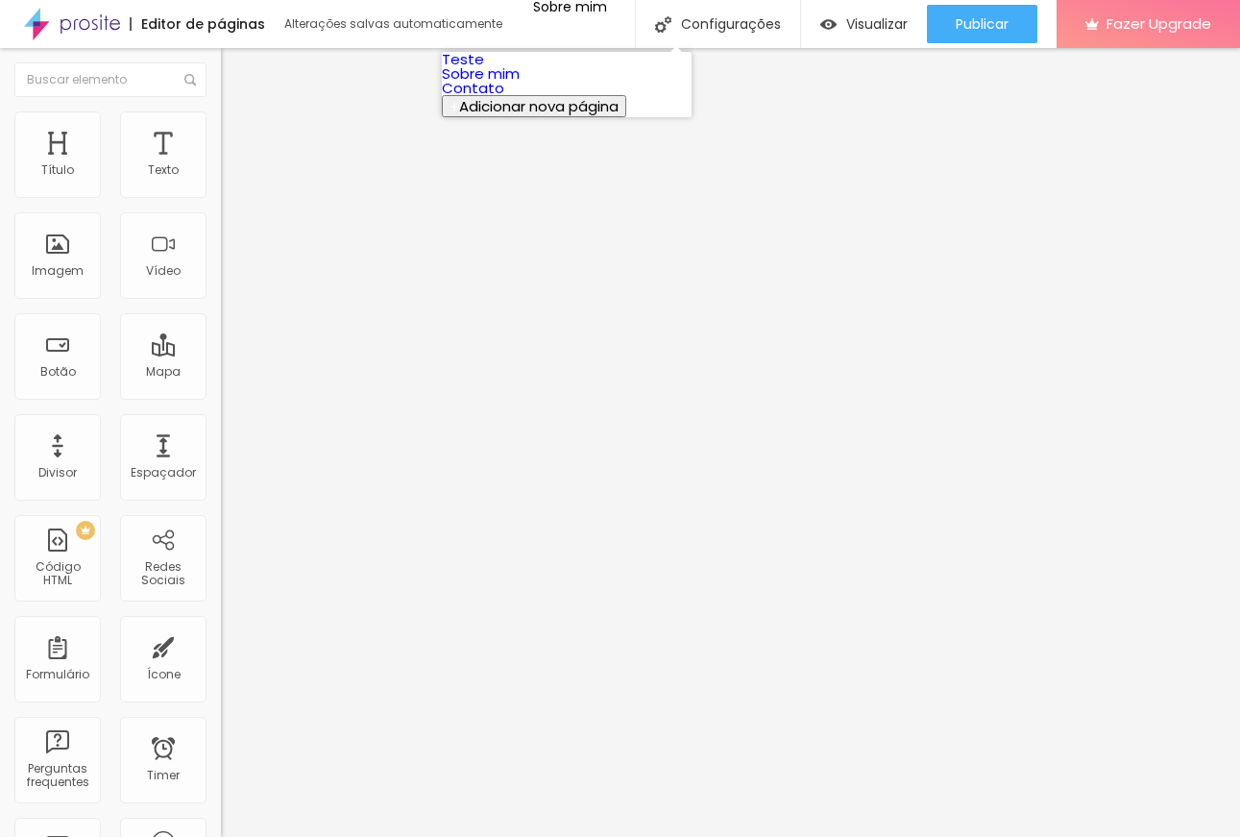
click at [504, 98] on link "Contato" at bounding box center [473, 88] width 62 height 20
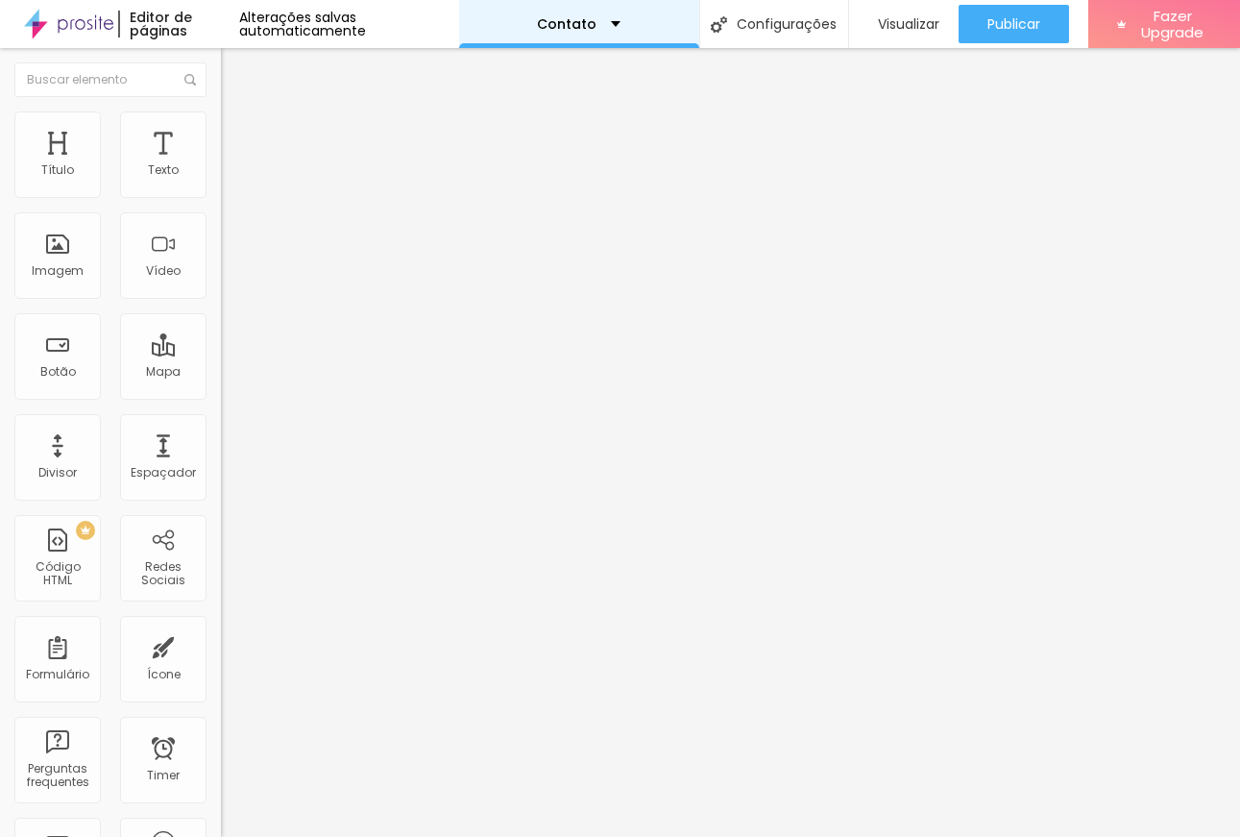
click at [547, 33] on div "Contato" at bounding box center [579, 24] width 240 height 48
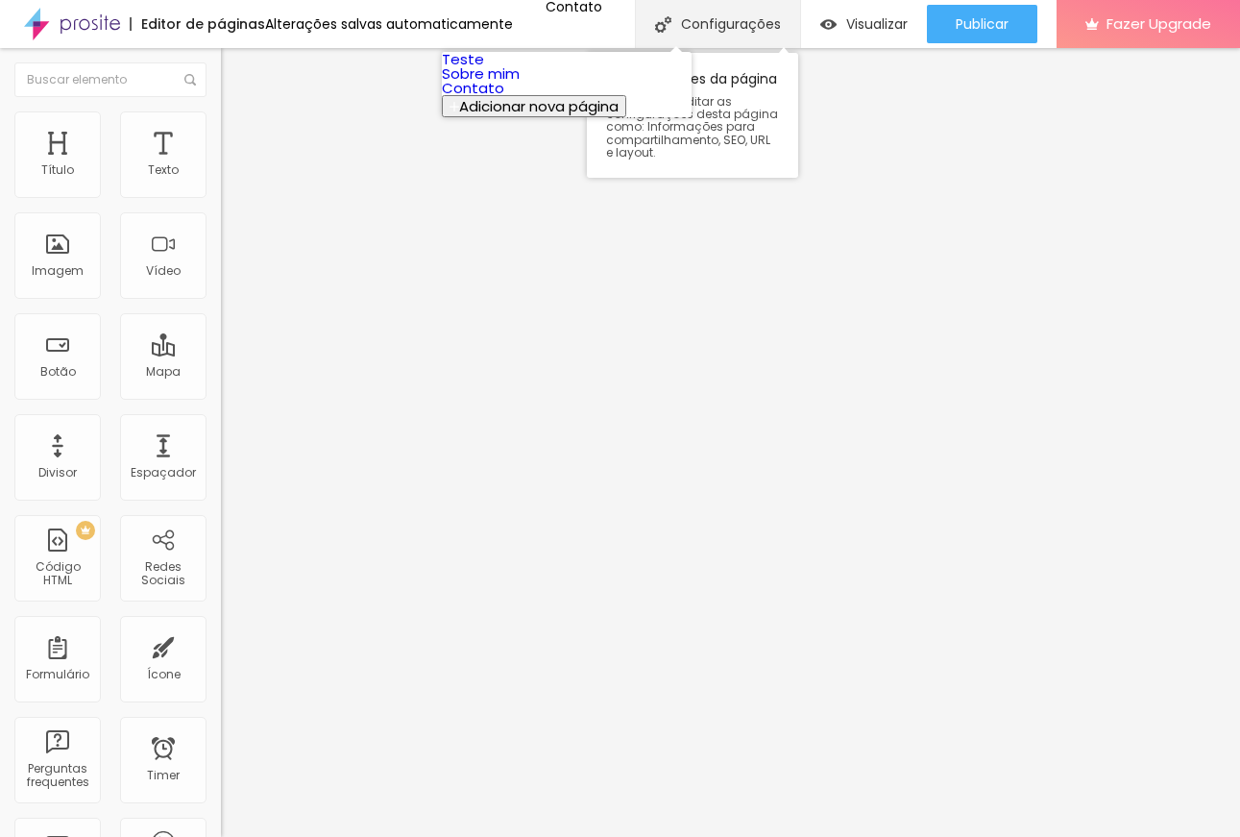
click at [787, 34] on div "Configurações" at bounding box center [717, 24] width 165 height 48
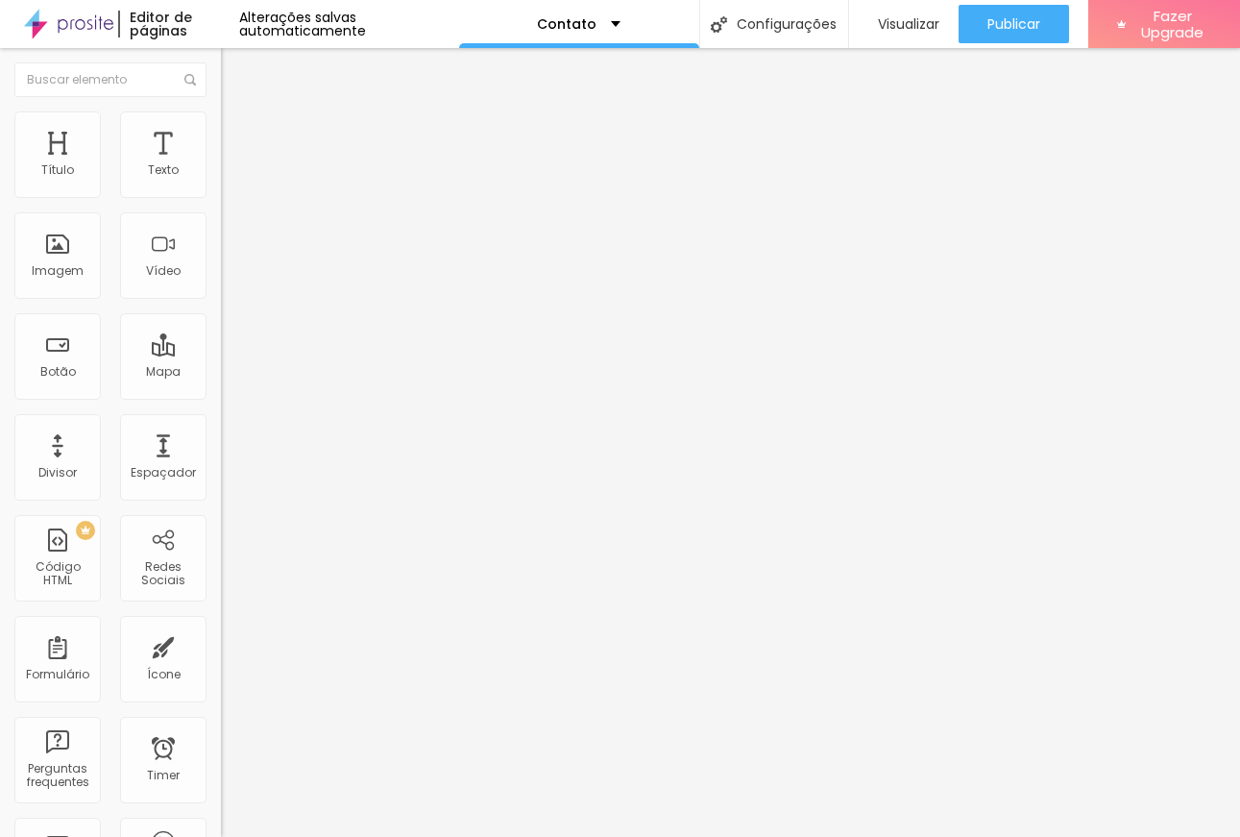
click at [154, 166] on div "Texto" at bounding box center [163, 169] width 31 height 13
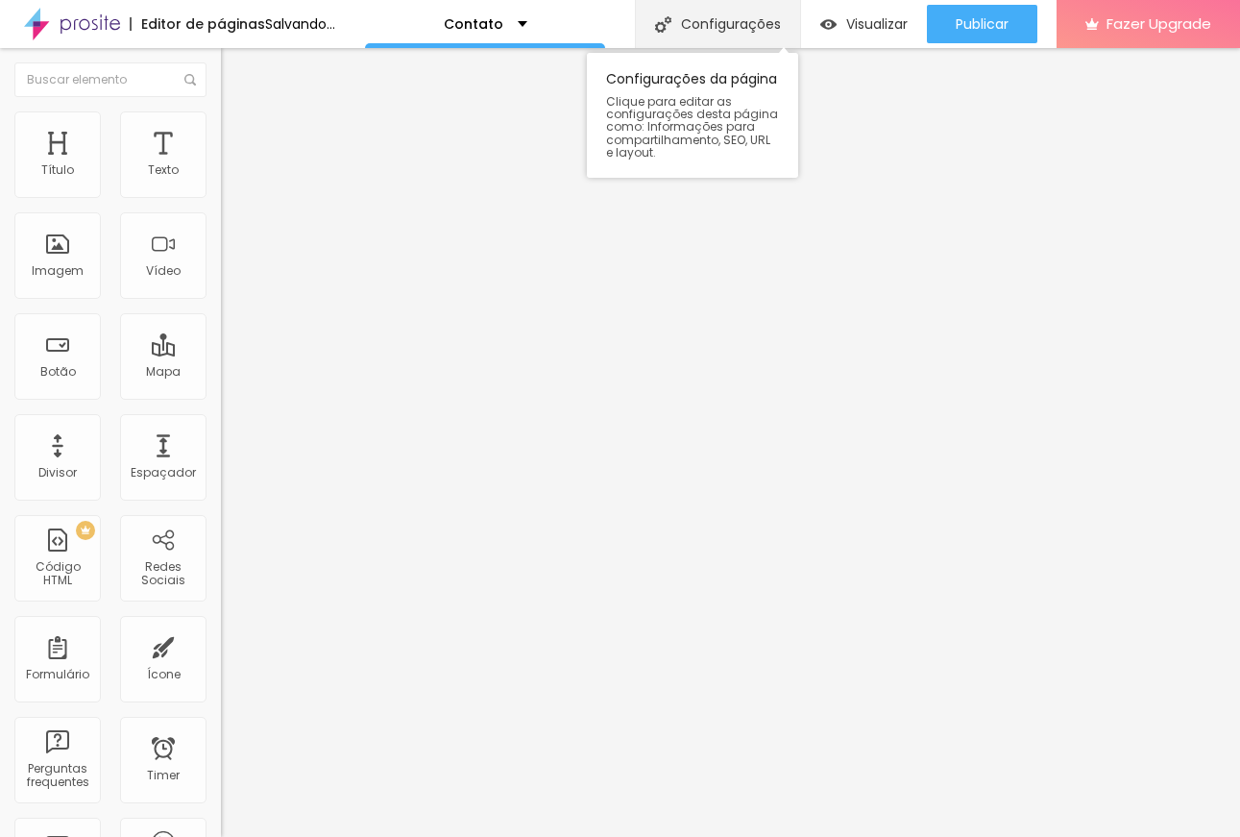
drag, startPoint x: 140, startPoint y: 148, endPoint x: 836, endPoint y: 10, distance: 709.0
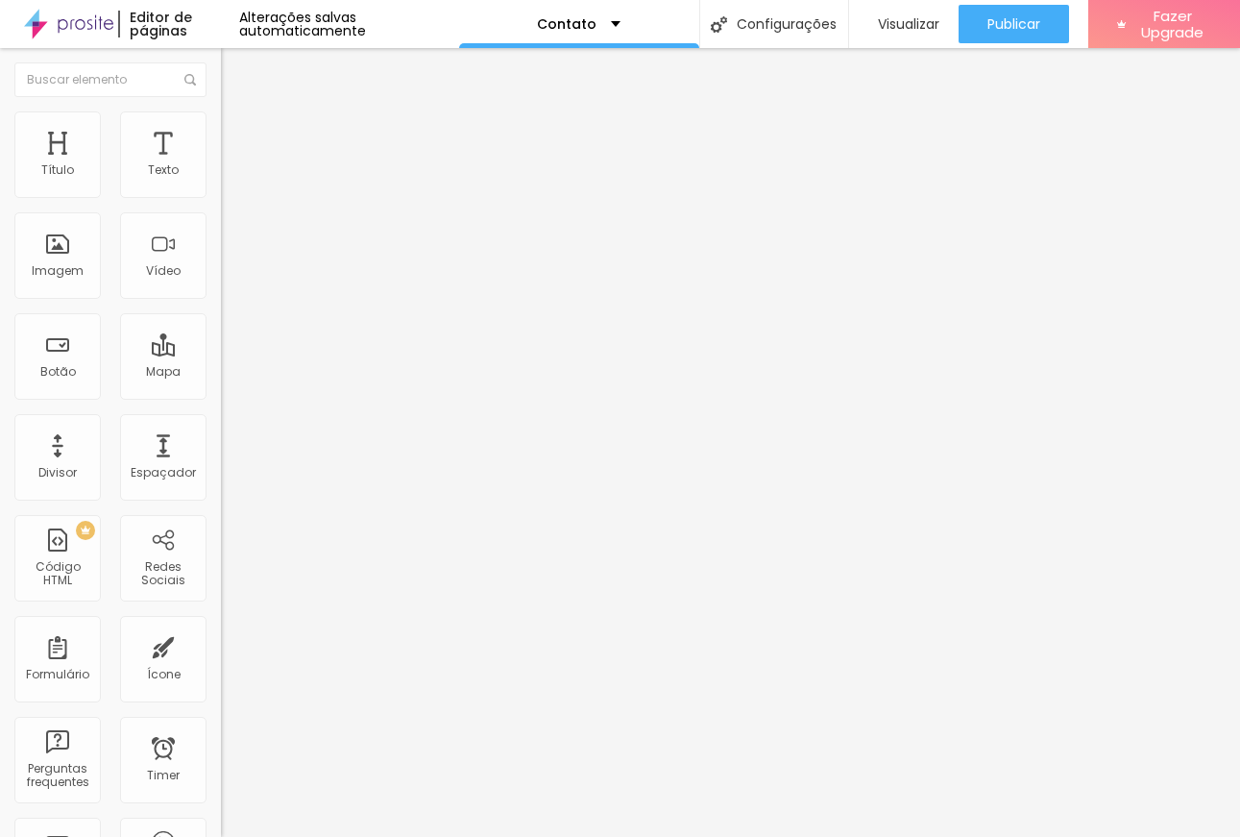
click at [221, 163] on div "Adicionar imagem" at bounding box center [331, 156] width 221 height 13
click at [221, 165] on span "Adicionar imagem" at bounding box center [283, 157] width 124 height 16
click at [221, 352] on div "Proporção Original Cinema 16:9 Padrão 4:3 Quadrado 1:1 Original" at bounding box center [331, 314] width 221 height 76
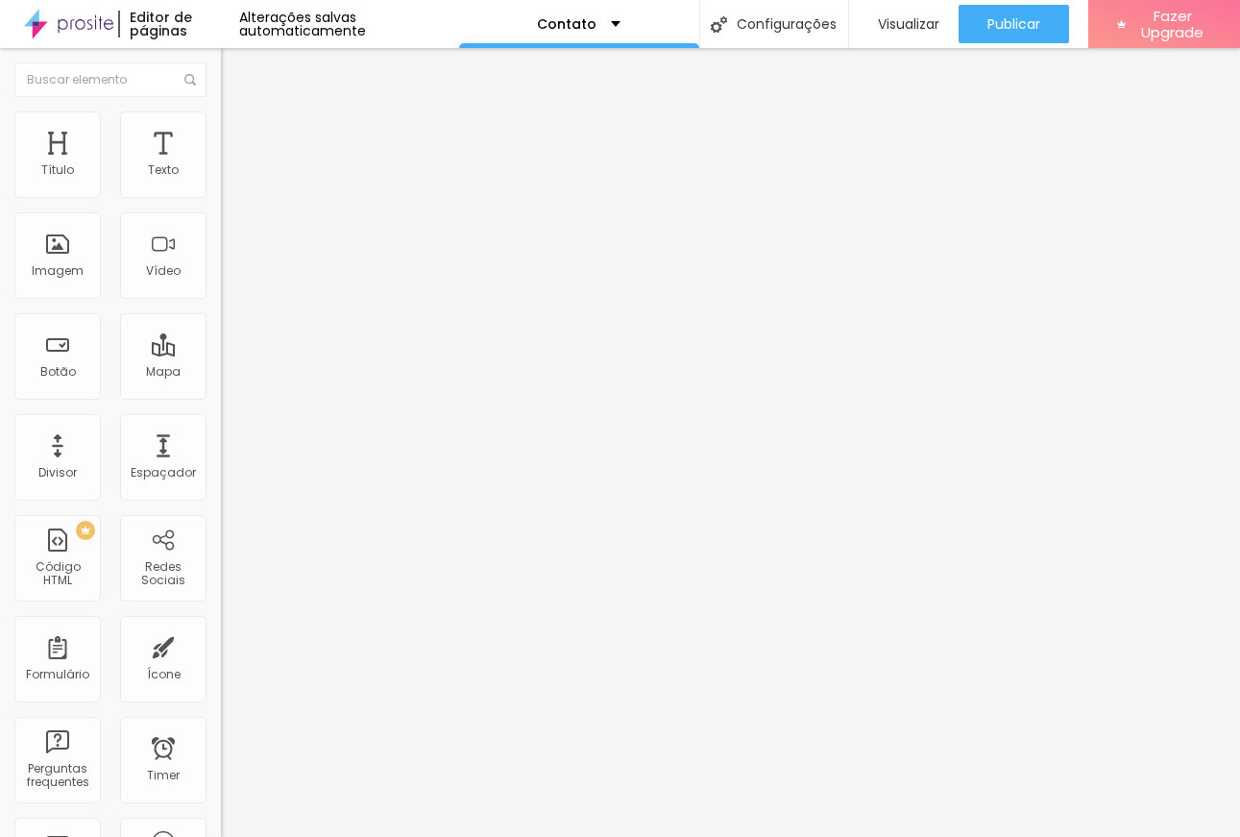
click at [221, 301] on span "Original" at bounding box center [244, 292] width 46 height 16
click at [221, 335] on span "Quadrado" at bounding box center [252, 327] width 62 height 16
click at [221, 301] on span "1:1 Quadrado" at bounding box center [259, 292] width 76 height 16
click at [221, 324] on span "Padrão" at bounding box center [242, 315] width 43 height 16
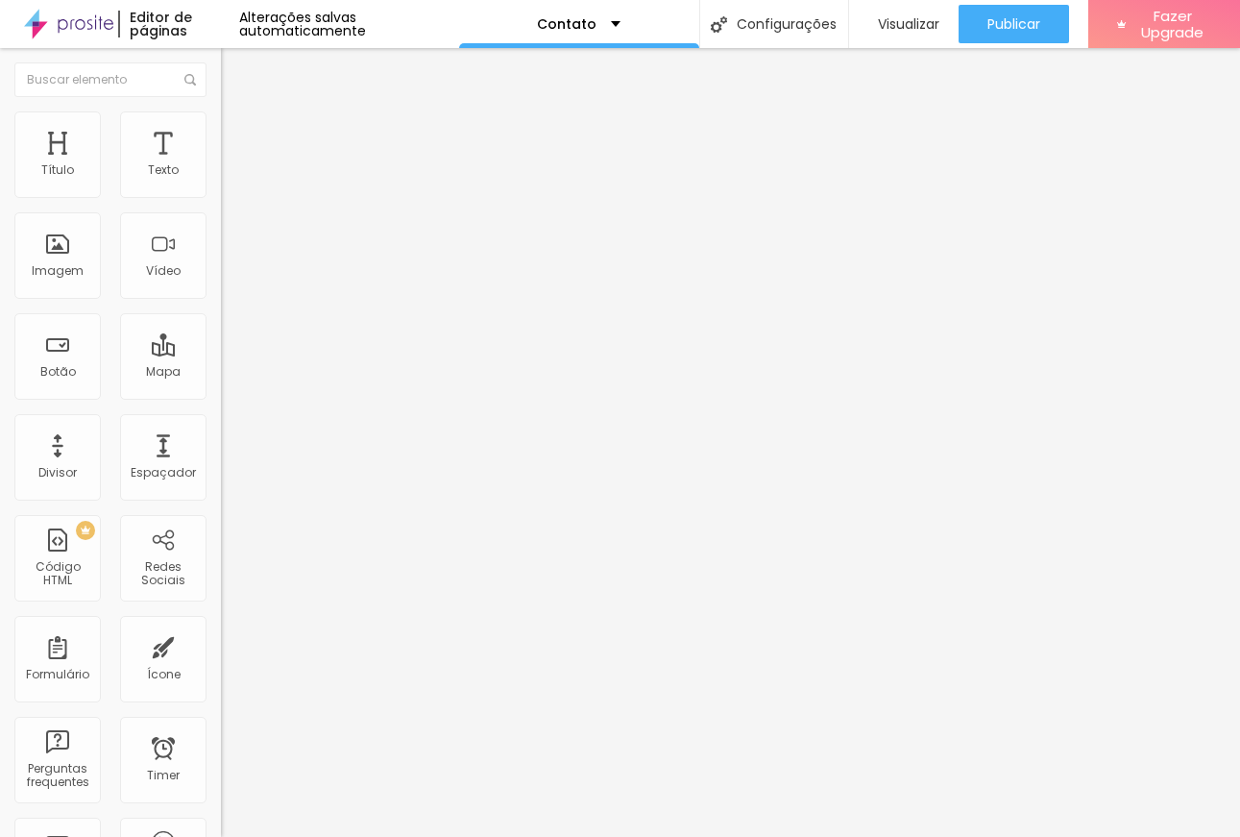
click at [221, 352] on div "Cinema 16:9 Padrão 4:3 Quadrado 1:1 Original" at bounding box center [331, 325] width 221 height 53
click at [221, 301] on span "4:3 Padrão" at bounding box center [252, 292] width 63 height 16
click at [221, 310] on div "Cinema 16:9" at bounding box center [331, 305] width 221 height 12
click at [221, 123] on img at bounding box center [229, 119] width 17 height 17
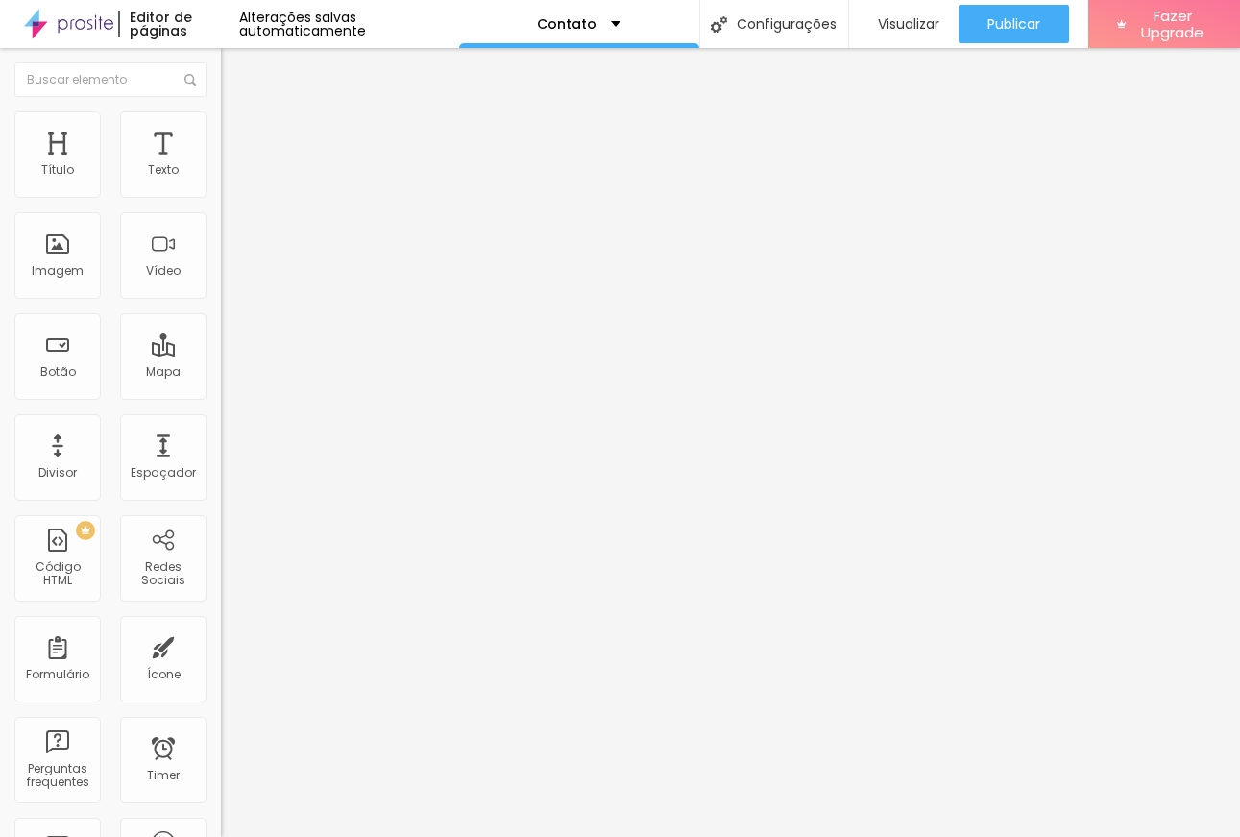
type input "12"
type input "30"
type input "88"
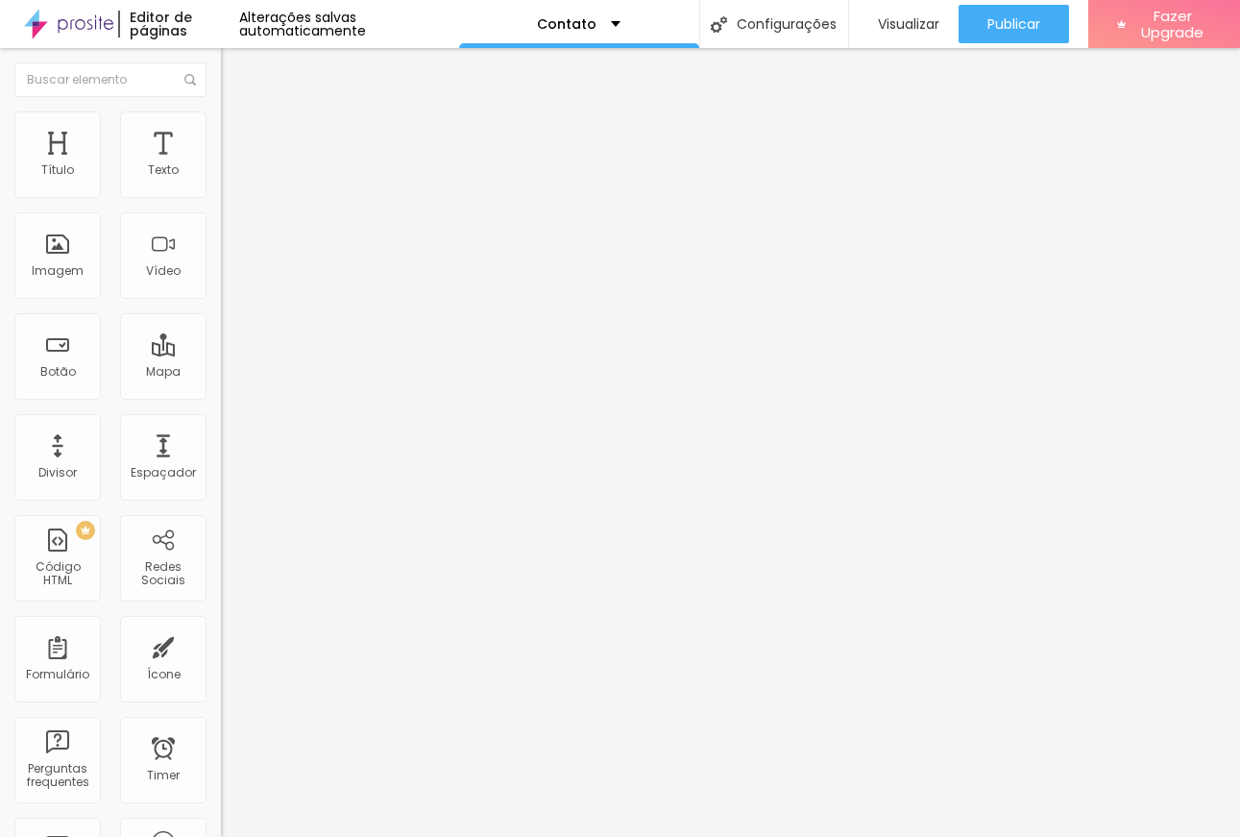
type input "88"
type input "134"
type input "165"
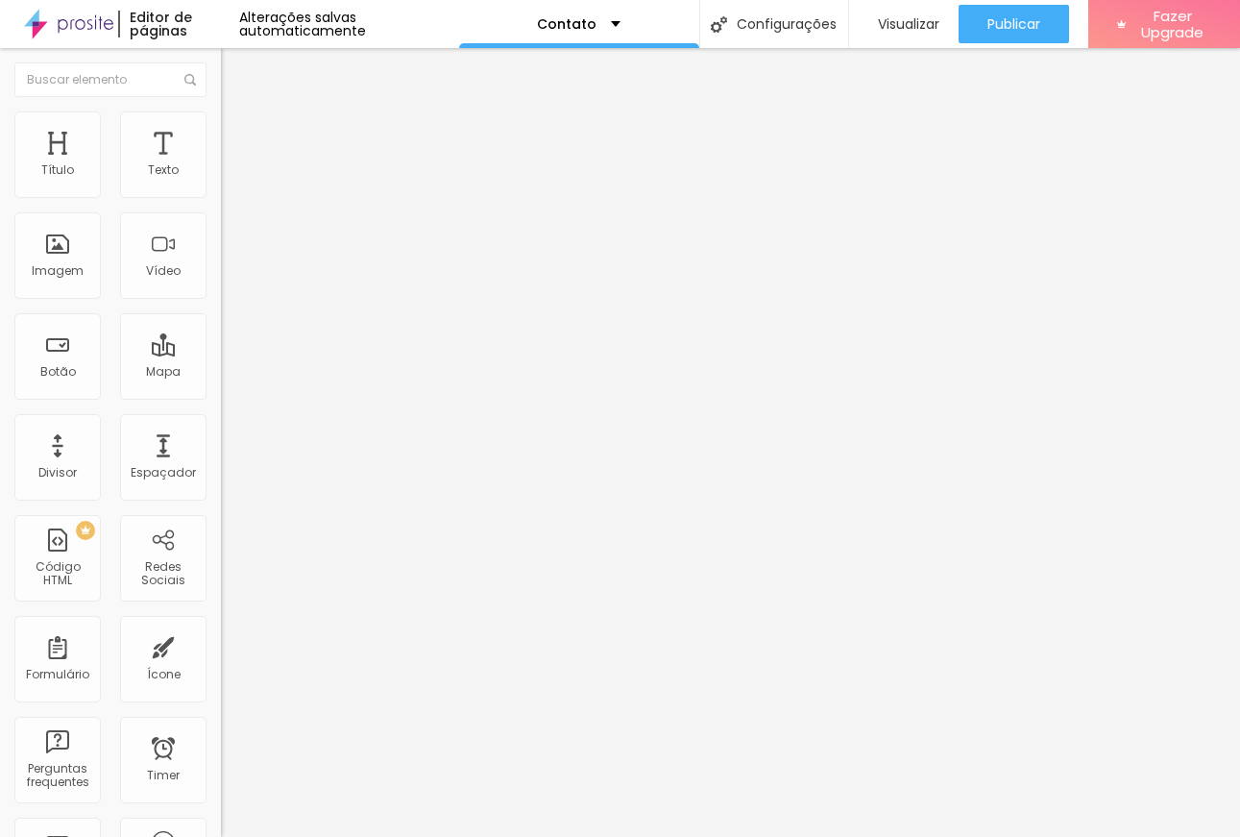
type input "173"
type input "200"
type input "196"
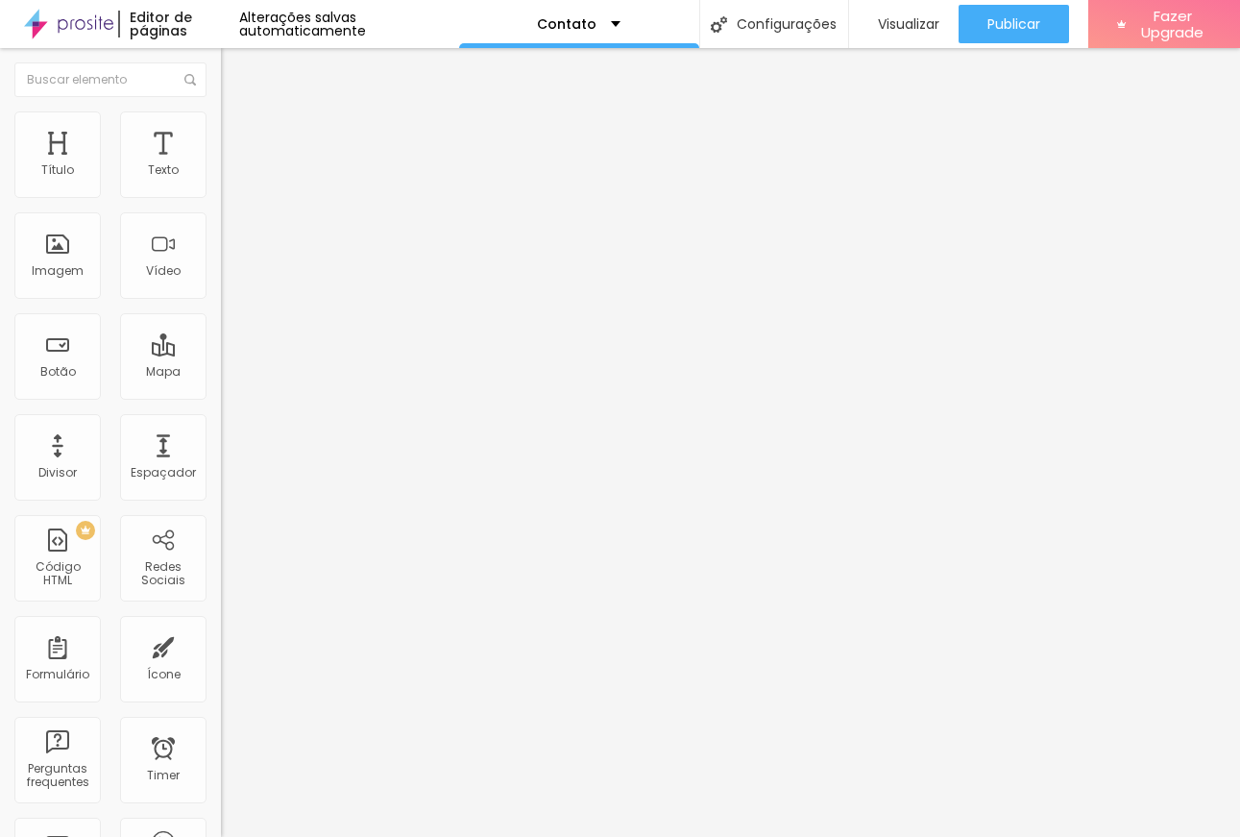
type input "196"
type input "126"
type input "105"
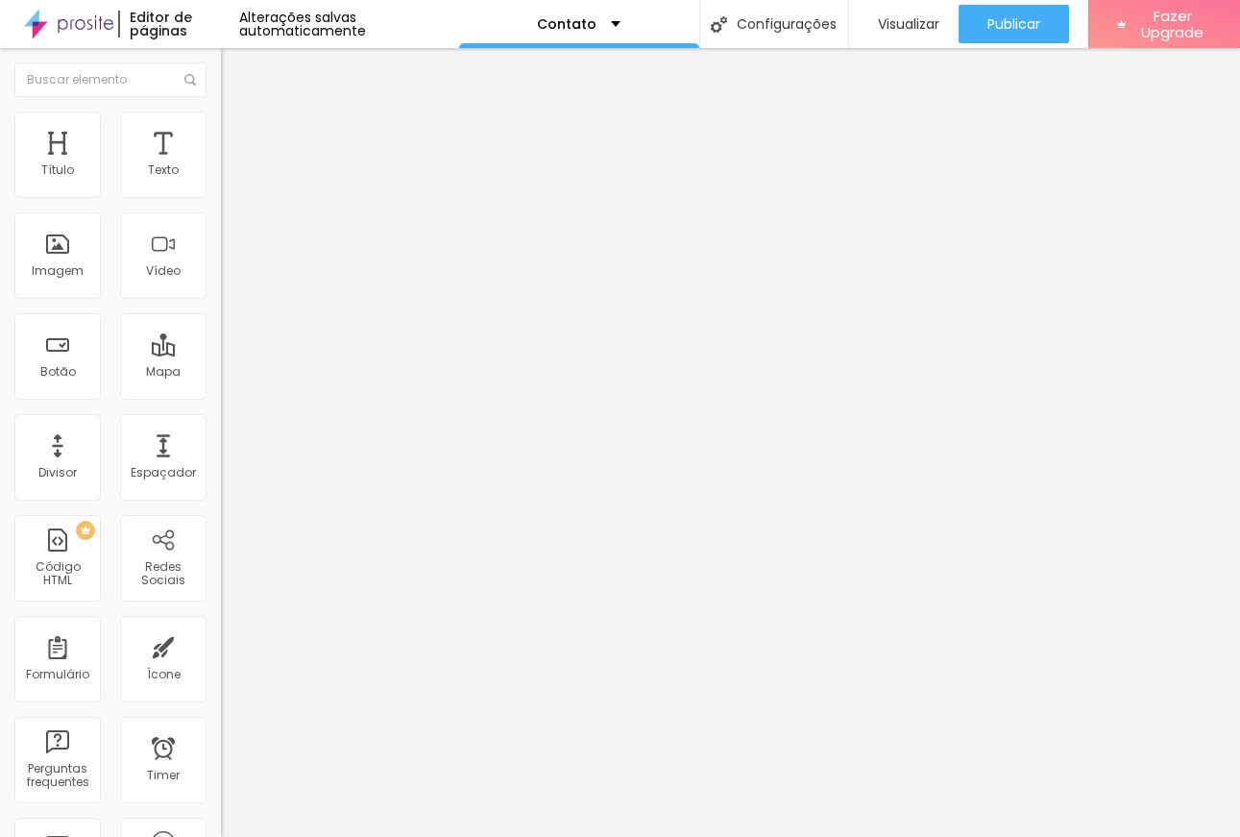
type input "0"
drag, startPoint x: 46, startPoint y: 243, endPoint x: -44, endPoint y: 227, distance: 91.8
click at [221, 422] on input "range" at bounding box center [283, 429] width 124 height 15
click at [221, 131] on li "Avançado" at bounding box center [331, 140] width 221 height 19
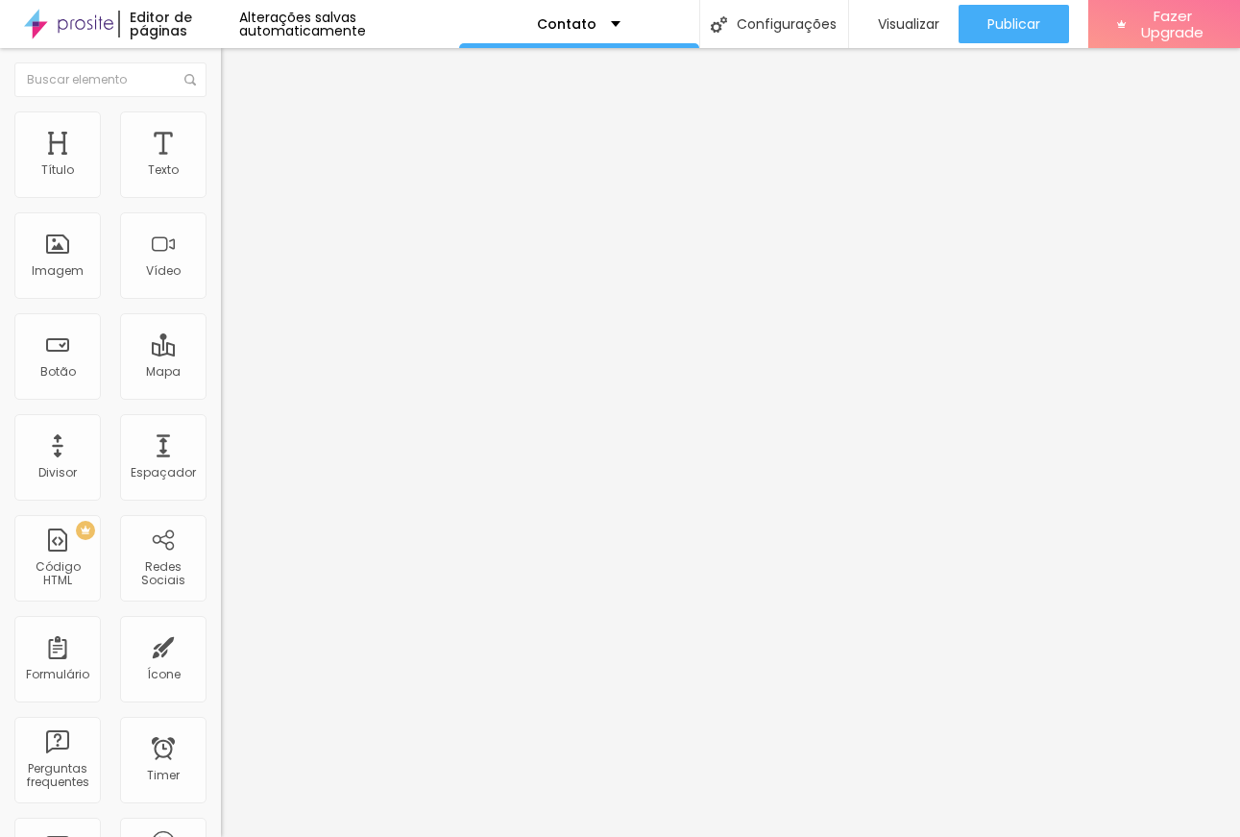
type input "8"
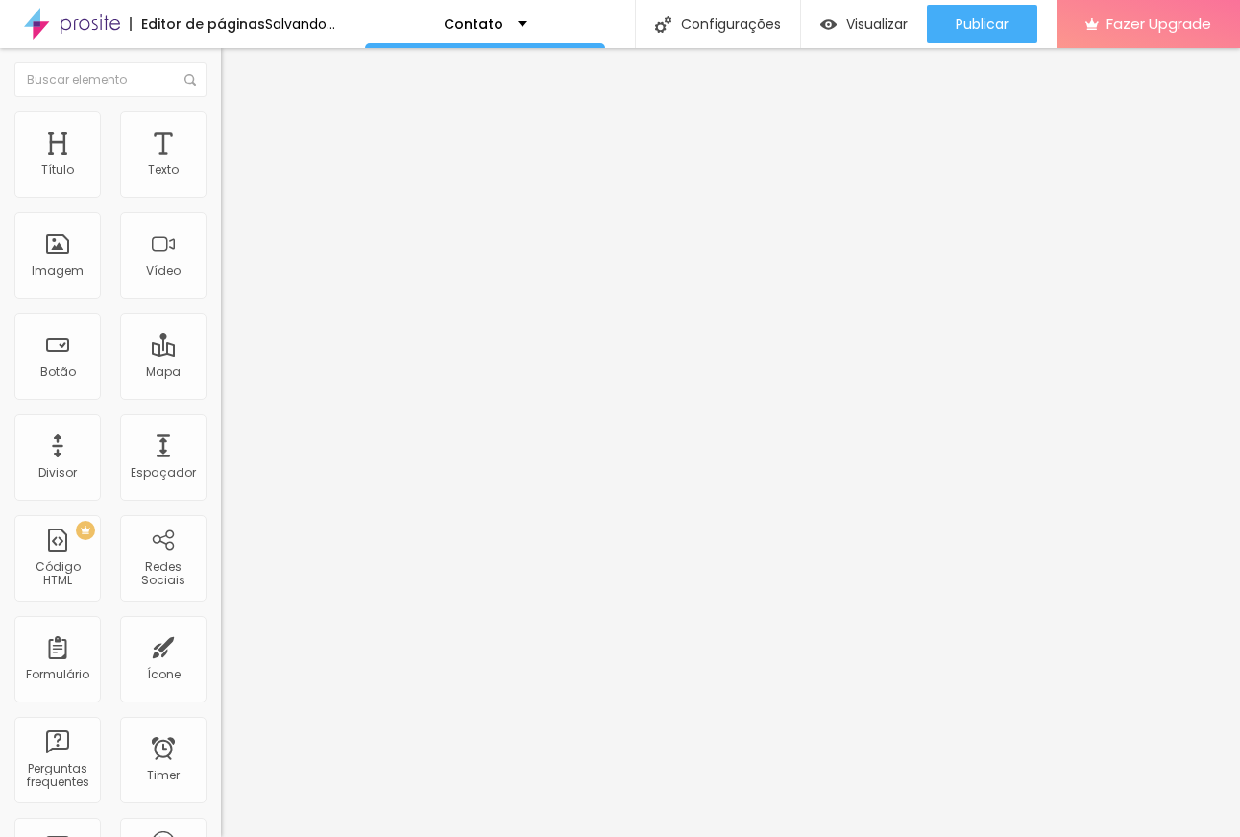
type input "9"
type input "17"
type input "34"
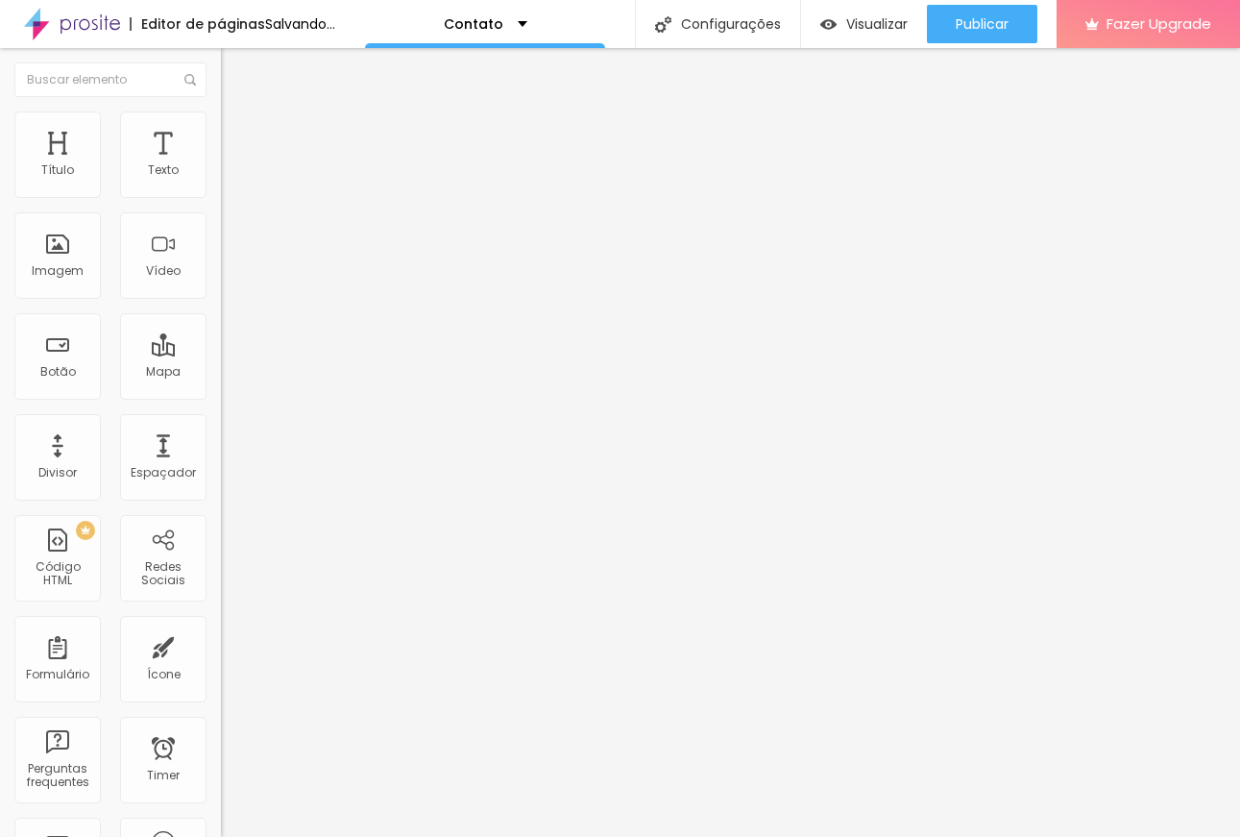
type input "34"
type input "53"
type input "56"
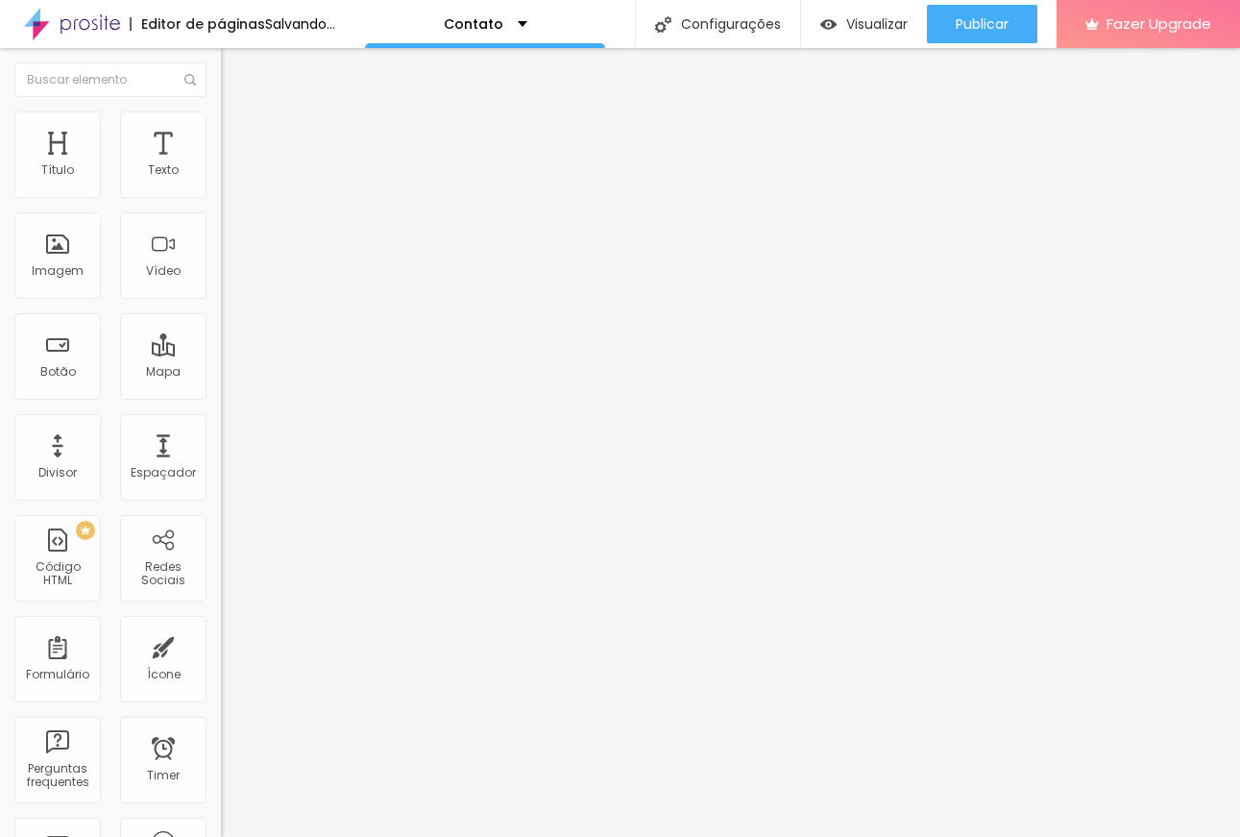
type input "61"
type input "63"
type input "66"
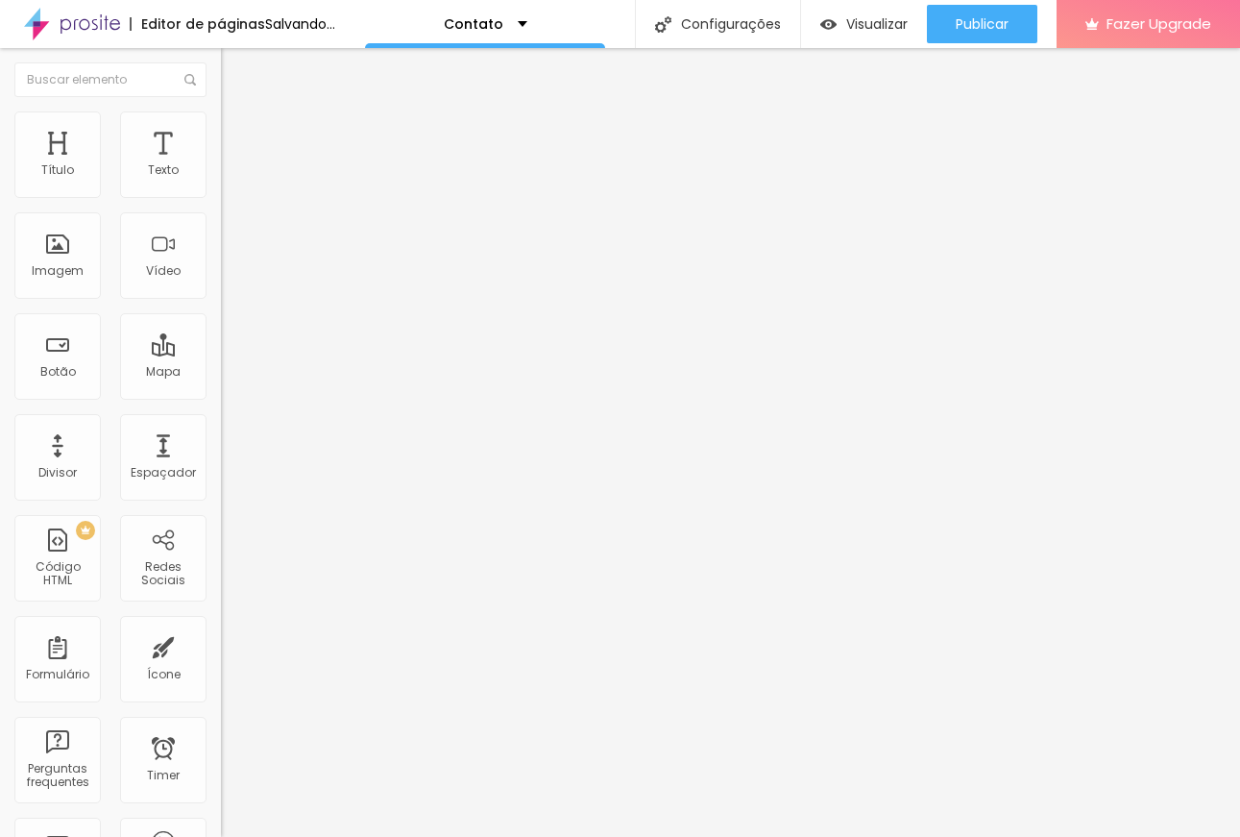
type input "66"
type input "68"
type input "72"
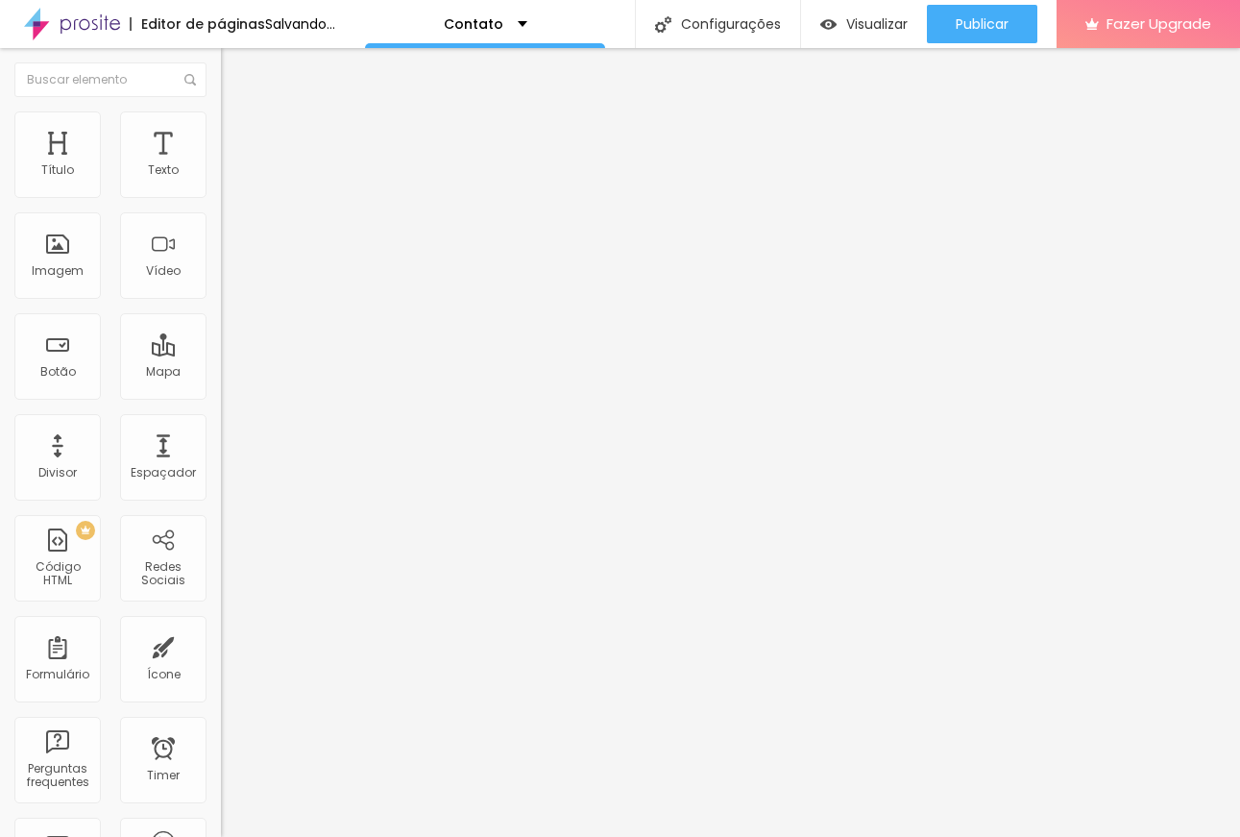
type input "88"
type input "91"
type input "96"
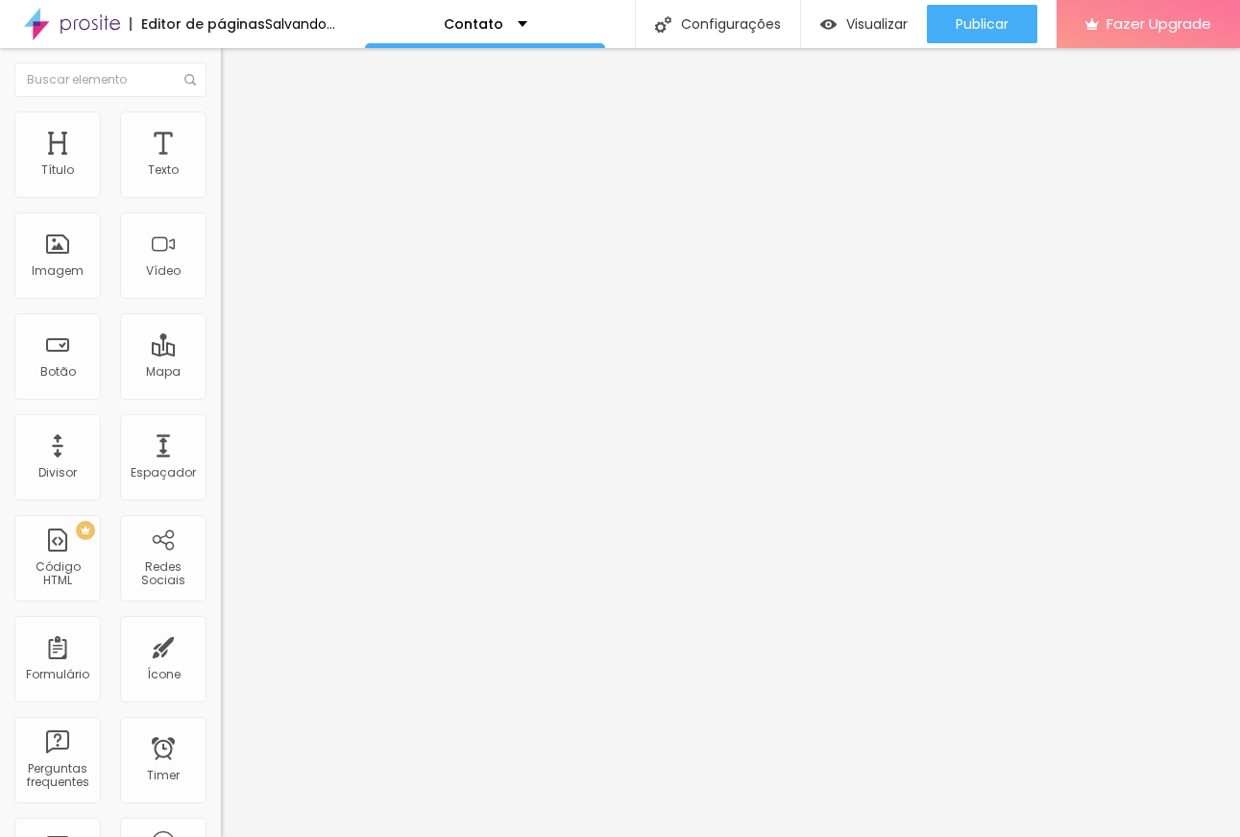
type input "96"
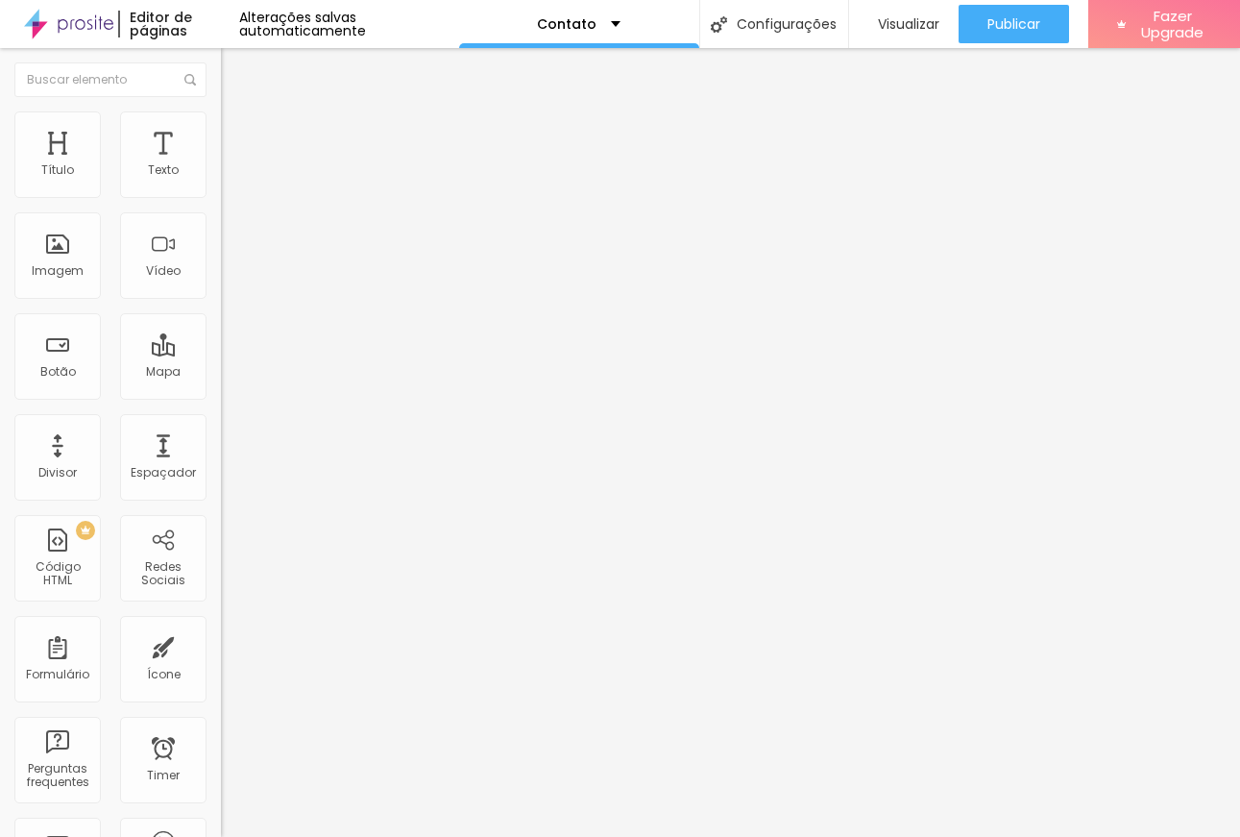
type input "97"
type input "93"
type input "85"
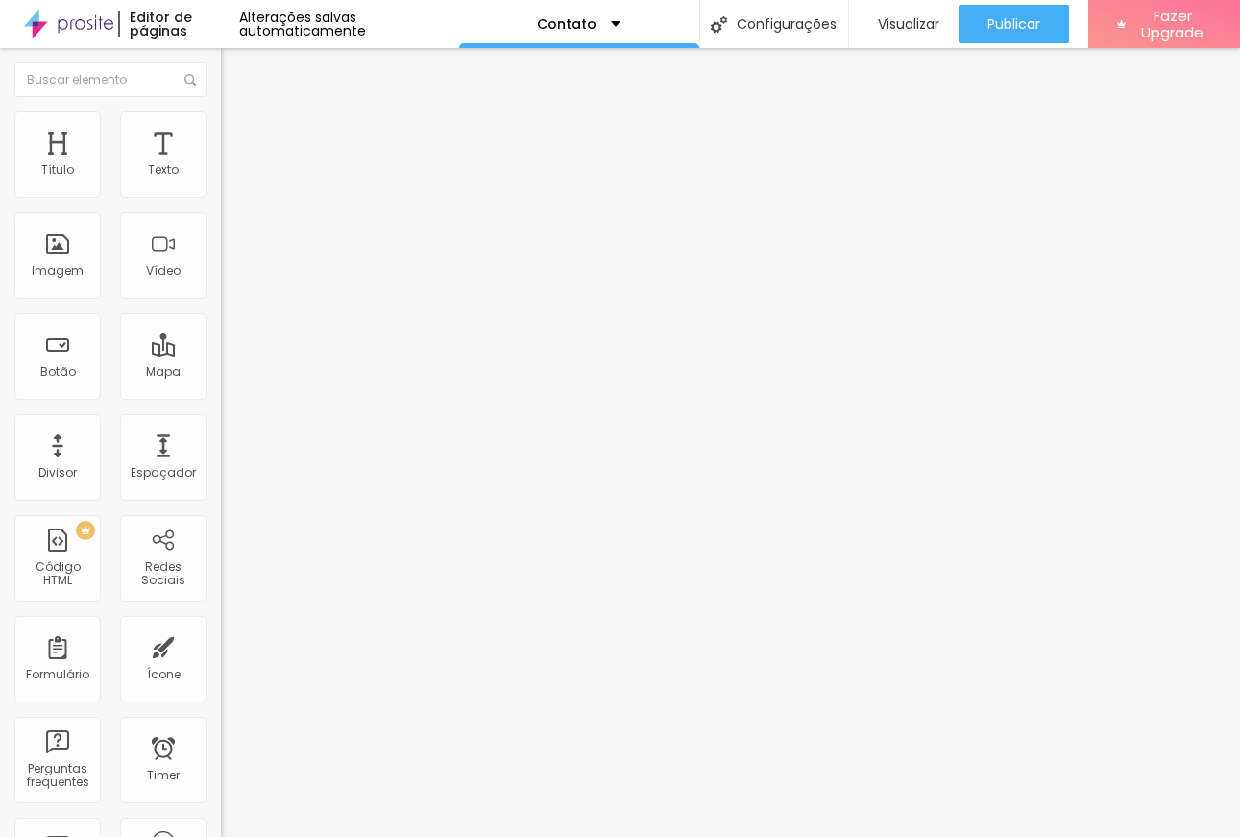
type input "85"
type input "55"
type input "28"
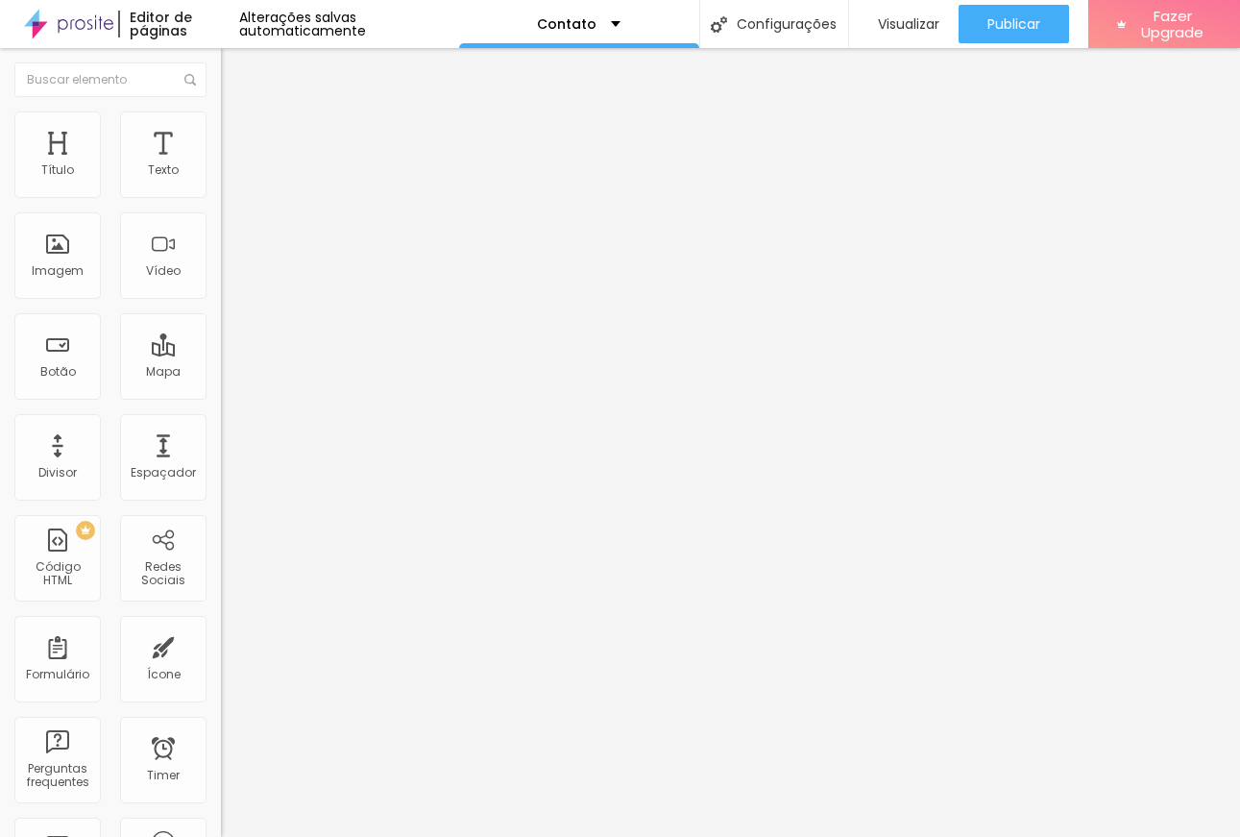
type input "26"
type input "25"
type input "24"
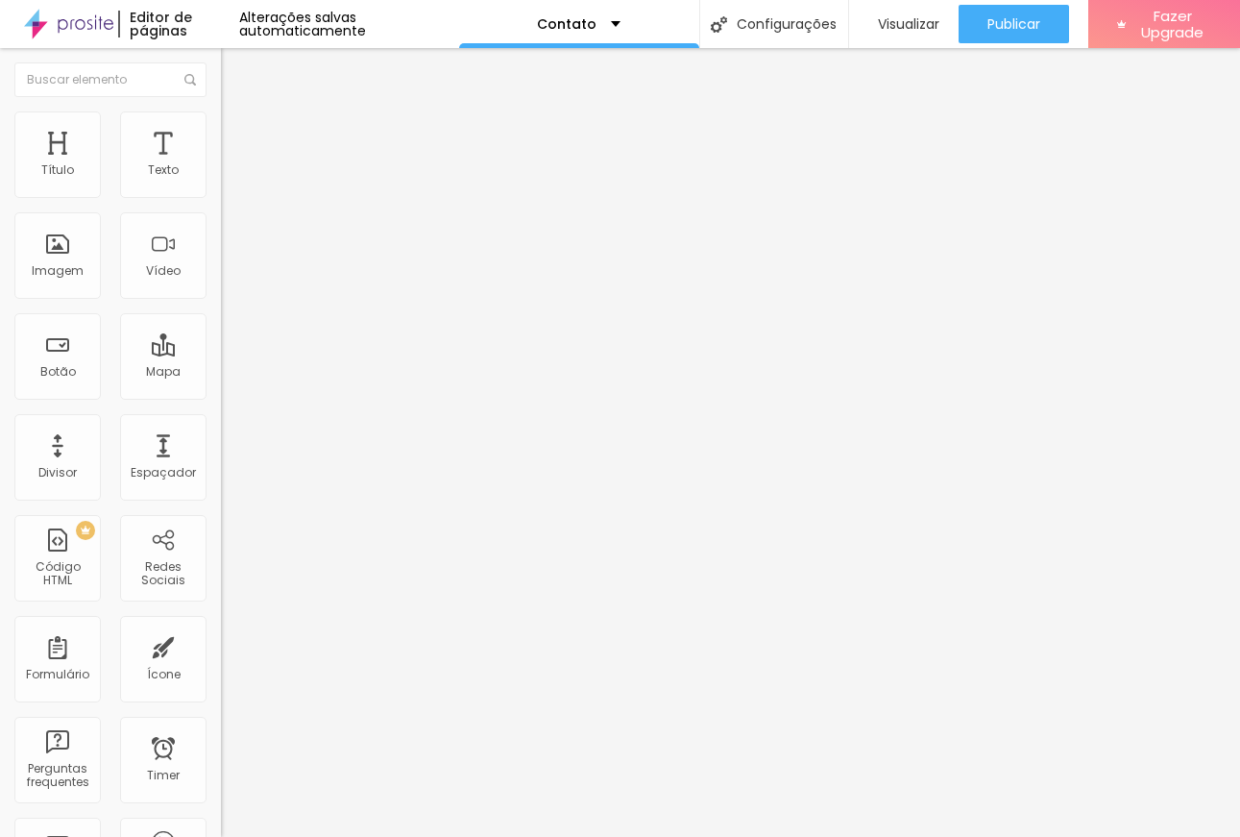
type input "24"
type input "23"
type input "22"
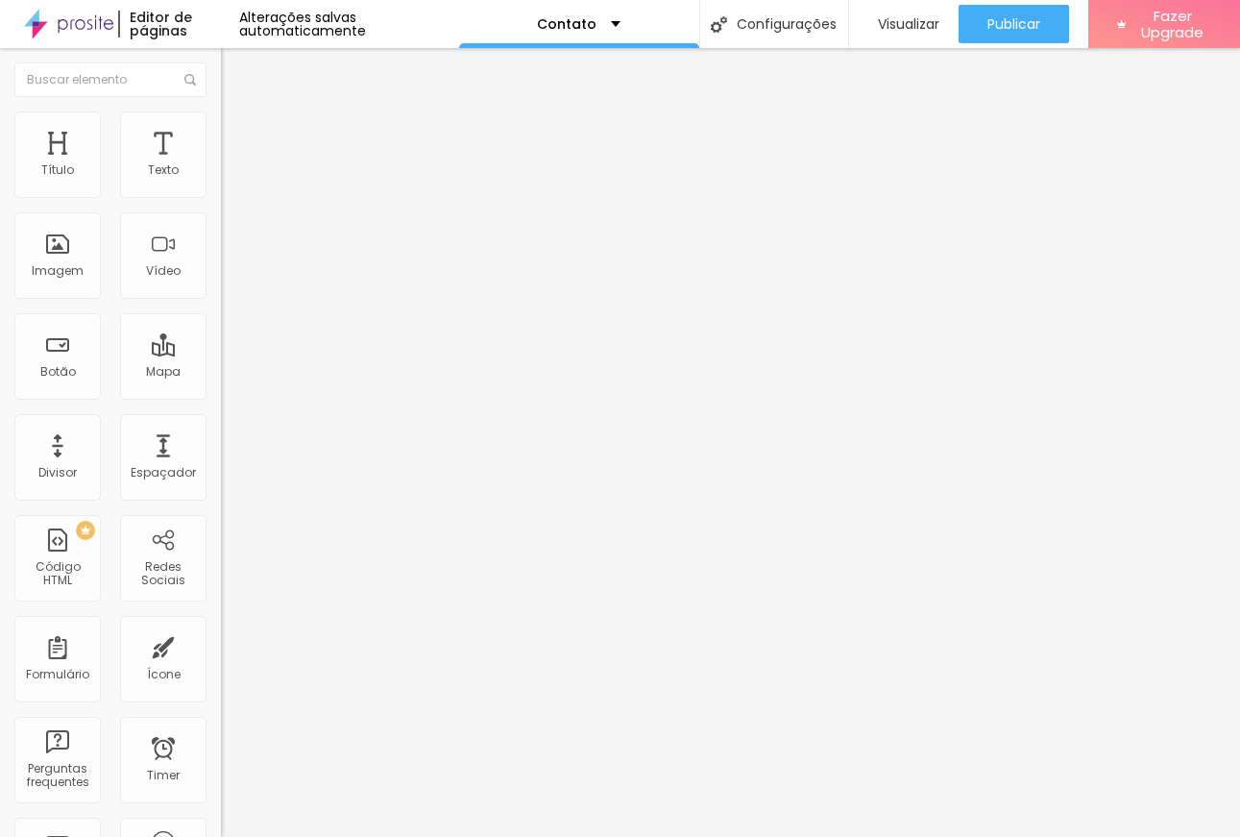
type input "21"
type input "18"
type input "15"
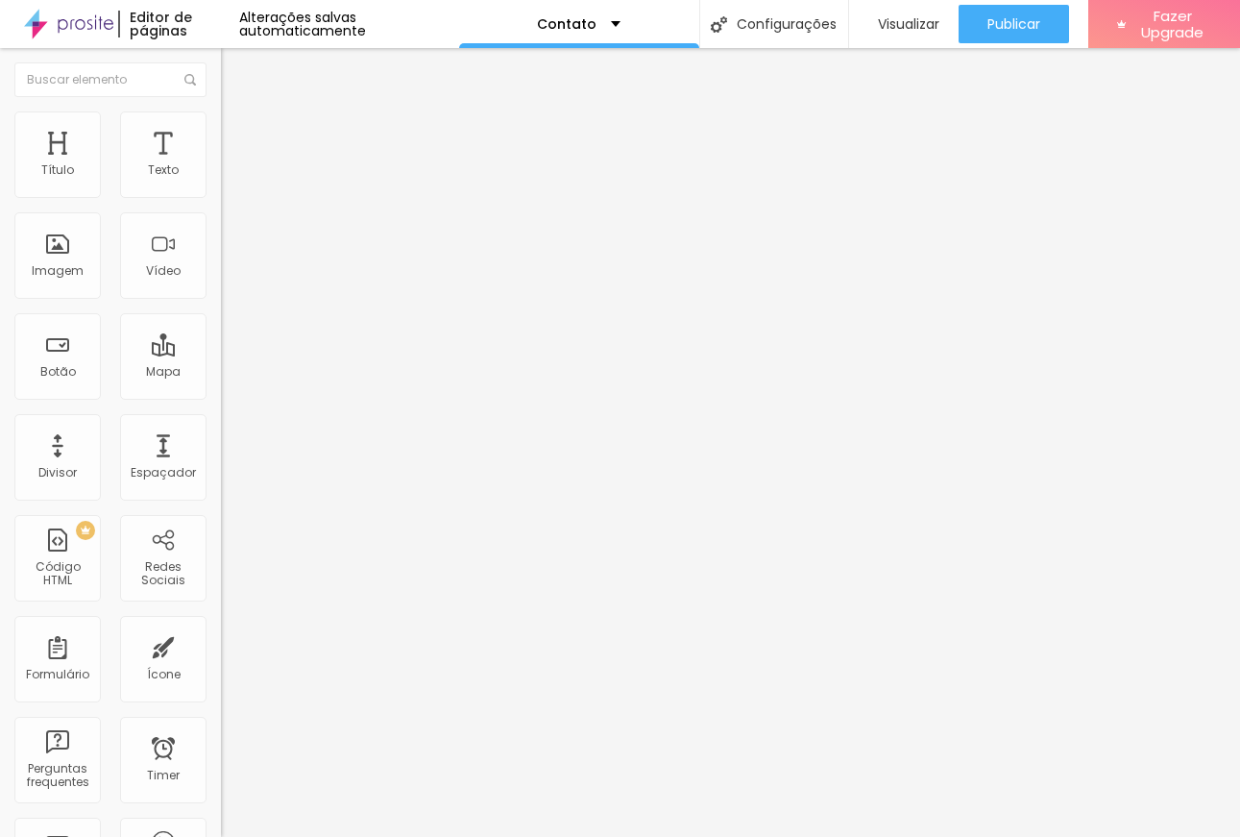
type input "15"
type input "2"
type input "0"
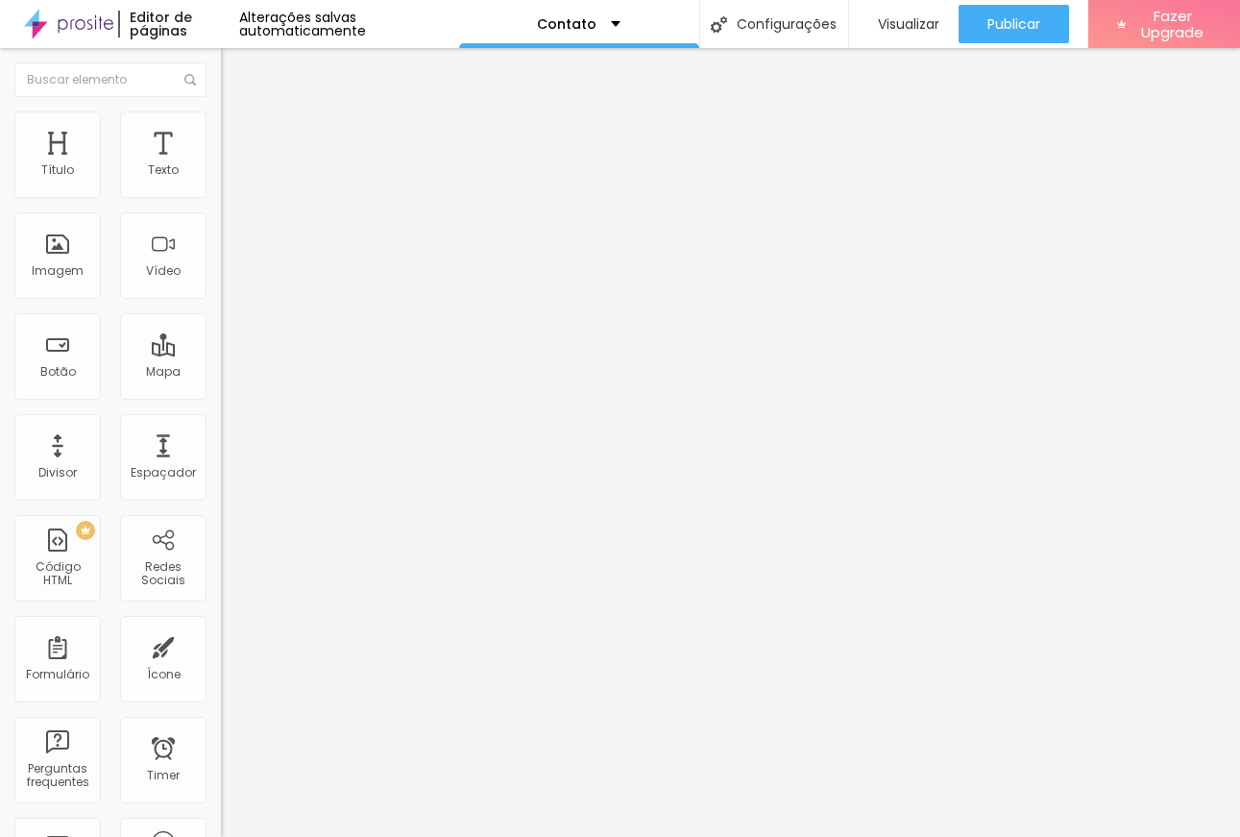
type input "1"
type input "2"
type input "3"
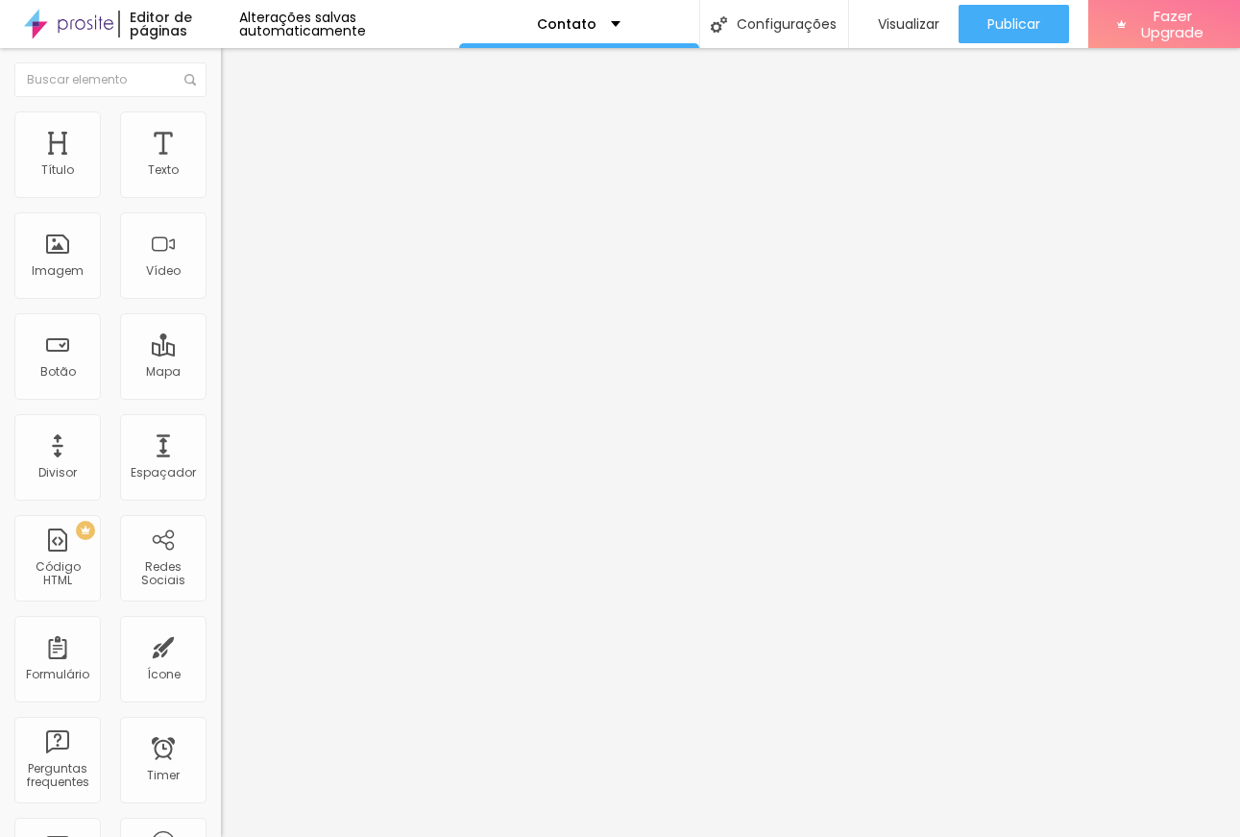
type input "3"
type input "4"
type input "11"
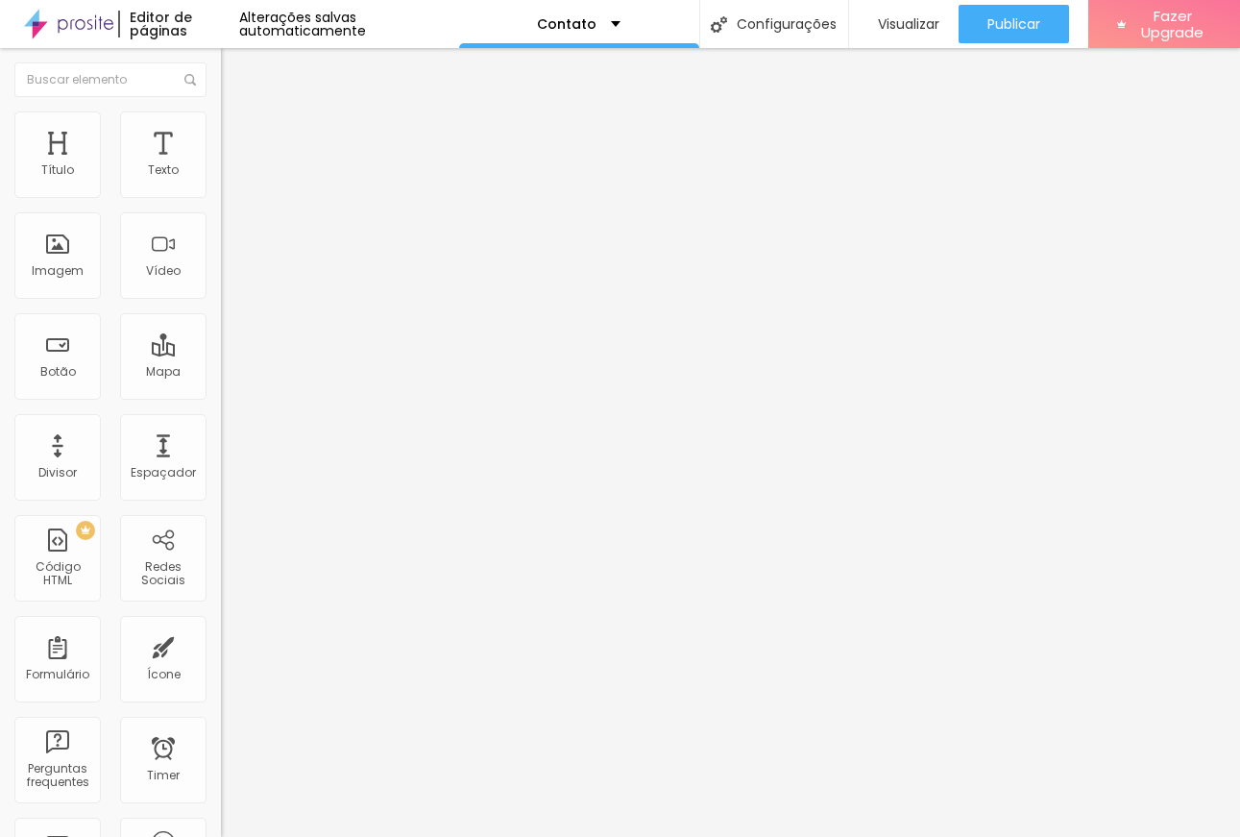
type input "12"
type input "14"
type input "15"
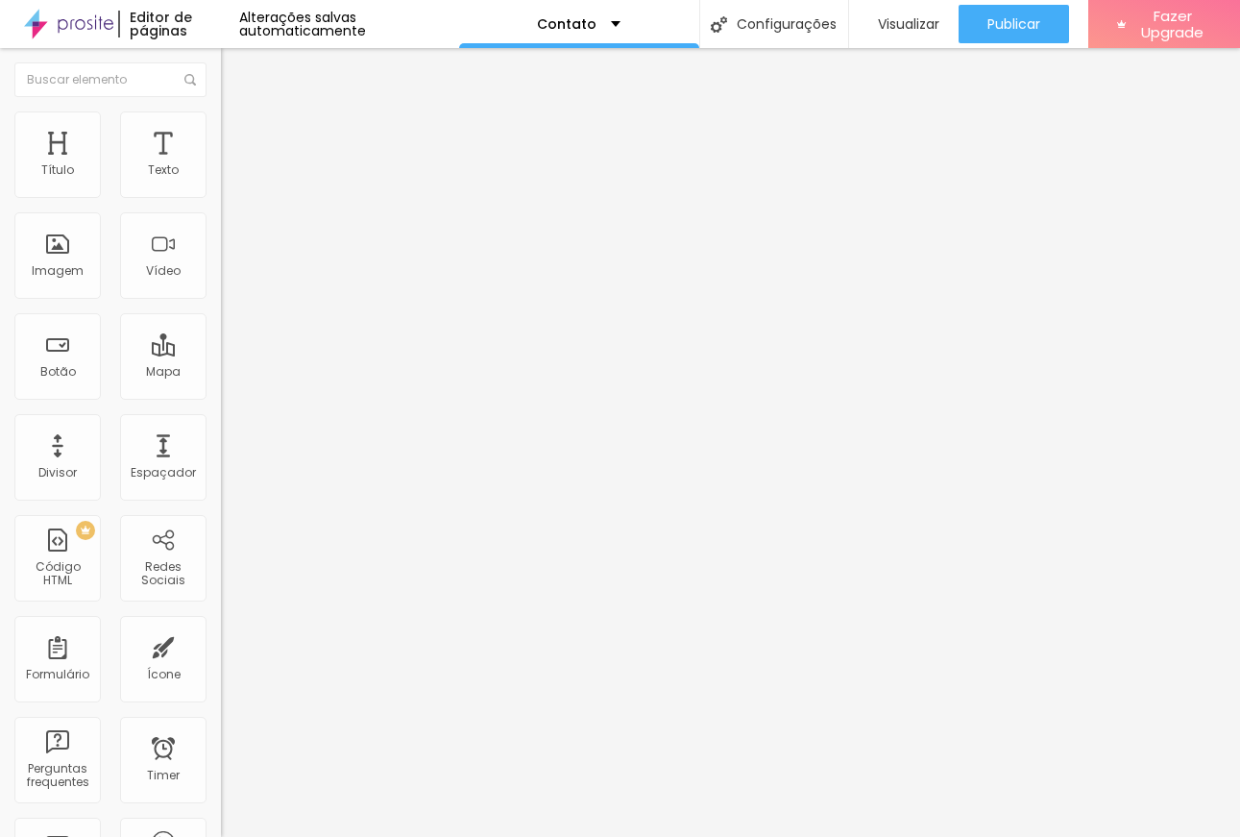
type input "15"
type input "13"
type input "0"
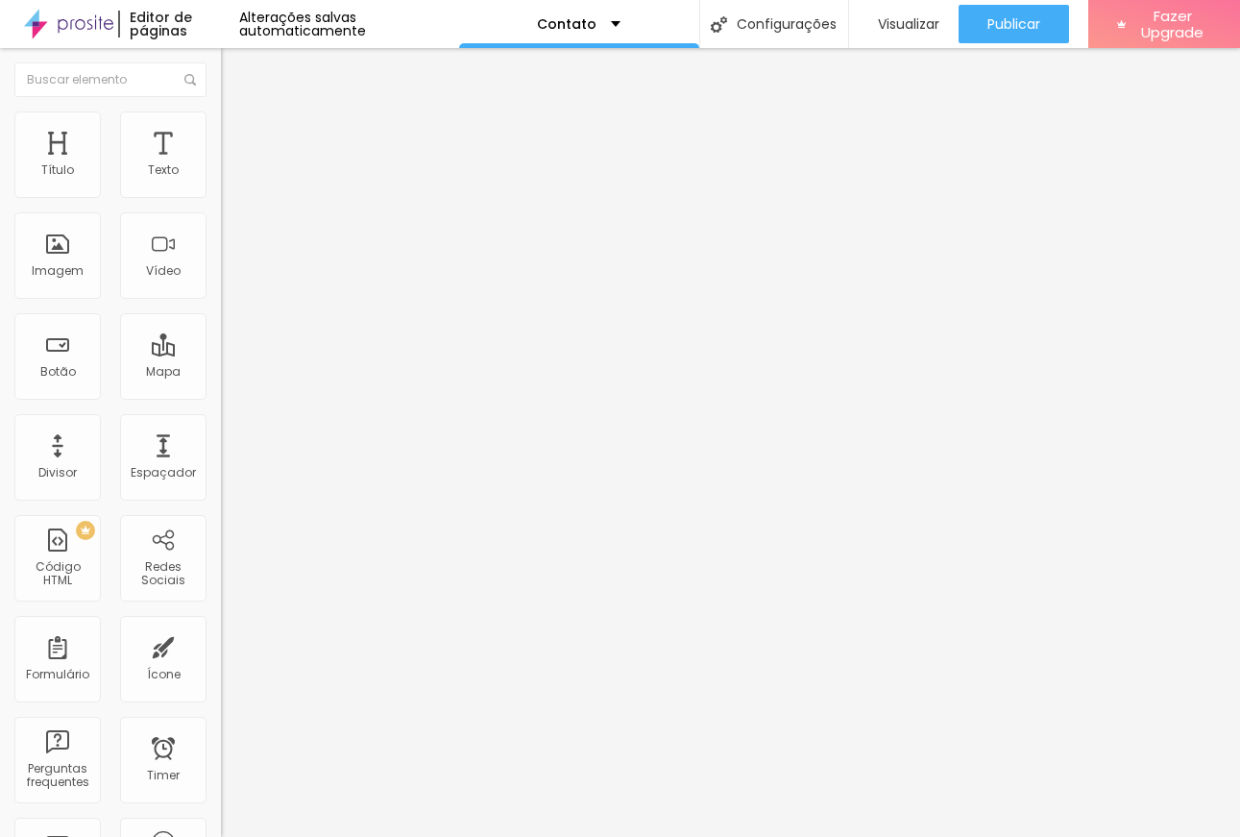
drag, startPoint x: 54, startPoint y: 186, endPoint x: 9, endPoint y: 202, distance: 47.7
type input "0"
click at [221, 373] on input "range" at bounding box center [283, 380] width 124 height 15
type input "9"
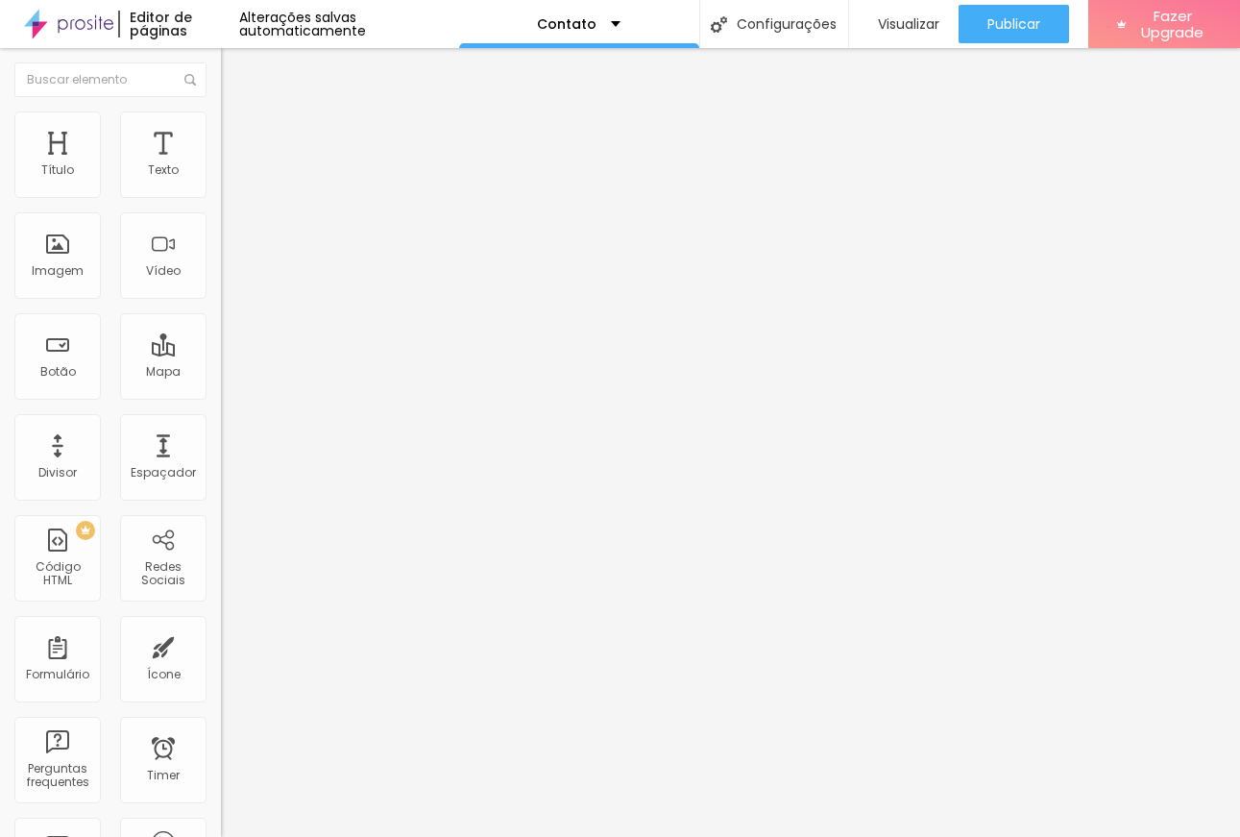
type input "6"
type input "0"
type input "33"
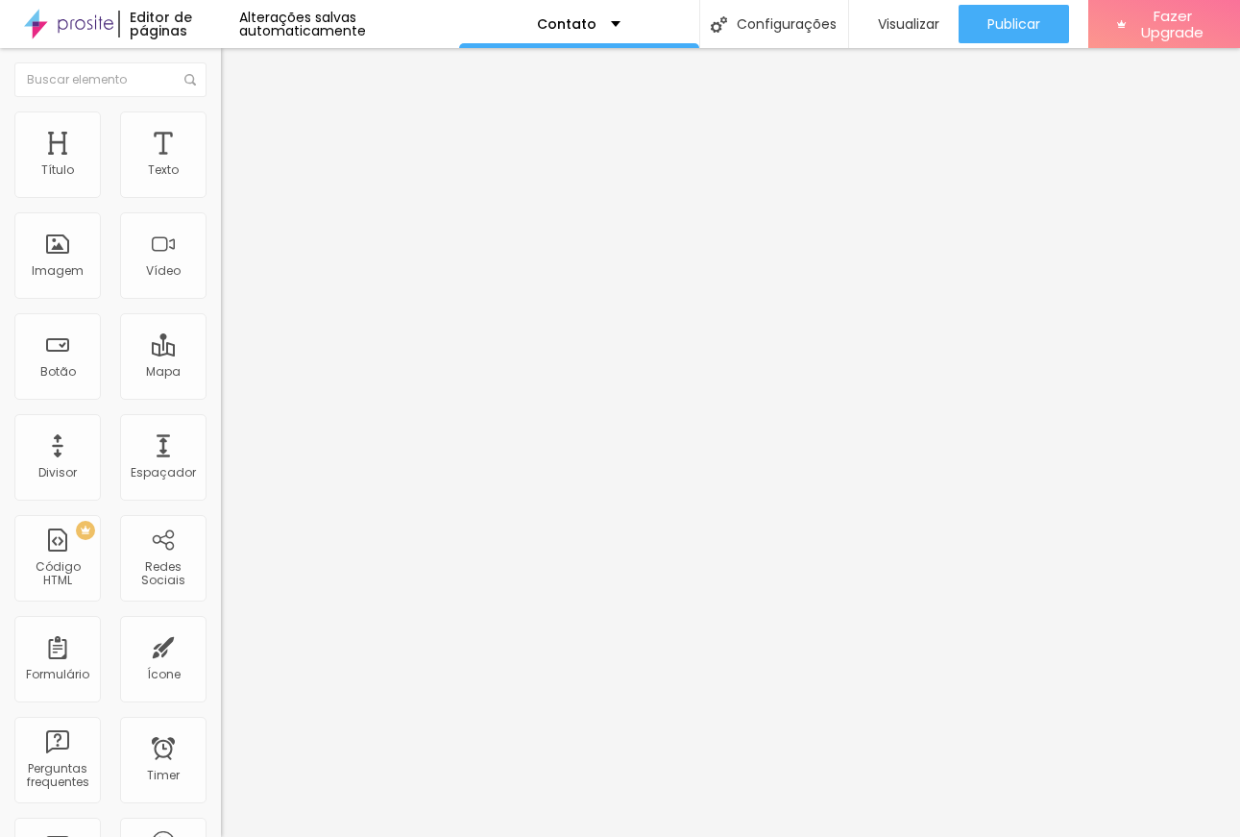
type input "33"
type input "46"
type input "74"
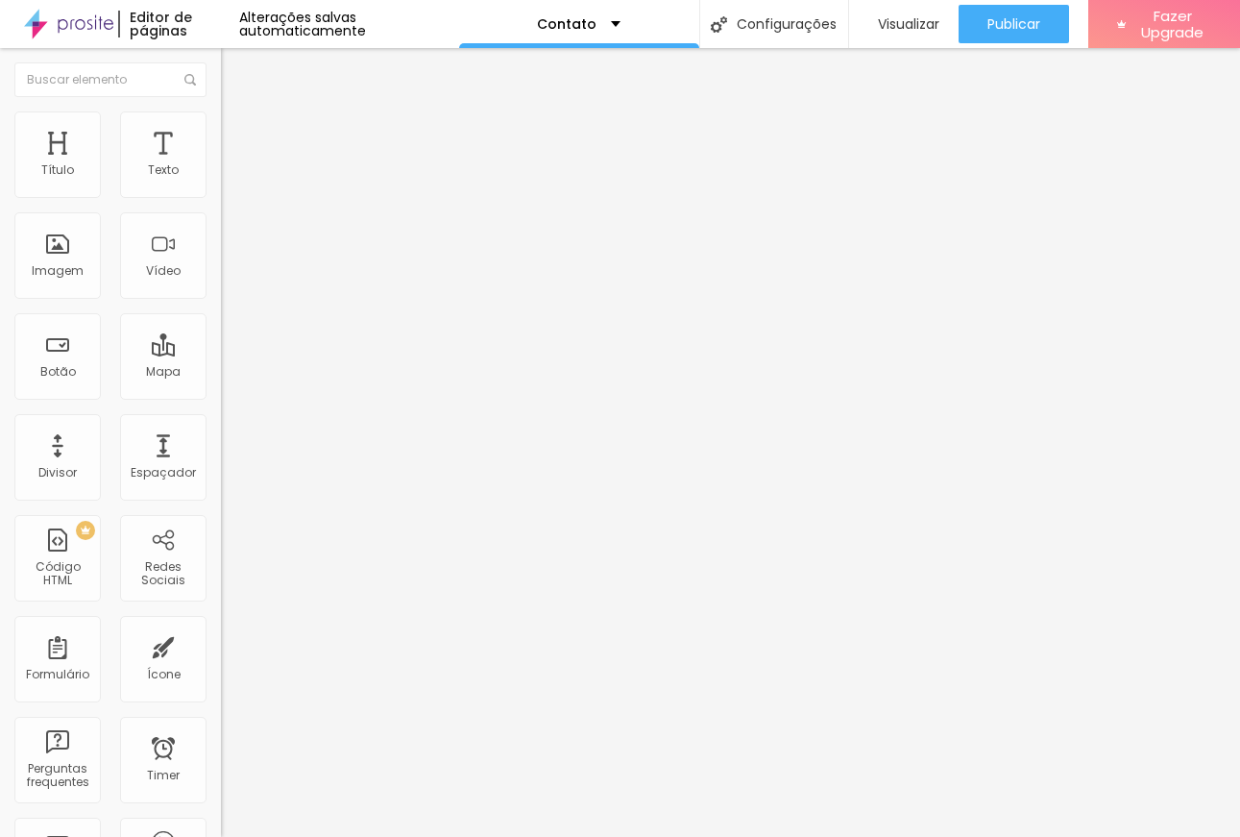
type input "89"
type input "90"
type input "95"
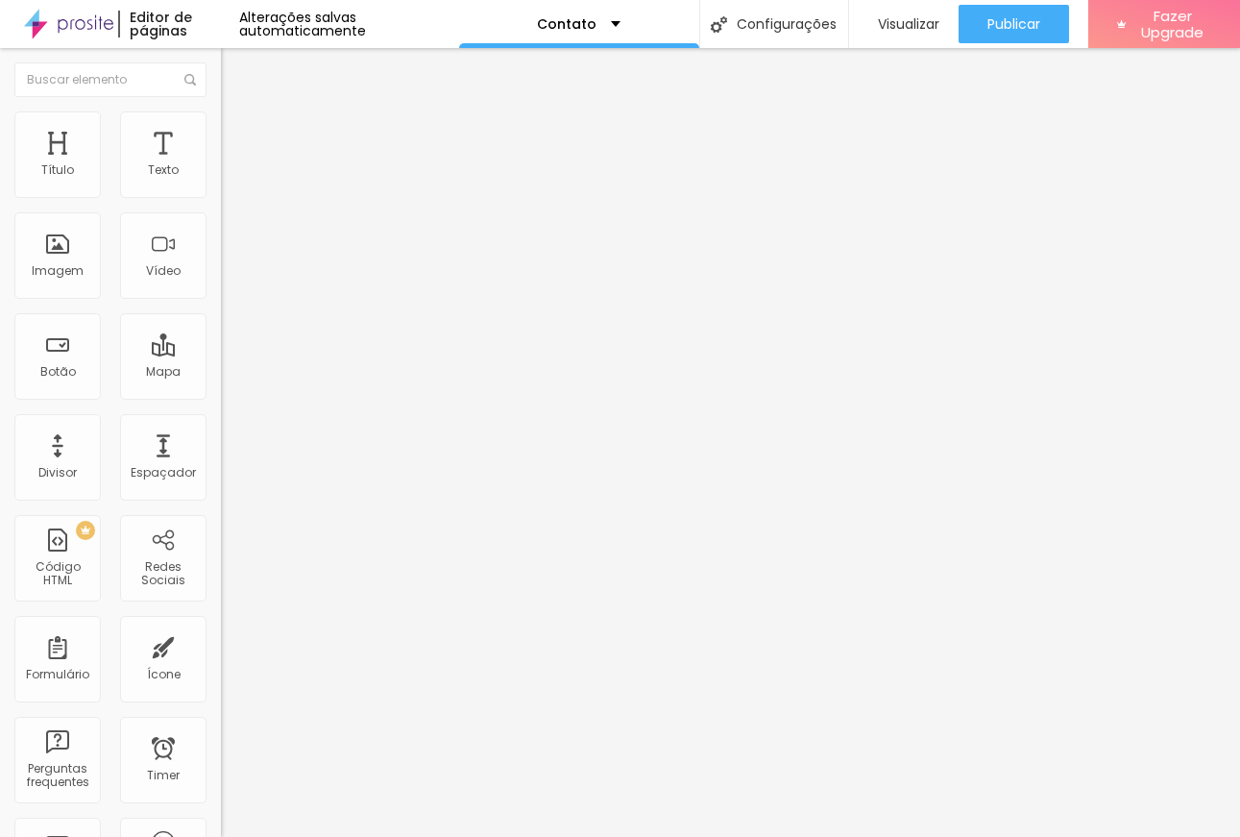
type input "95"
type input "97"
type input "100"
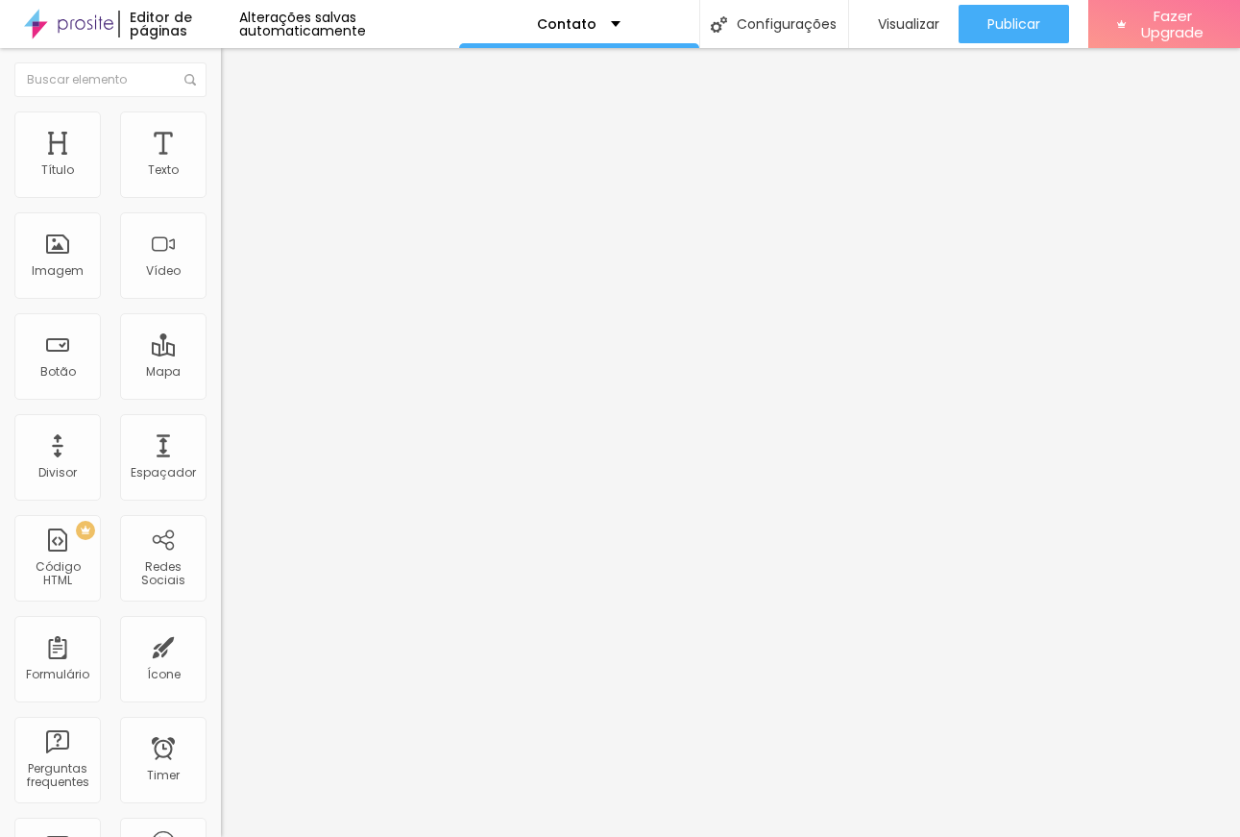
type input "96"
type input "92"
type input "65"
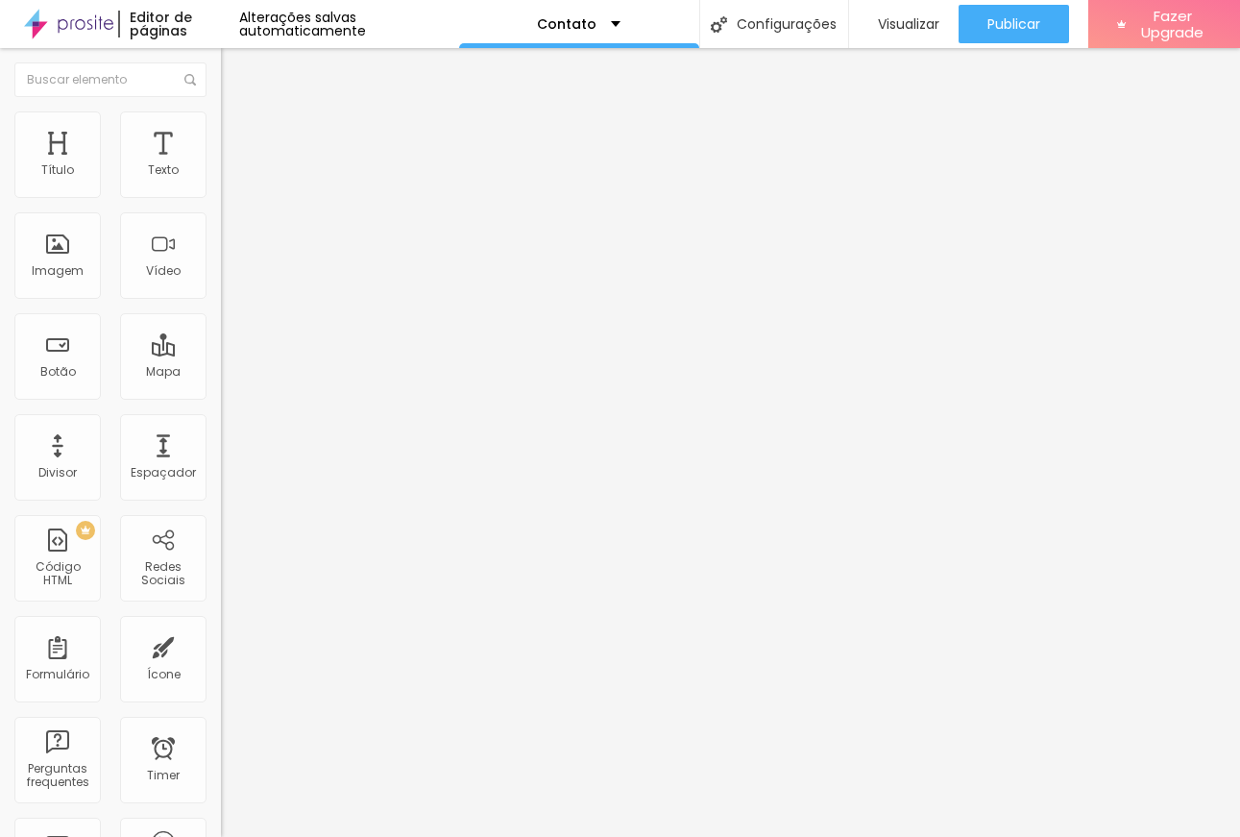
type input "65"
type input "61"
type input "41"
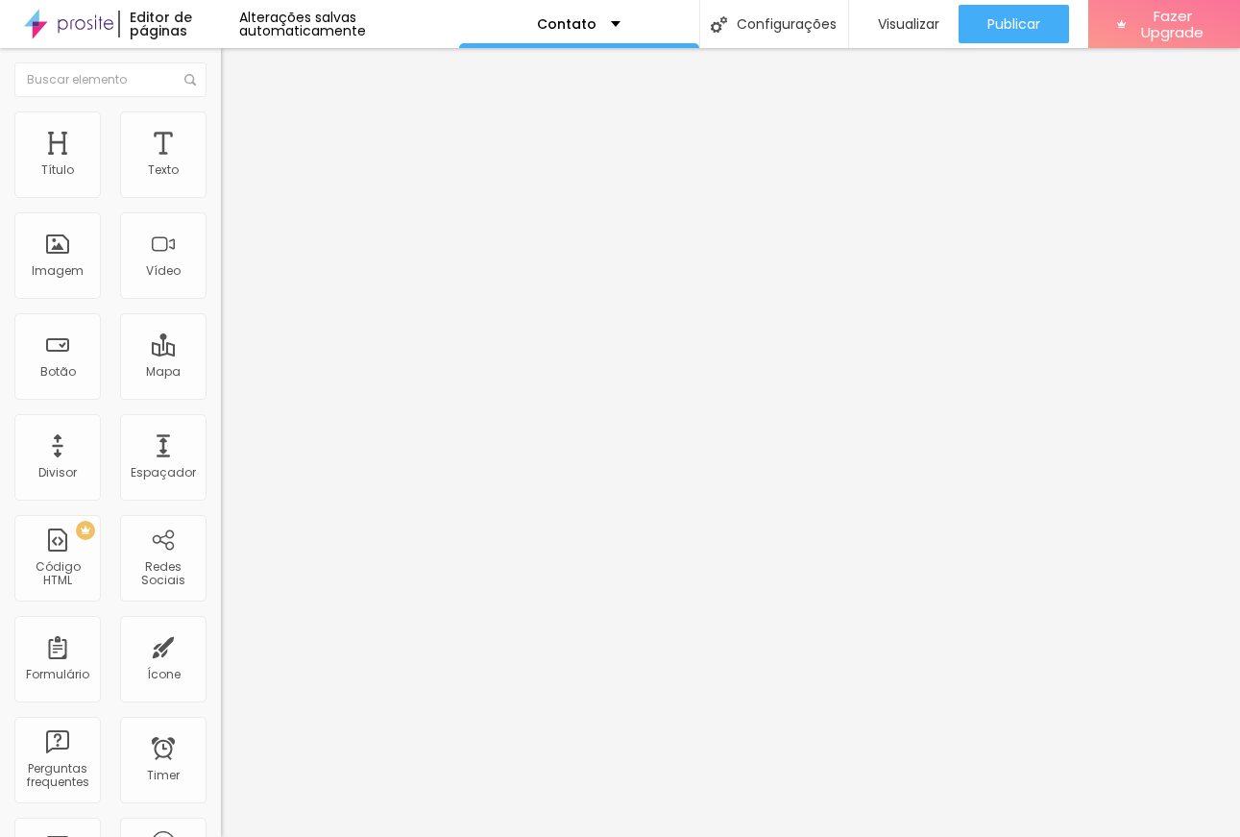
type input "39"
type input "36"
type input "34"
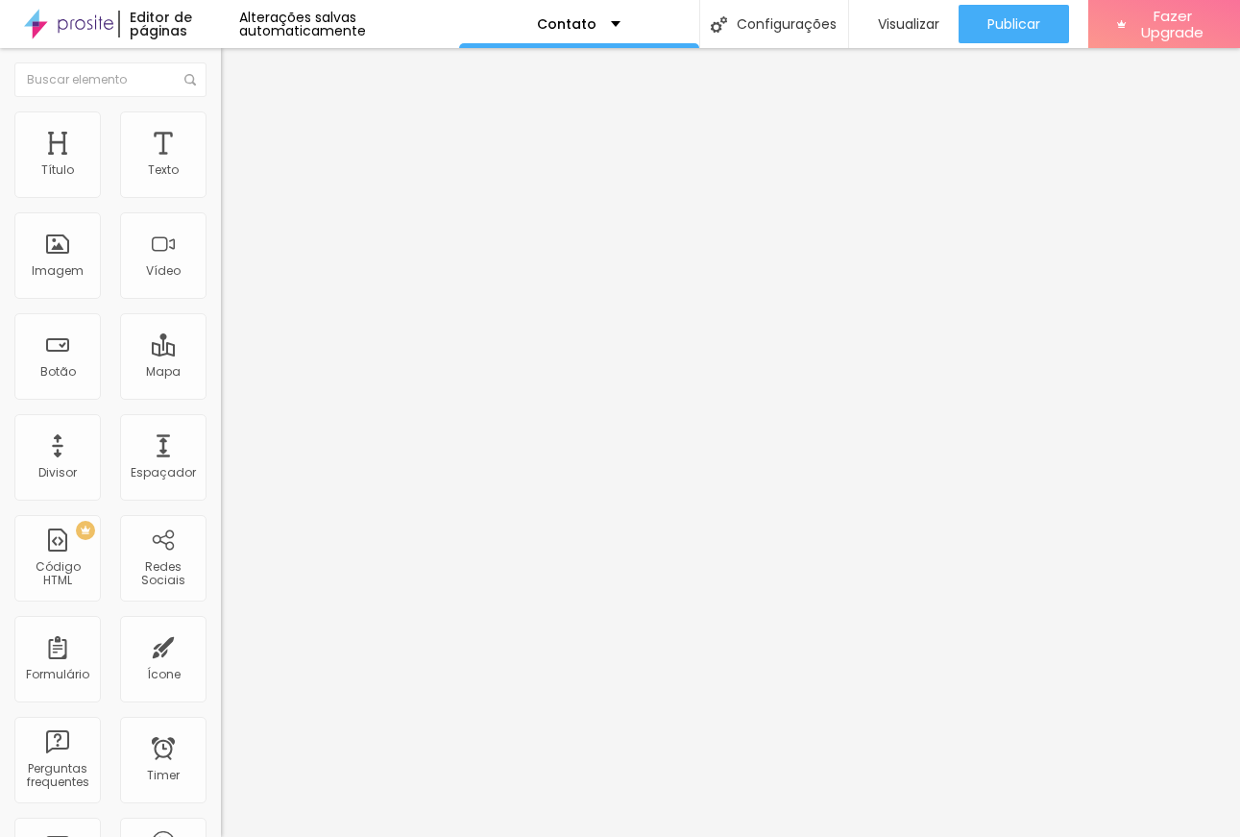
type input "34"
type input "23"
type input "19"
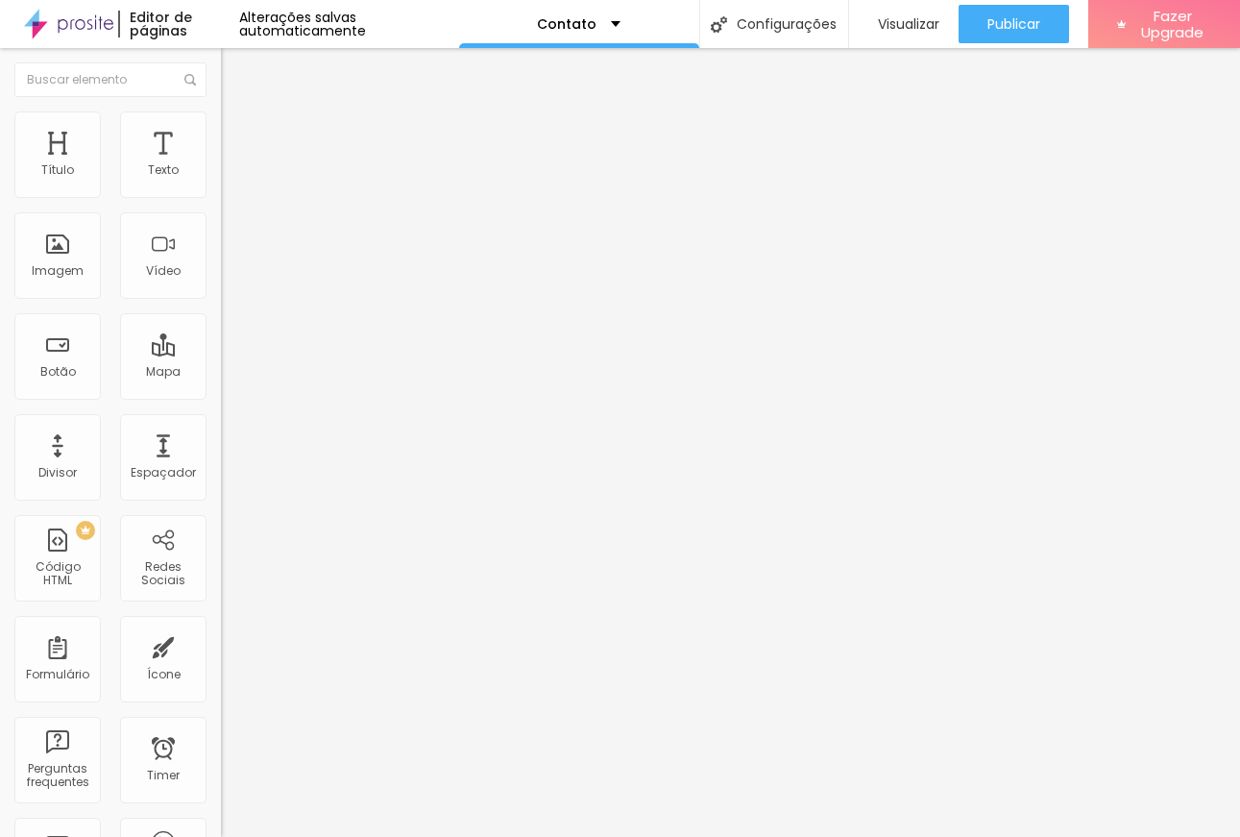
type input "21"
type input "23"
type input "29"
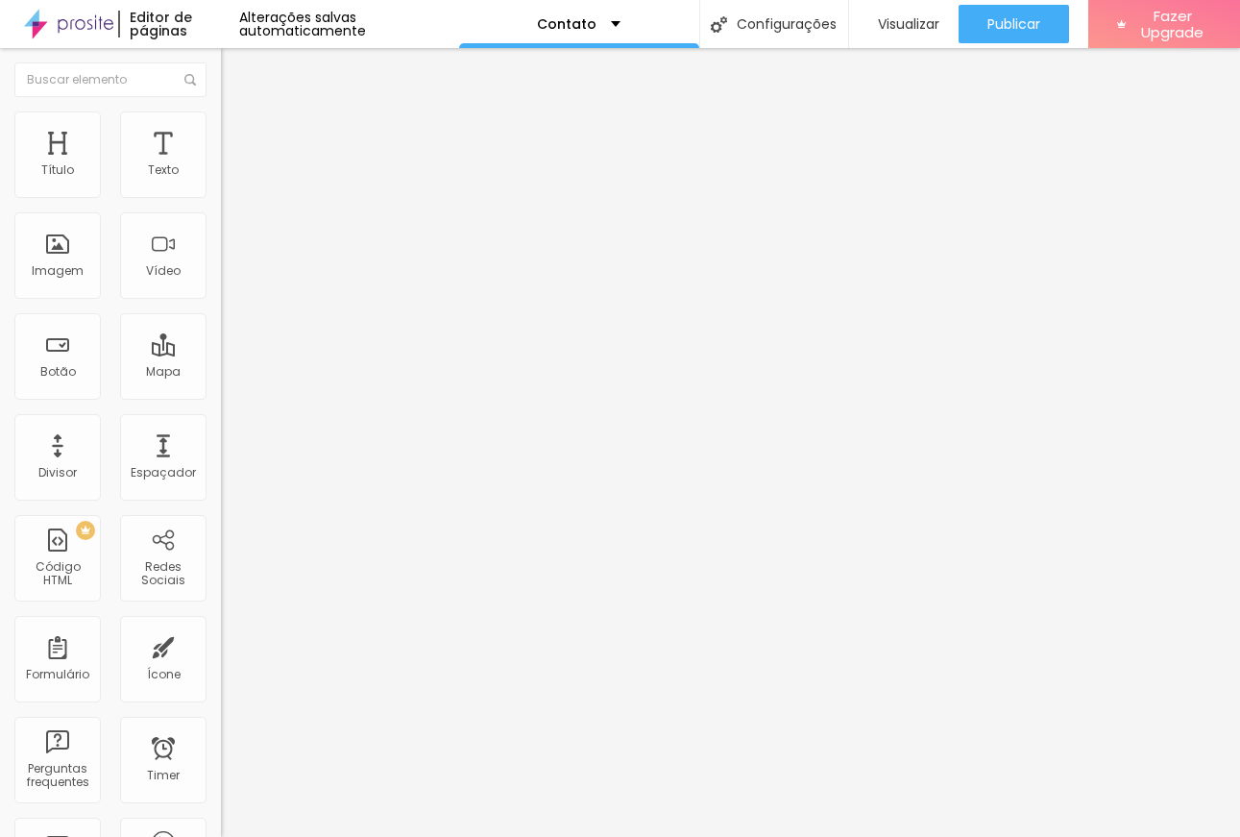
type input "29"
type input "31"
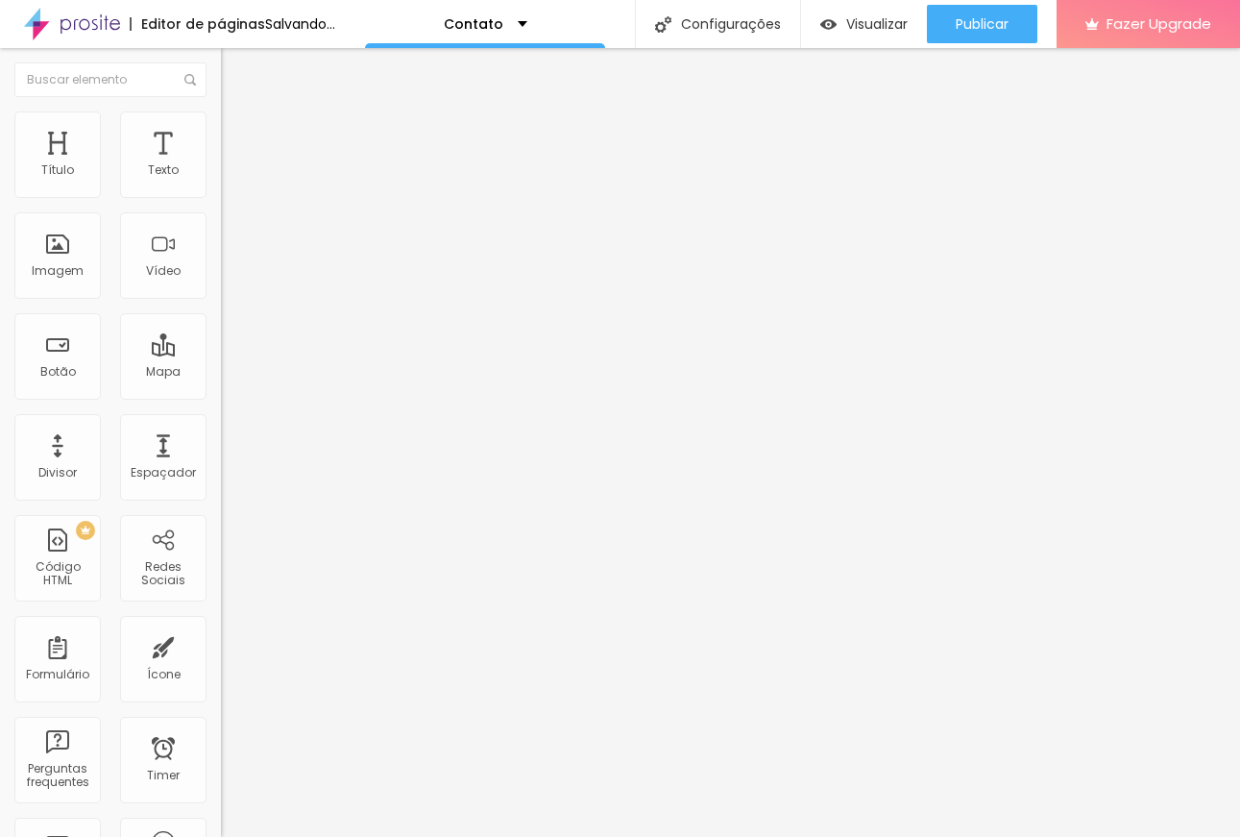
drag, startPoint x: 56, startPoint y: 222, endPoint x: 81, endPoint y: 227, distance: 25.4
type input "31"
click at [221, 644] on input "range" at bounding box center [283, 651] width 124 height 15
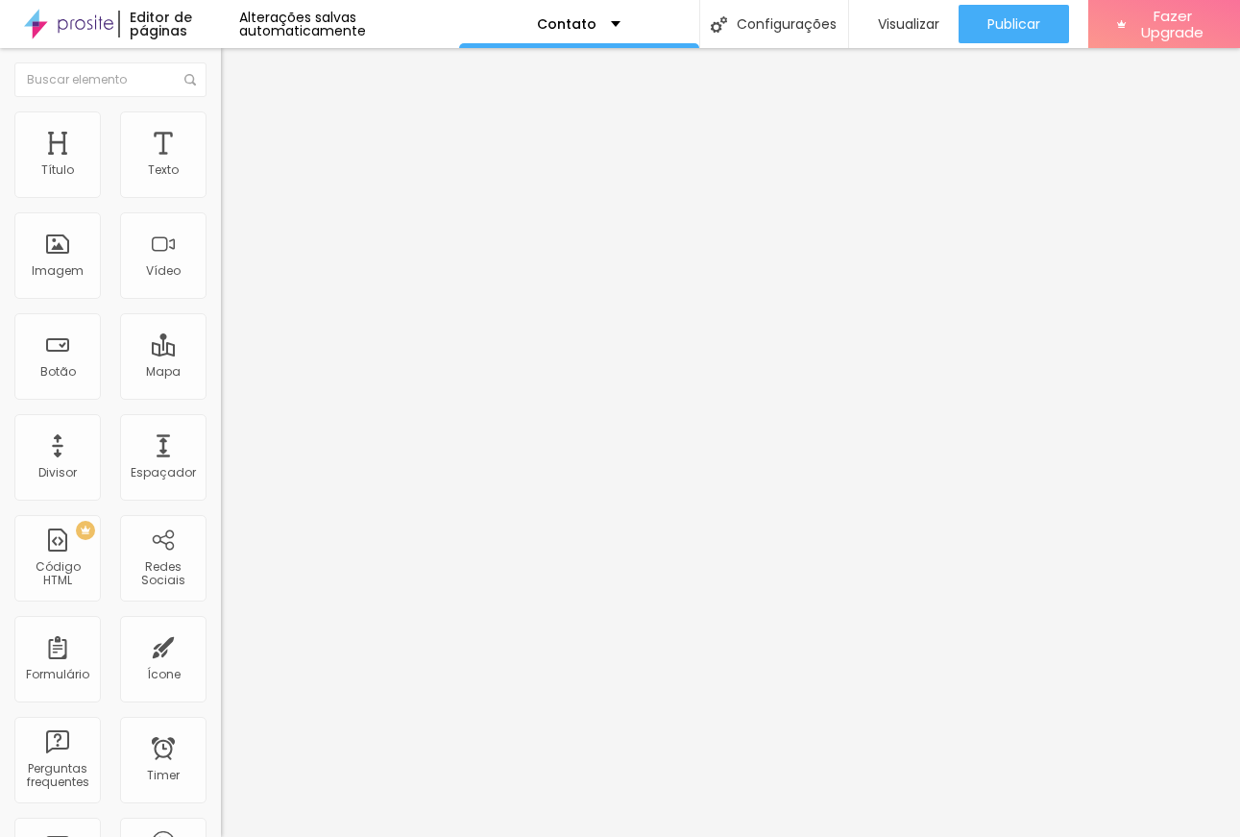
click at [221, 125] on li "Estilo" at bounding box center [331, 120] width 221 height 19
type input "95"
type input "90"
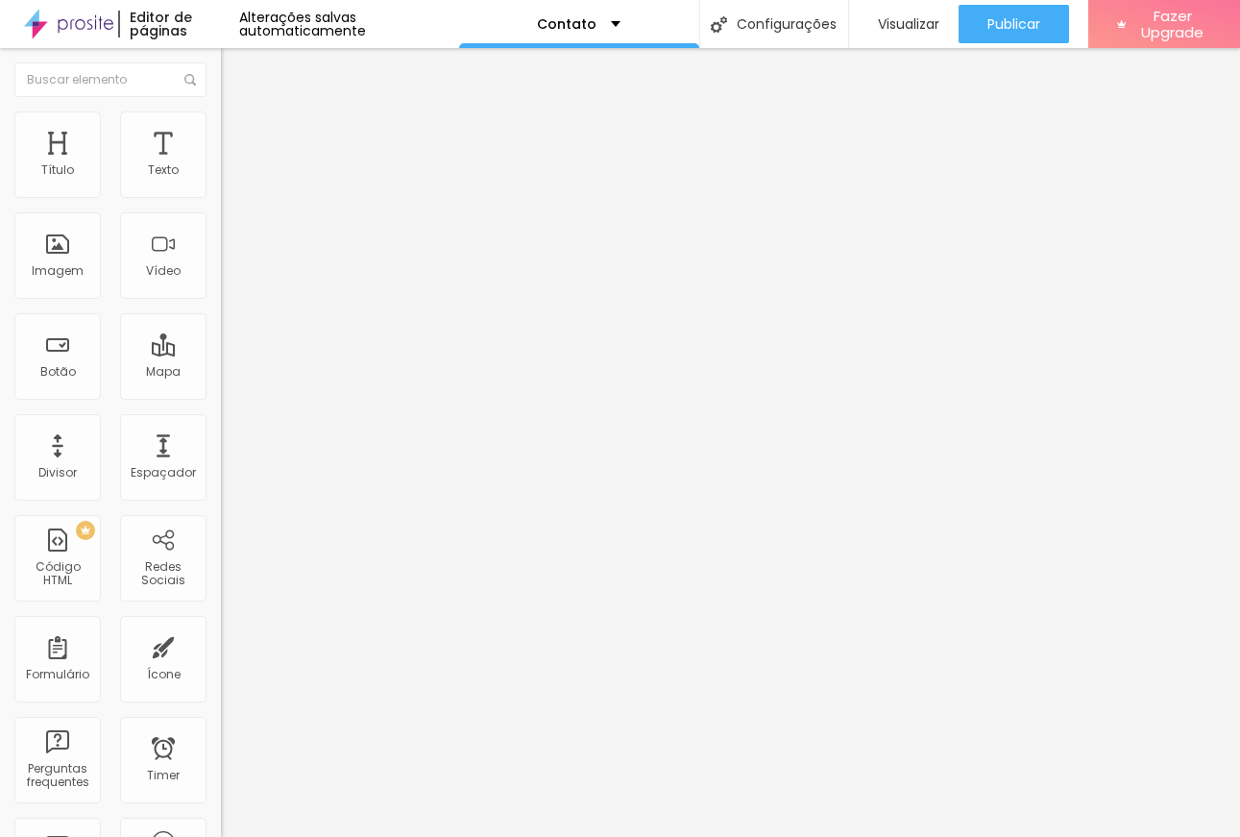
type input "80"
type input "75"
type input "70"
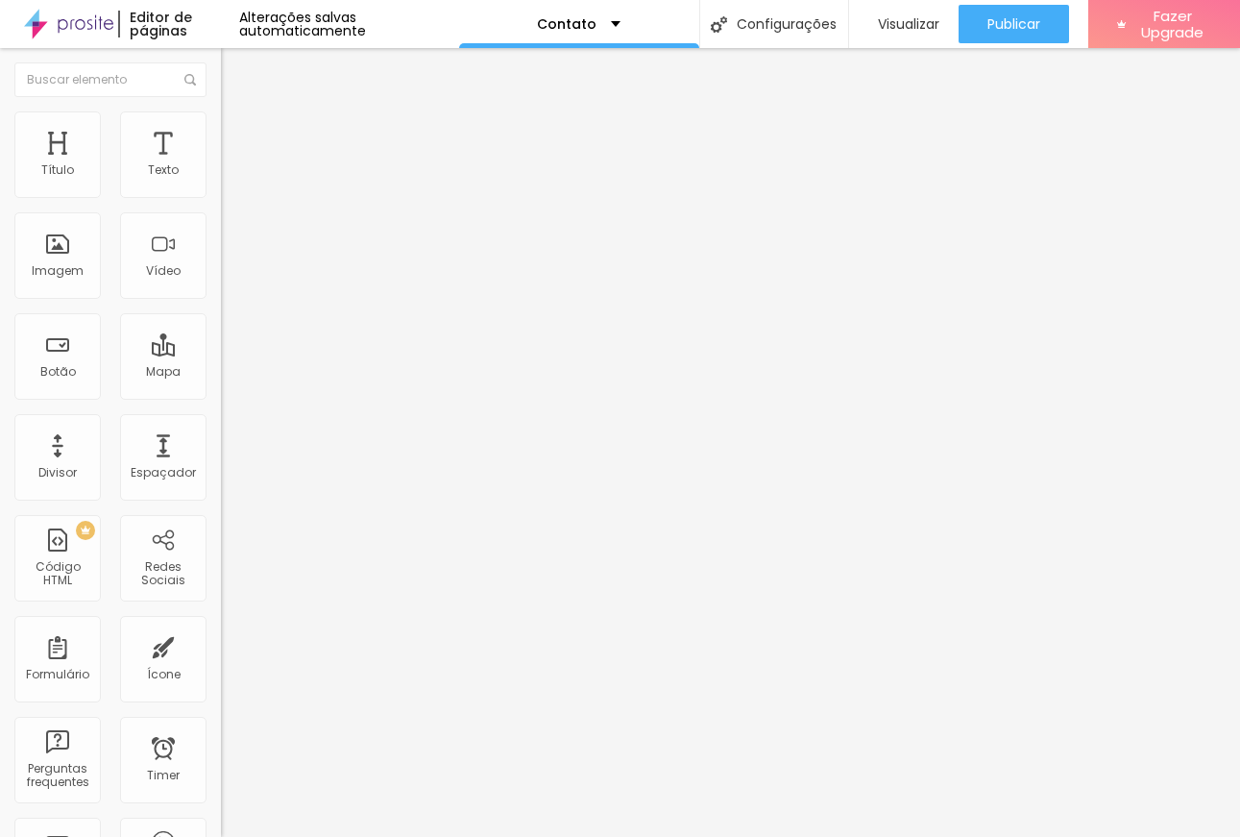
type input "70"
type input "75"
type input "80"
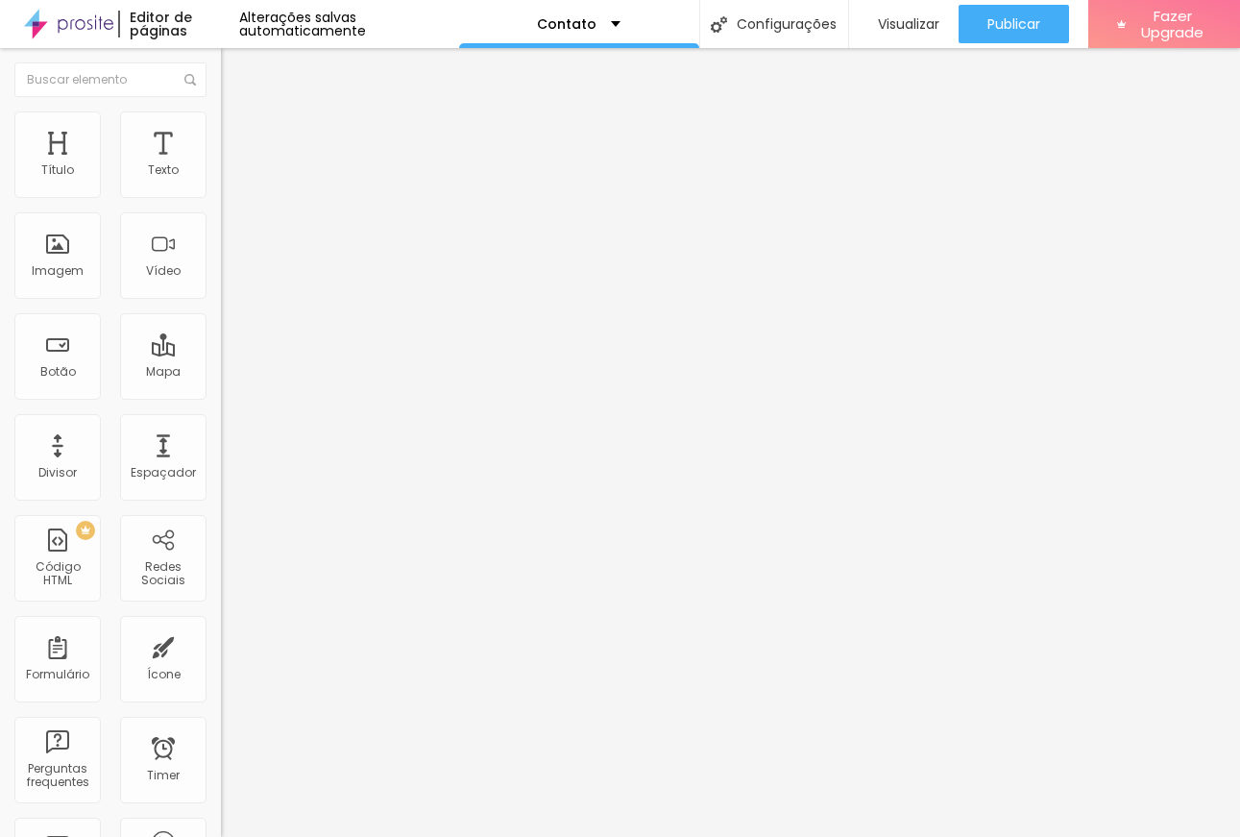
type input "85"
type input "90"
type input "95"
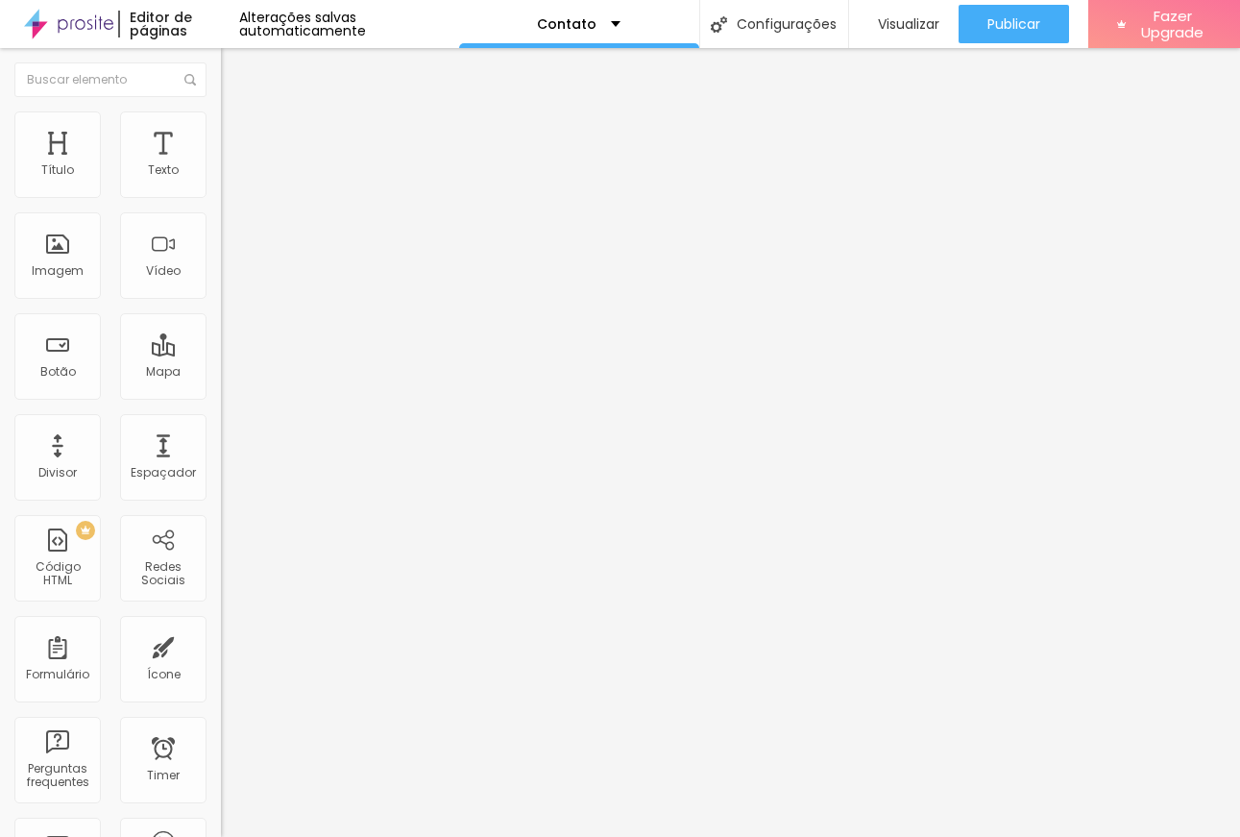
type input "95"
type input "100"
drag, startPoint x: 200, startPoint y: 208, endPoint x: 212, endPoint y: 213, distance: 13.4
click at [221, 197] on input "range" at bounding box center [283, 189] width 124 height 15
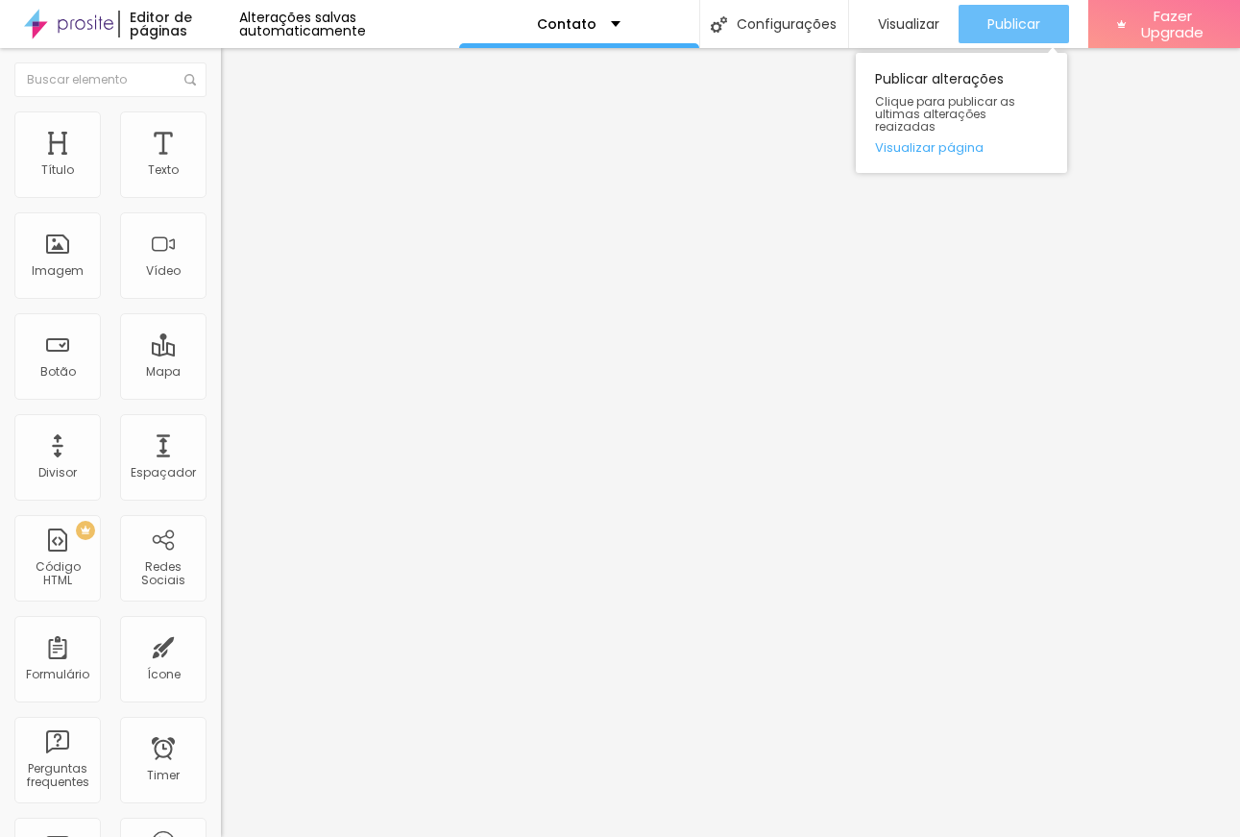
click at [1003, 25] on span "Publicar" at bounding box center [1013, 23] width 53 height 15
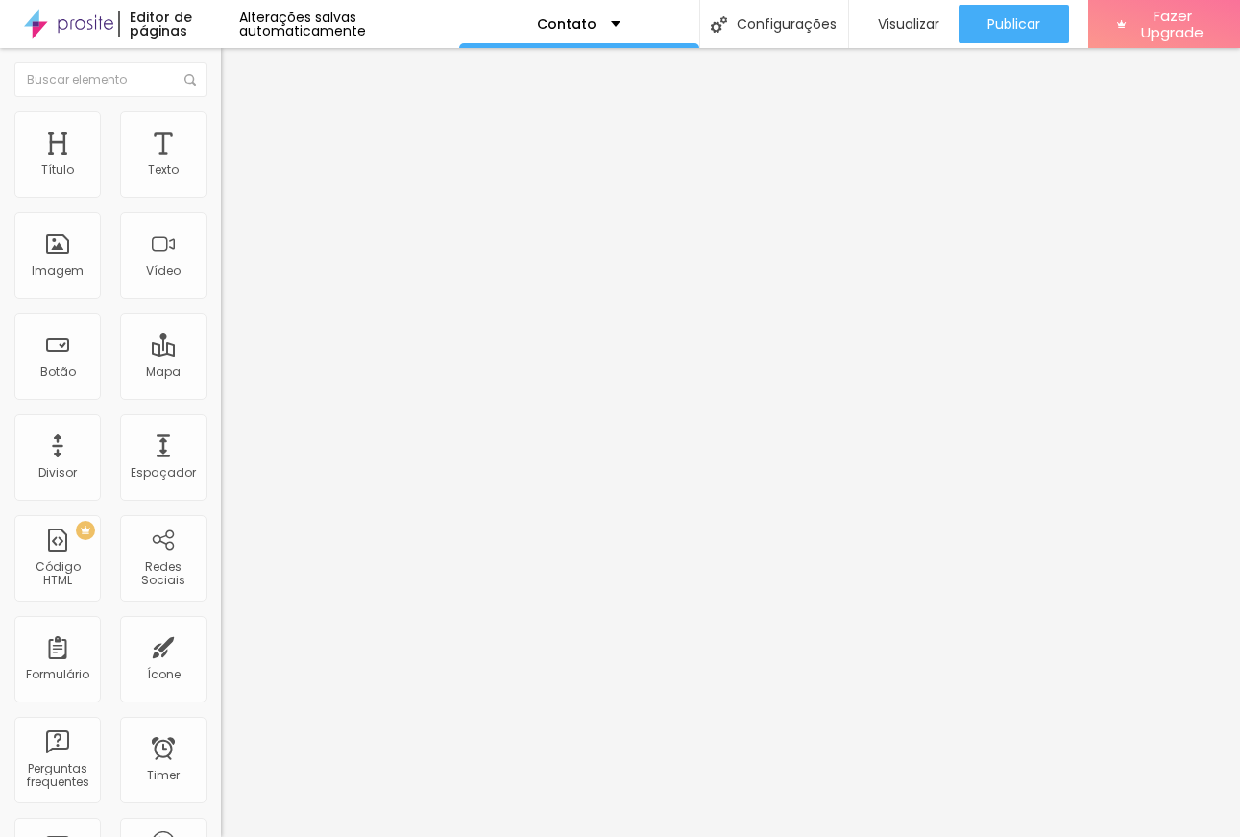
click at [235, 64] on div "Editar Texto" at bounding box center [289, 69] width 109 height 15
click at [221, 113] on li "Avançado" at bounding box center [331, 120] width 221 height 19
click at [235, 69] on div "Editar Texto" at bounding box center [289, 69] width 109 height 15
click at [221, 165] on span "Adicionar imagem" at bounding box center [283, 157] width 124 height 16
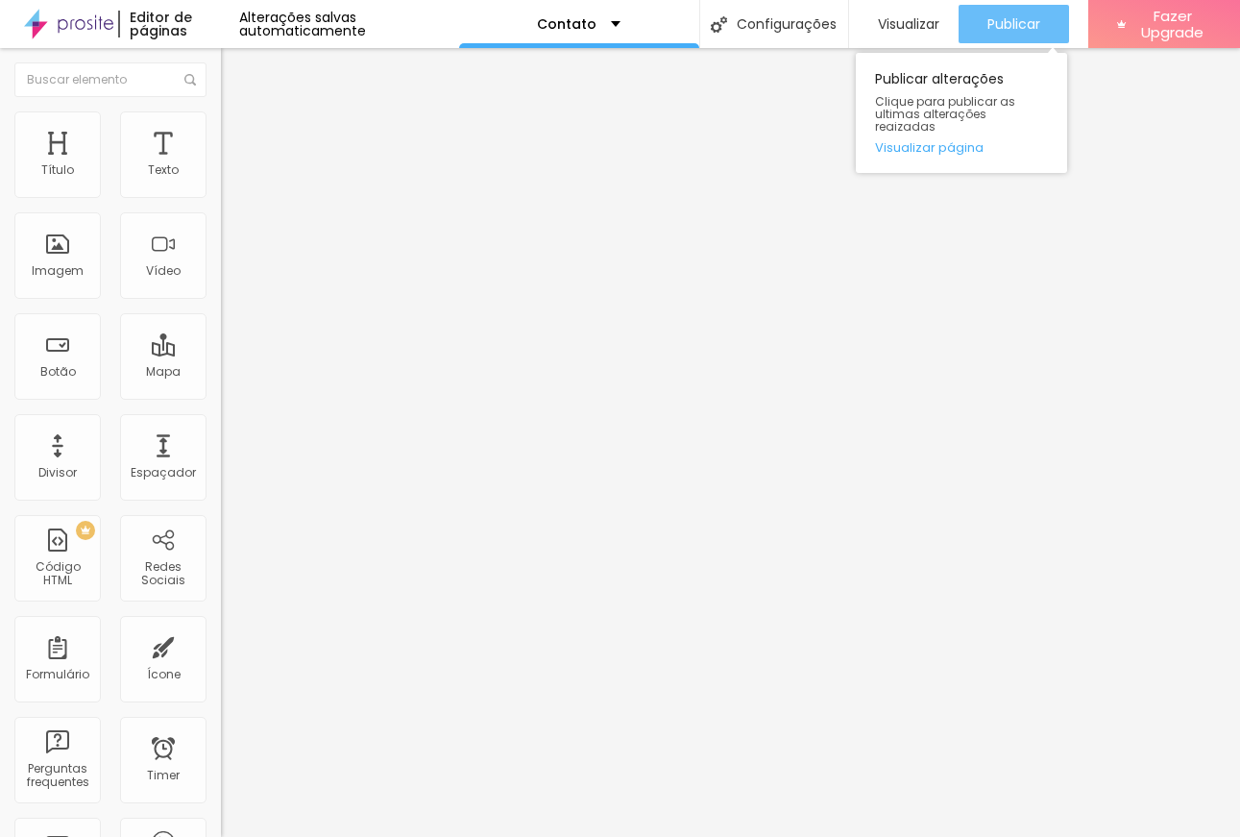
click at [991, 21] on span "Publicar" at bounding box center [1013, 23] width 53 height 15
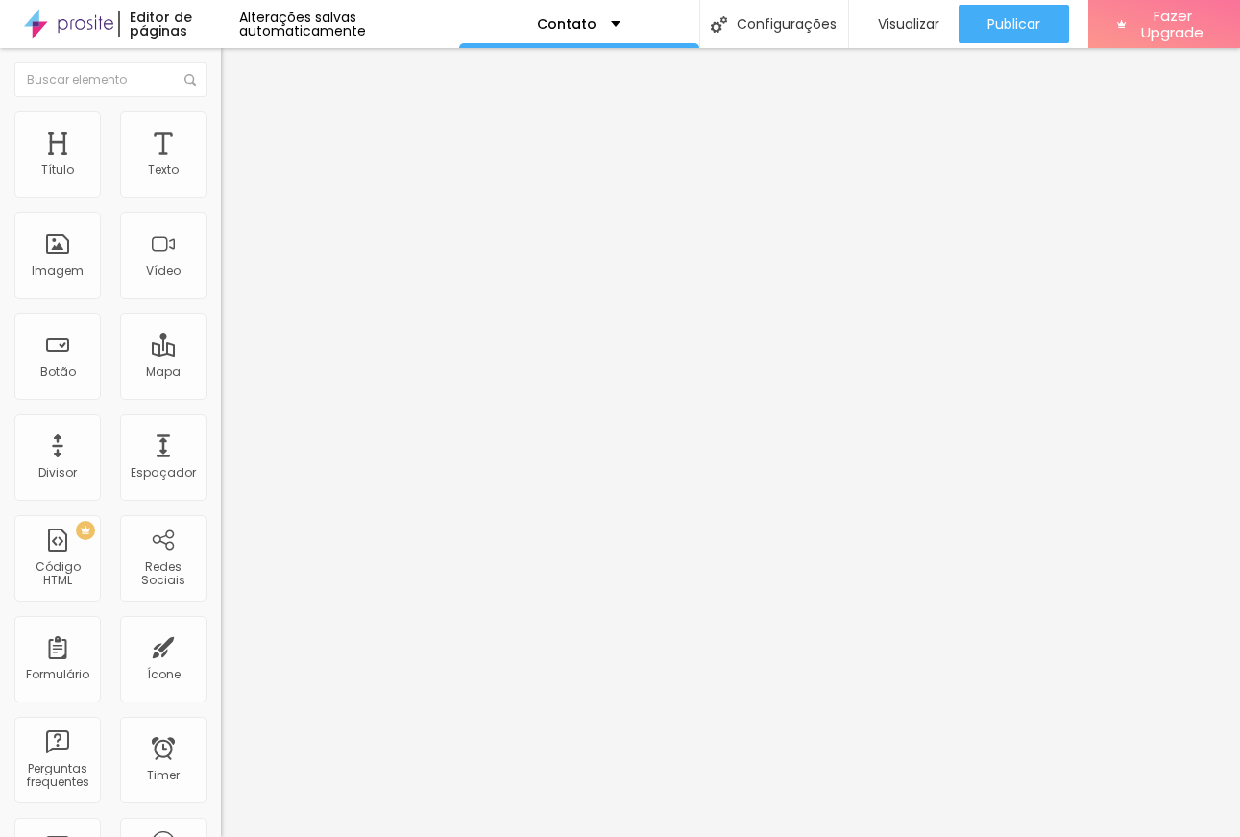
click at [238, 133] on span "Avançado" at bounding box center [269, 124] width 63 height 16
click at [221, 301] on span "Original" at bounding box center [244, 292] width 46 height 16
click at [221, 165] on span "Trocar imagem" at bounding box center [273, 157] width 105 height 16
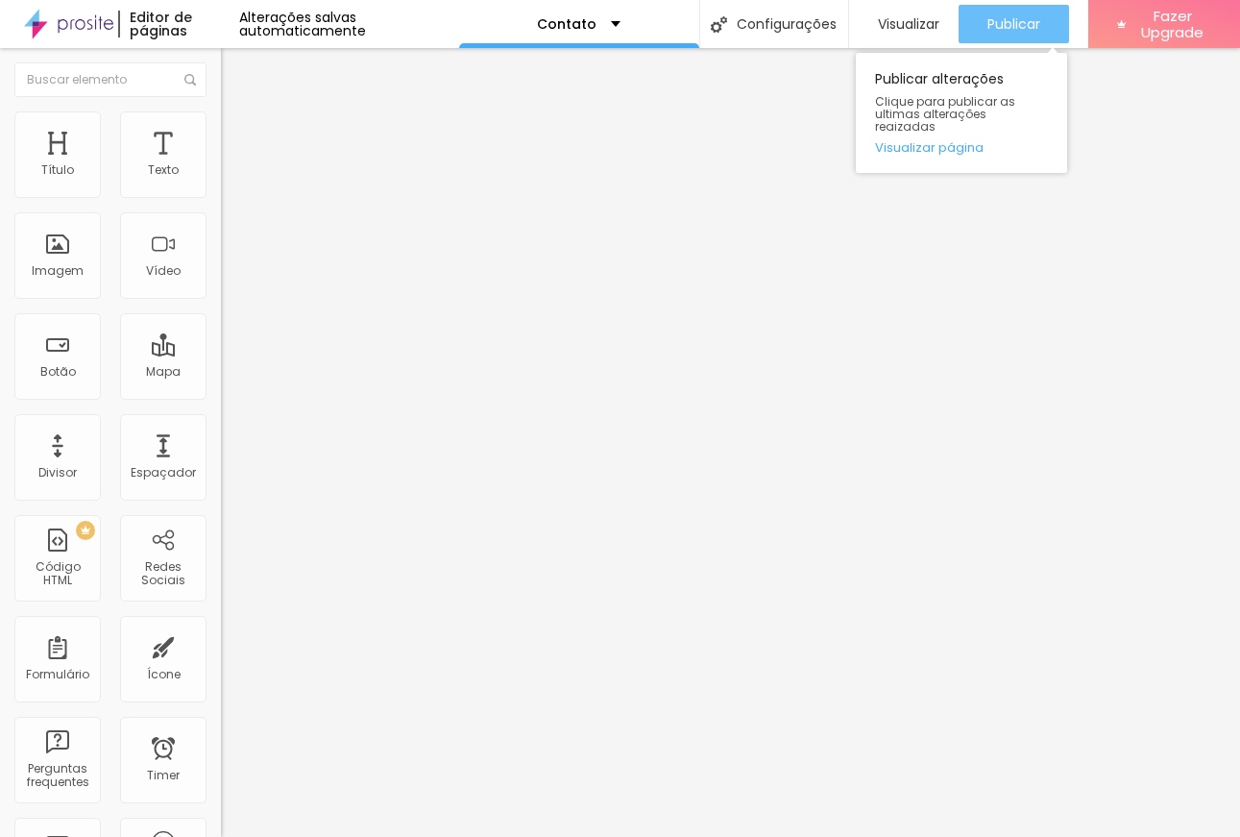
click at [995, 30] on span "Publicar" at bounding box center [1013, 23] width 53 height 15
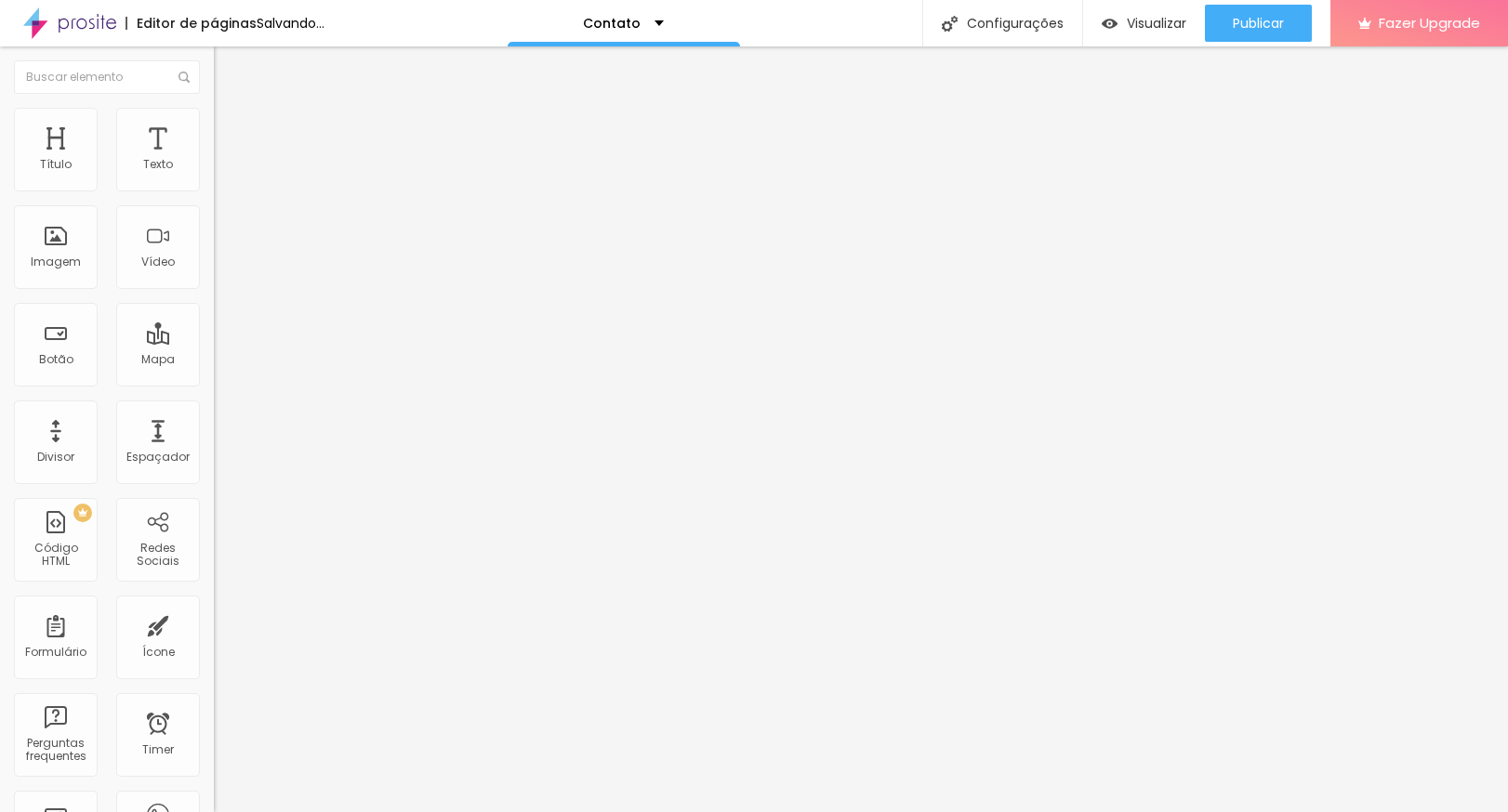
click at [214, 158] on div "Adicionar imagem" at bounding box center [320, 151] width 214 height 13
click at [214, 160] on span "Adicionar imagem" at bounding box center [274, 152] width 120 height 15
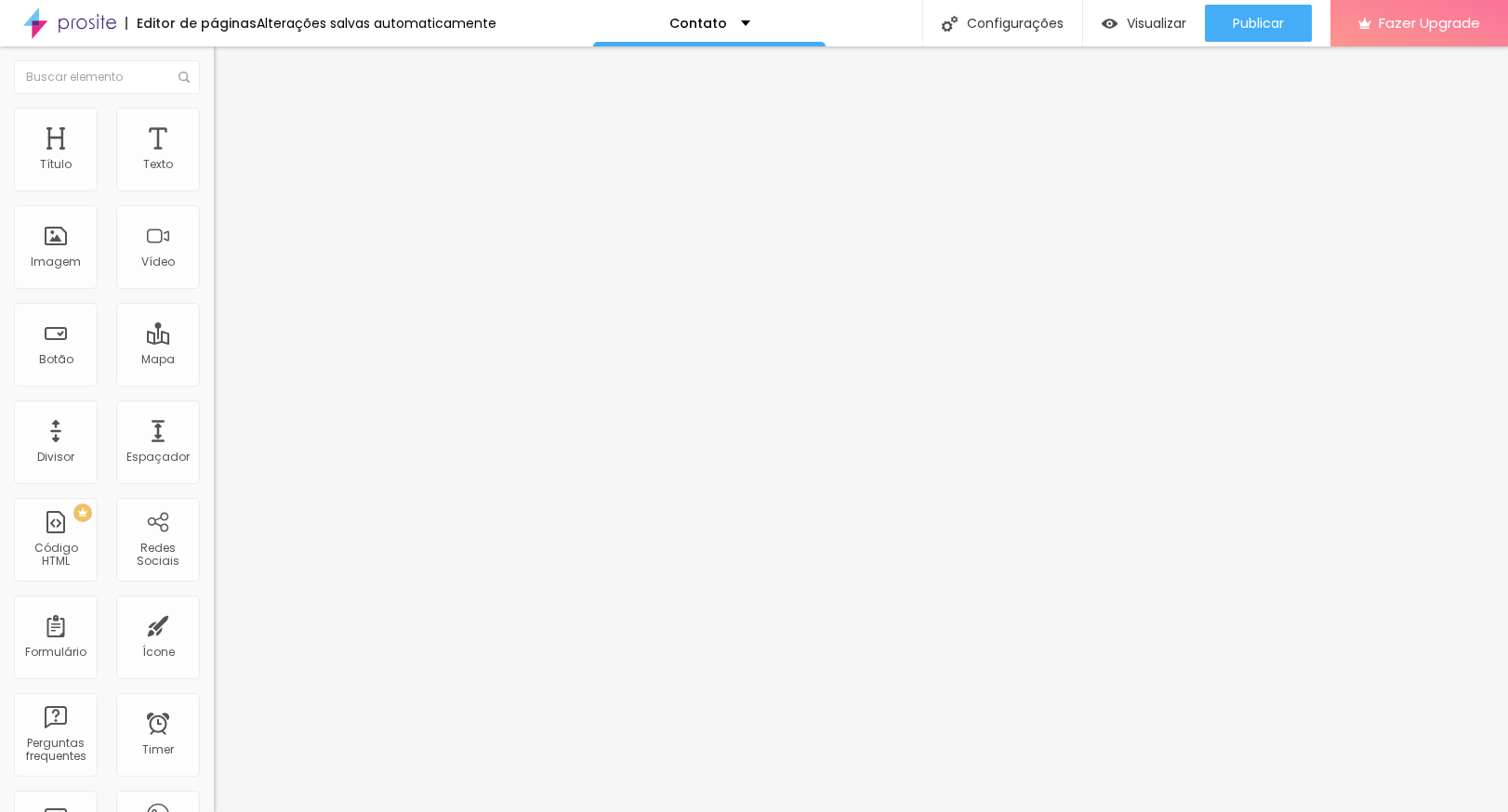
click at [230, 128] on span "Avançado" at bounding box center [260, 120] width 61 height 15
click at [214, 107] on li "Estilo" at bounding box center [320, 98] width 214 height 18
click at [230, 109] on span "Estilo" at bounding box center [245, 102] width 29 height 15
click at [230, 127] on span "Avançado" at bounding box center [260, 120] width 61 height 15
click at [214, 107] on li "Estilo" at bounding box center [320, 98] width 214 height 18
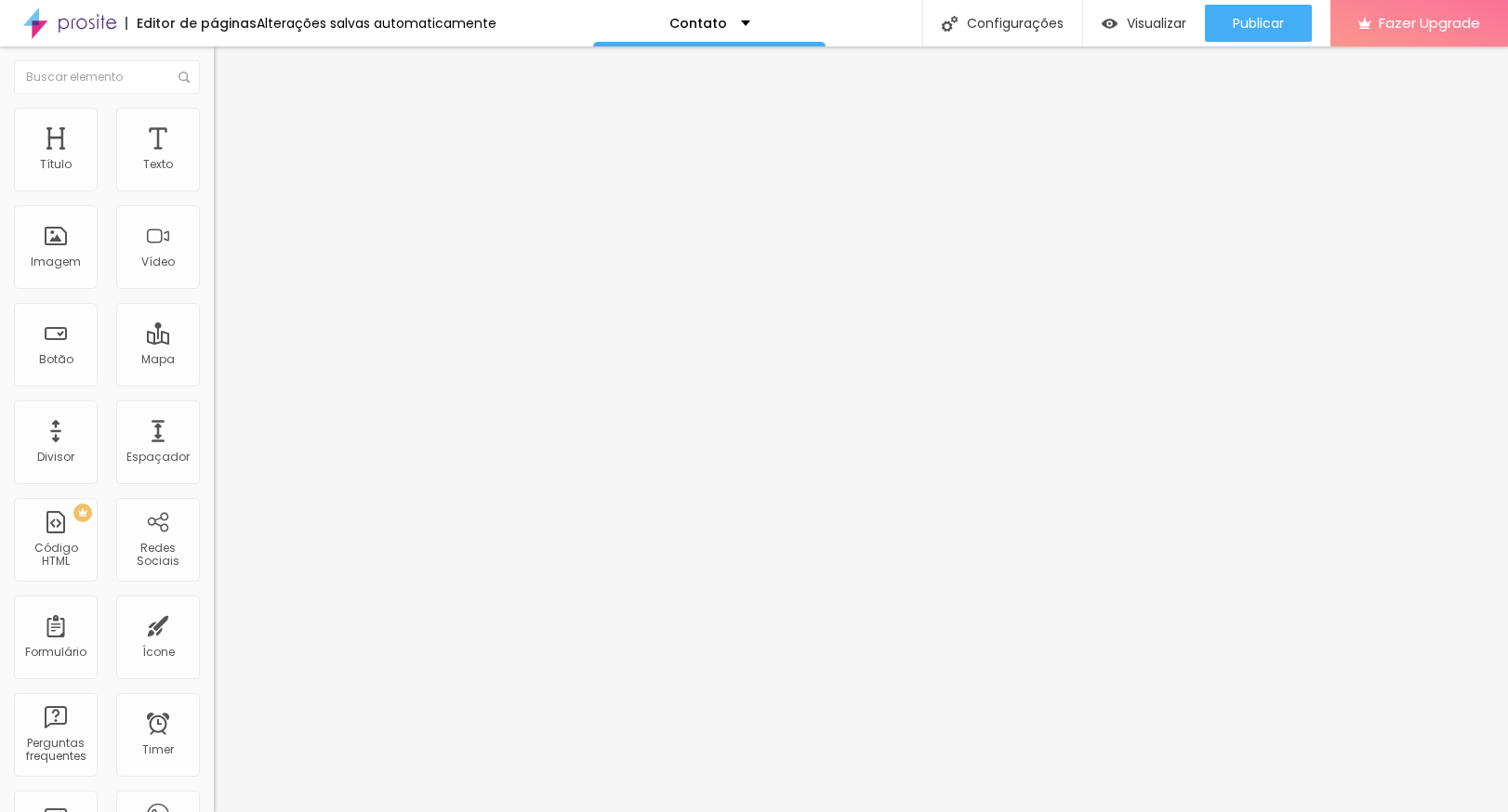
click at [214, 177] on div "Tipografia Voltar ao padrão" at bounding box center [320, 153] width 214 height 52
click at [214, 137] on div "Tipografia" at bounding box center [320, 133] width 214 height 12
click at [214, 196] on div "Tipografia Voltar ao padrão Sombra DESATIVADO Voltar ao padrão" at bounding box center [320, 184] width 214 height 114
click at [214, 178] on button "button" at bounding box center [226, 168] width 26 height 19
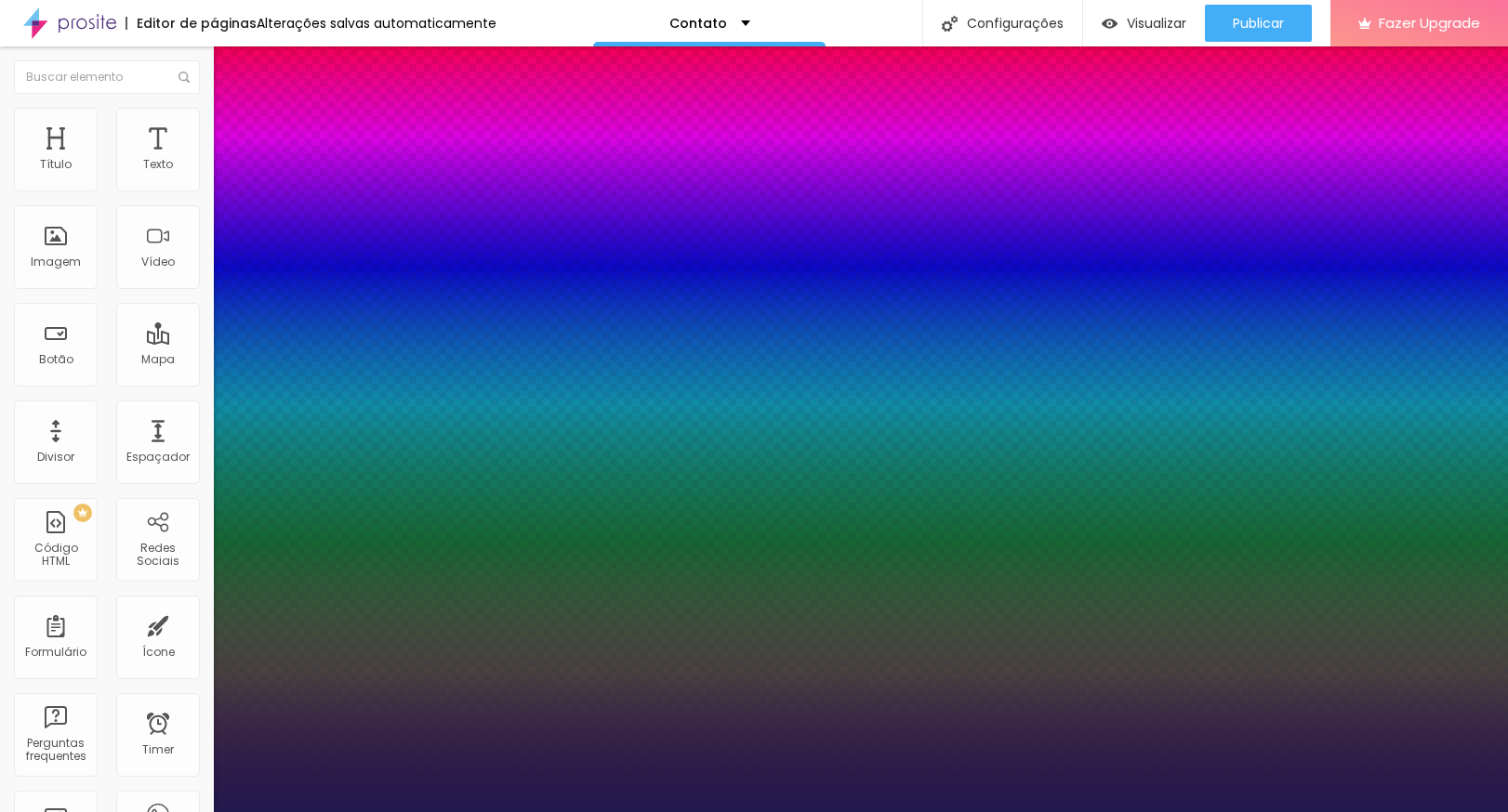
type input "1"
type input "17"
type input "1"
type input "18"
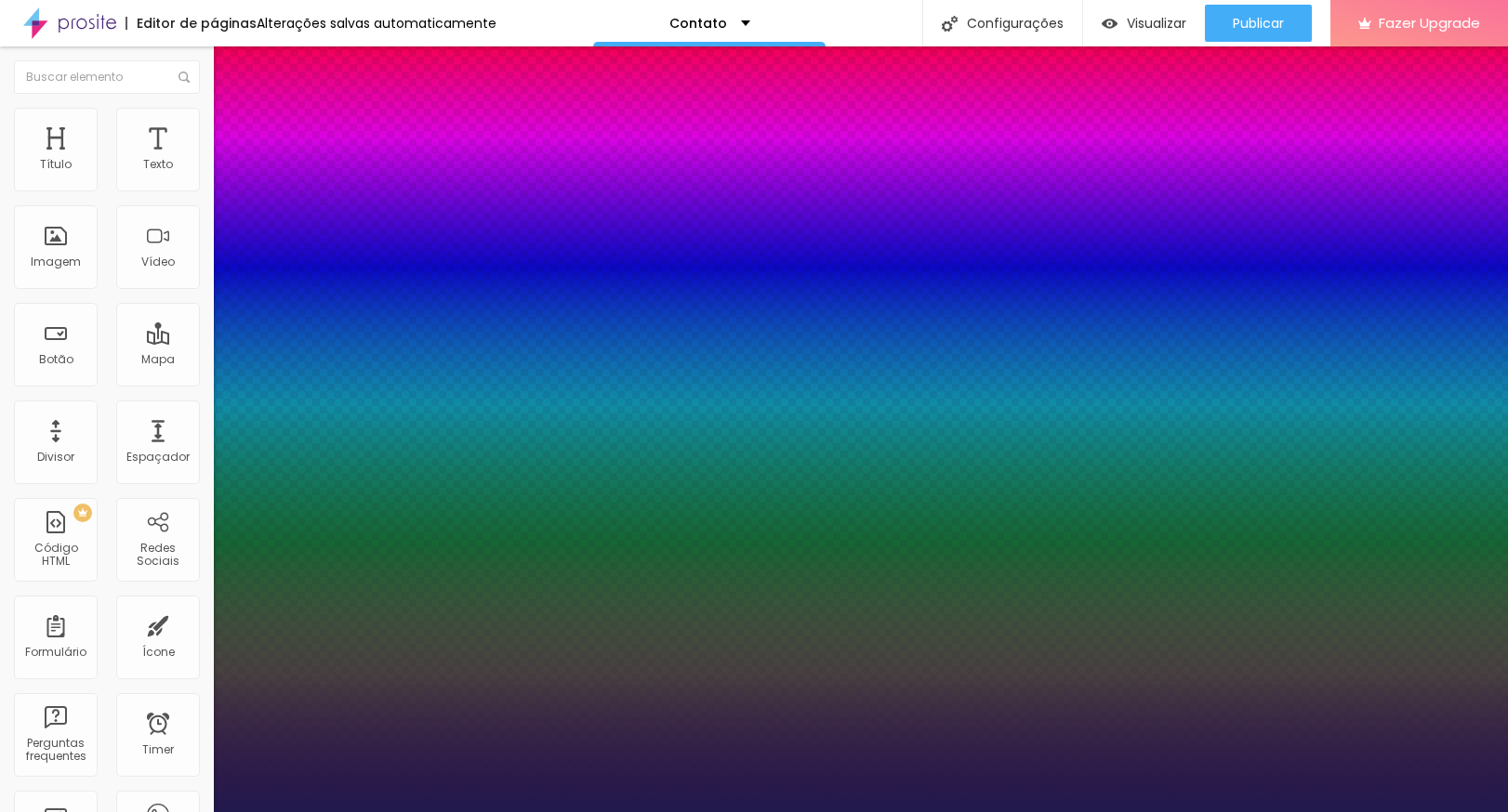
type input "18"
type input "1"
type input "18"
drag, startPoint x: 347, startPoint y: 612, endPoint x: 215, endPoint y: 606, distance: 132.1
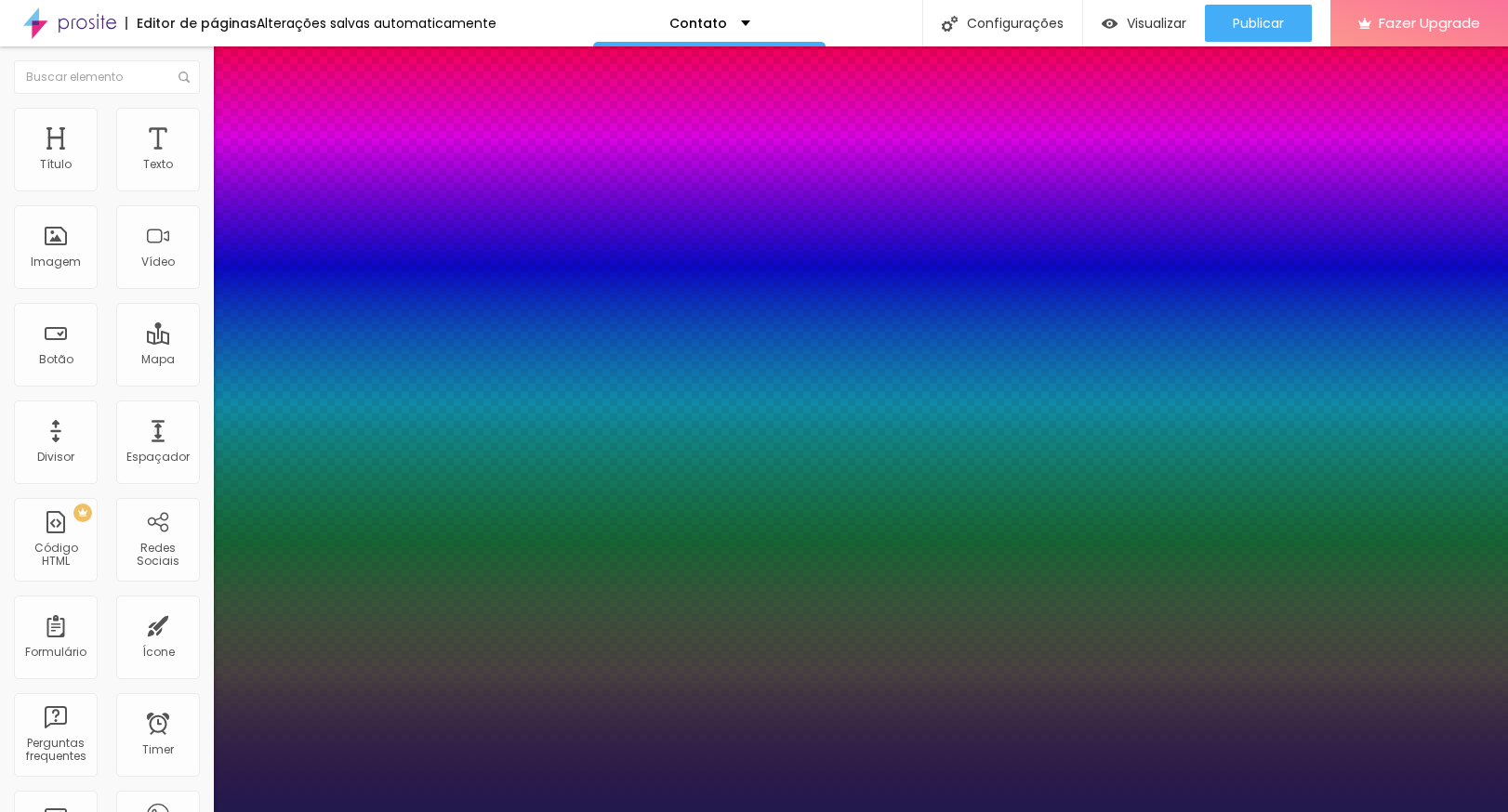
click at [215, 809] on div at bounding box center [754, 812] width 1508 height 0
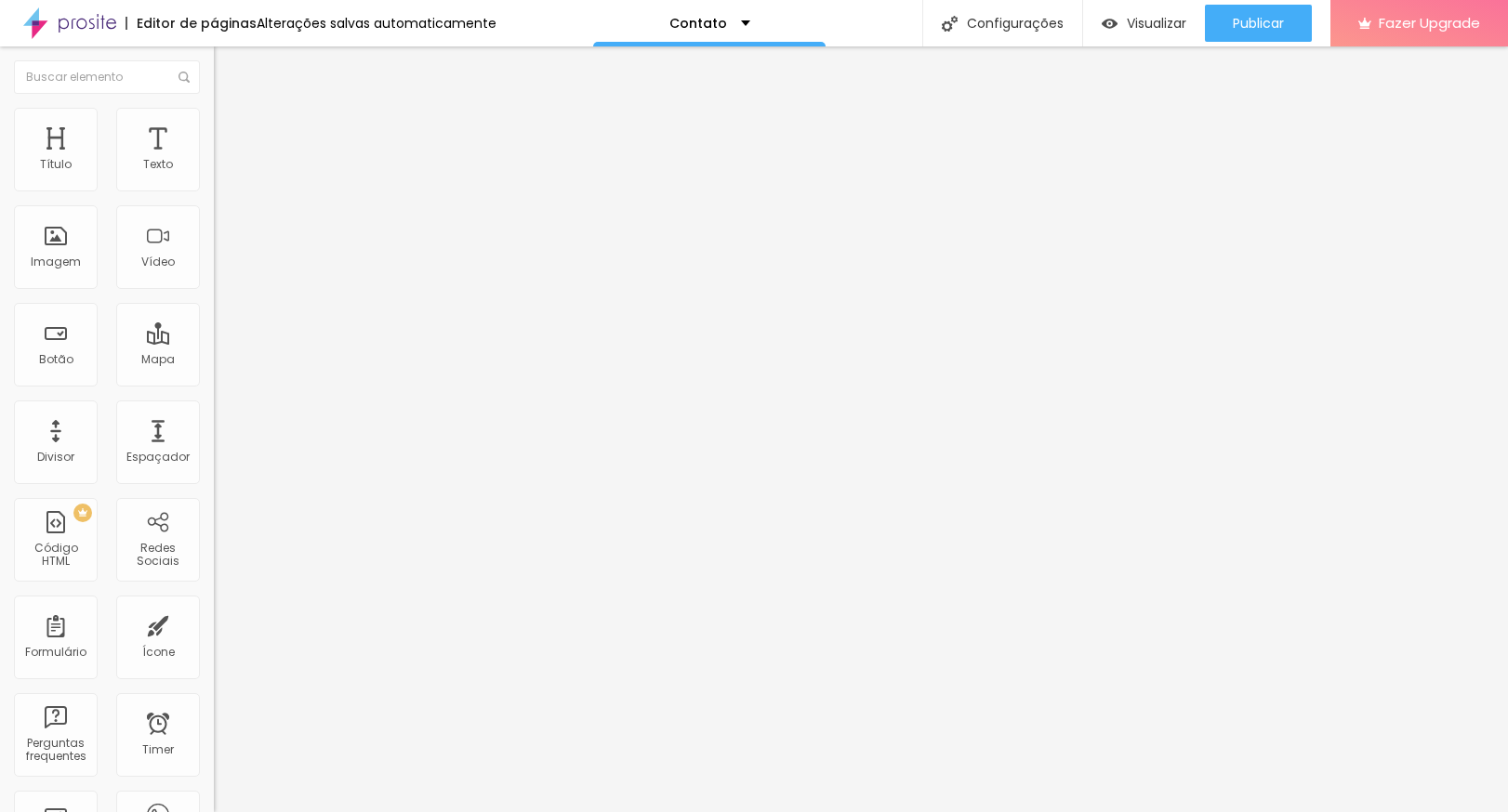
click at [224, 171] on icon "button" at bounding box center [227, 167] width 8 height 8
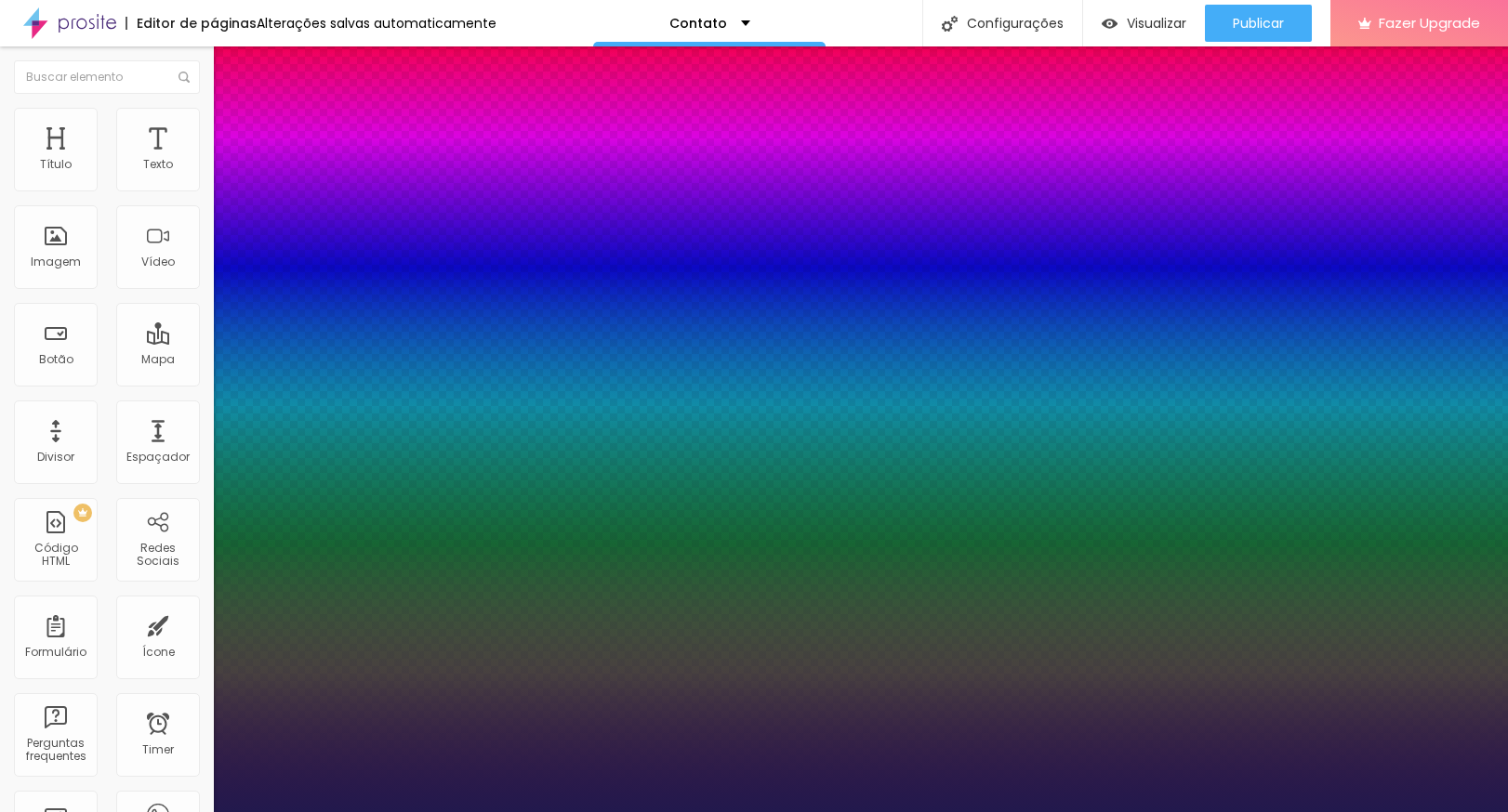
type input "1"
click at [330, 809] on div at bounding box center [754, 812] width 1508 height 0
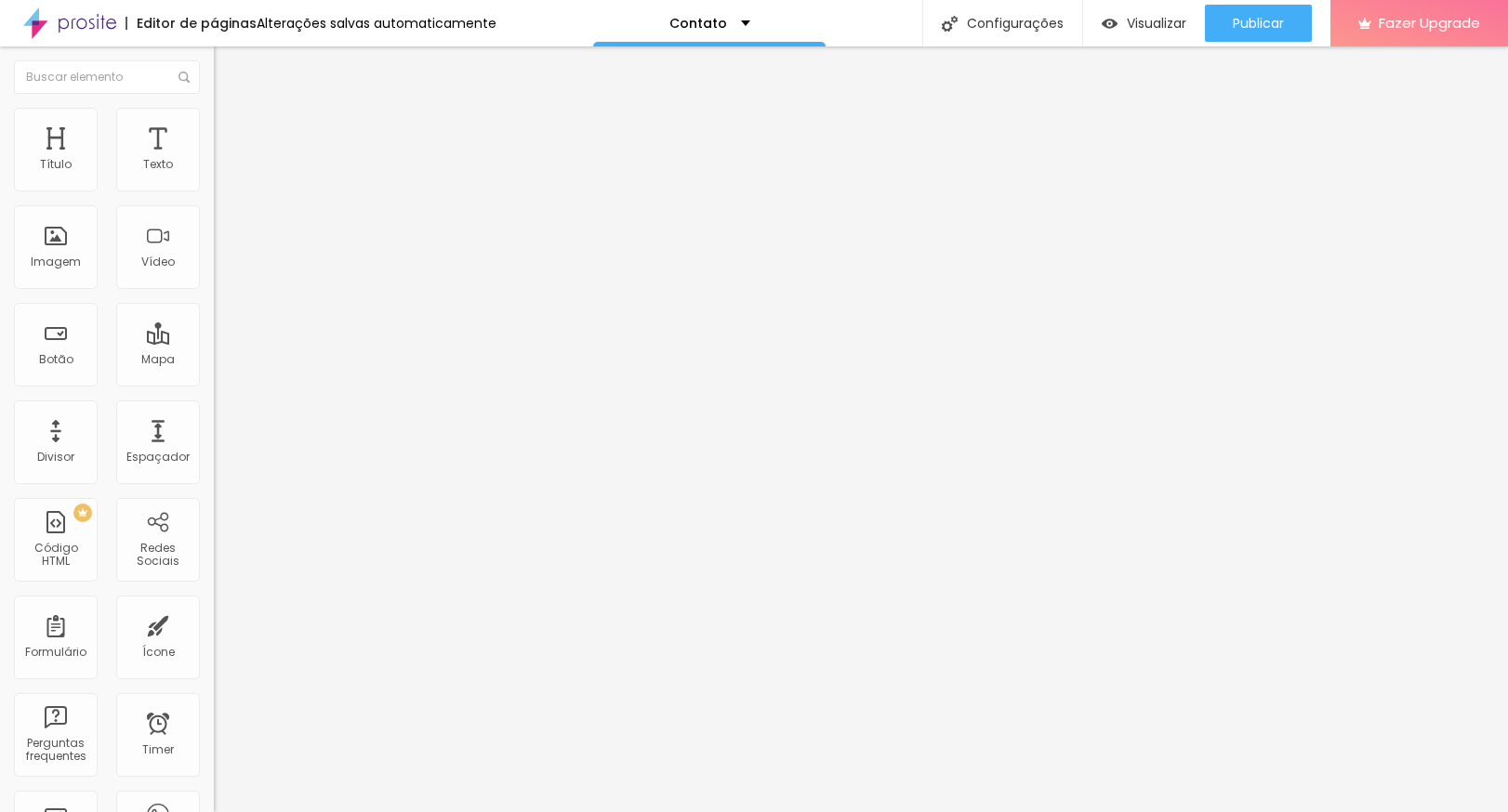
click at [214, 178] on button "button" at bounding box center [226, 168] width 26 height 19
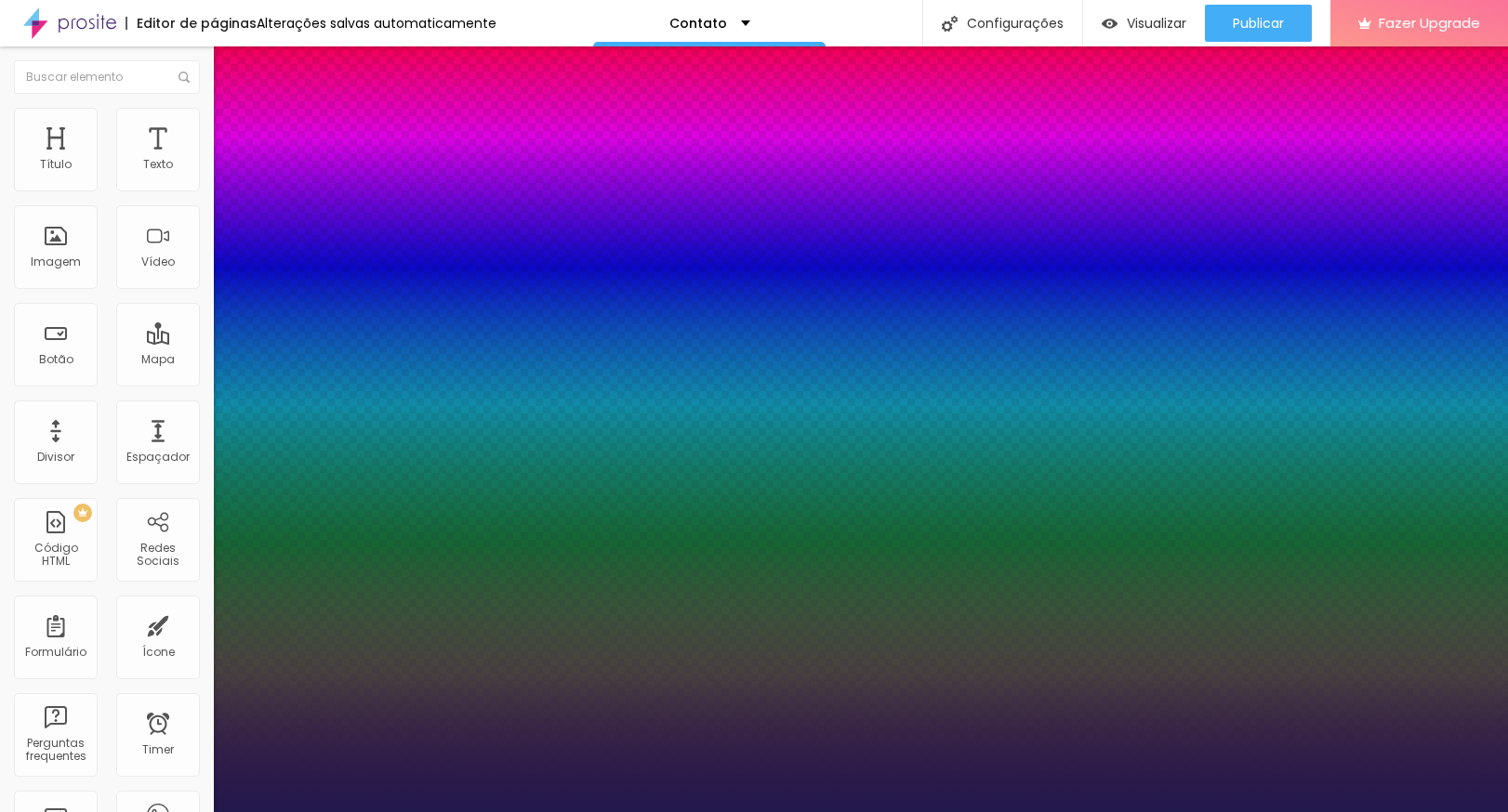
type input "1"
type input "17"
type input "1"
type input "16"
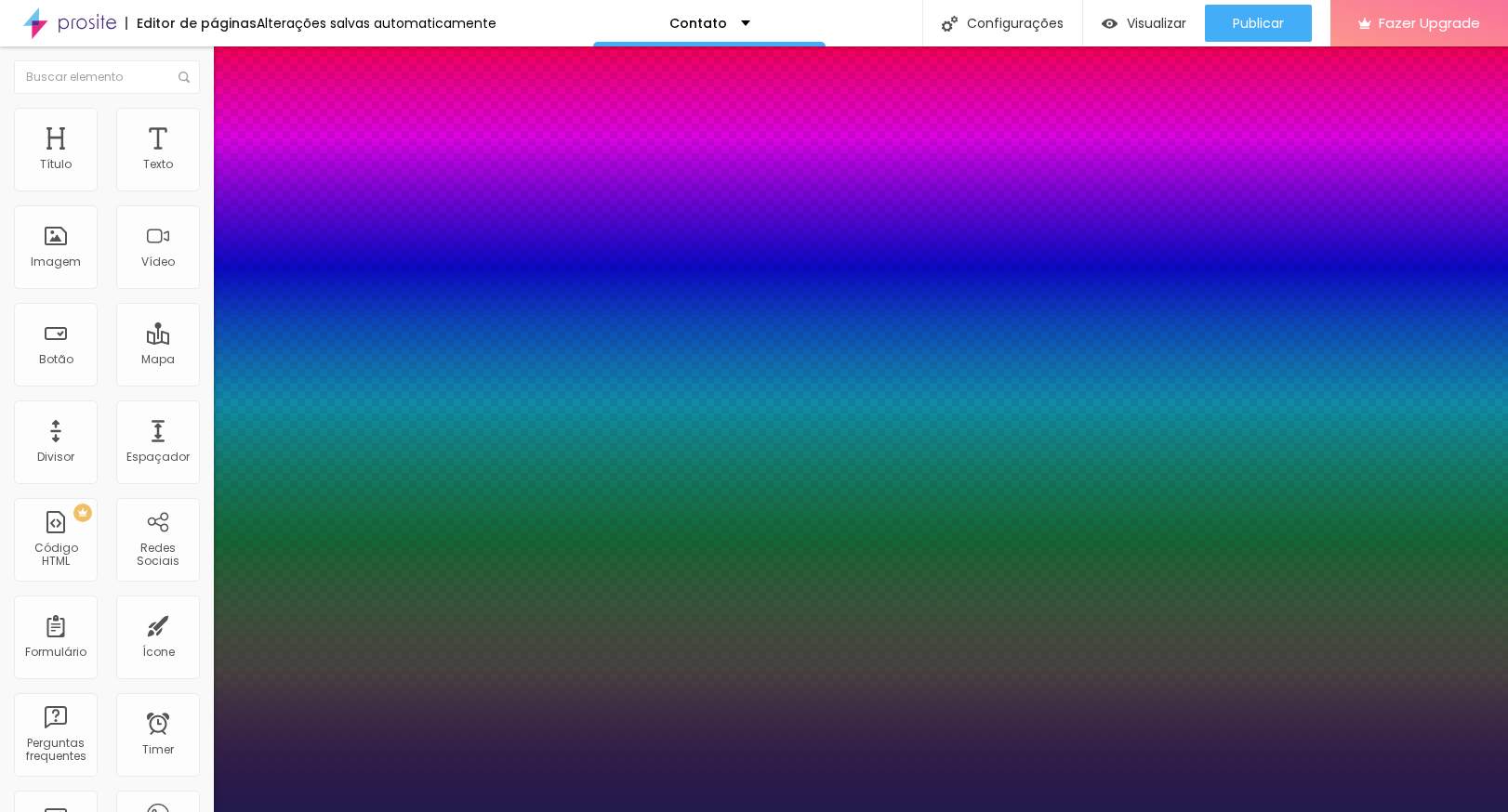
type input "16"
type input "1"
type input "17"
type input "1"
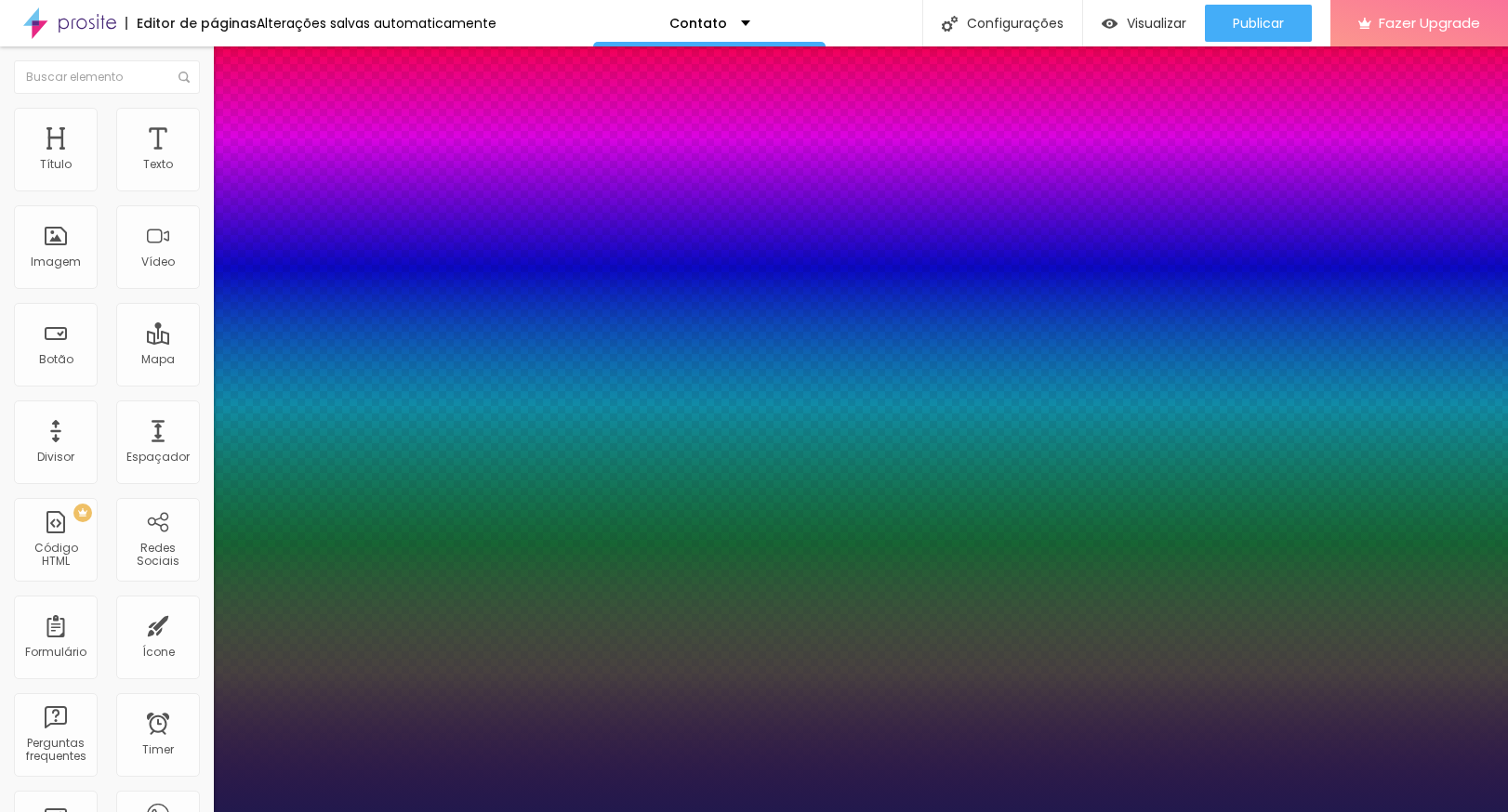
type input "17"
type input "1"
click at [477, 809] on div at bounding box center [754, 812] width 1508 height 0
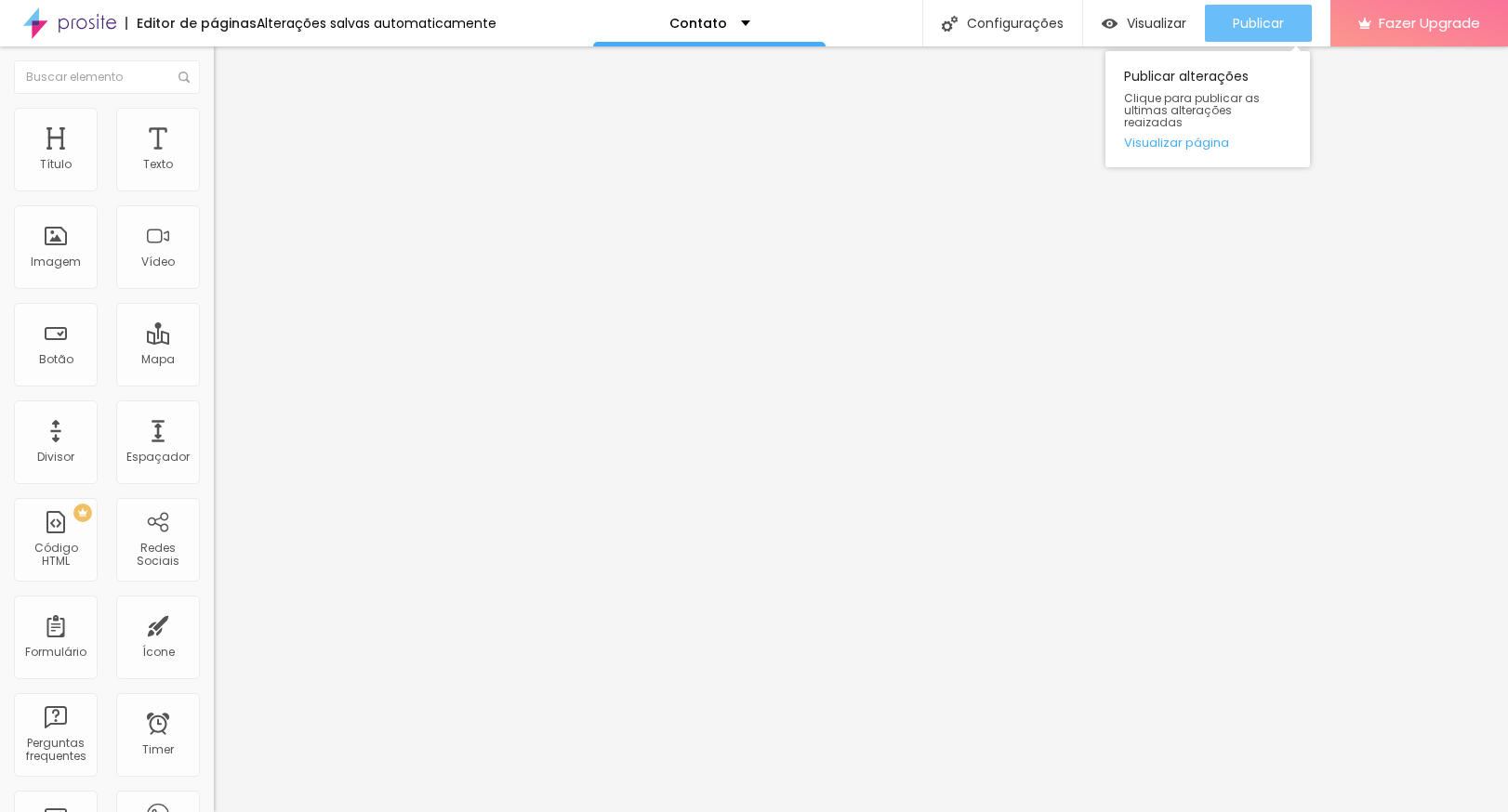
click at [1199, 40] on div "Publicar" at bounding box center [1258, 23] width 51 height 37
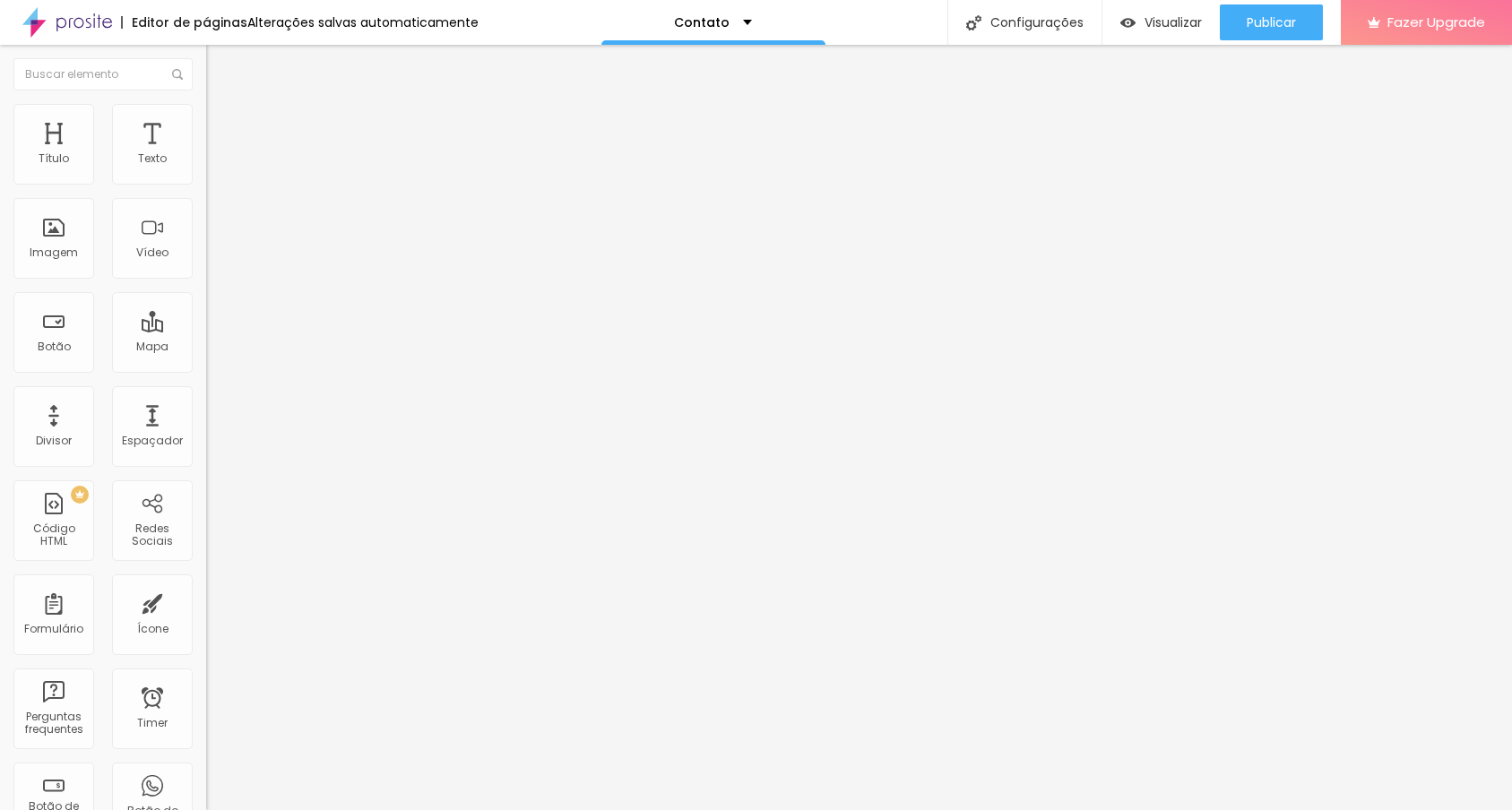
click at [206, 113] on li "Estilo" at bounding box center [309, 112] width 206 height 18
type input "10"
type input "11"
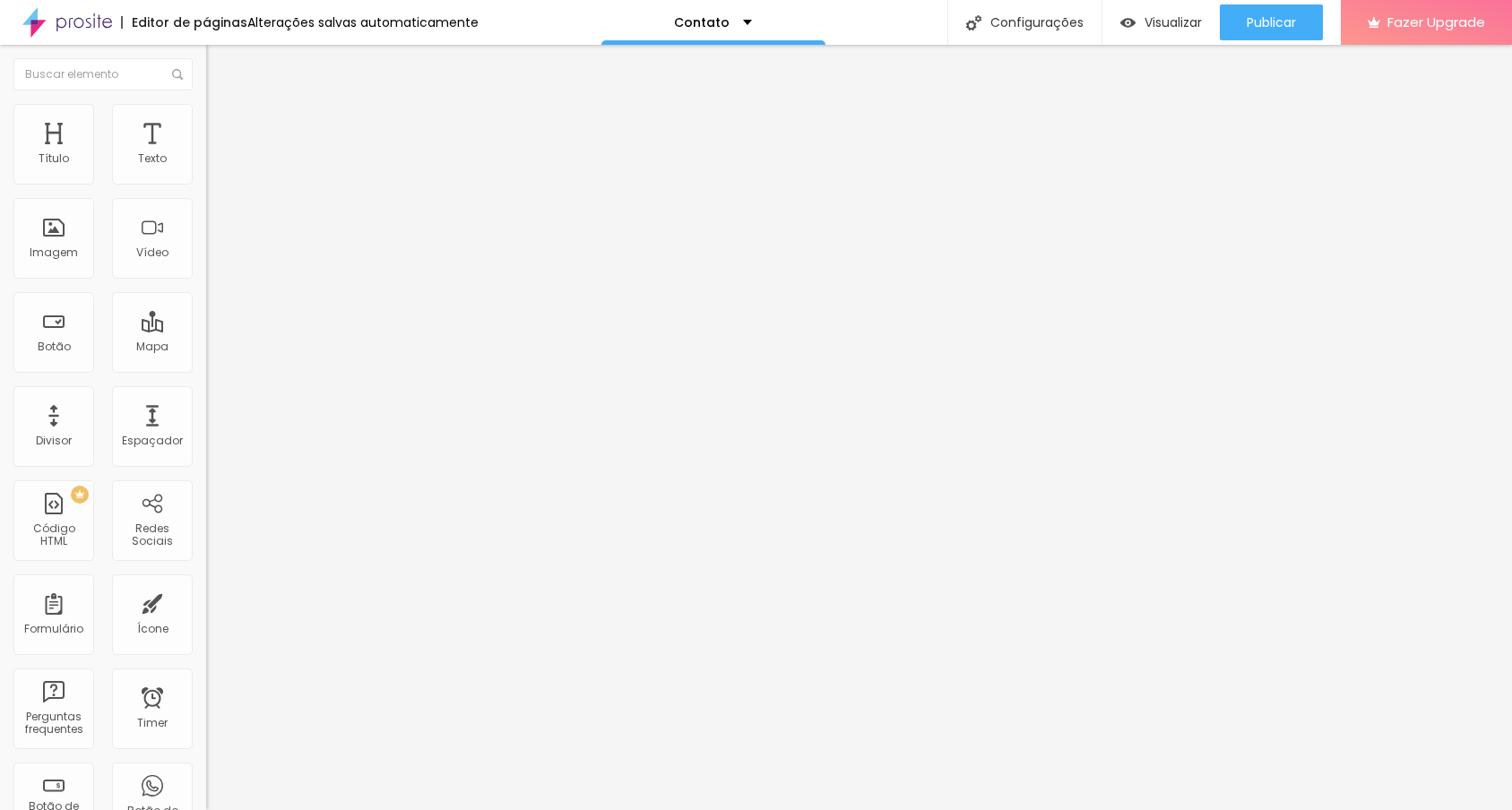
type input "12"
type input "15"
type input "17"
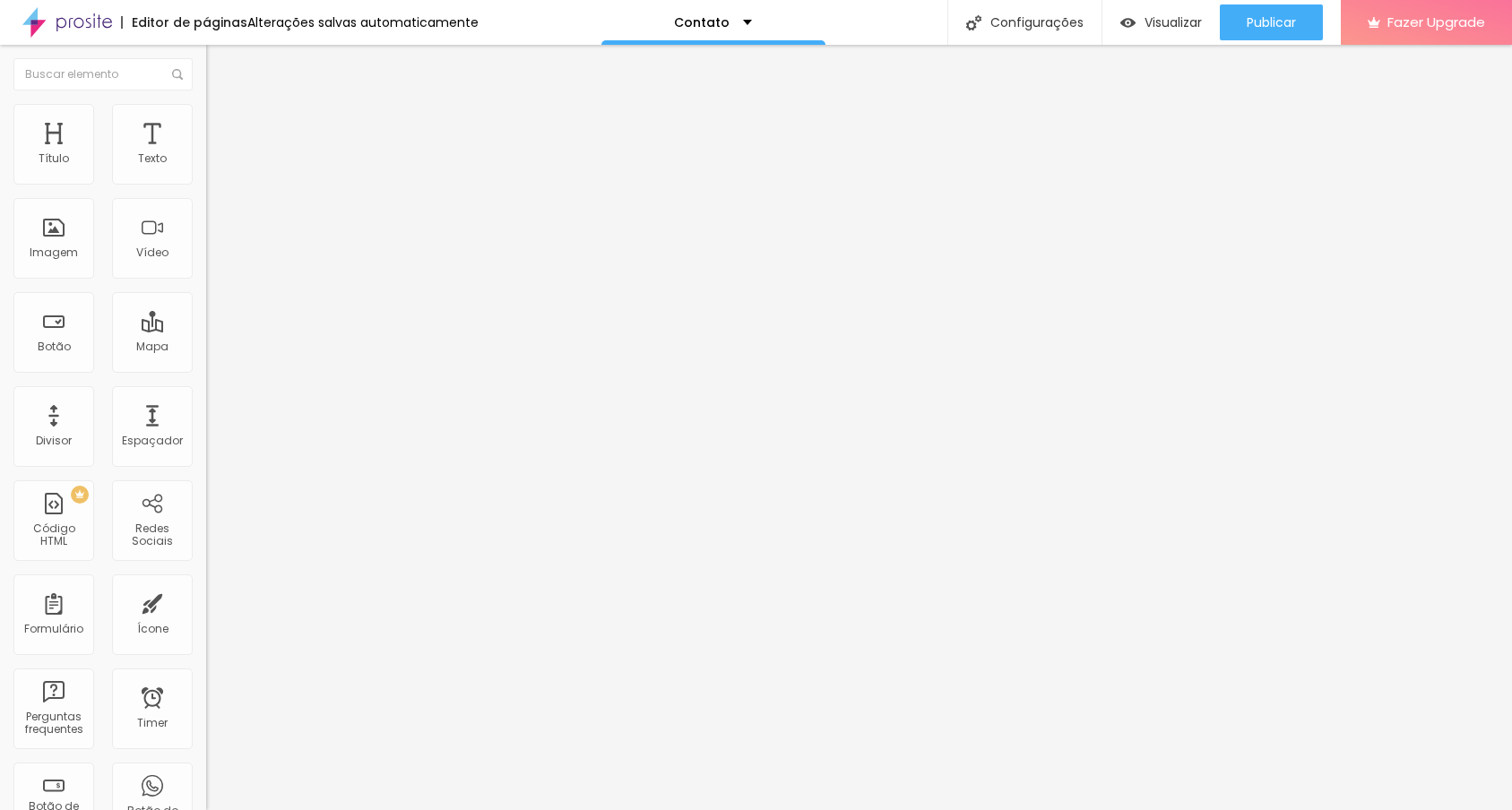
type input "17"
type input "20"
type input "22"
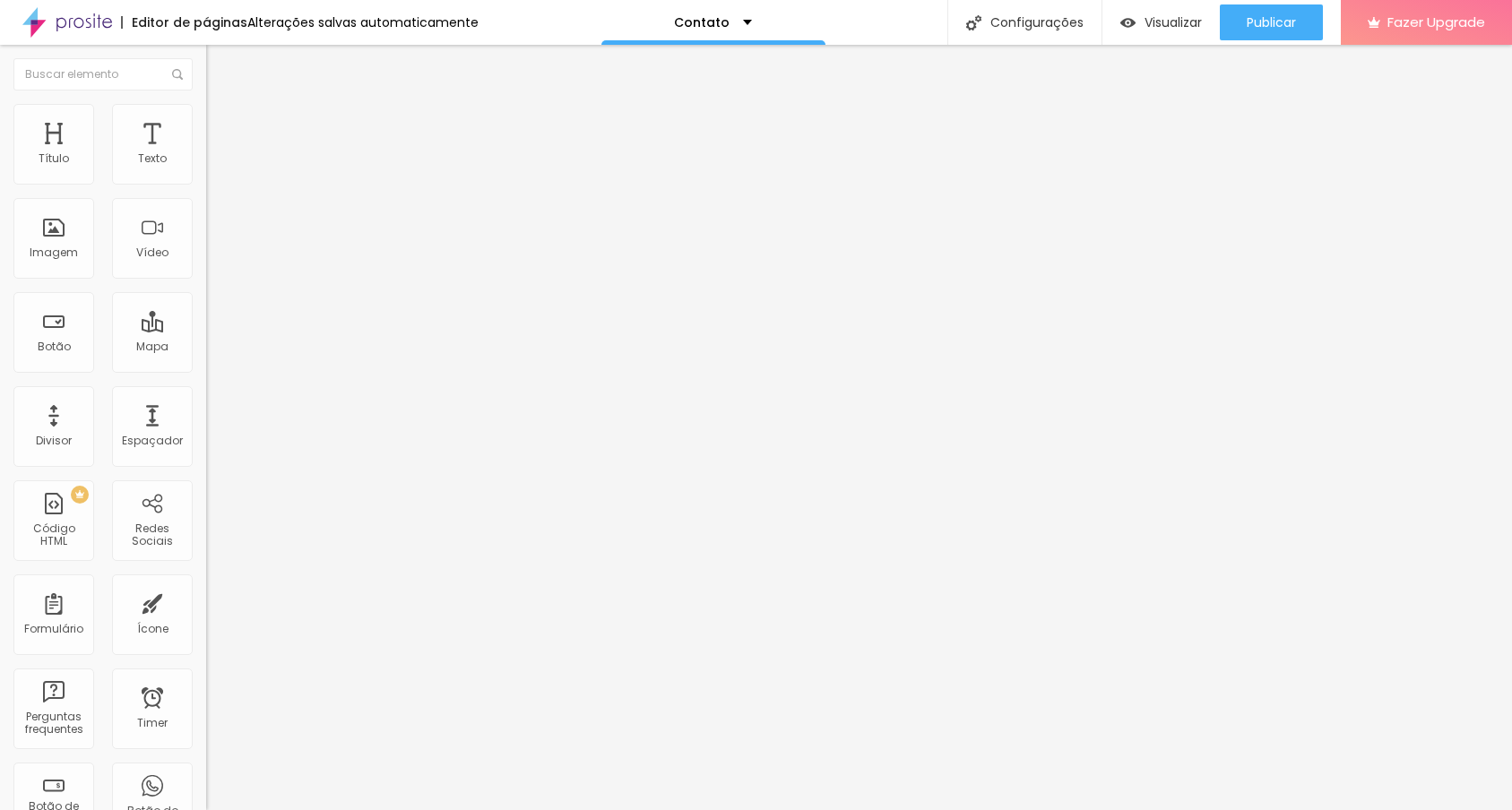
type input "24"
type input "25"
type input "26"
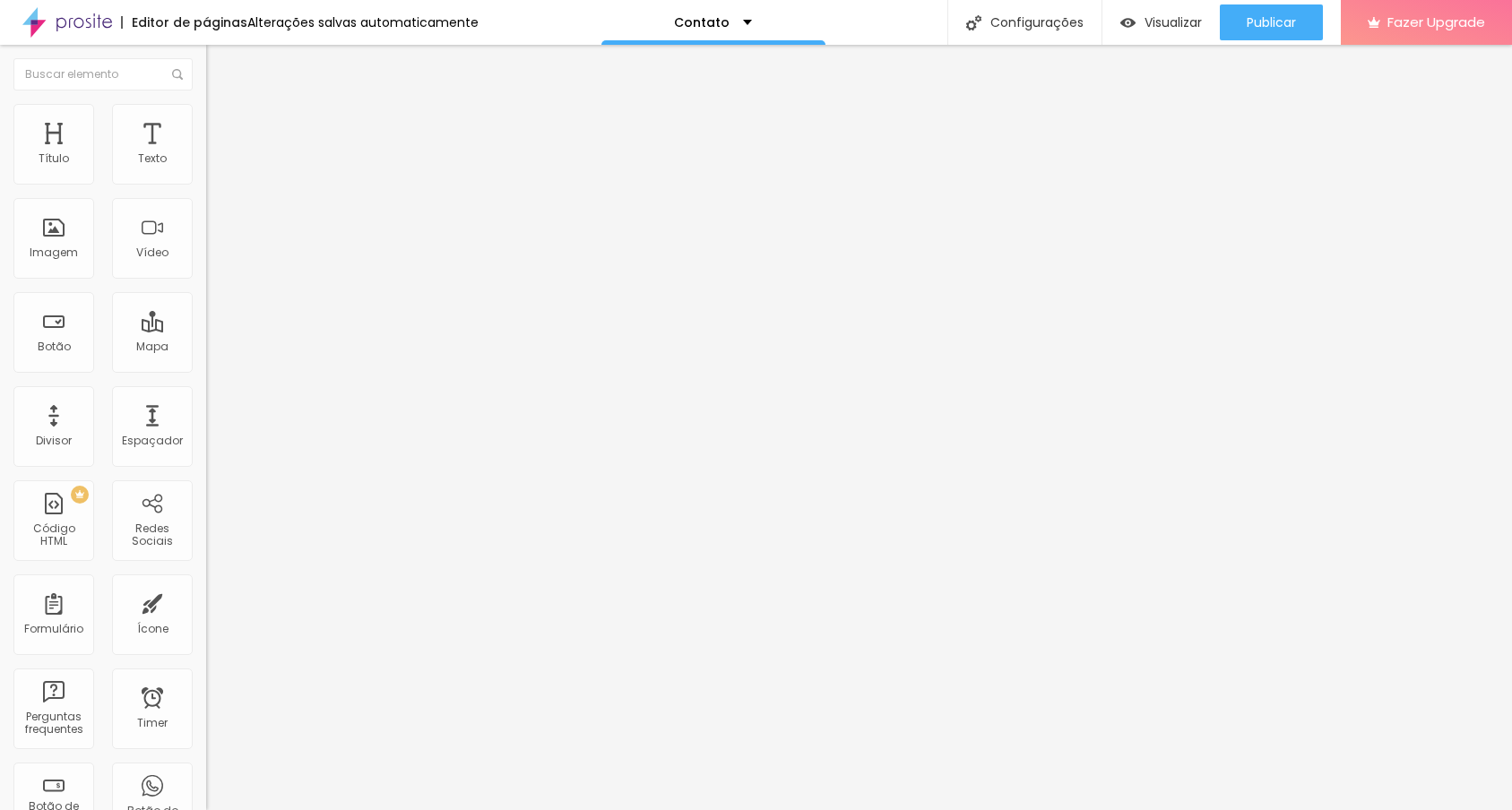
type input "26"
type input "27"
type input "29"
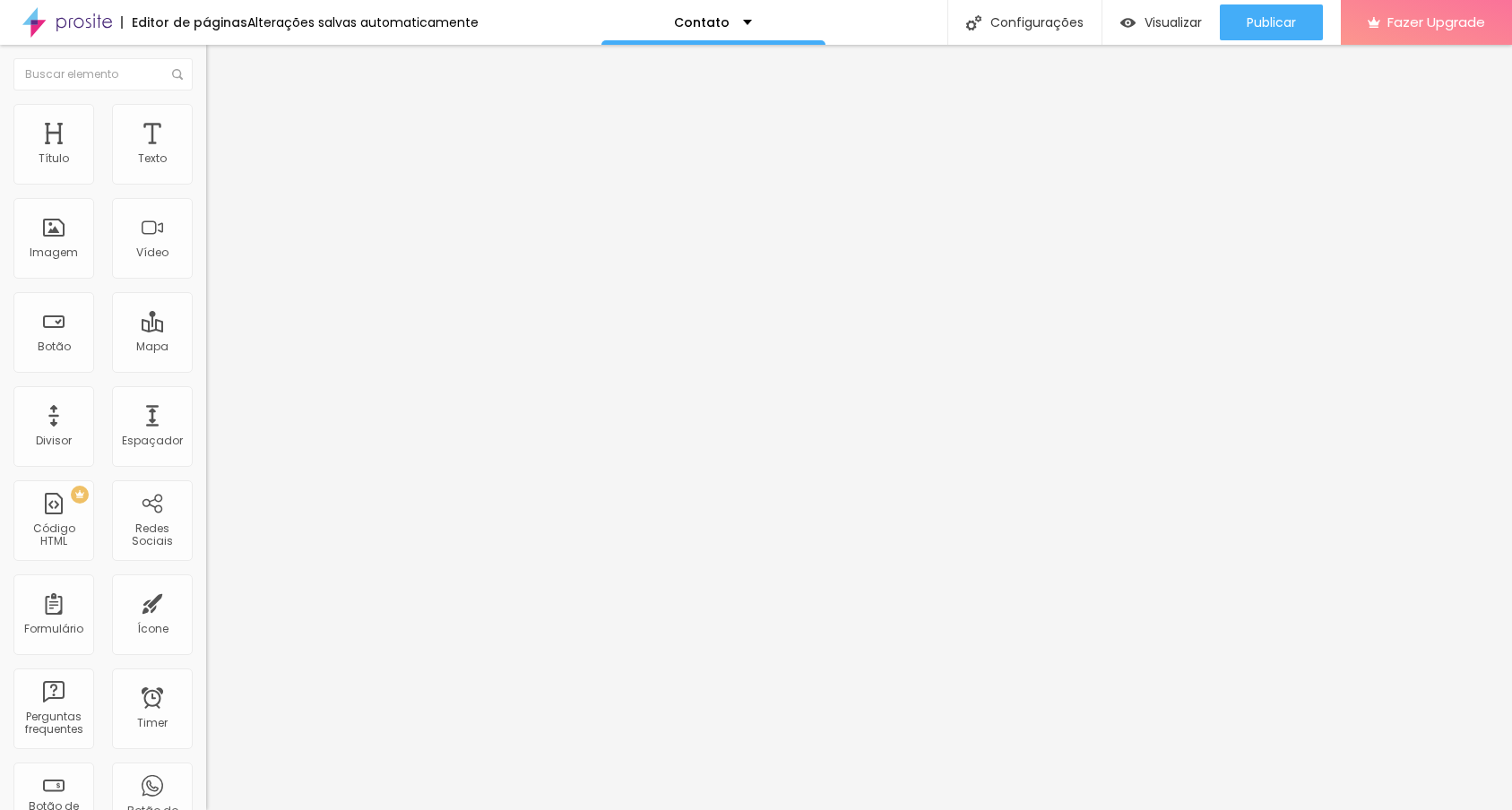
type input "31"
type input "47"
type input "55"
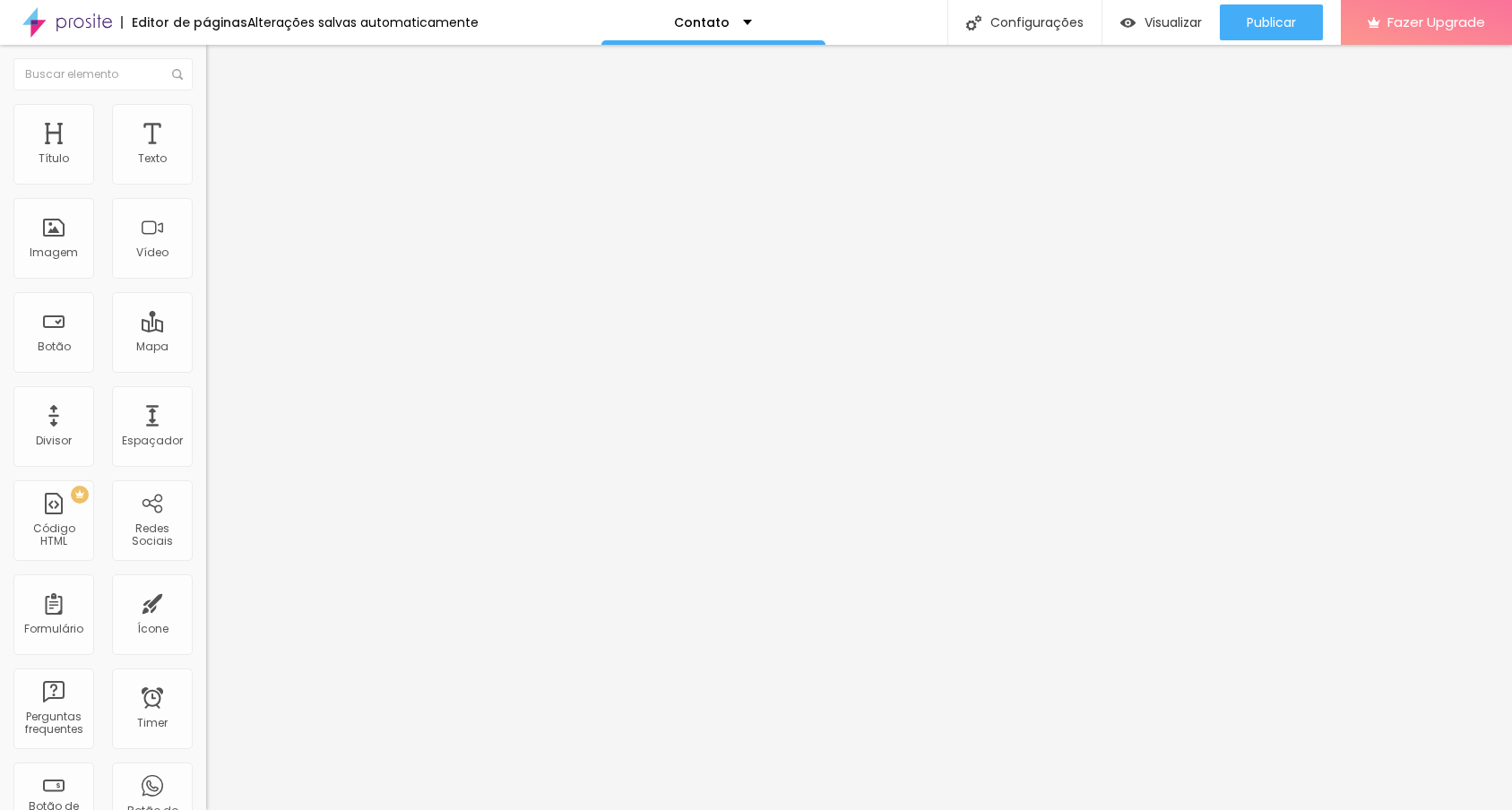
type input "55"
type input "58"
type input "59"
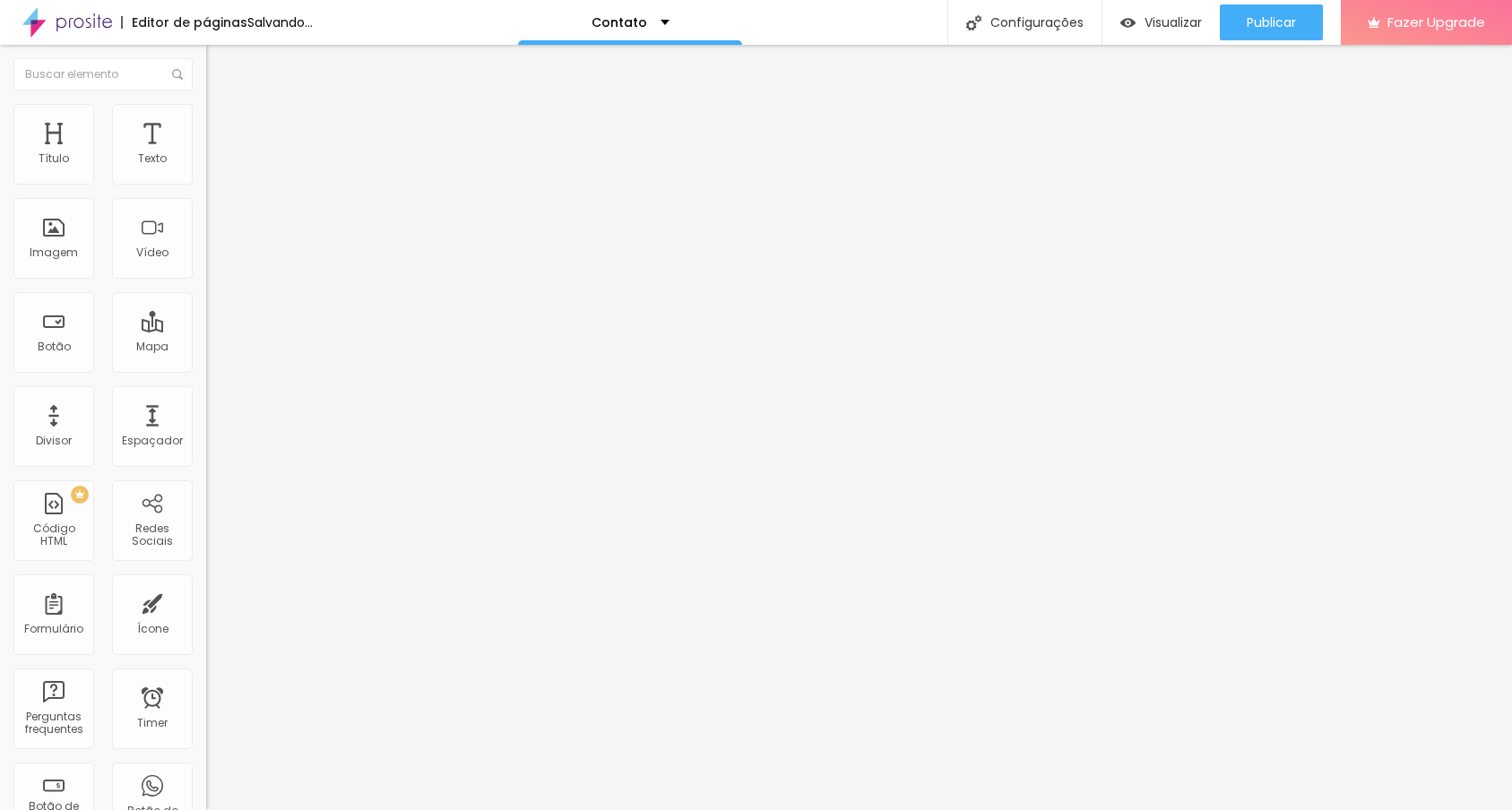
type input "58"
type input "55"
type input "53"
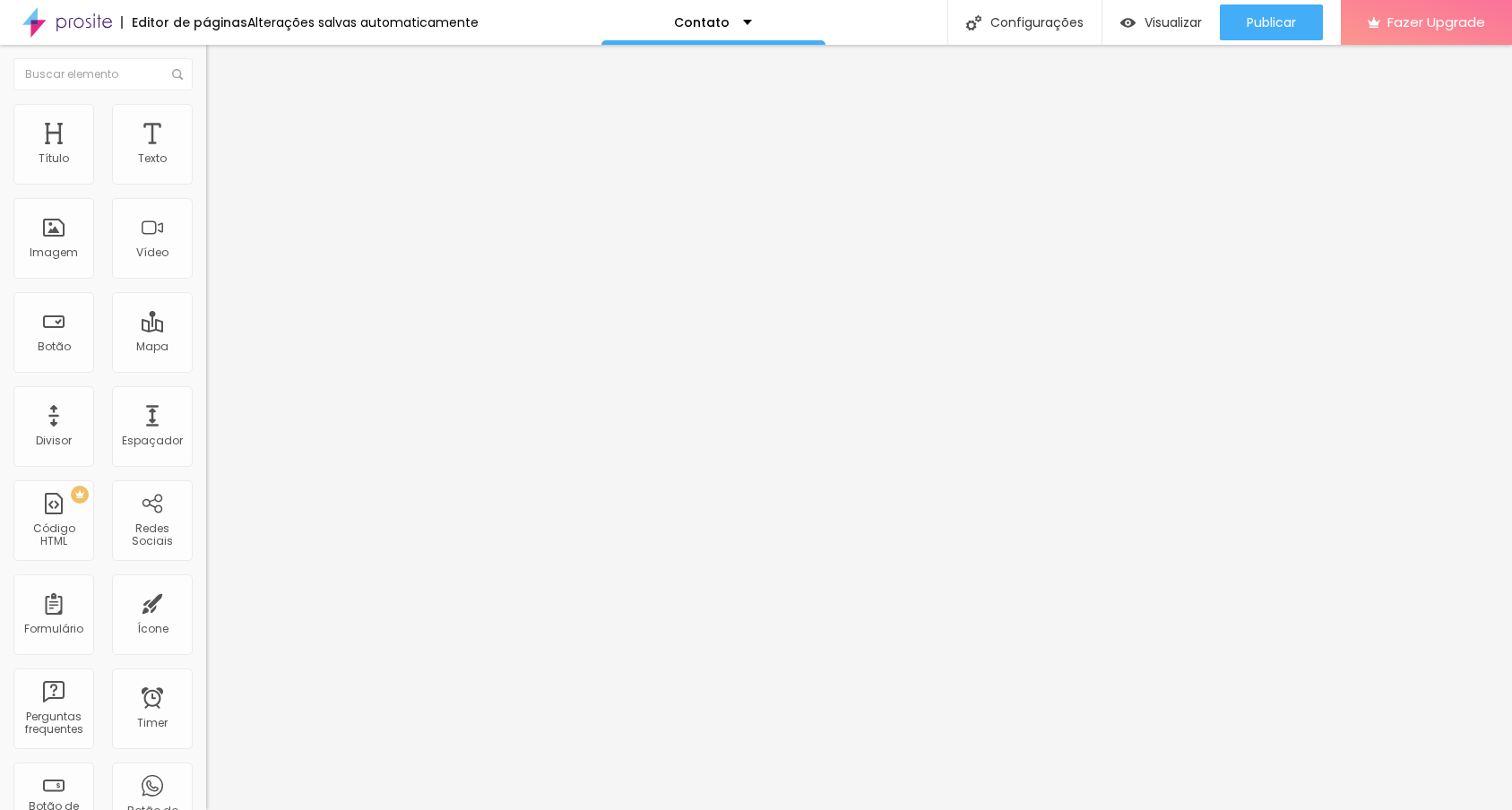
type input "53"
type input "52"
type input "51"
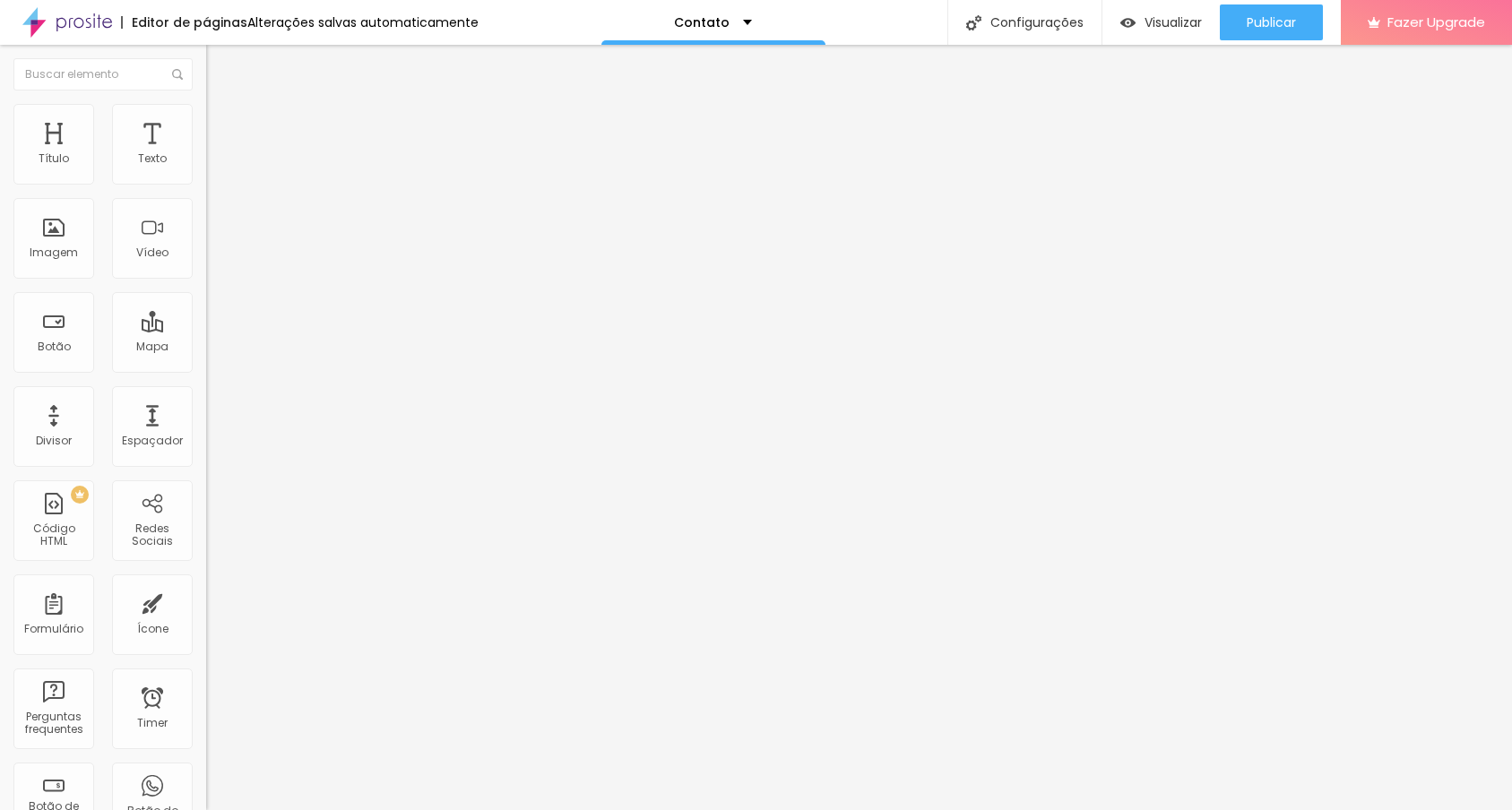
type input "50"
type input "46"
type input "45"
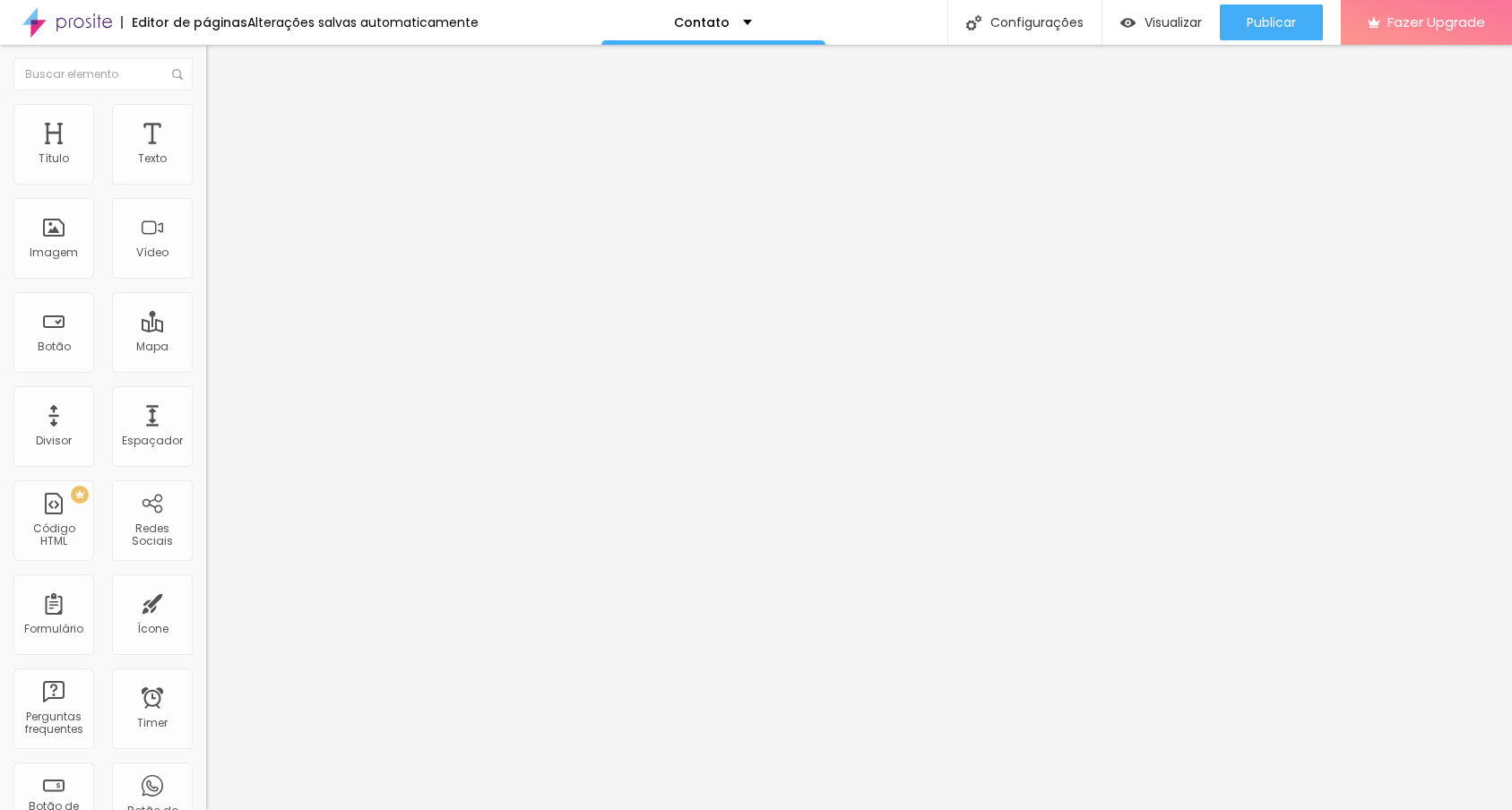
type input "45"
type input "44"
type input "45"
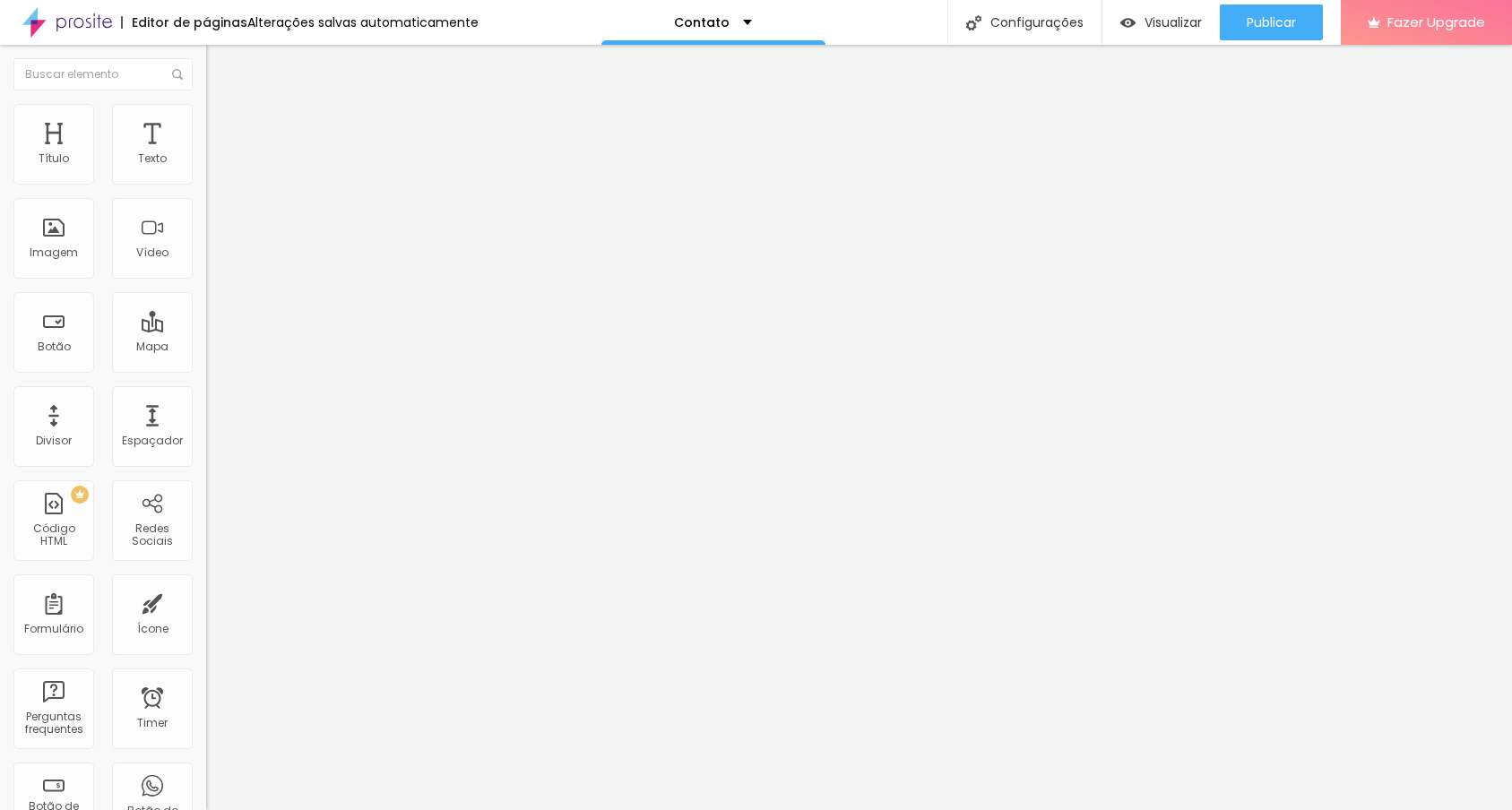
type input "46"
type input "47"
type input "48"
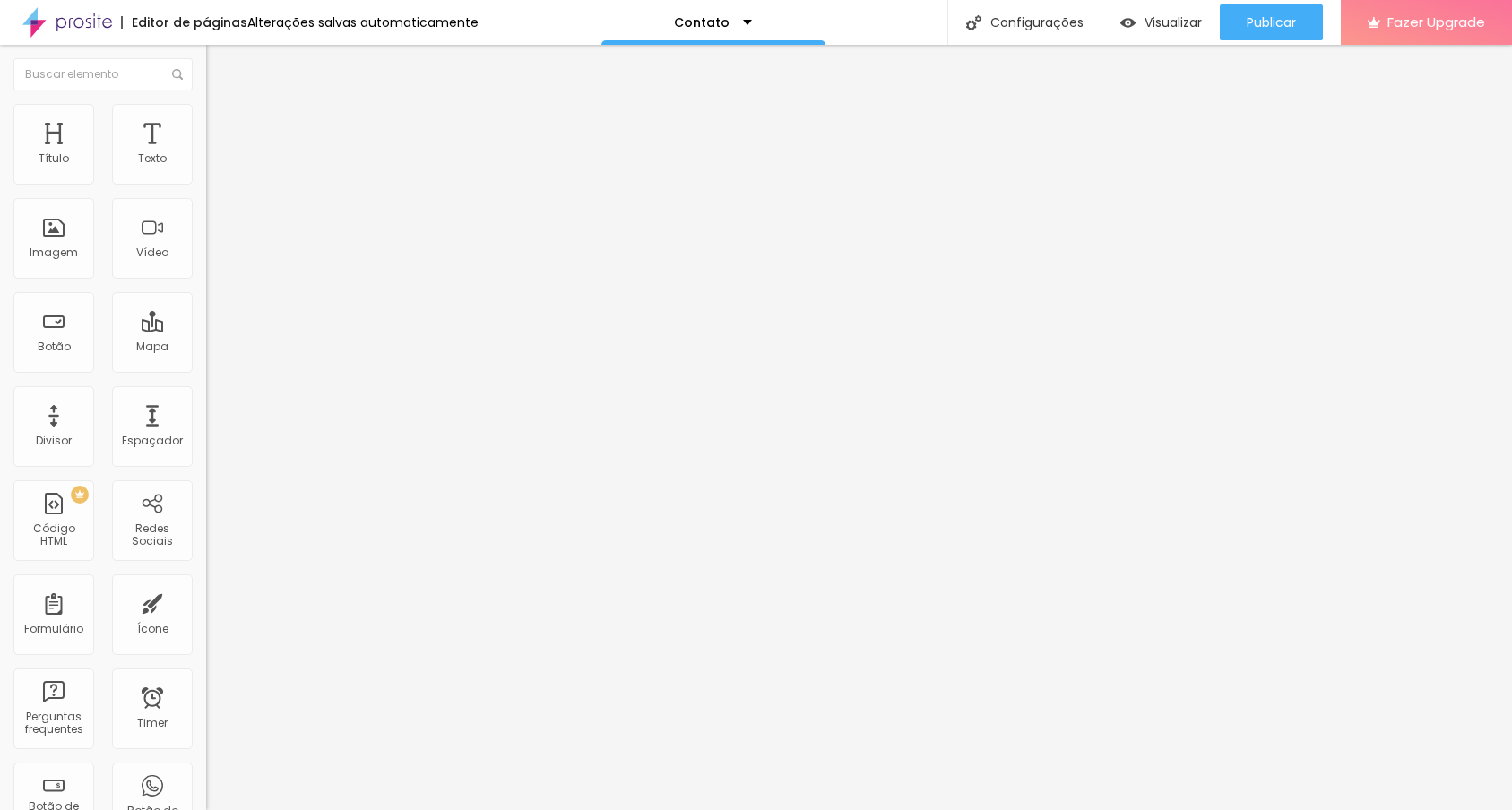
type input "48"
type input "50"
type input "51"
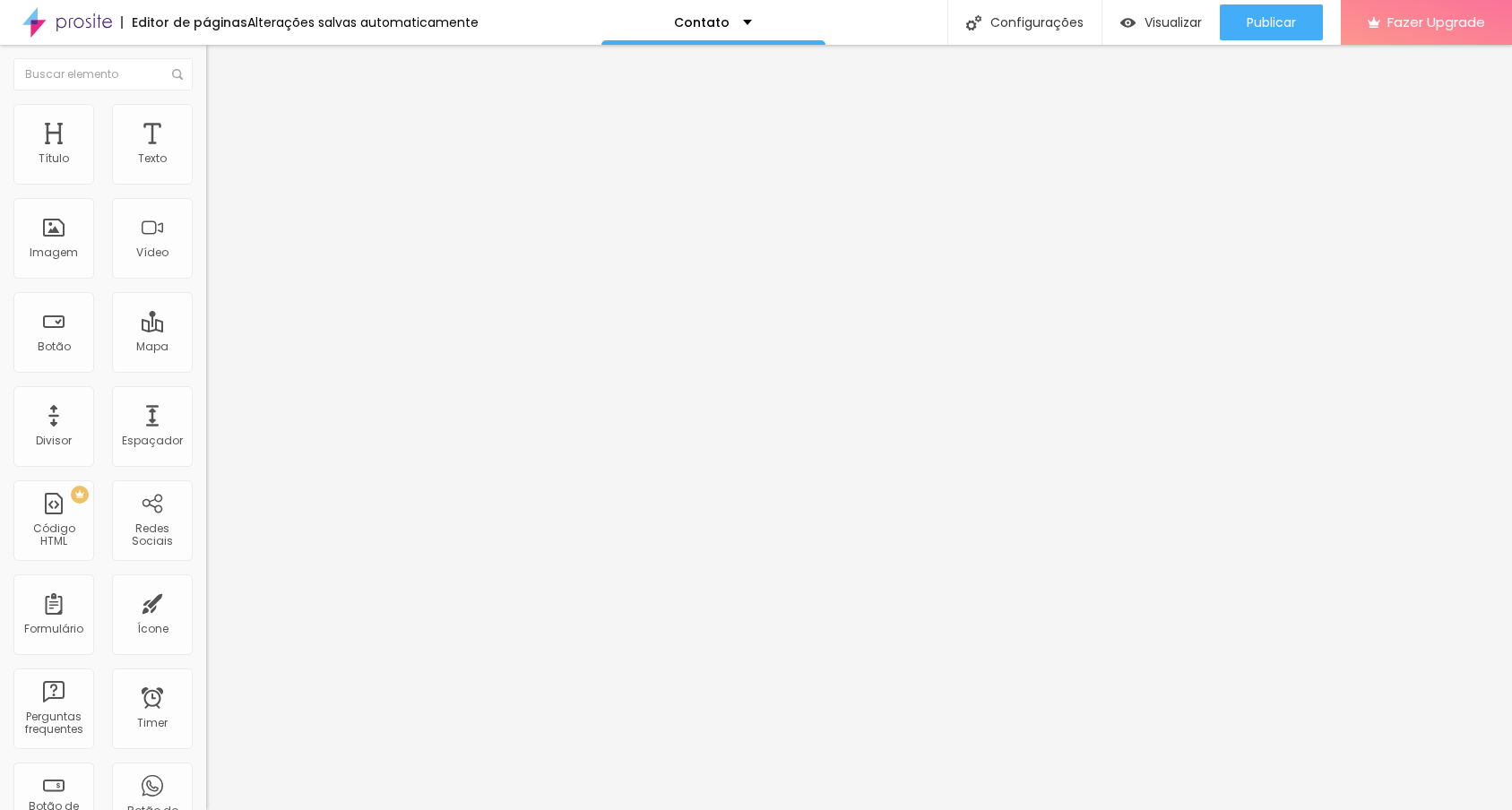
drag, startPoint x: 46, startPoint y: 224, endPoint x: 70, endPoint y: 232, distance: 25.3
type input "51"
click at [206, 394] on input "range" at bounding box center [264, 400] width 116 height 14
click at [206, 154] on span "Trocar imagem" at bounding box center [255, 147] width 98 height 15
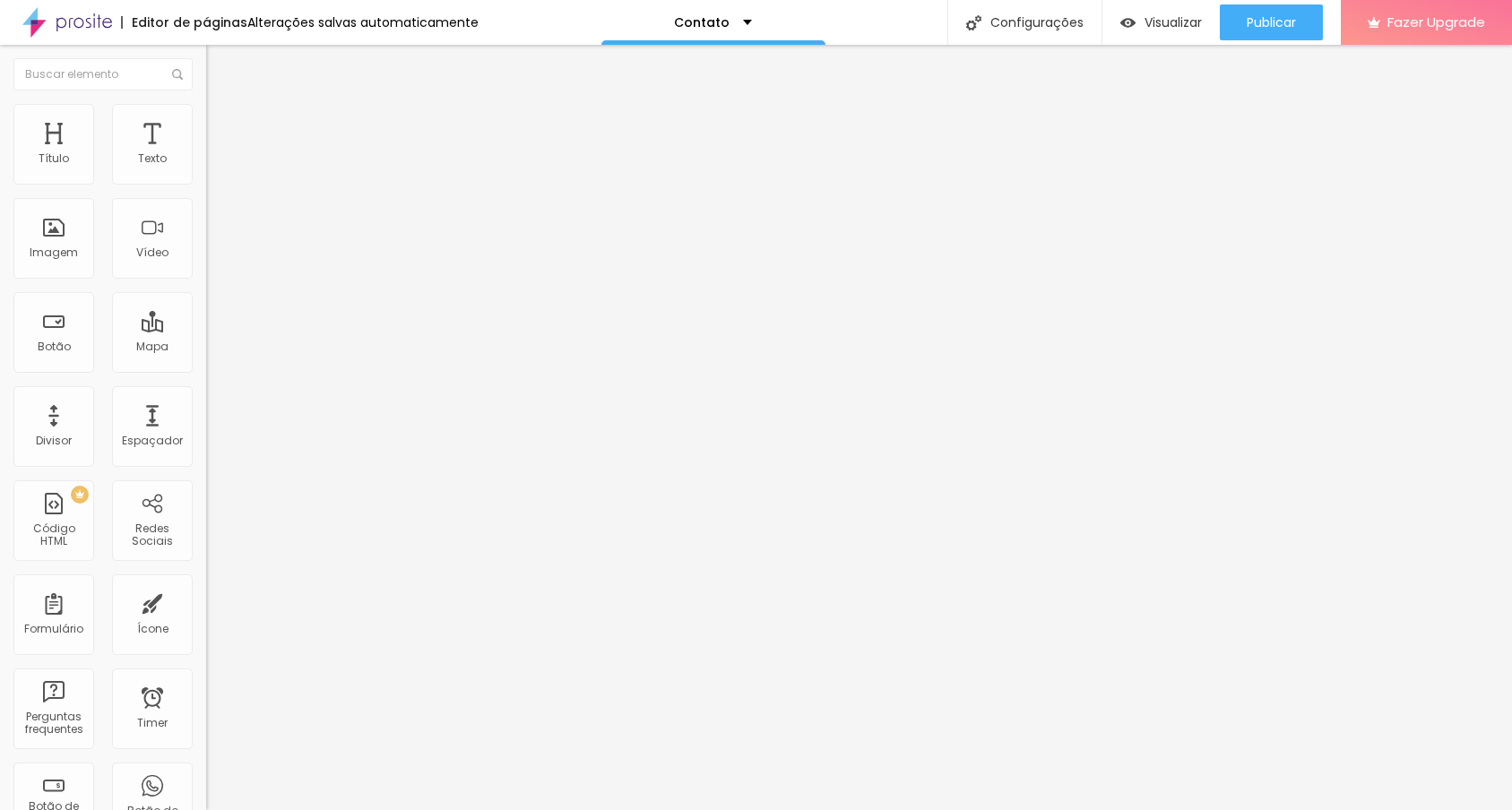
click at [1156, 21] on span "Publicar" at bounding box center [1271, 21] width 49 height 14
click at [697, 16] on p "Contato" at bounding box center [702, 21] width 56 height 12
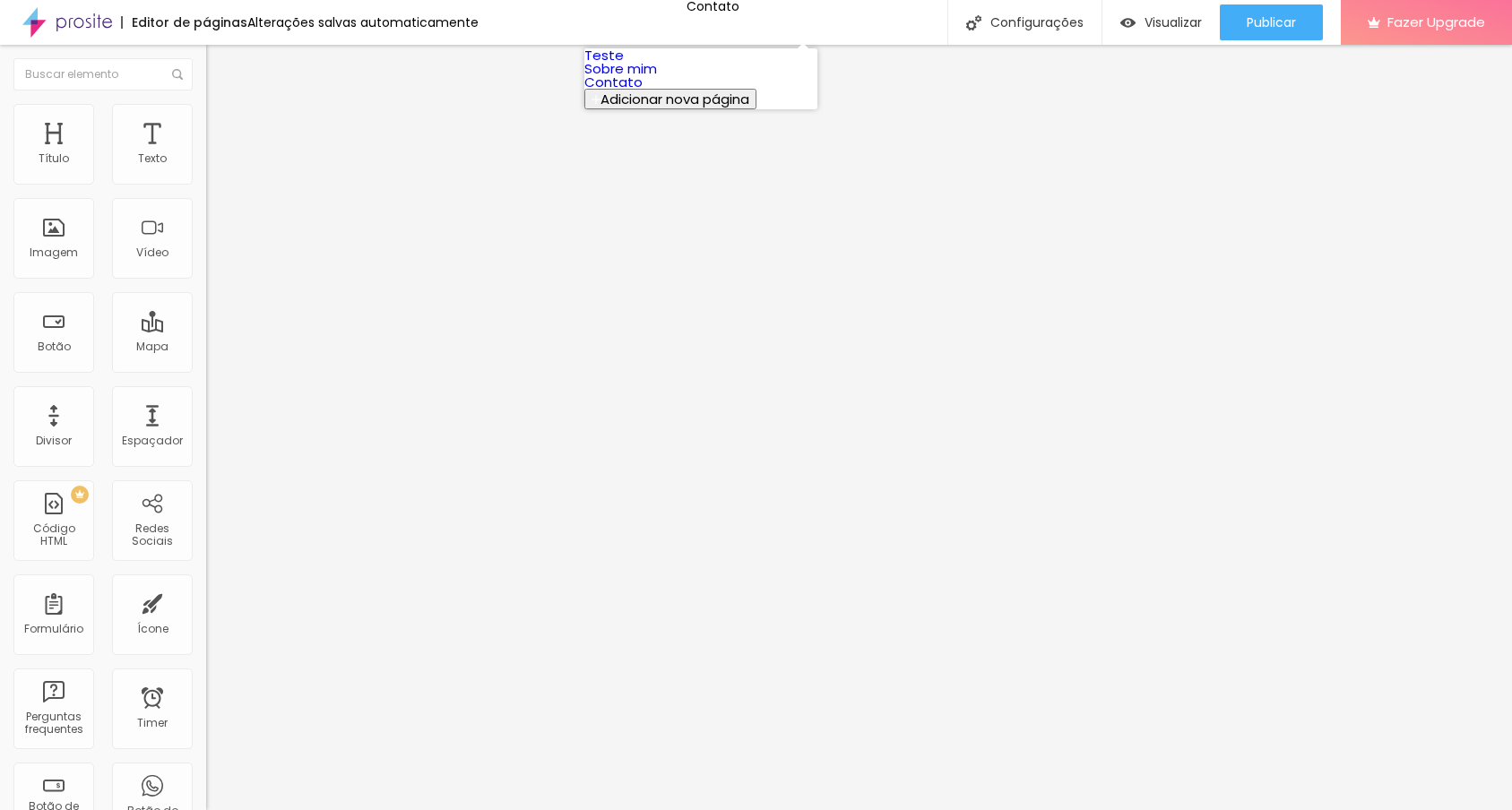
click at [657, 78] on link "Sobre mim" at bounding box center [621, 68] width 73 height 19
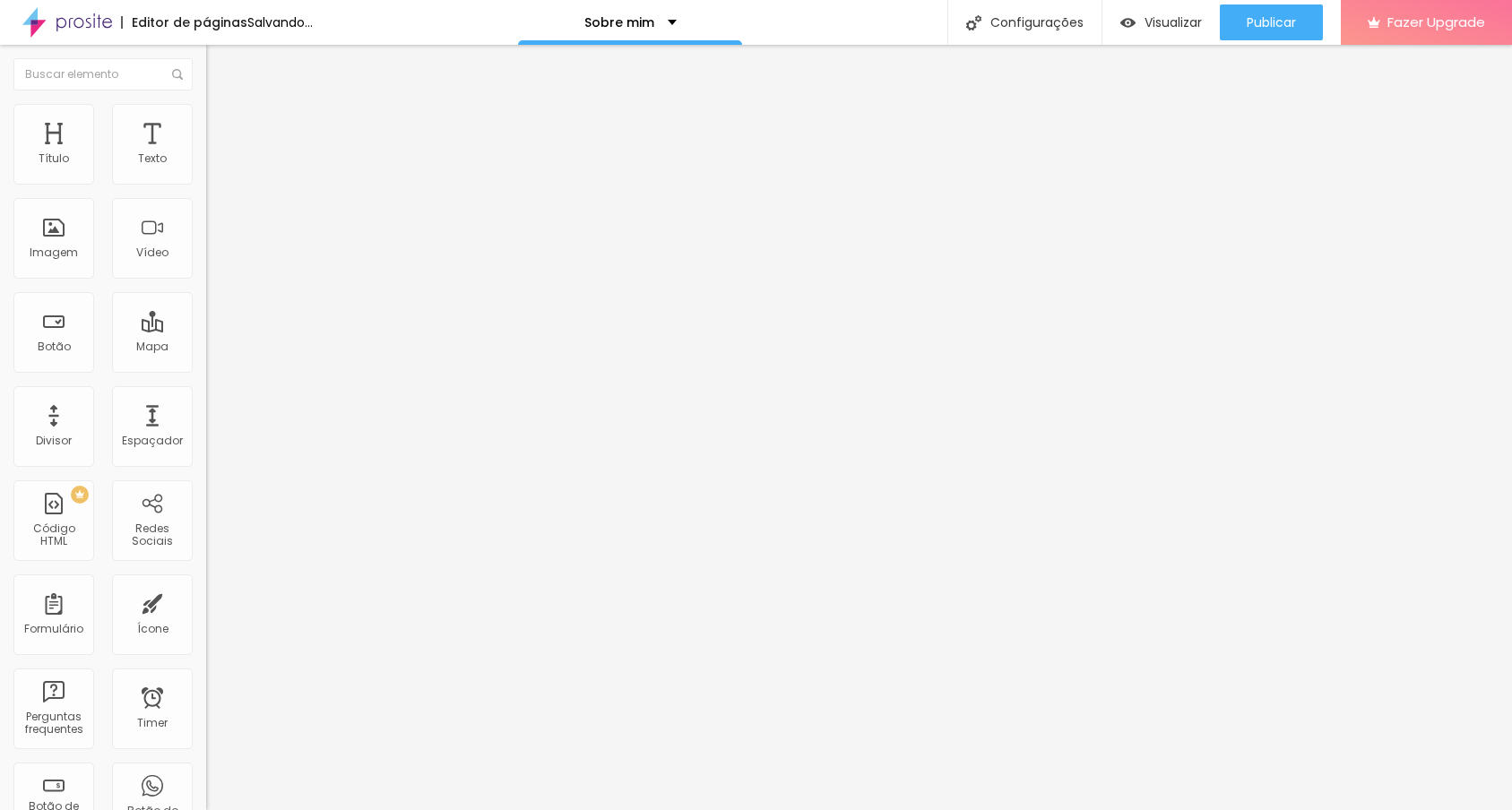
click at [206, 118] on li "Estilo" at bounding box center [309, 112] width 206 height 18
click at [693, 21] on p "Sobre mim" at bounding box center [702, 21] width 70 height 12
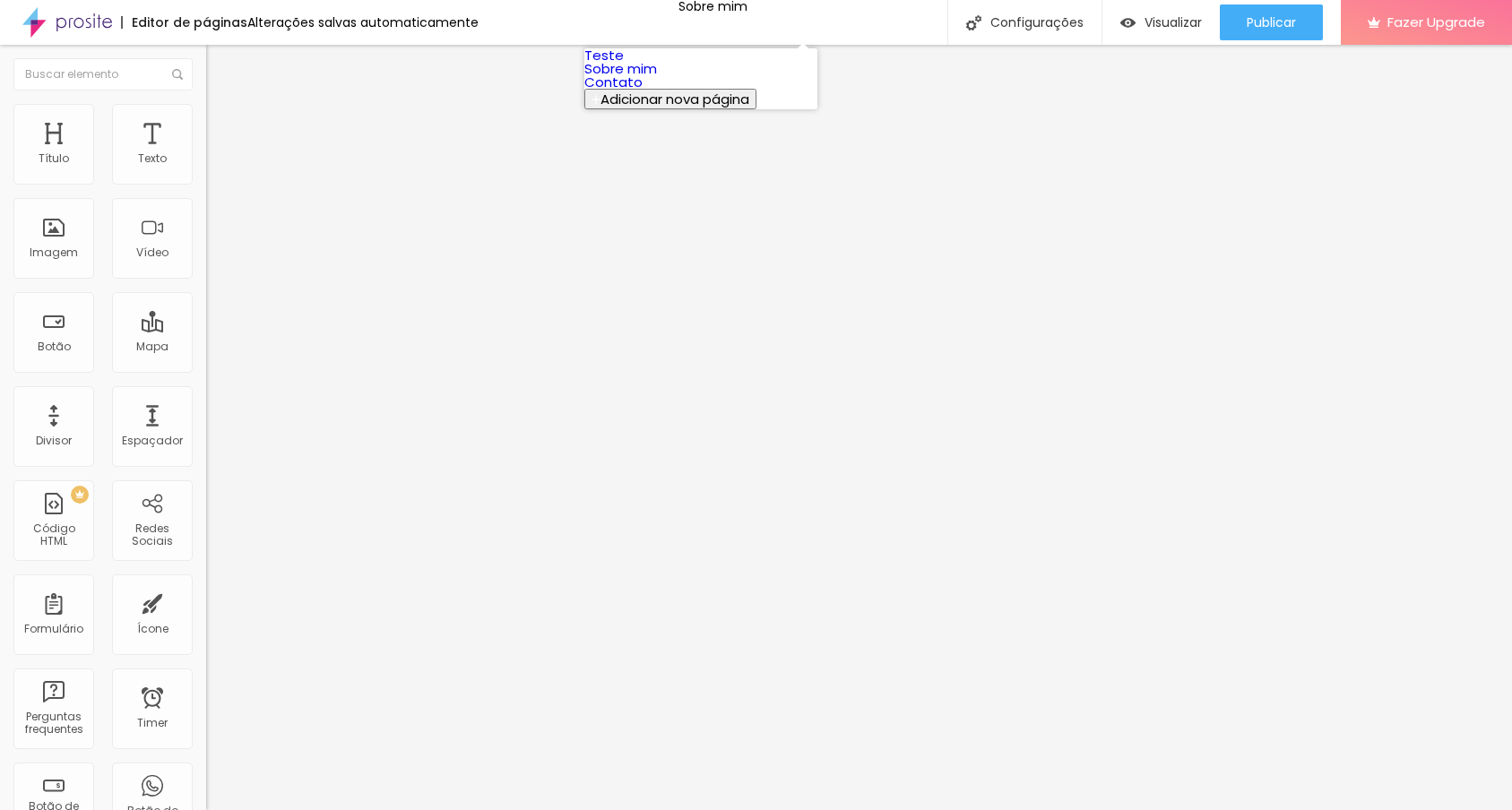
click at [643, 91] on link "Contato" at bounding box center [613, 82] width 58 height 19
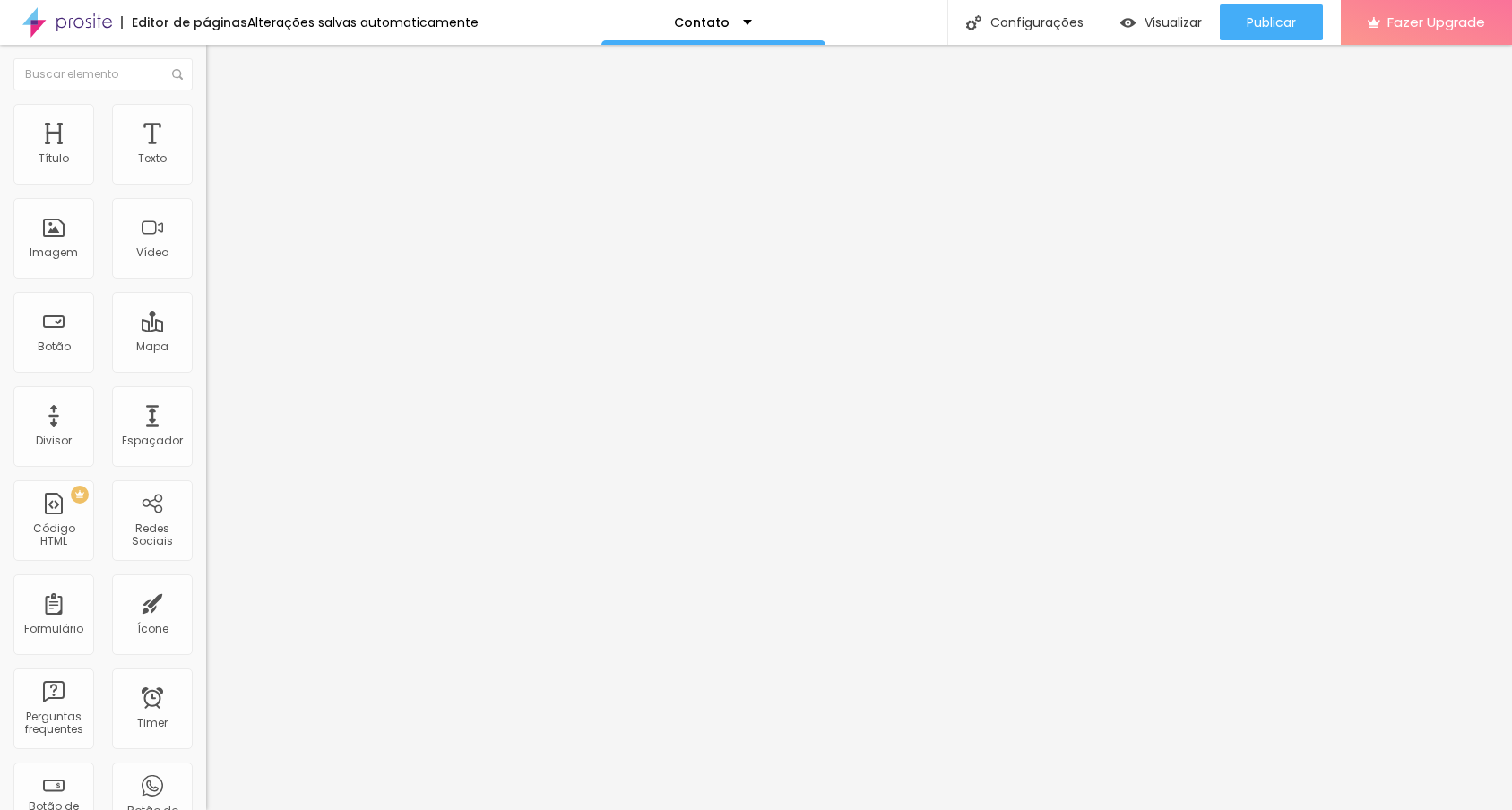
click at [206, 117] on li "Estilo" at bounding box center [309, 112] width 206 height 18
type input "48"
type input "44"
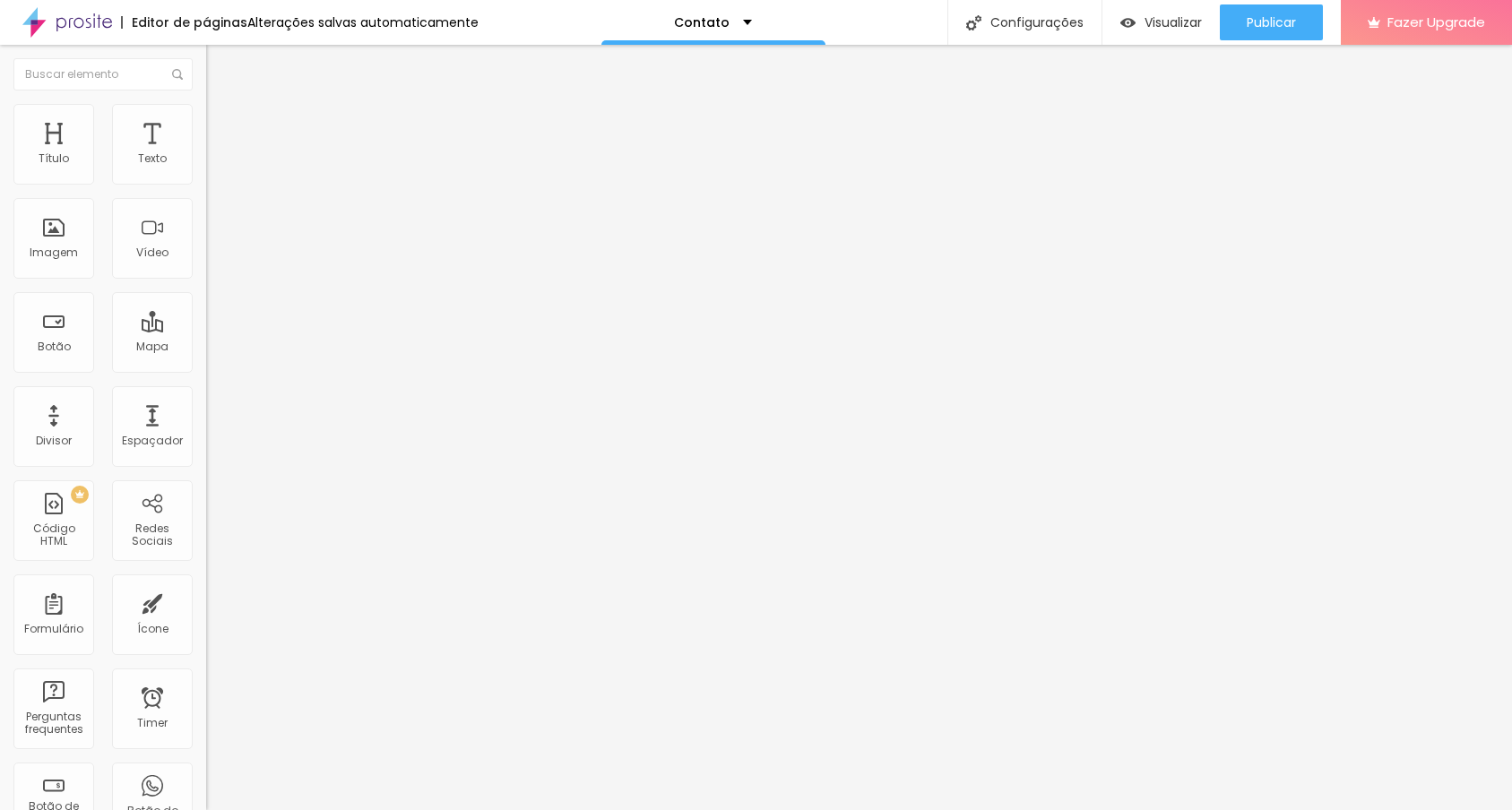
type input "42"
type input "41"
type input "39"
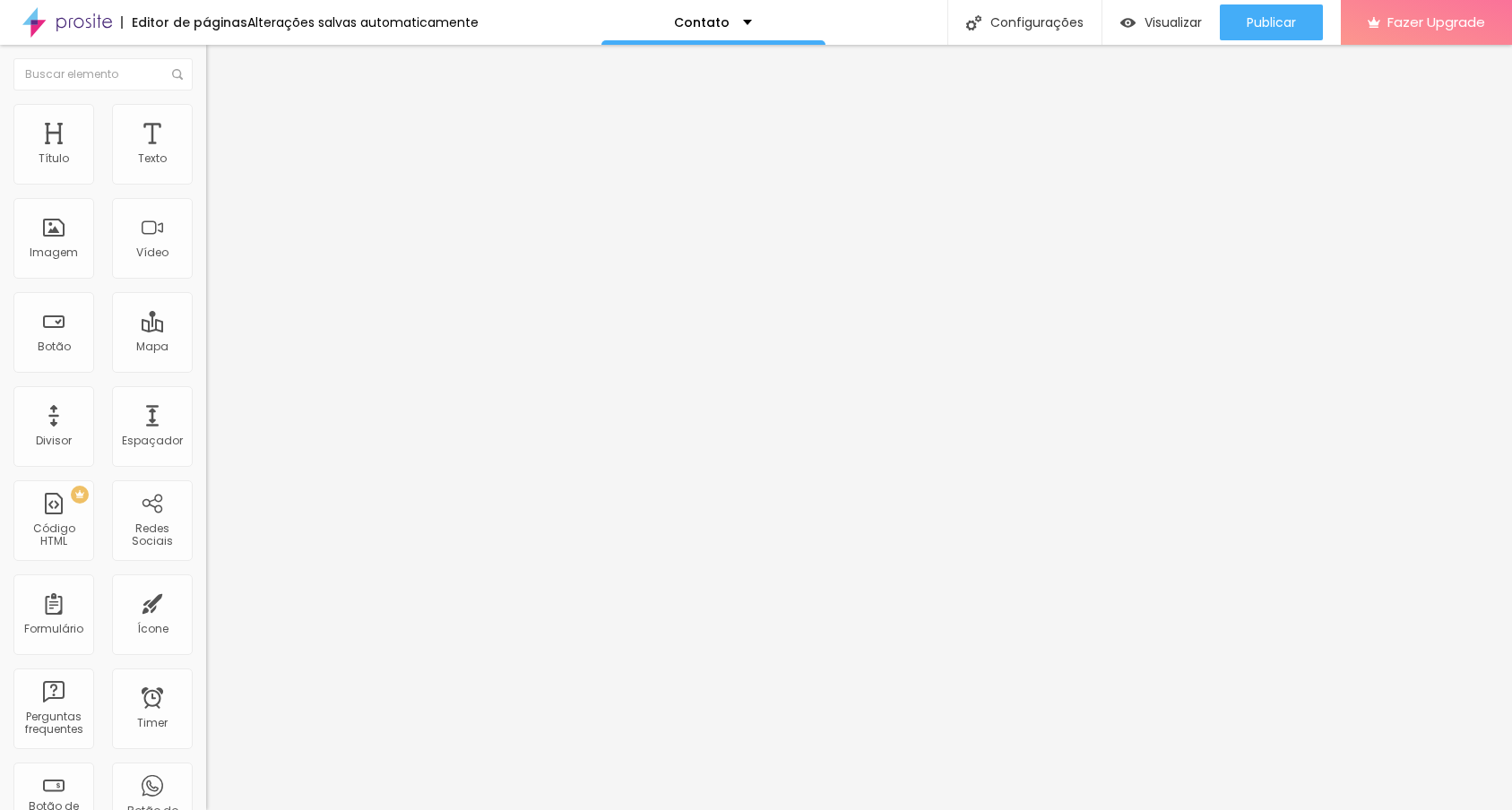
type input "39"
type input "37"
type input "35"
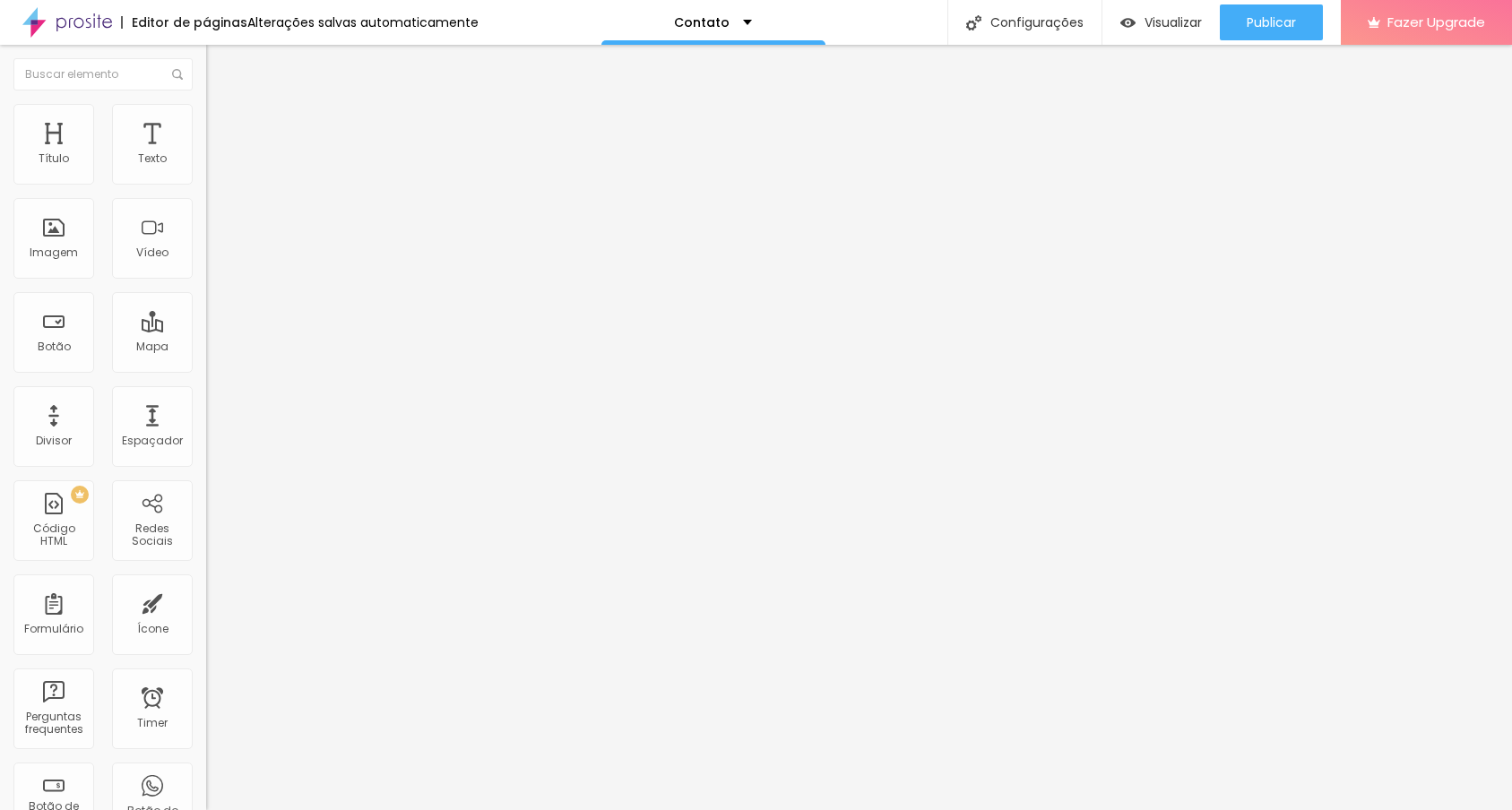
type input "33"
type input "32"
type input "28"
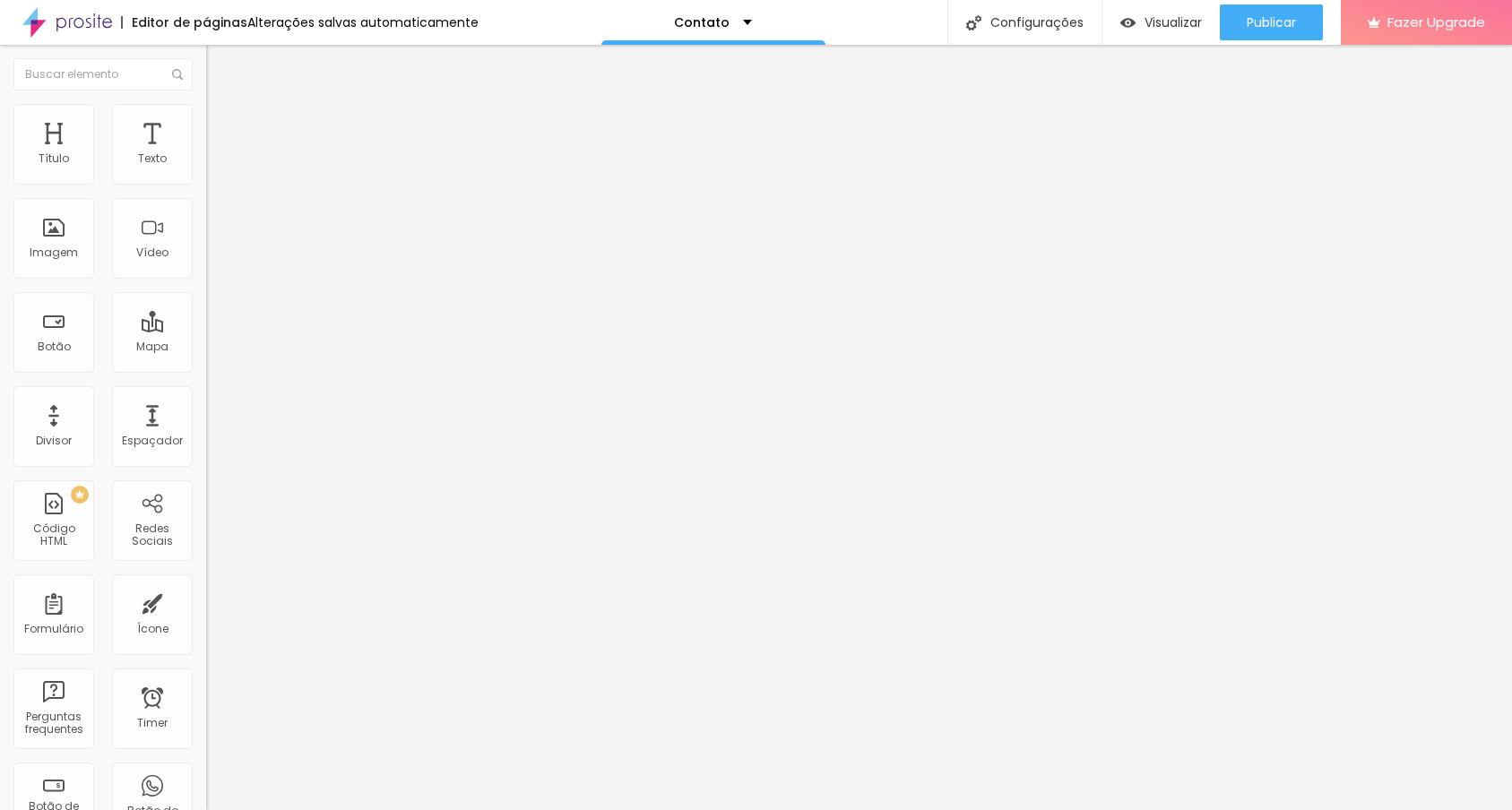
type input "28"
type input "27"
type input "26"
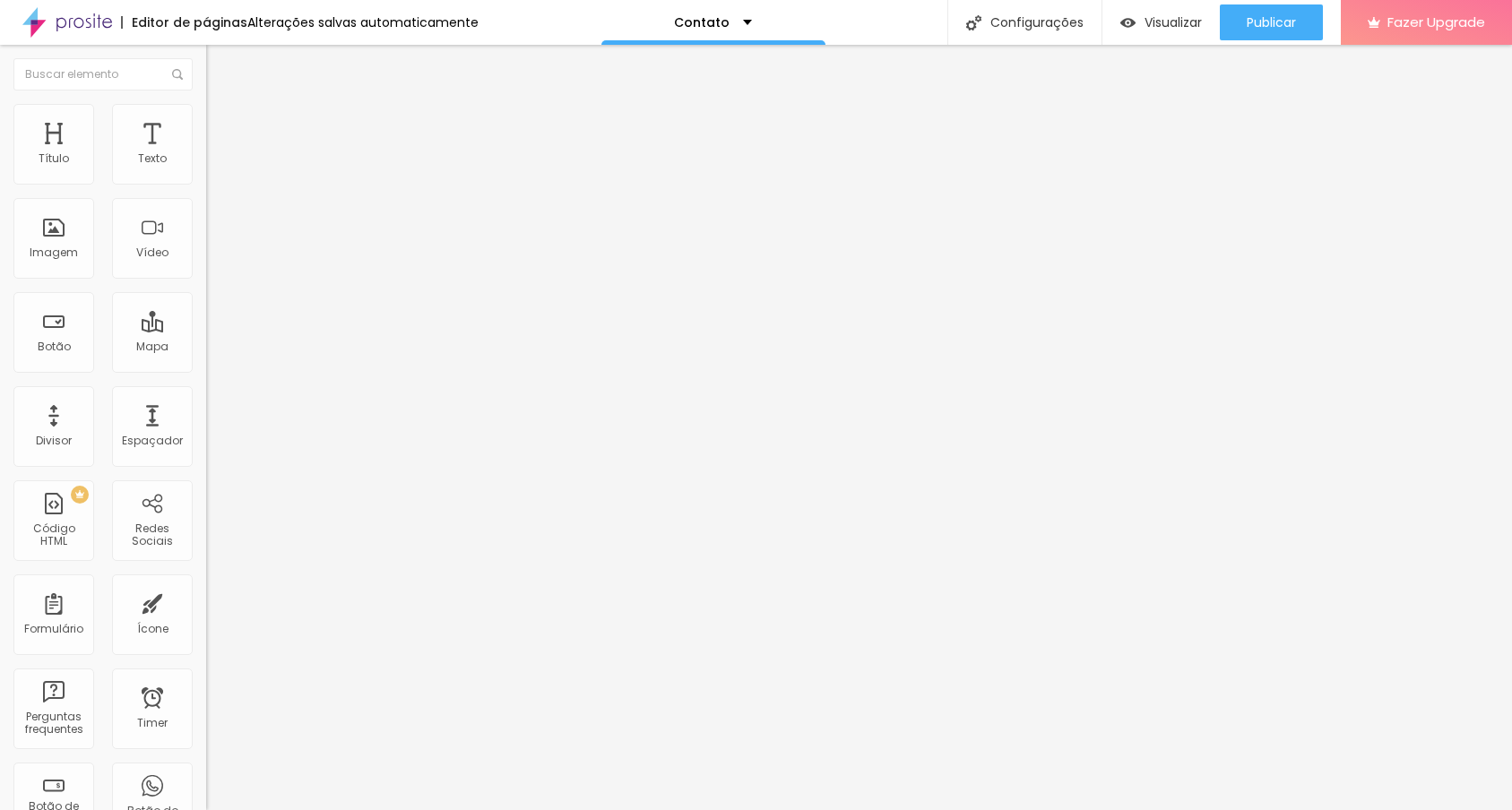
type input "25"
type input "23"
type input "22"
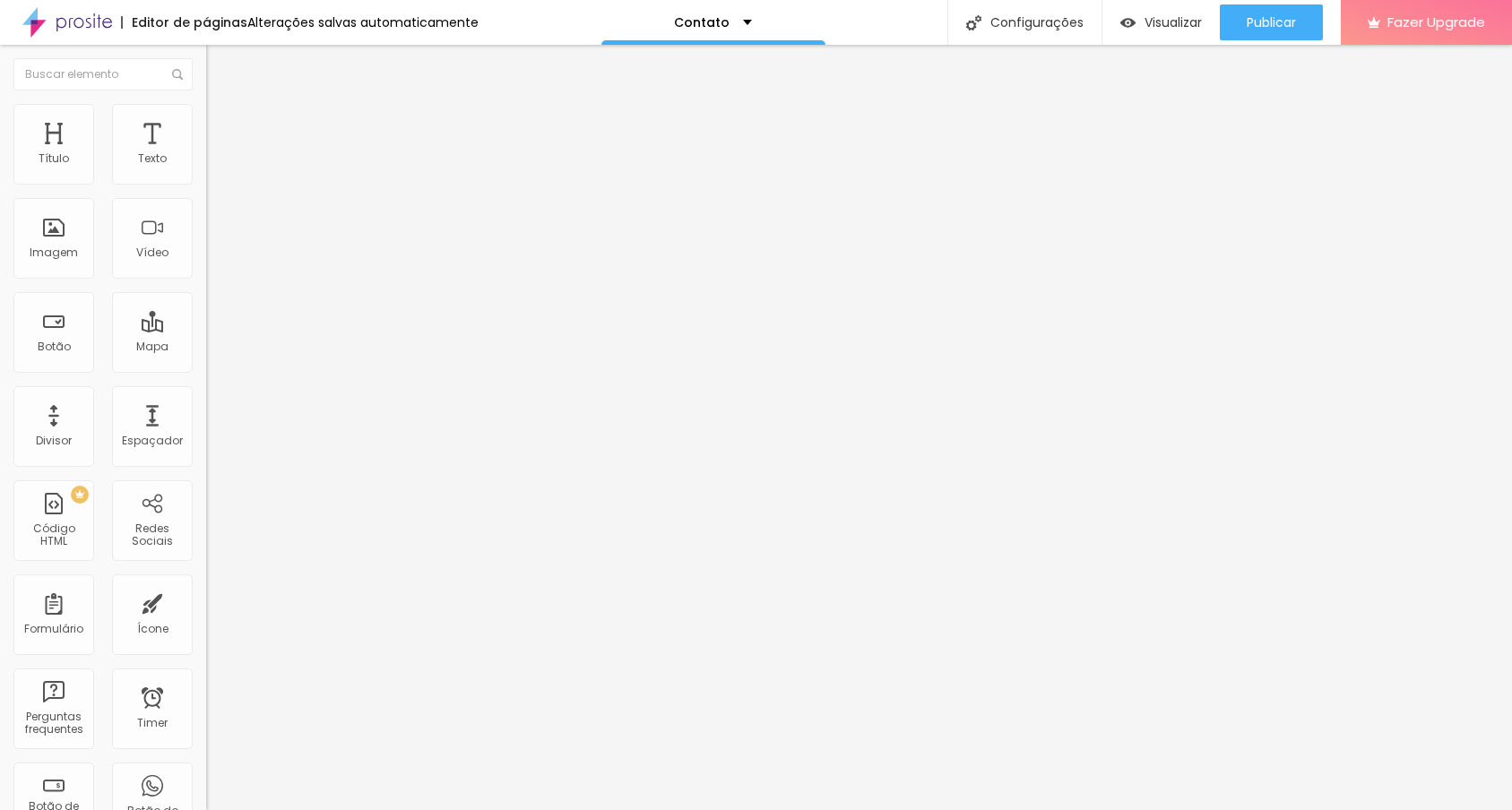
type input "22"
type input "21"
type input "20"
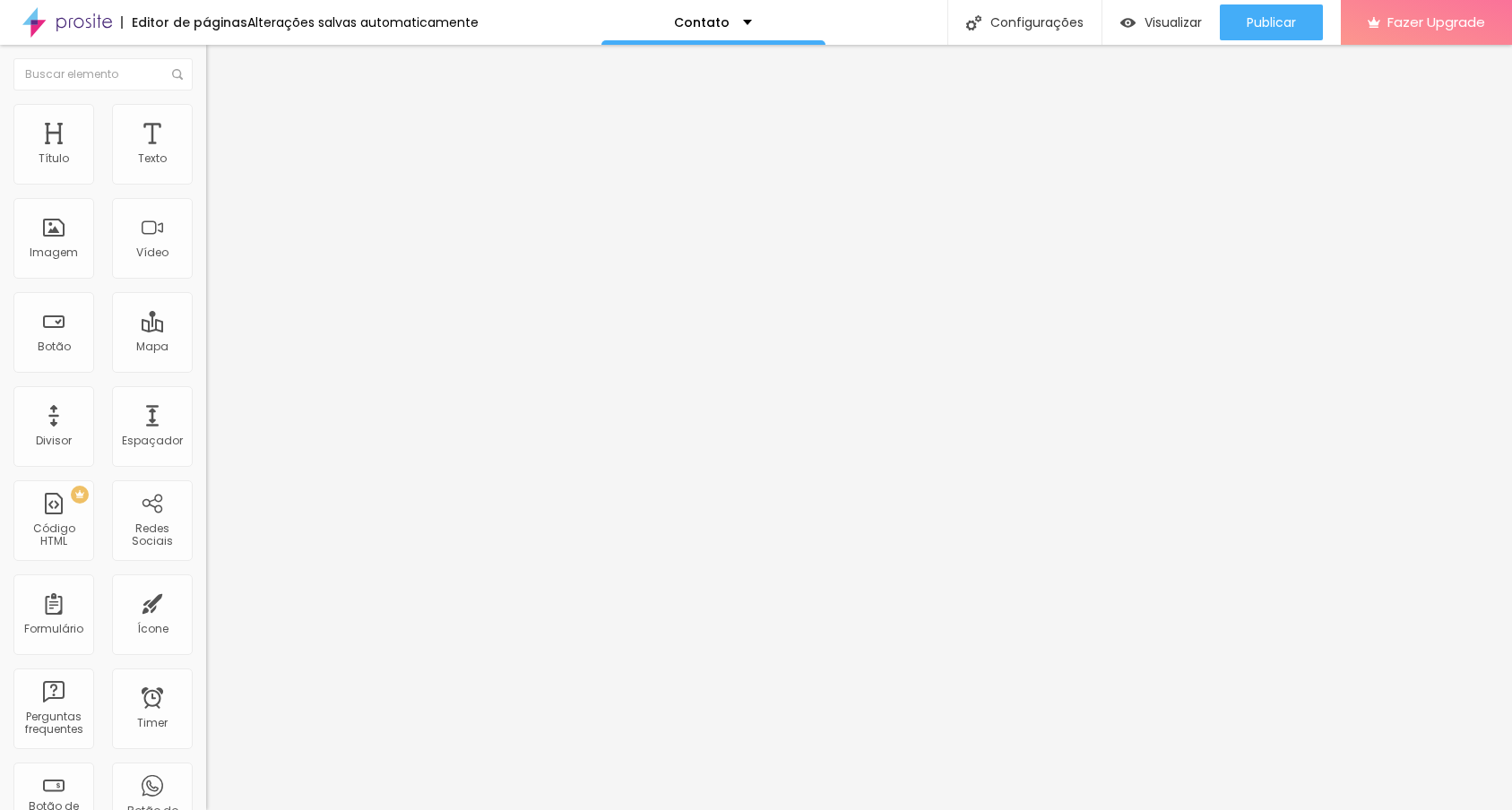
type input "19"
type input "18"
type input "17"
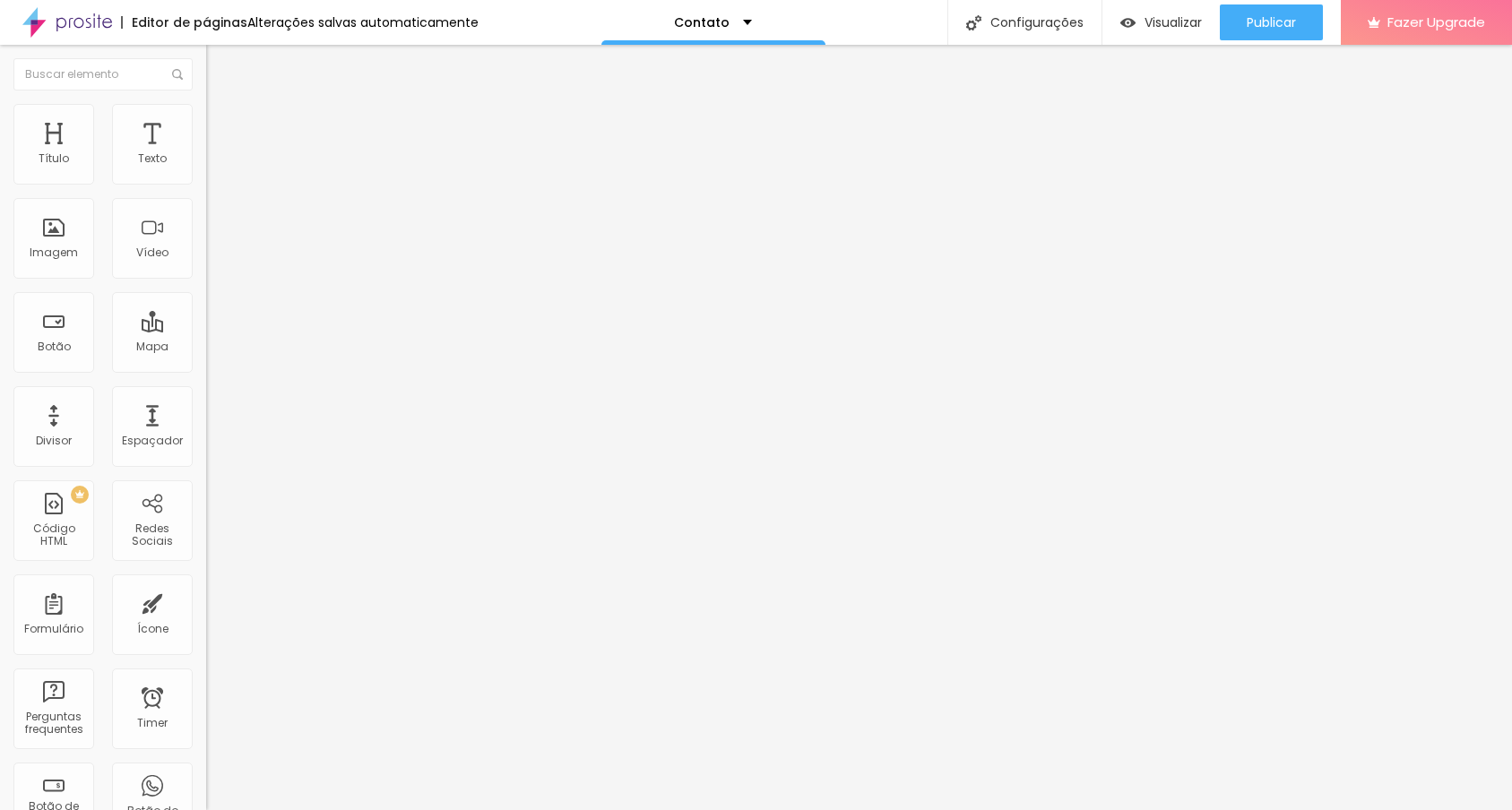
type input "17"
drag, startPoint x: 68, startPoint y: 225, endPoint x: 51, endPoint y: 223, distance: 17.1
type input "17"
click at [206, 394] on input "range" at bounding box center [264, 400] width 116 height 14
click at [1263, 21] on span "Publicar" at bounding box center [1271, 21] width 49 height 14
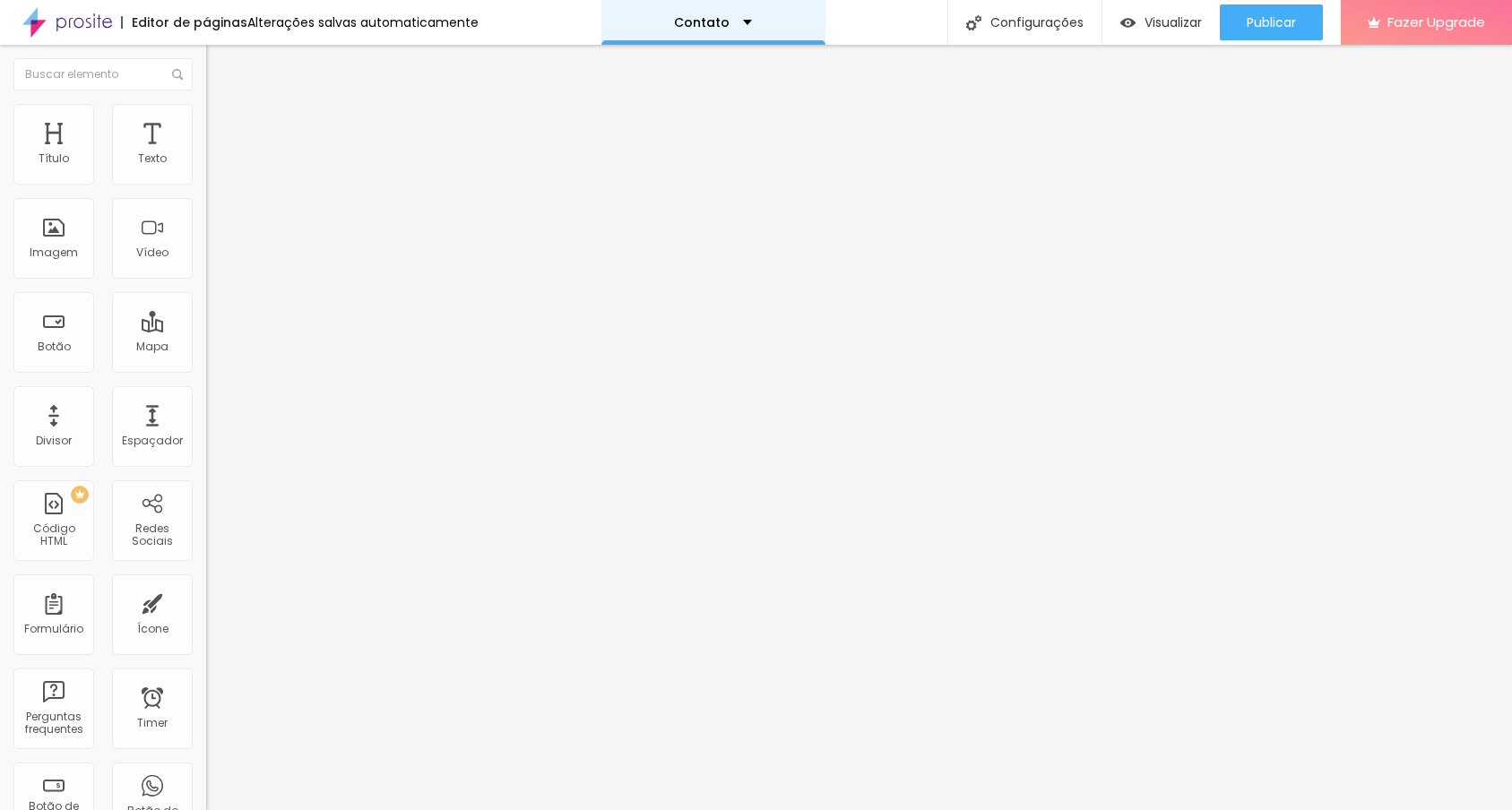
click at [676, 34] on div "Contato" at bounding box center [713, 22] width 224 height 45
